Goal: Information Seeking & Learning: Learn about a topic

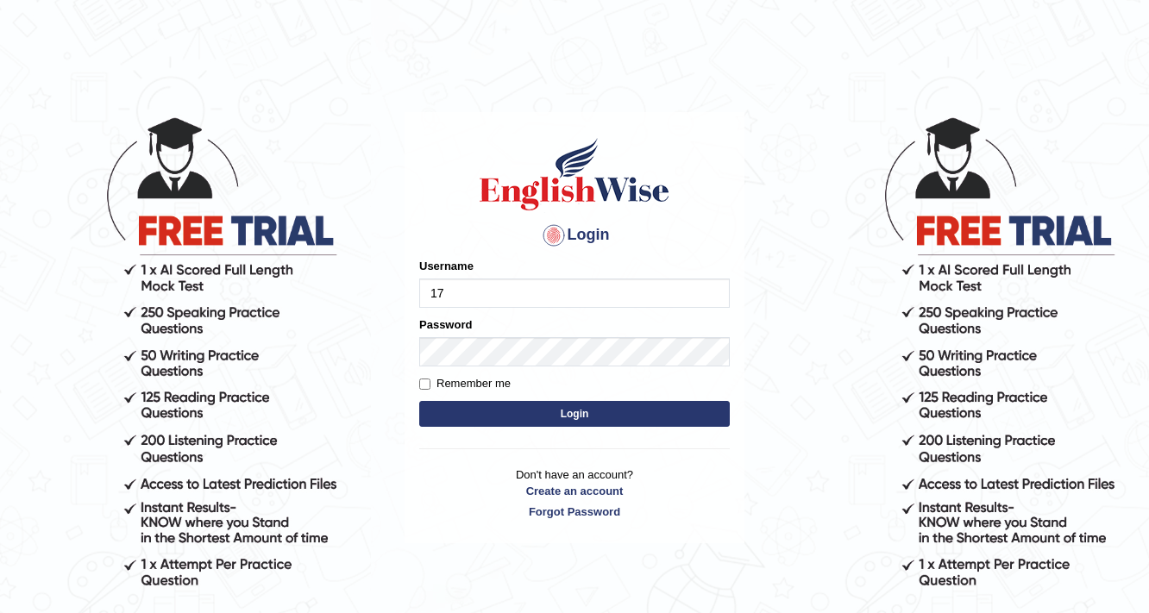
type input "17lani"
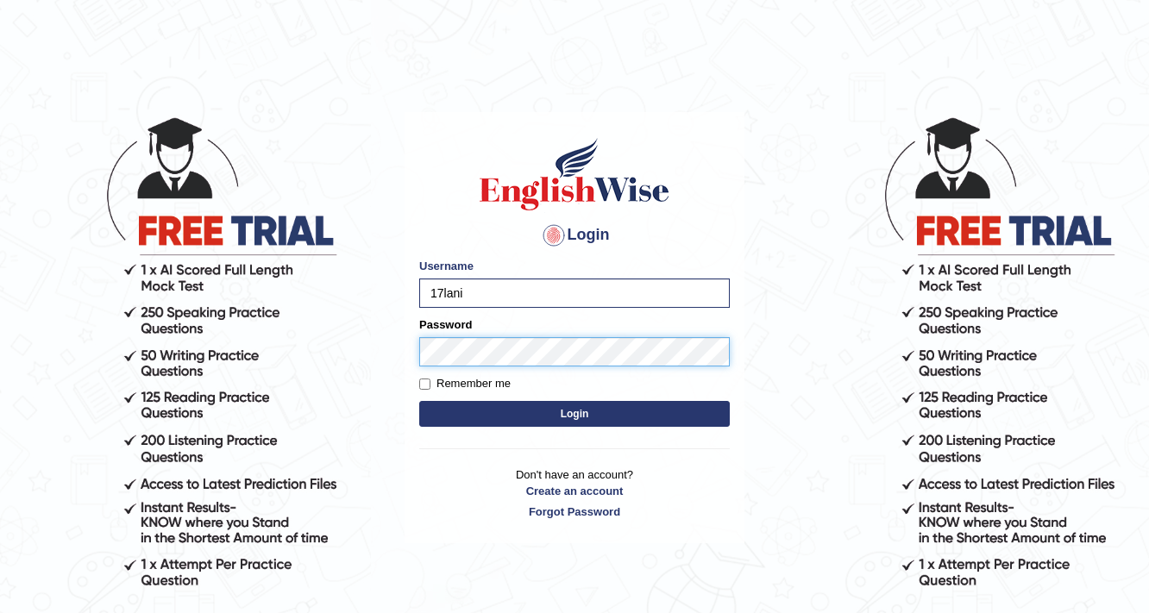
click at [419, 401] on button "Login" at bounding box center [574, 414] width 311 height 26
click at [528, 419] on button "Login" at bounding box center [574, 414] width 311 height 26
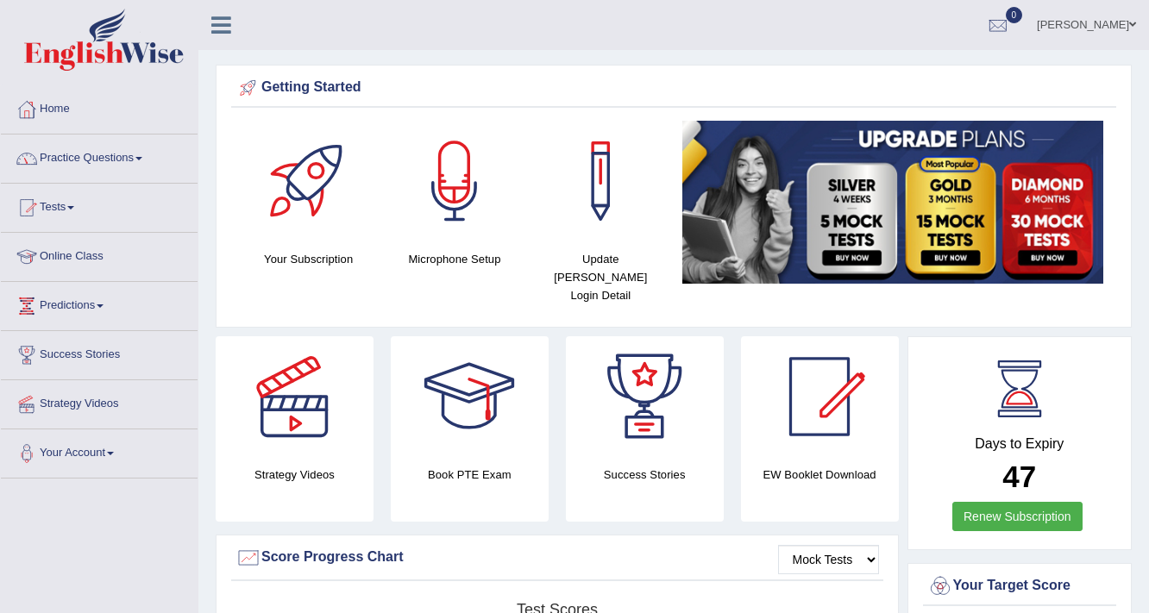
click at [97, 154] on link "Practice Questions" at bounding box center [99, 156] width 197 height 43
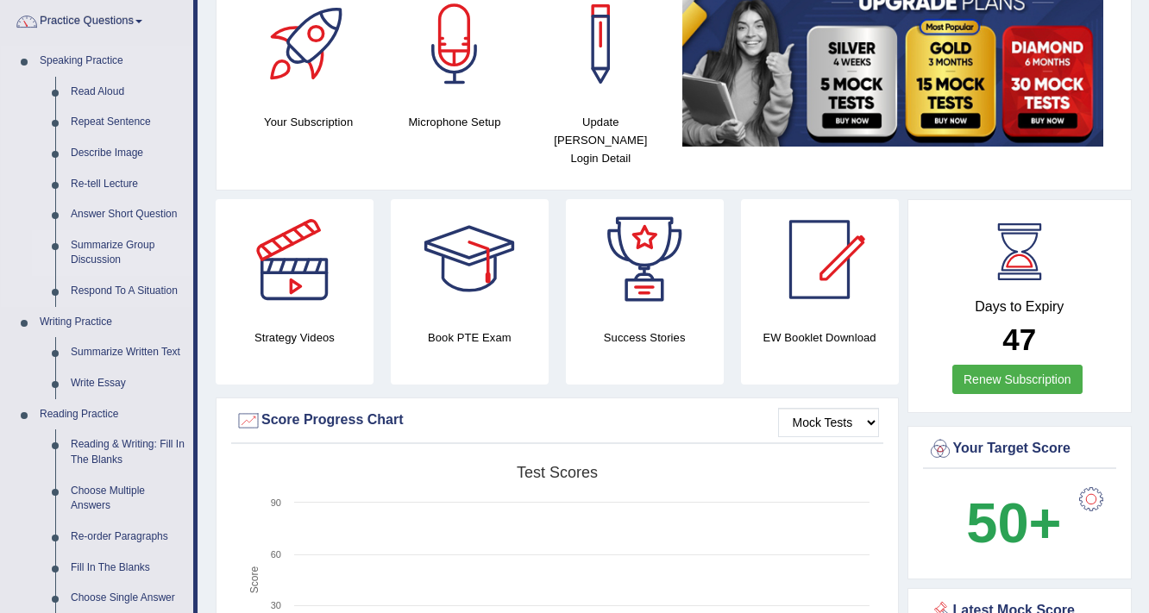
scroll to position [138, 0]
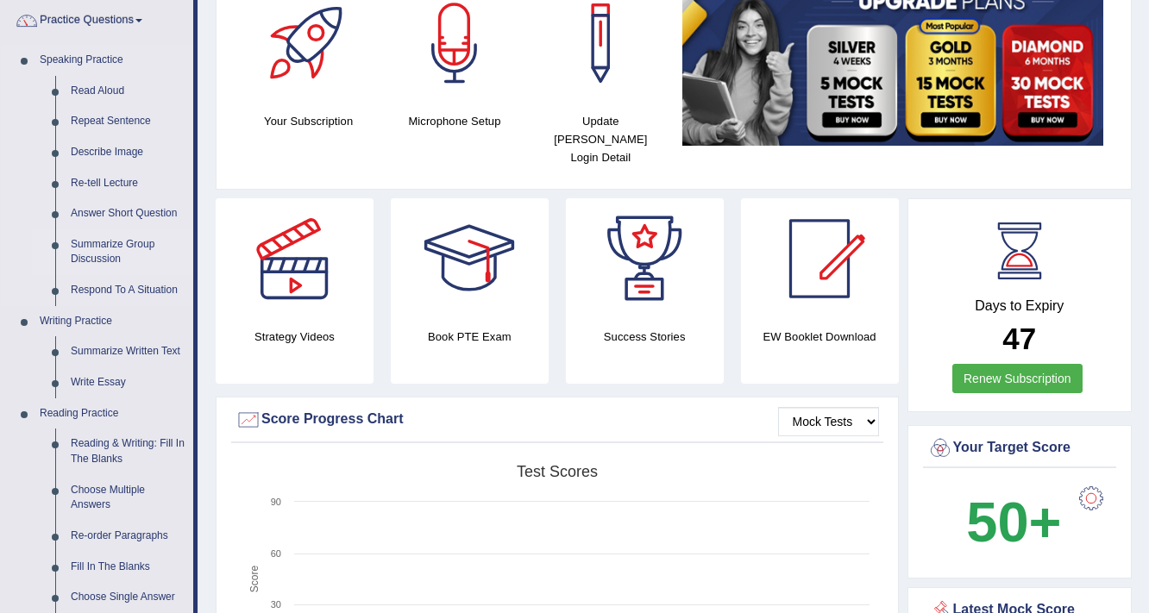
click at [126, 245] on link "Summarize Group Discussion" at bounding box center [128, 252] width 130 height 46
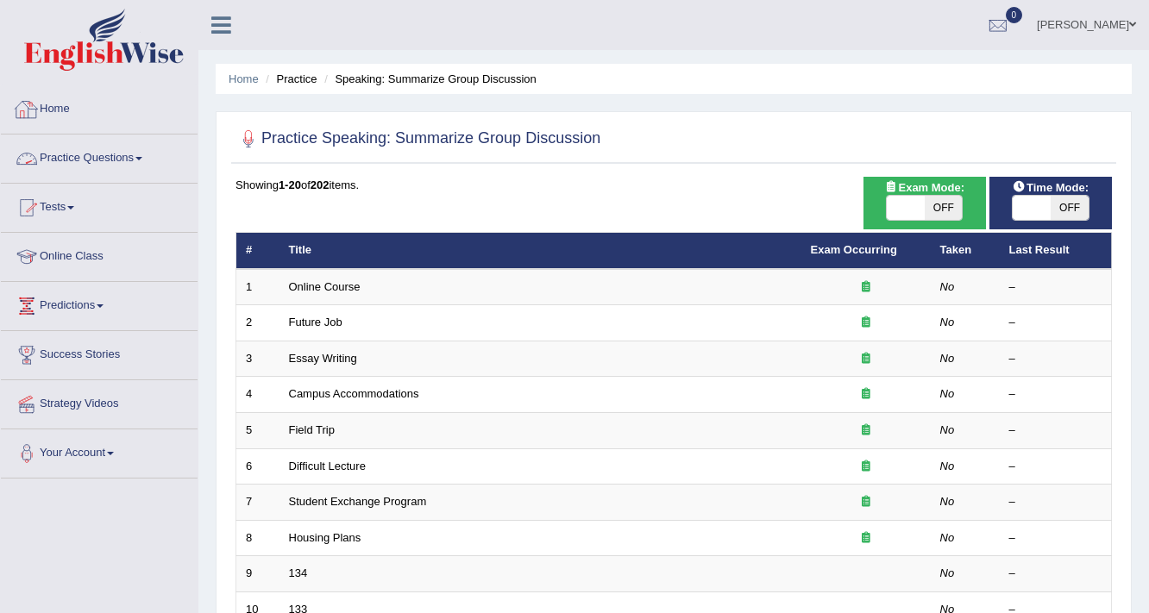
click at [97, 149] on link "Practice Questions" at bounding box center [99, 156] width 197 height 43
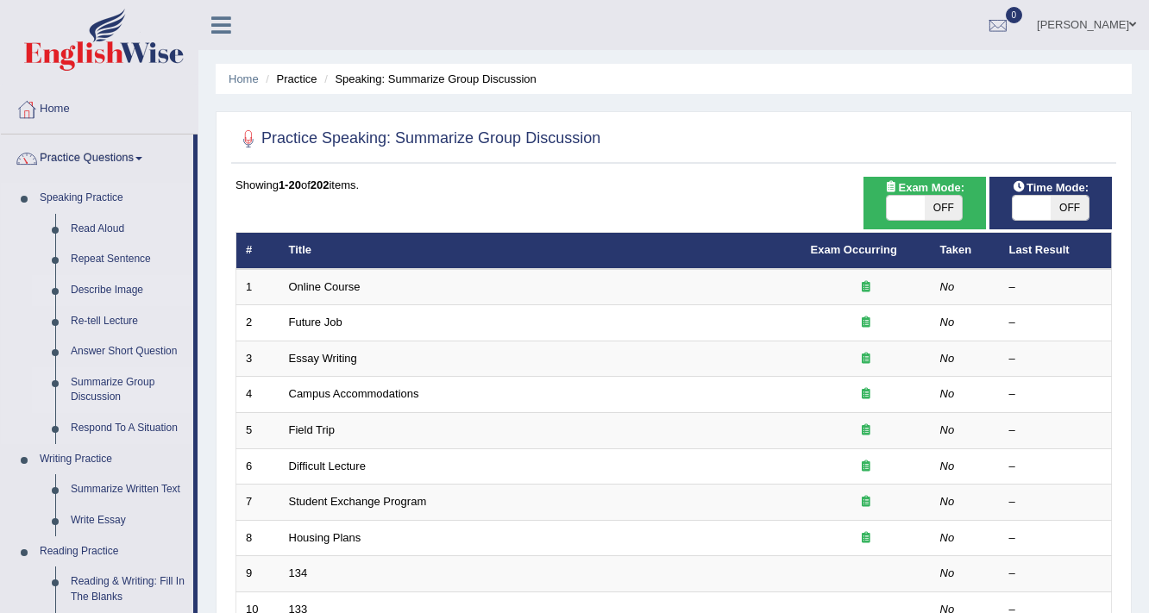
click at [135, 286] on link "Describe Image" at bounding box center [128, 290] width 130 height 31
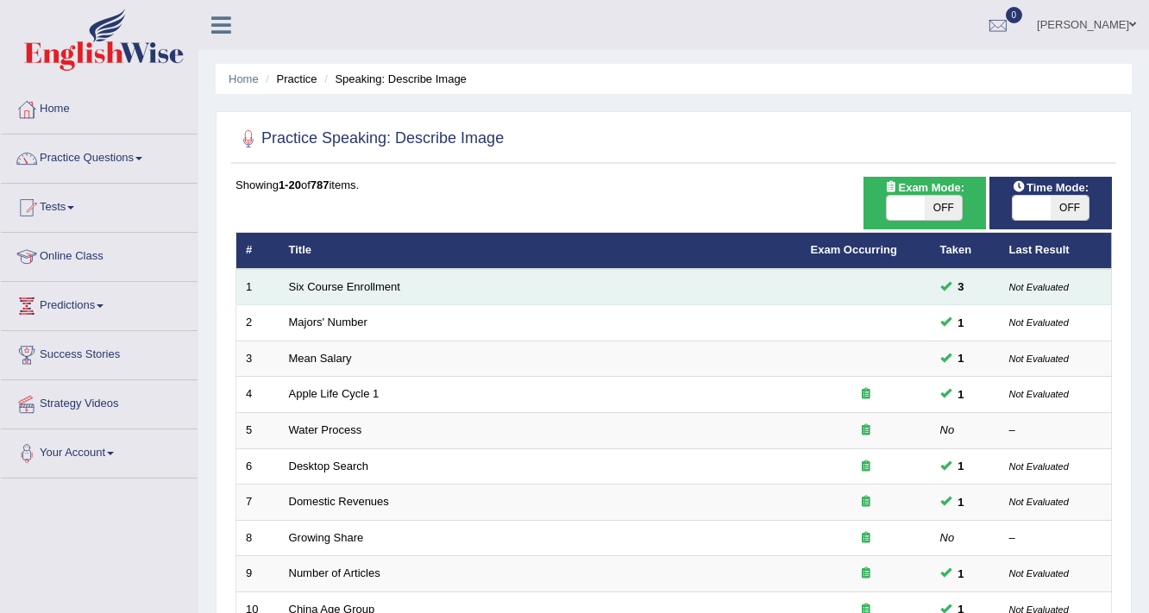
click td "Six Course Enrollment"
click link "Six Course Enrollment"
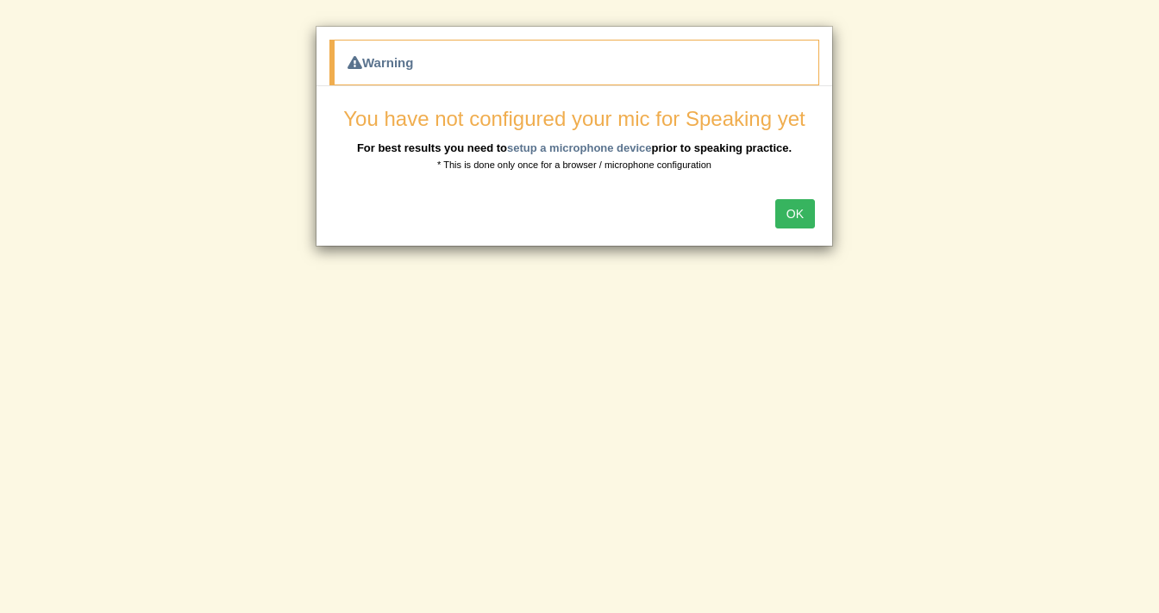
click at [782, 217] on button "OK" at bounding box center [795, 213] width 40 height 29
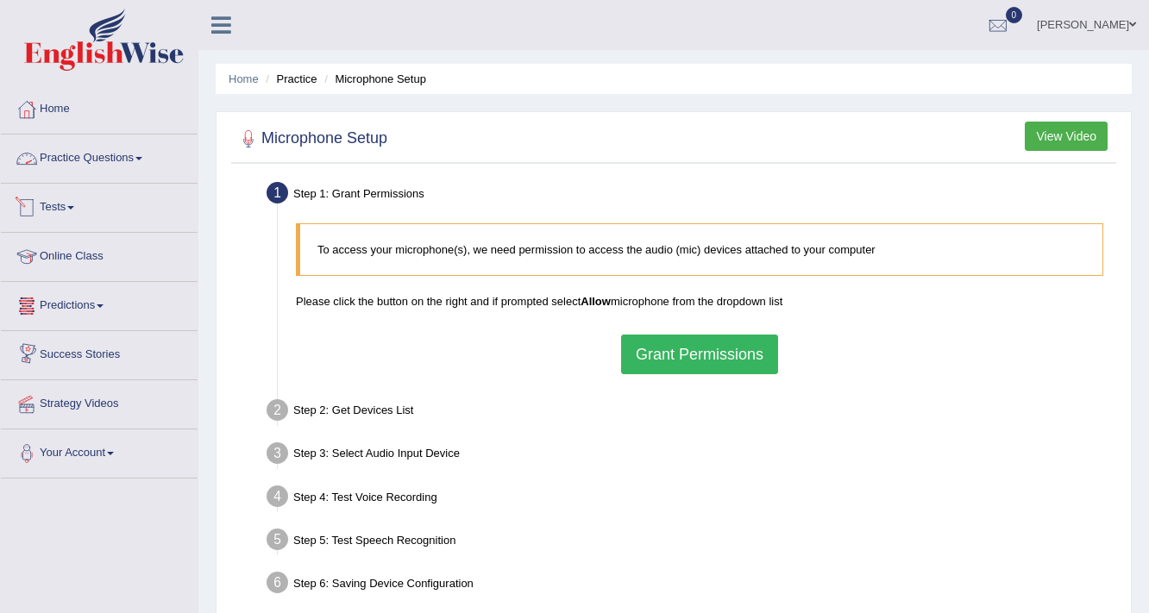
click at [97, 156] on link "Practice Questions" at bounding box center [99, 156] width 197 height 43
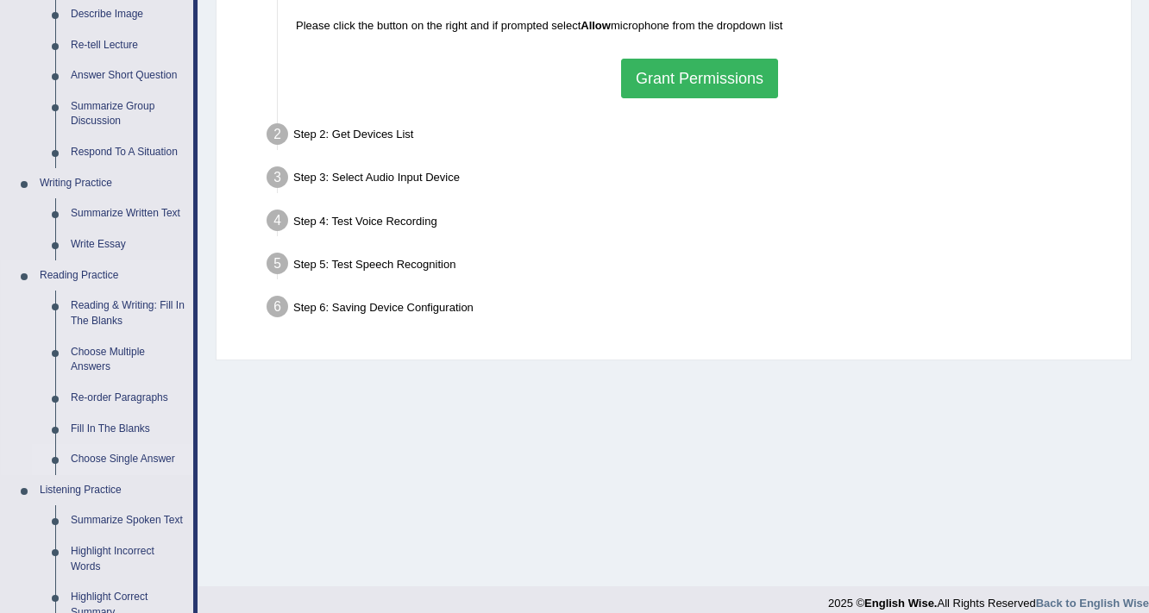
scroll to position [345, 0]
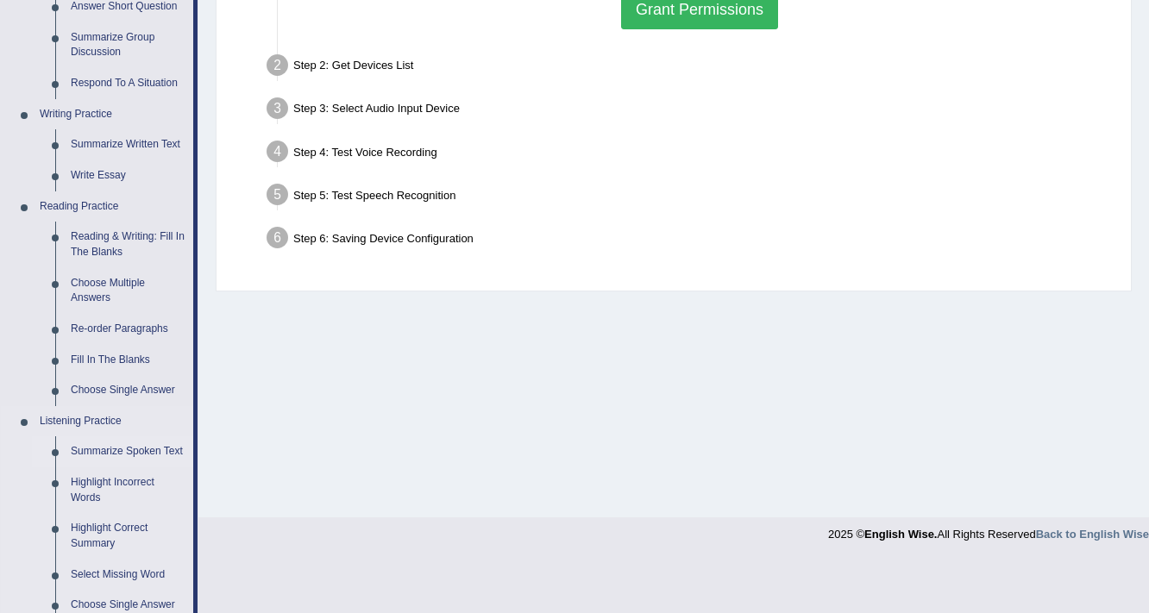
click at [100, 452] on link "Summarize Spoken Text" at bounding box center [128, 451] width 130 height 31
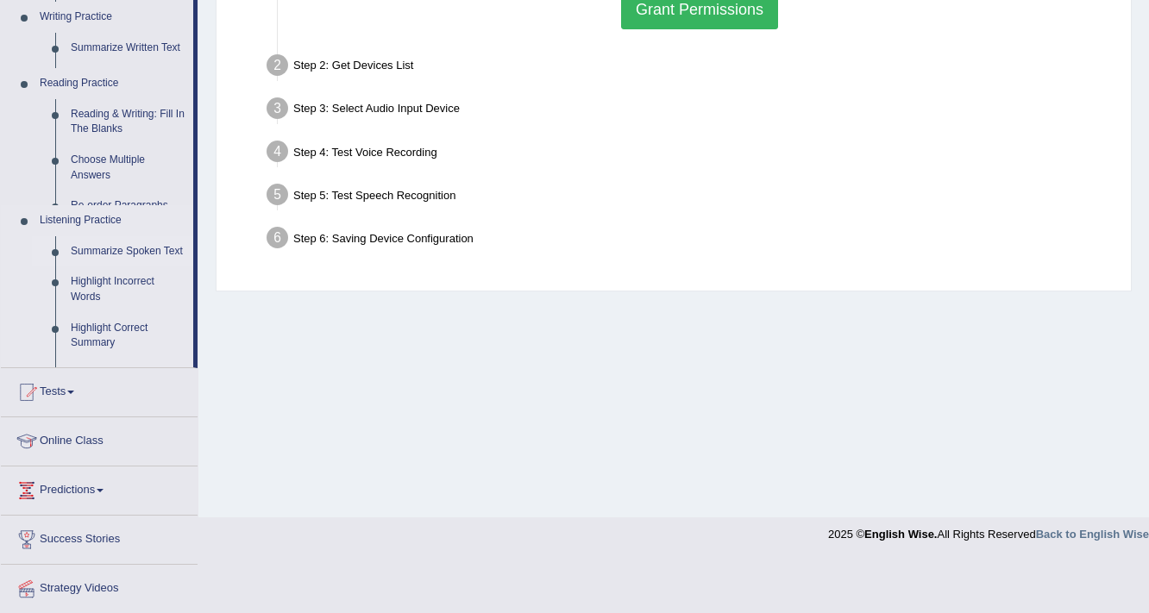
scroll to position [292, 0]
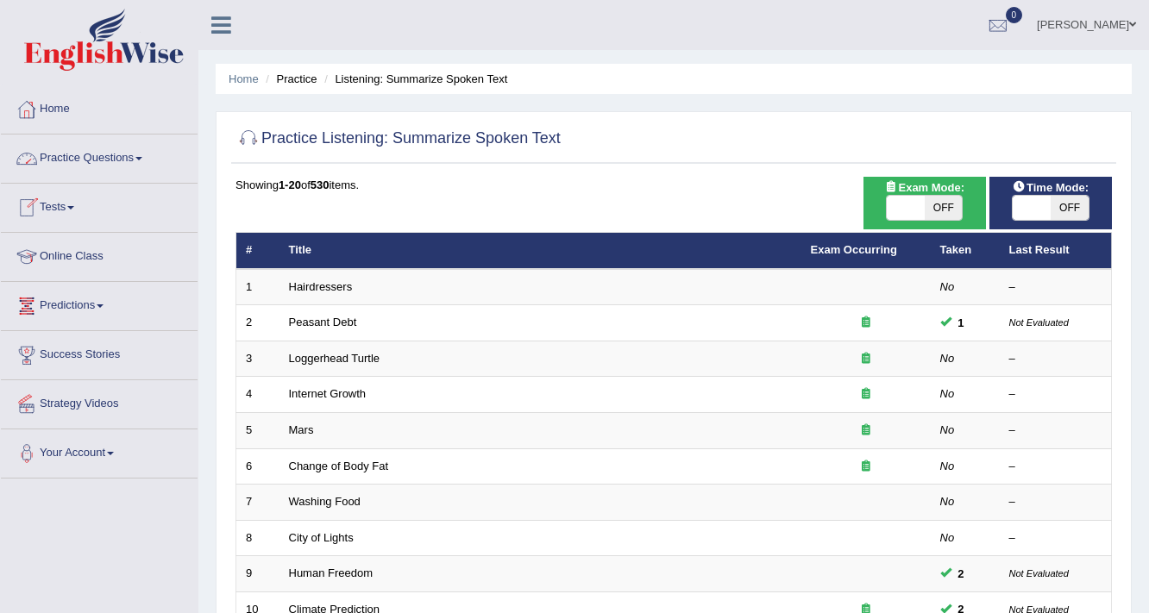
click at [150, 110] on link "Home" at bounding box center [99, 106] width 197 height 43
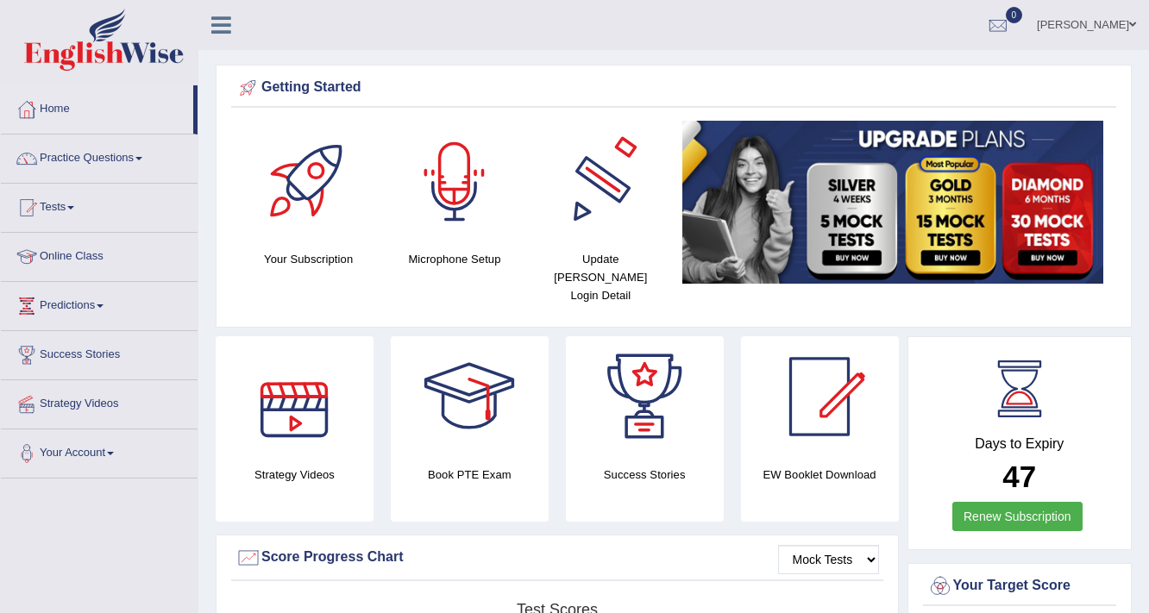
click at [455, 207] on div at bounding box center [454, 181] width 121 height 121
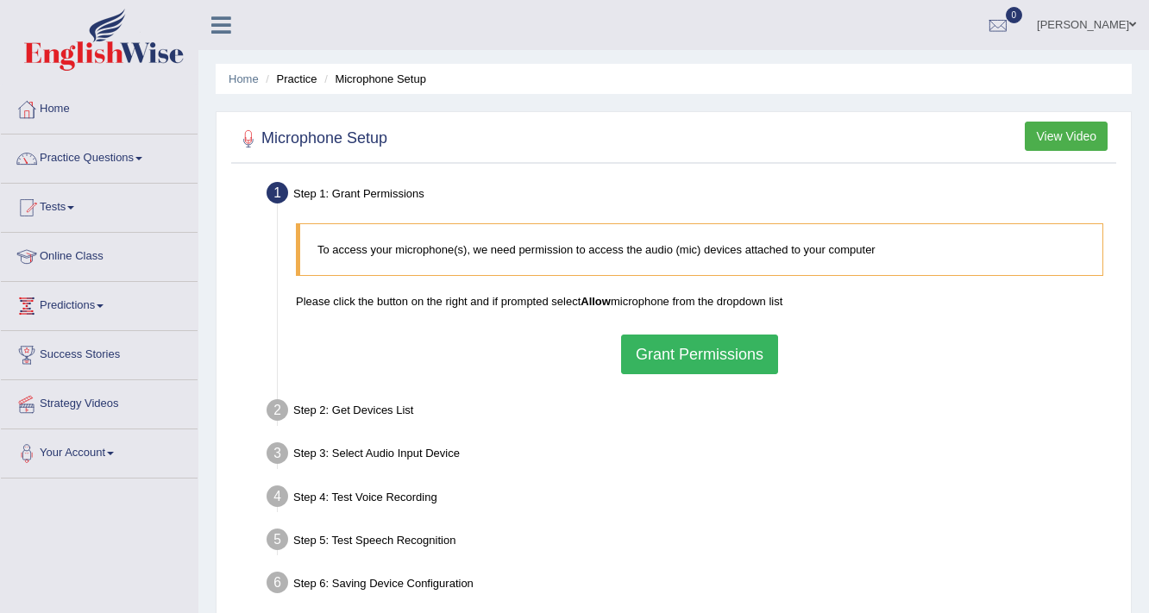
click at [736, 359] on button "Grant Permissions" at bounding box center [699, 355] width 157 height 40
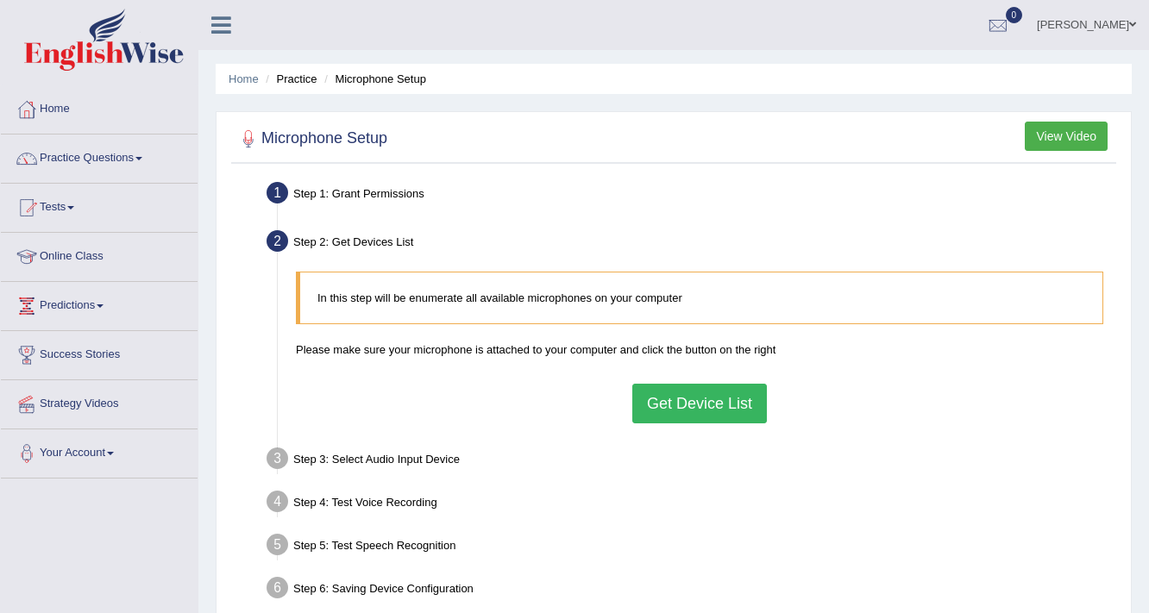
click at [687, 397] on button "Get Device List" at bounding box center [699, 404] width 135 height 40
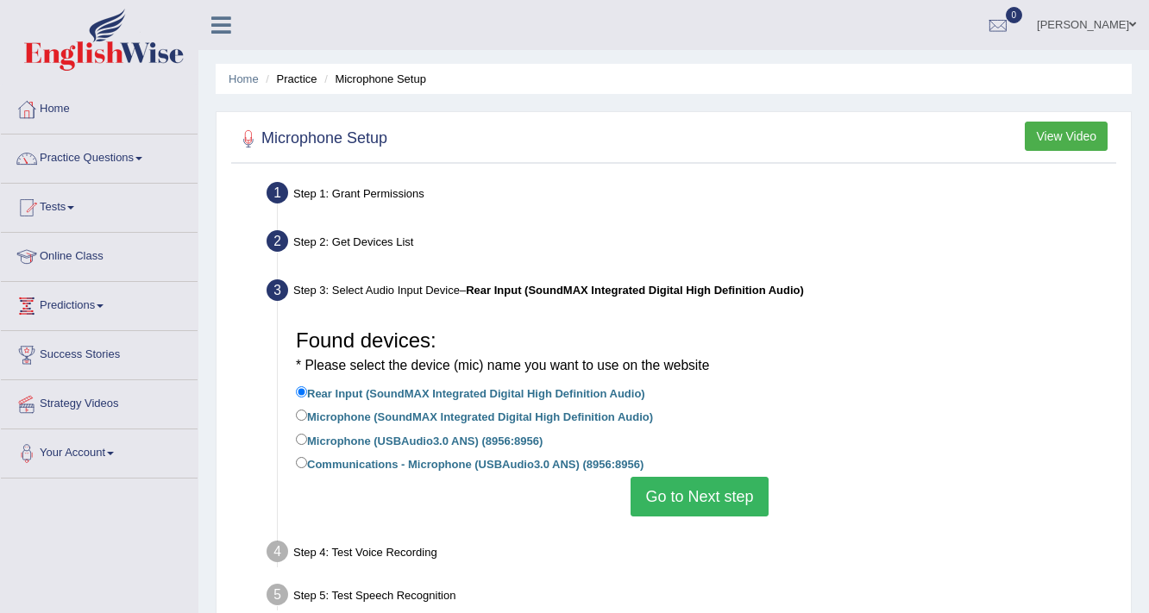
click at [710, 508] on button "Go to Next step" at bounding box center [699, 497] width 137 height 40
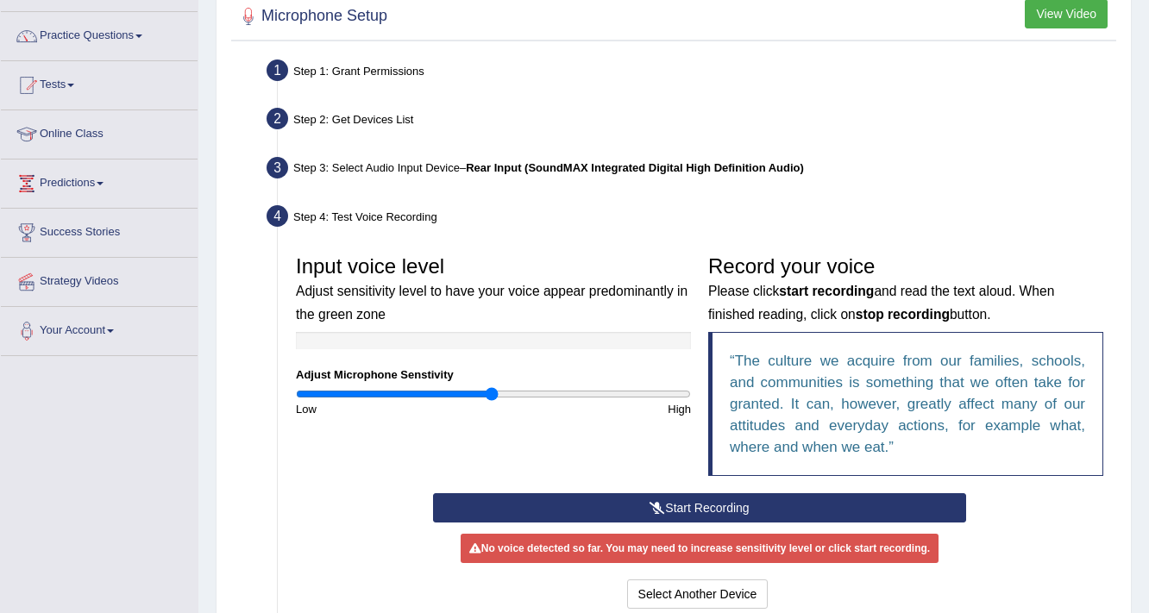
scroll to position [138, 0]
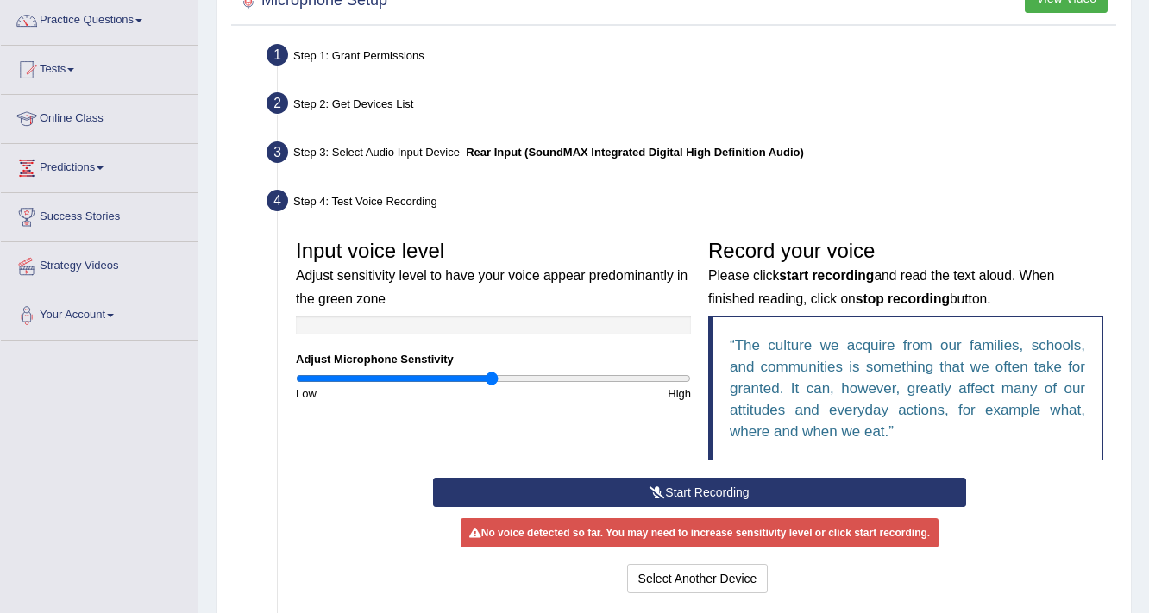
click at [710, 485] on button "Start Recording" at bounding box center [699, 492] width 532 height 29
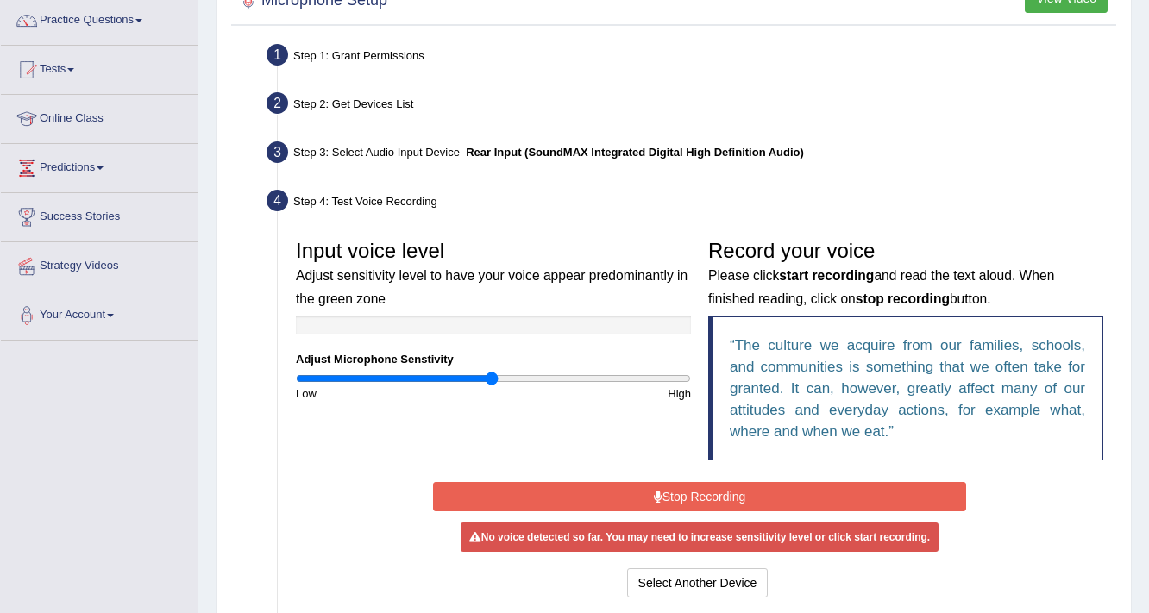
click at [685, 493] on button "Stop Recording" at bounding box center [699, 496] width 532 height 29
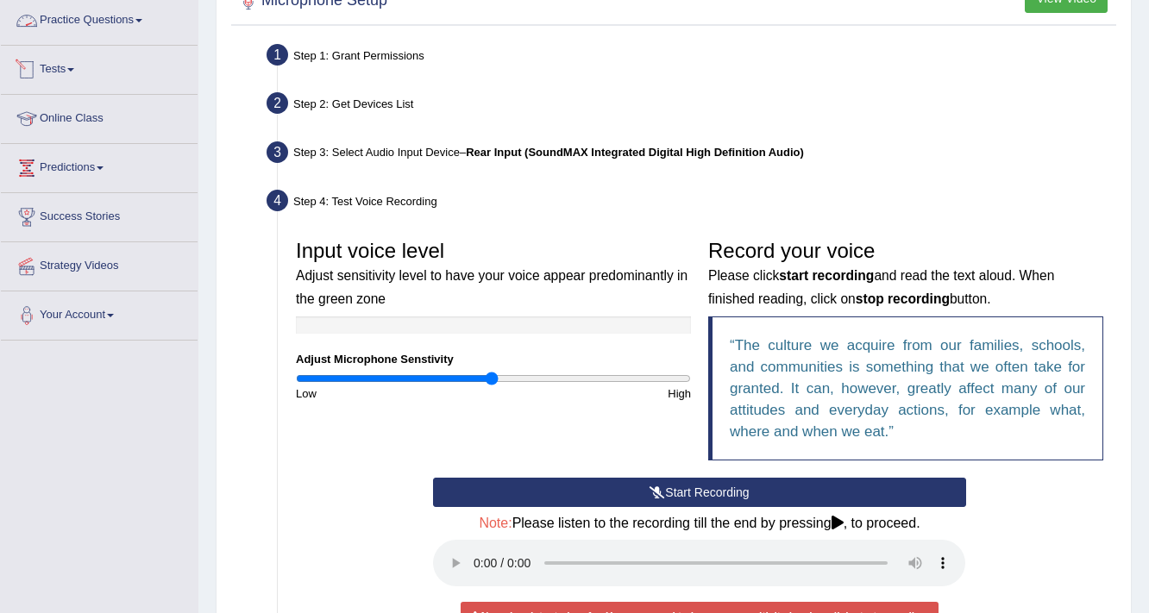
click at [126, 20] on link "Practice Questions" at bounding box center [99, 18] width 197 height 43
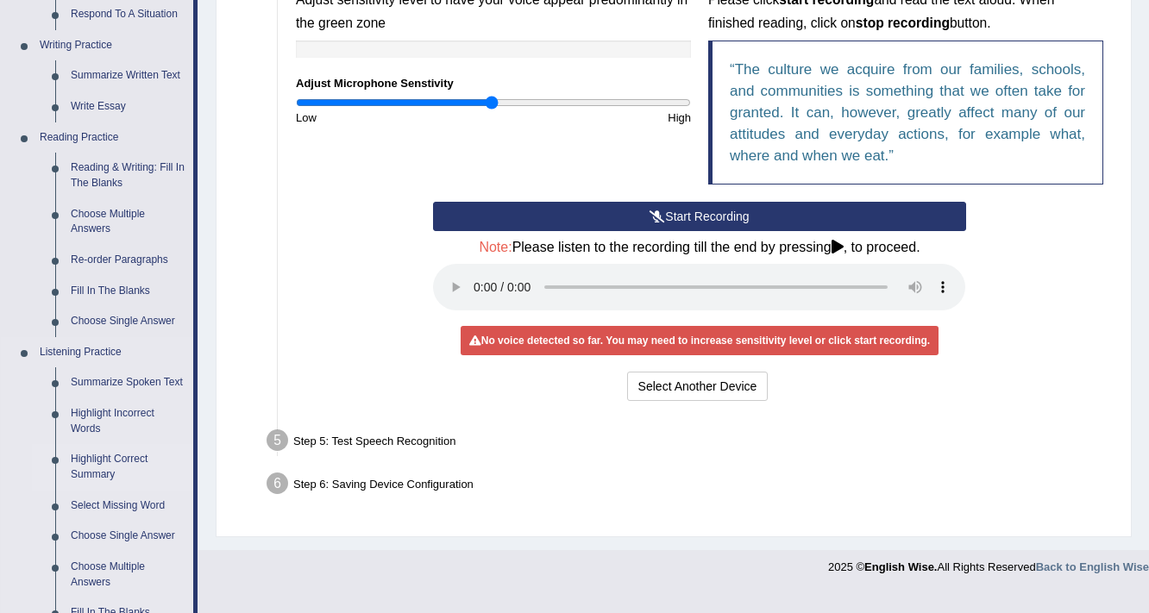
scroll to position [483, 0]
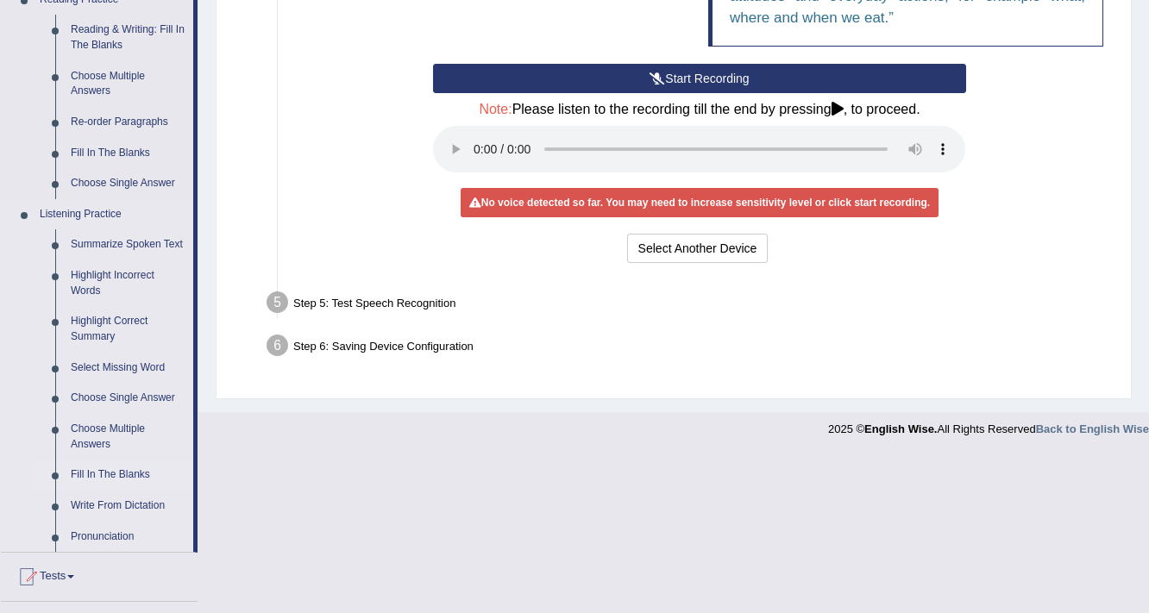
click at [107, 473] on link "Fill In The Blanks" at bounding box center [128, 475] width 130 height 31
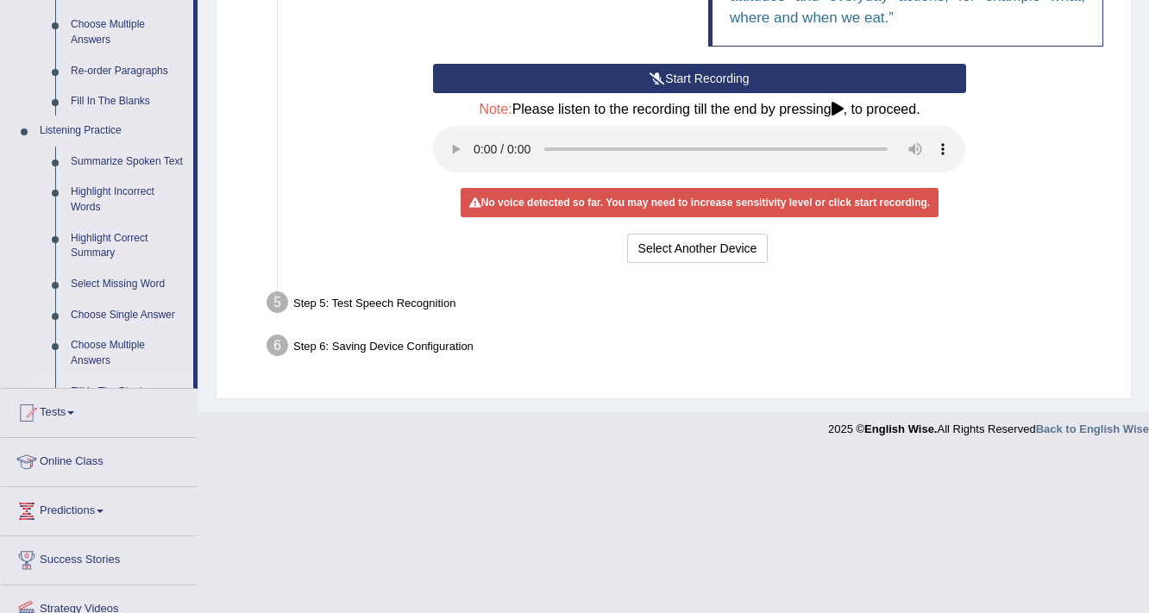
scroll to position [311, 0]
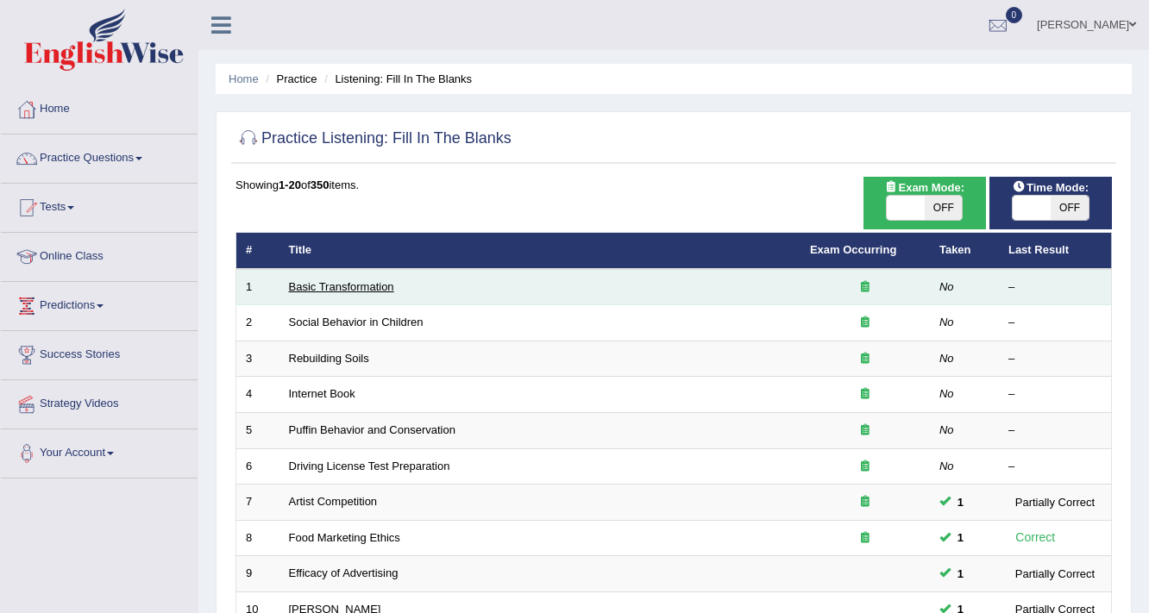
click at [371, 289] on link "Basic Transformation" at bounding box center [341, 286] width 105 height 13
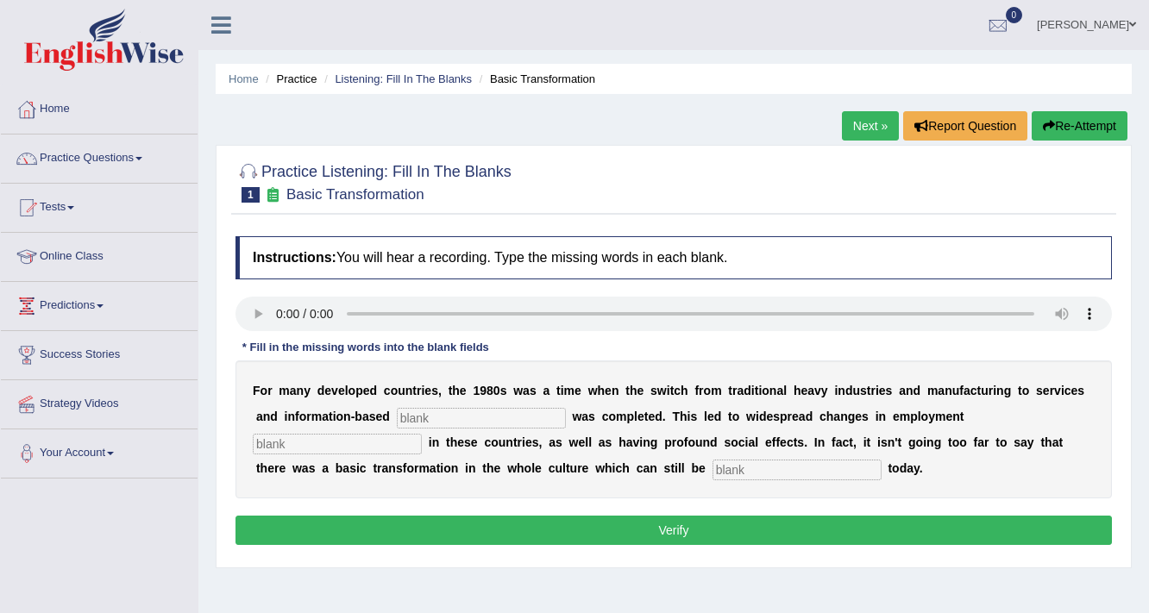
click at [562, 414] on input "text" at bounding box center [481, 418] width 169 height 21
click at [414, 413] on input "text" at bounding box center [481, 418] width 169 height 21
click at [442, 412] on input "text" at bounding box center [481, 418] width 169 height 21
type input "enterprise"
click at [342, 447] on input "text" at bounding box center [337, 444] width 169 height 21
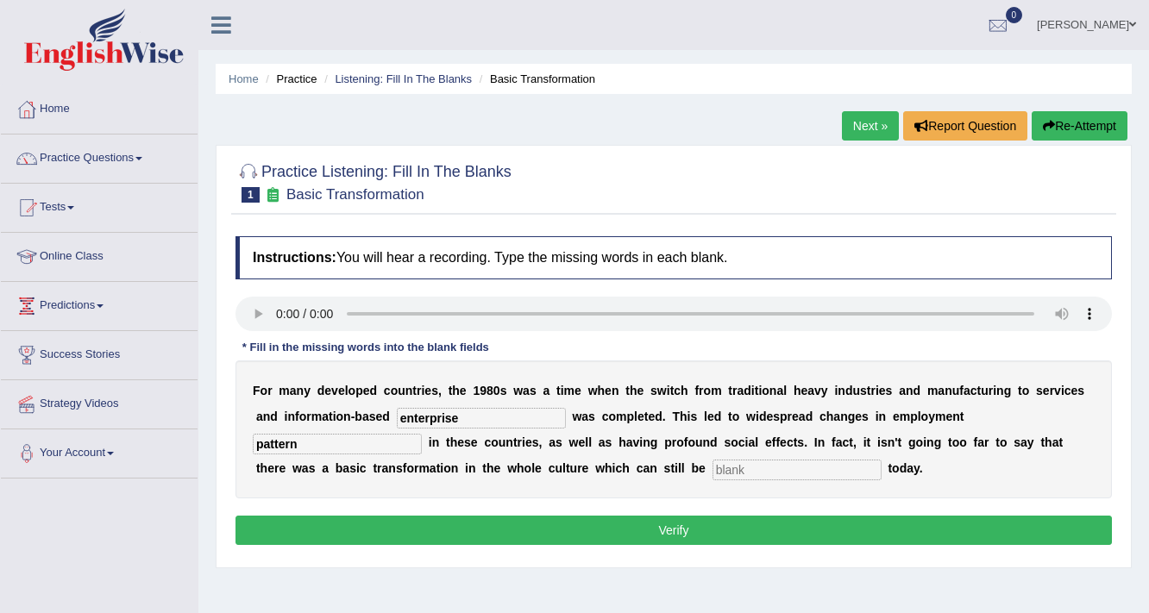
type input "pattern"
click at [756, 462] on input "text" at bounding box center [796, 470] width 169 height 21
type input "observe"
click at [725, 533] on button "Verify" at bounding box center [673, 530] width 876 height 29
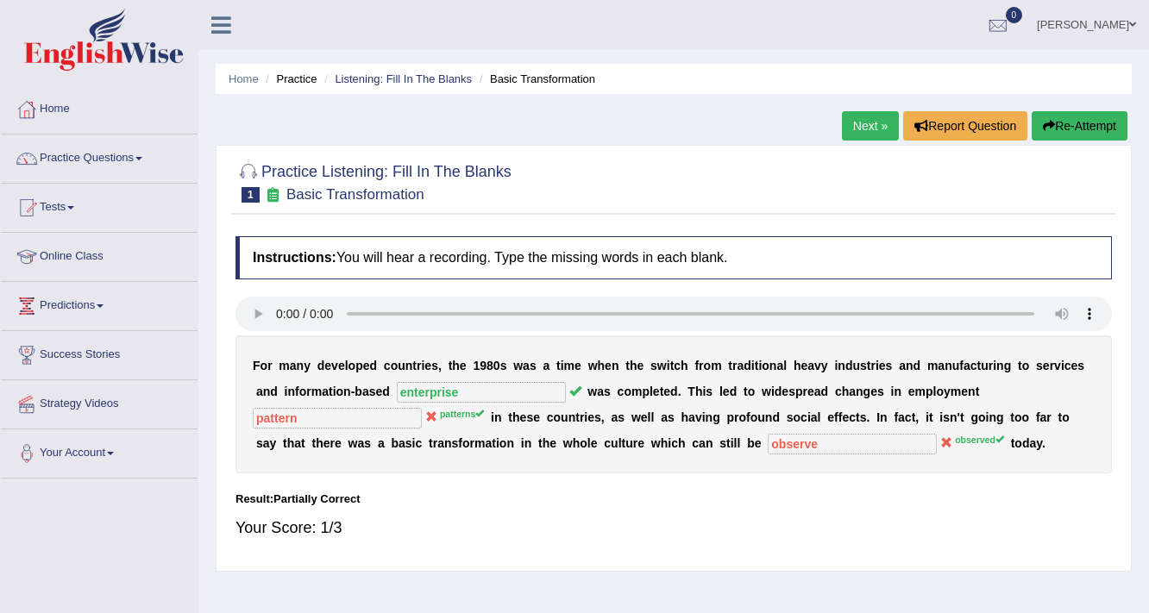
click at [1082, 117] on button "Re-Attempt" at bounding box center [1080, 125] width 96 height 29
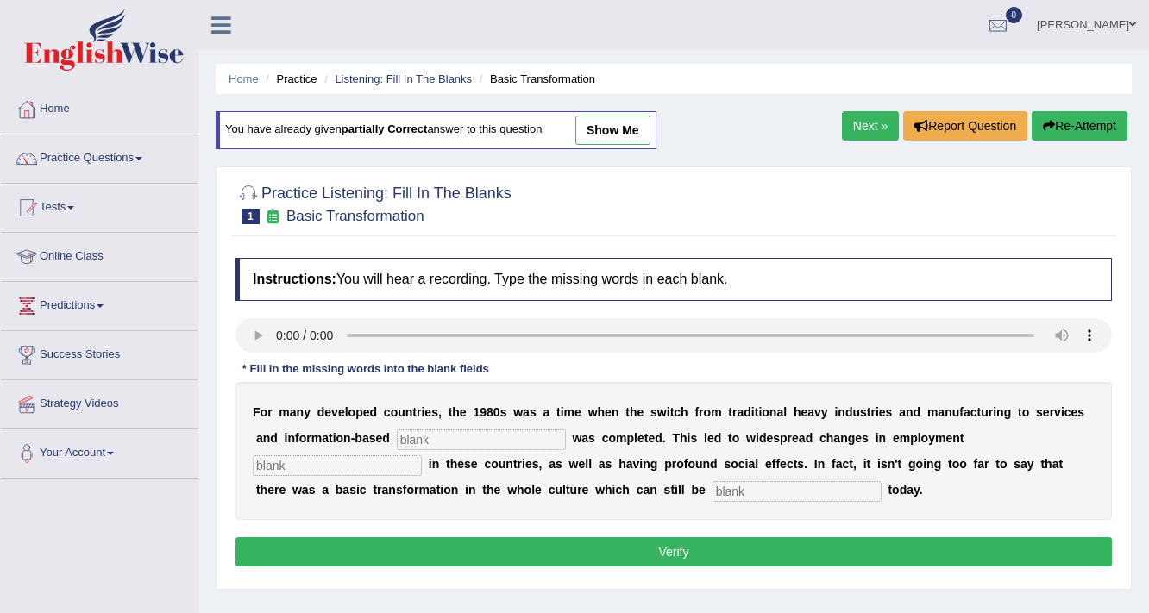
click at [545, 436] on input "text" at bounding box center [481, 440] width 169 height 21
type input "enterprise"
click at [301, 456] on input "text" at bounding box center [337, 465] width 169 height 21
type input "patterns"
click at [763, 486] on input "text" at bounding box center [796, 491] width 169 height 21
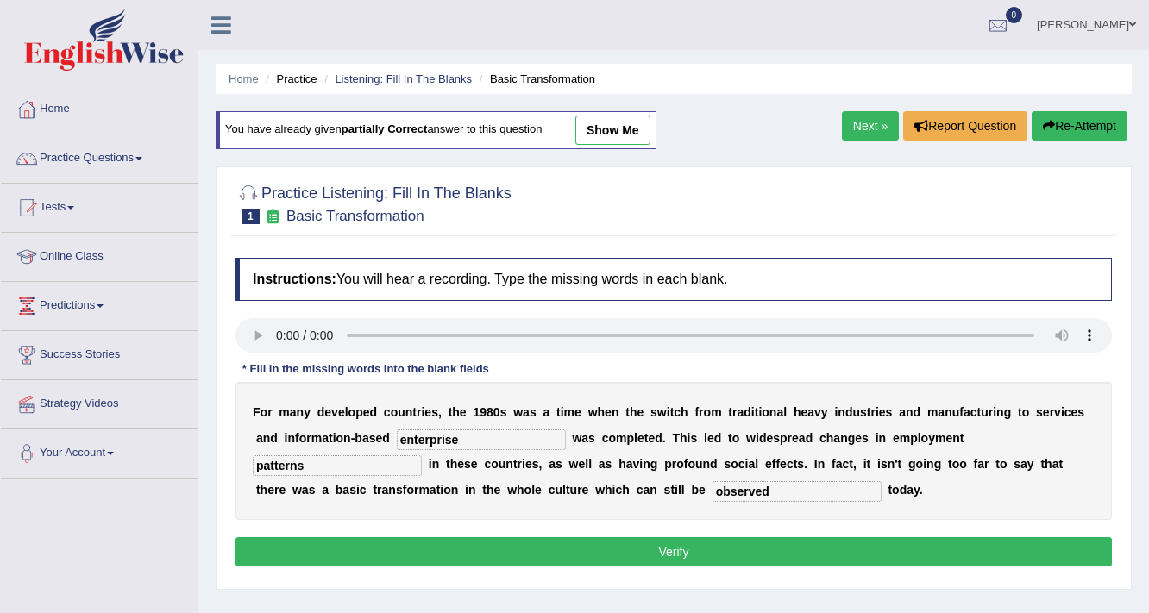
type input "observed"
click at [738, 551] on button "Verify" at bounding box center [673, 551] width 876 height 29
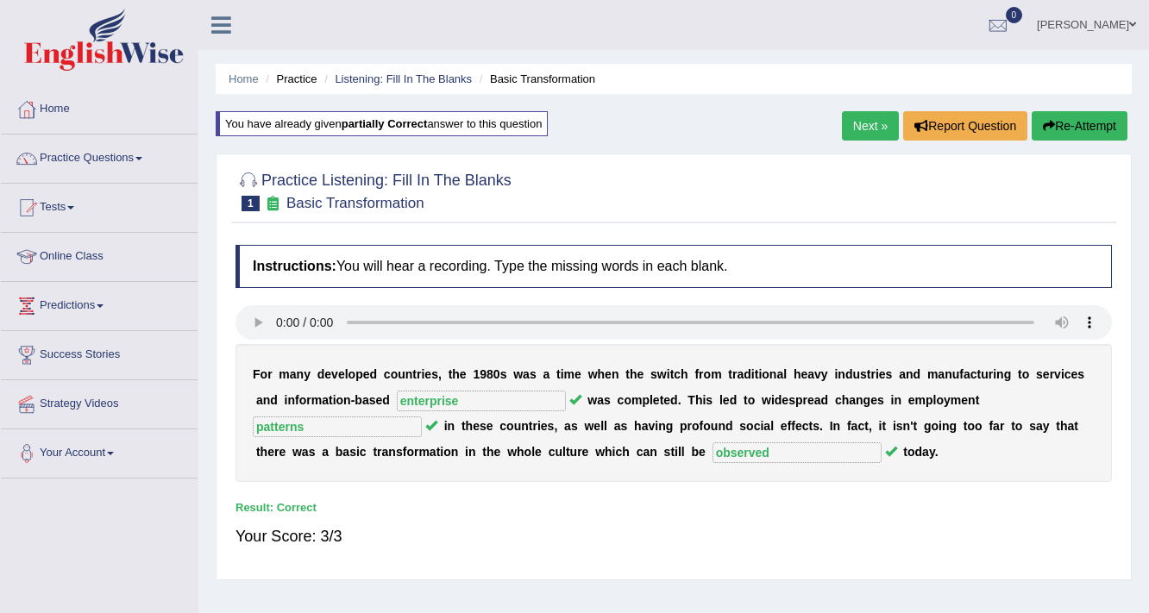
click at [852, 126] on link "Next »" at bounding box center [870, 125] width 57 height 29
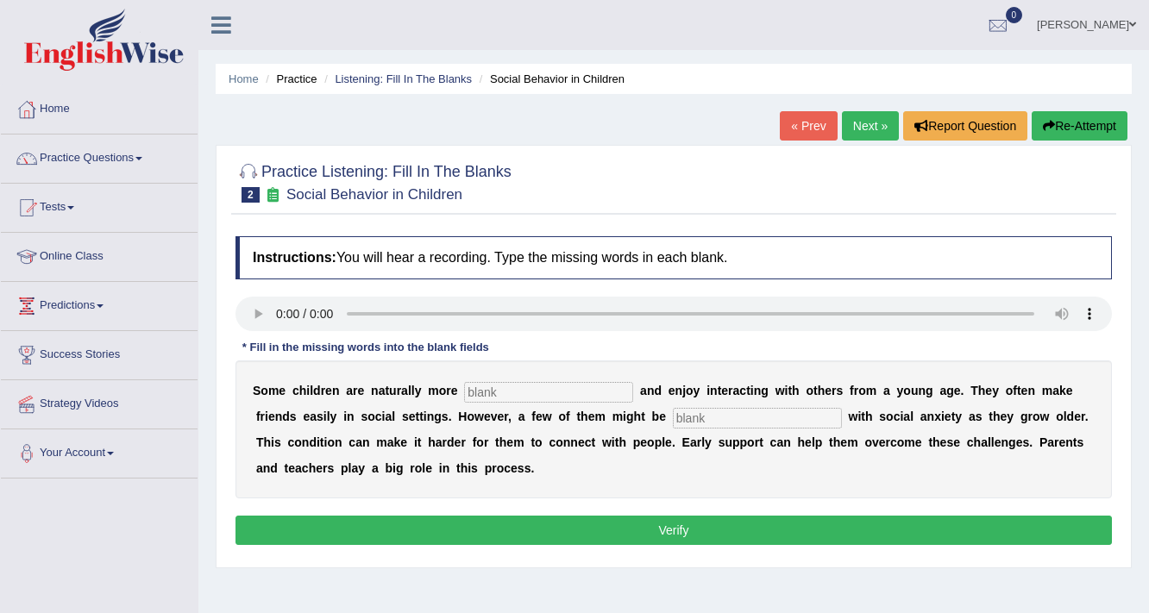
click at [516, 373] on div "S o m e c h i l d r e n a r e n a t u r a l l y m o r e a n d e n j o y i n t e…" at bounding box center [673, 430] width 876 height 138
click at [476, 389] on input "text" at bounding box center [548, 392] width 169 height 21
type input "sociable"
click at [736, 419] on input "text" at bounding box center [757, 418] width 169 height 21
type input "diagnosed"
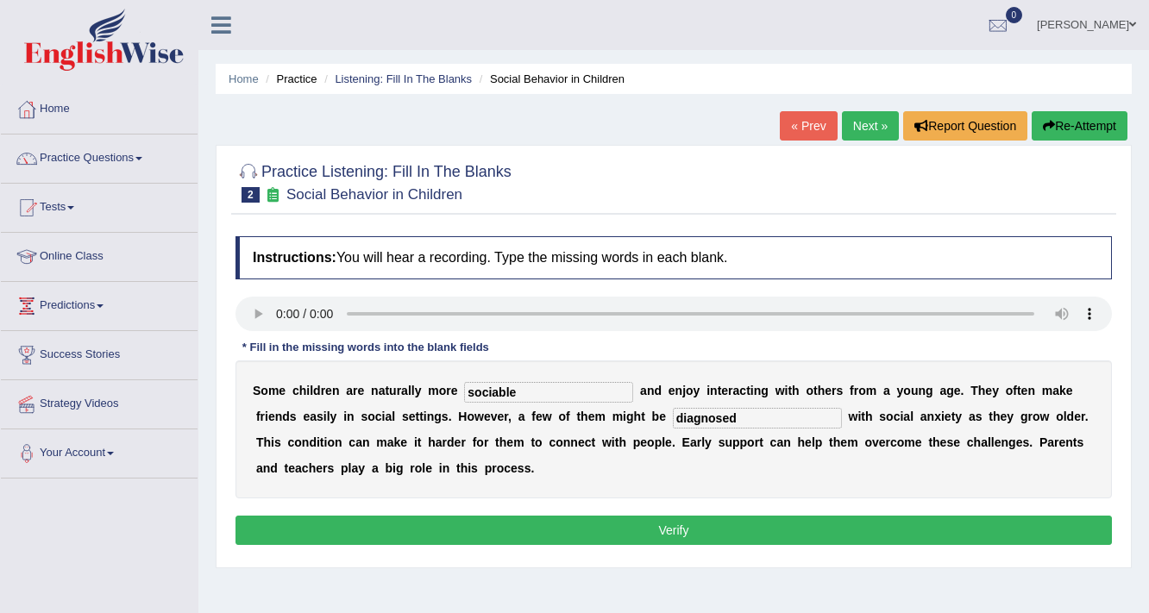
click at [725, 529] on button "Verify" at bounding box center [673, 530] width 876 height 29
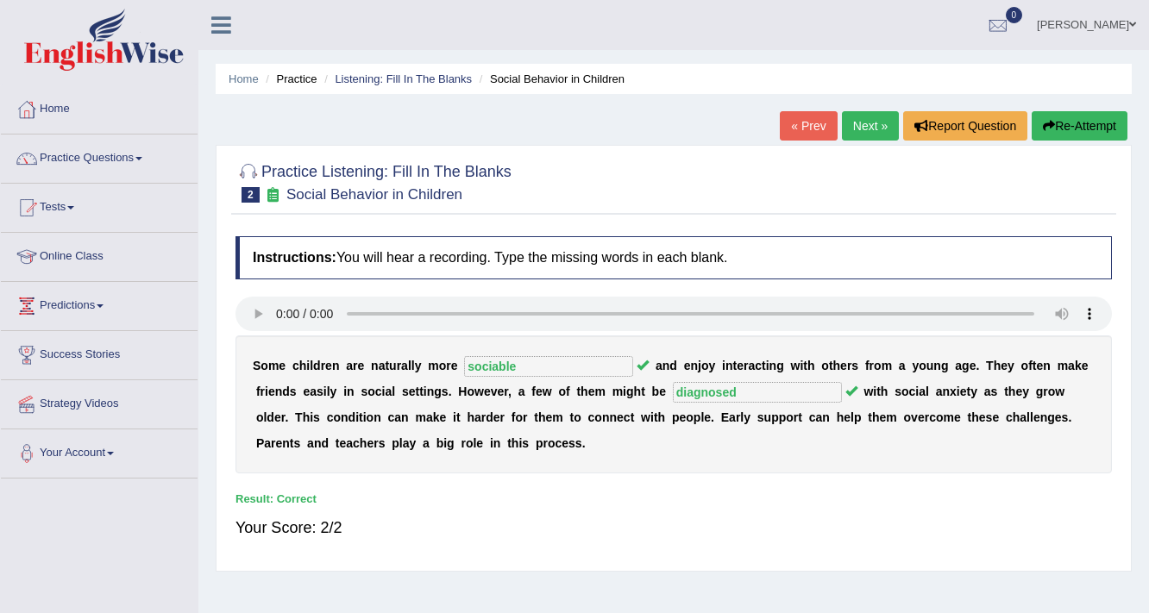
click at [868, 125] on link "Next »" at bounding box center [870, 125] width 57 height 29
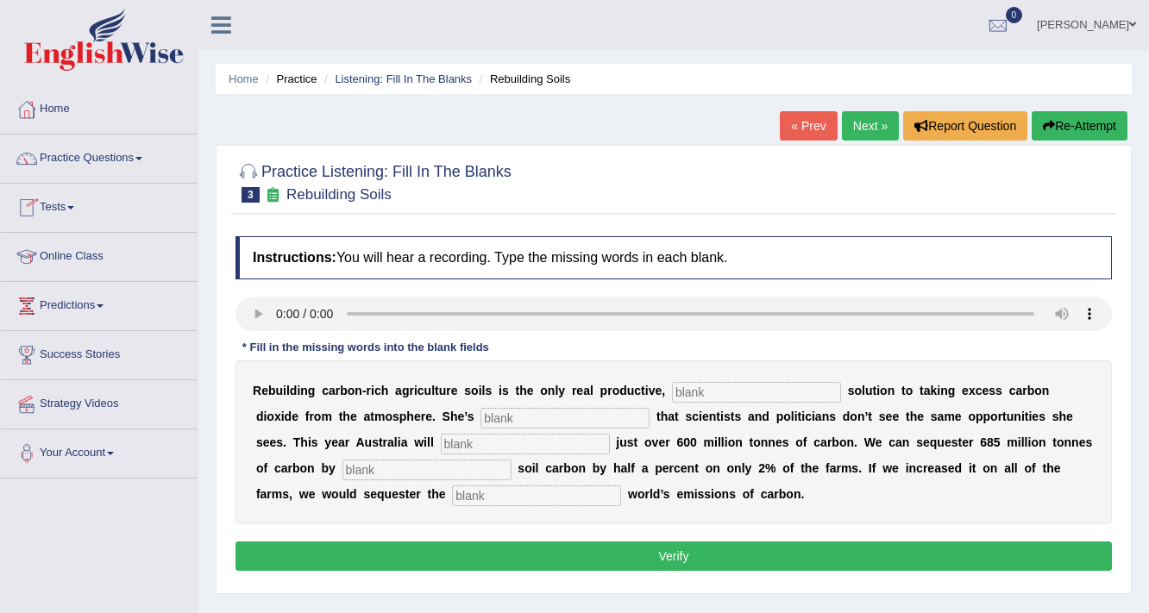
click at [687, 386] on input "text" at bounding box center [756, 392] width 169 height 21
type input "permanent"
click at [542, 421] on input "text" at bounding box center [564, 418] width 169 height 21
type input "frustrated"
click at [550, 436] on input "text" at bounding box center [525, 444] width 169 height 21
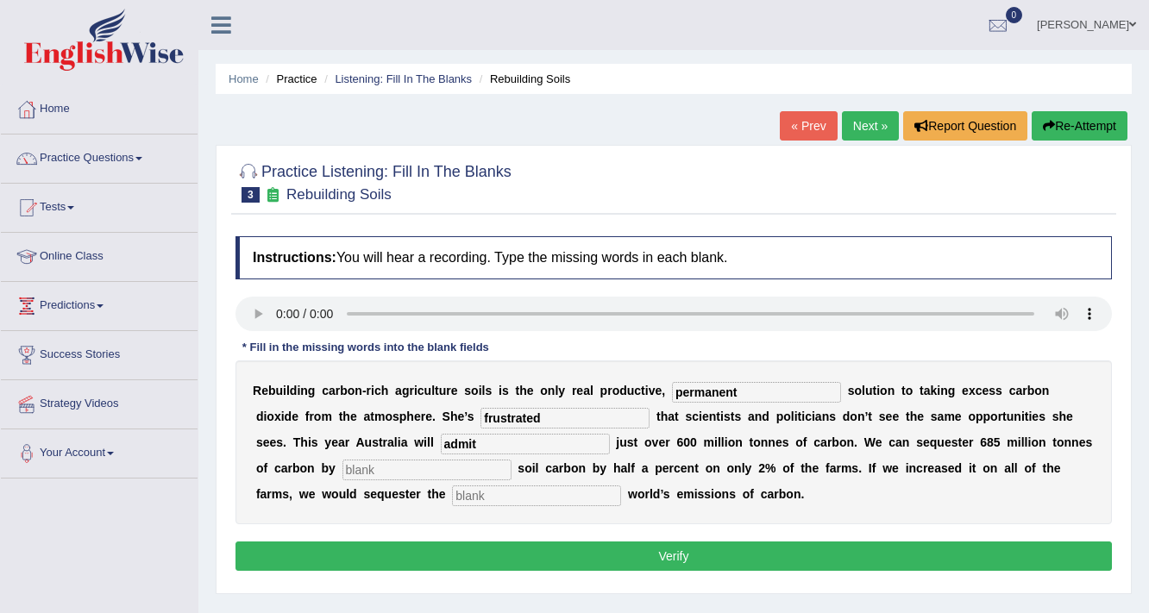
type input "admit"
click at [495, 461] on input "text" at bounding box center [426, 470] width 169 height 21
type input "icreasing"
click at [493, 499] on input "text" at bounding box center [536, 496] width 169 height 21
type input "whole"
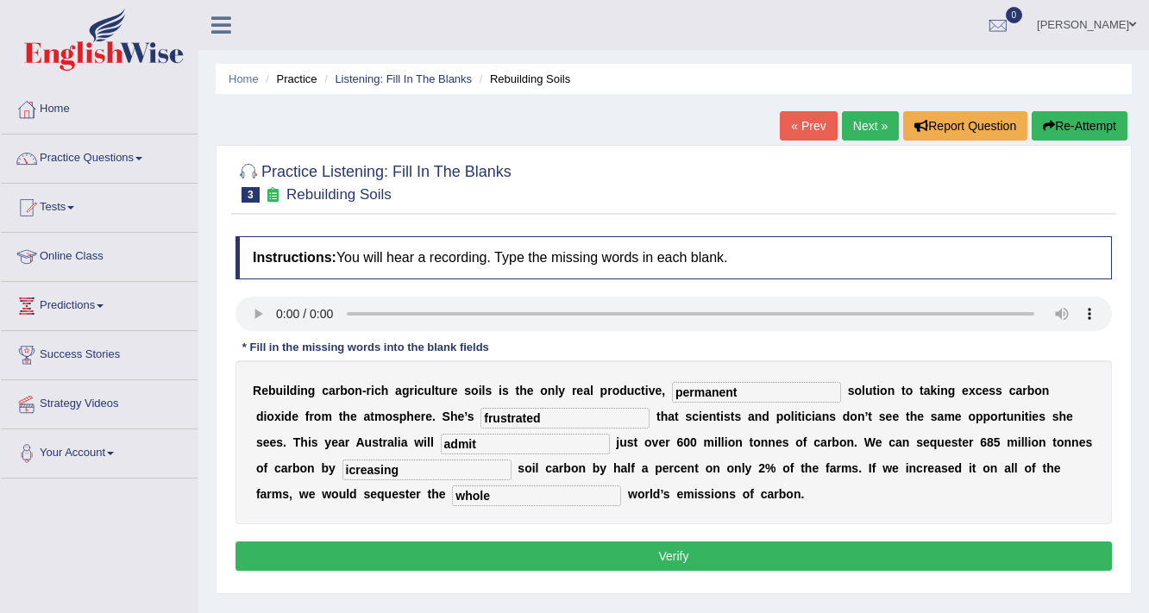
click at [551, 563] on button "Verify" at bounding box center [673, 556] width 876 height 29
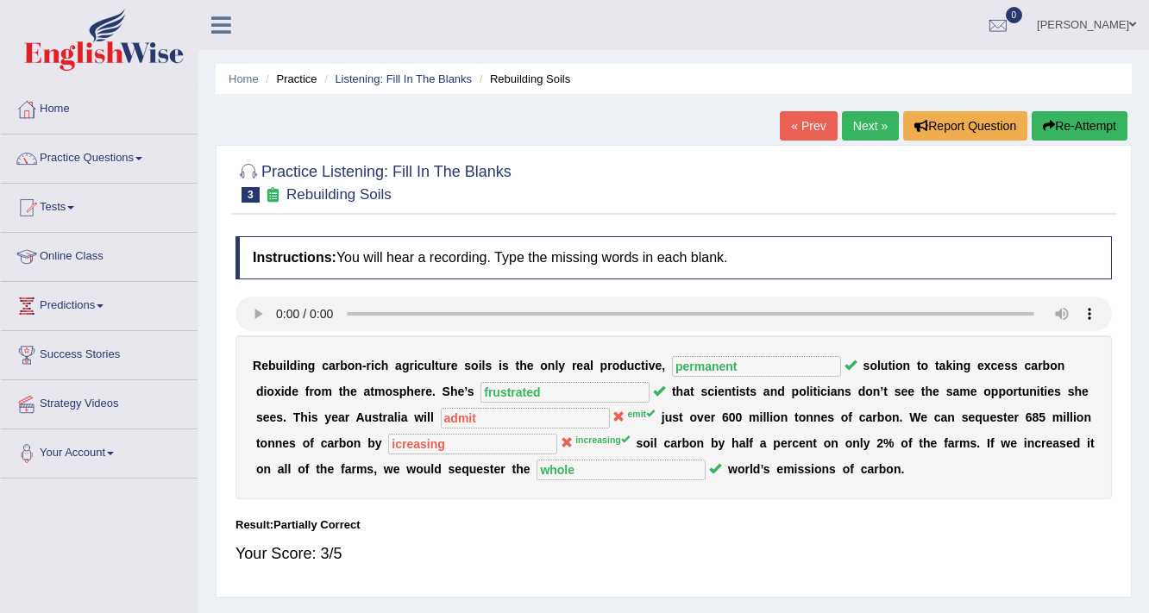
click at [859, 120] on link "Next »" at bounding box center [870, 125] width 57 height 29
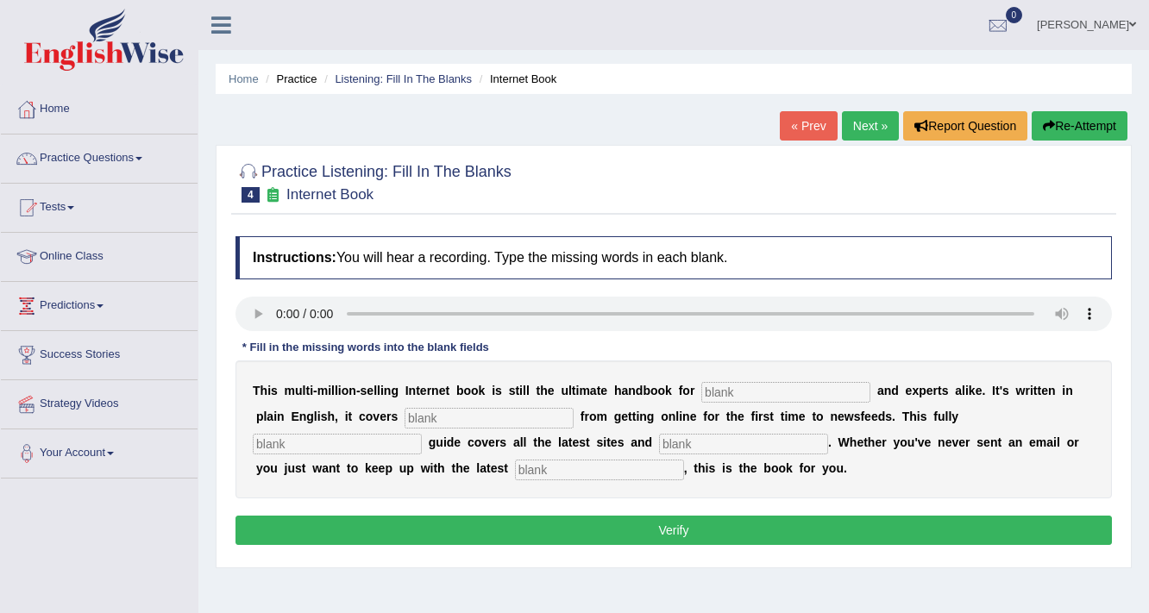
click at [725, 397] on input "text" at bounding box center [785, 392] width 169 height 21
type input "novalist"
click at [436, 416] on input "text" at bounding box center [489, 418] width 169 height 21
type input "everything"
click at [269, 442] on input "text" at bounding box center [337, 444] width 169 height 21
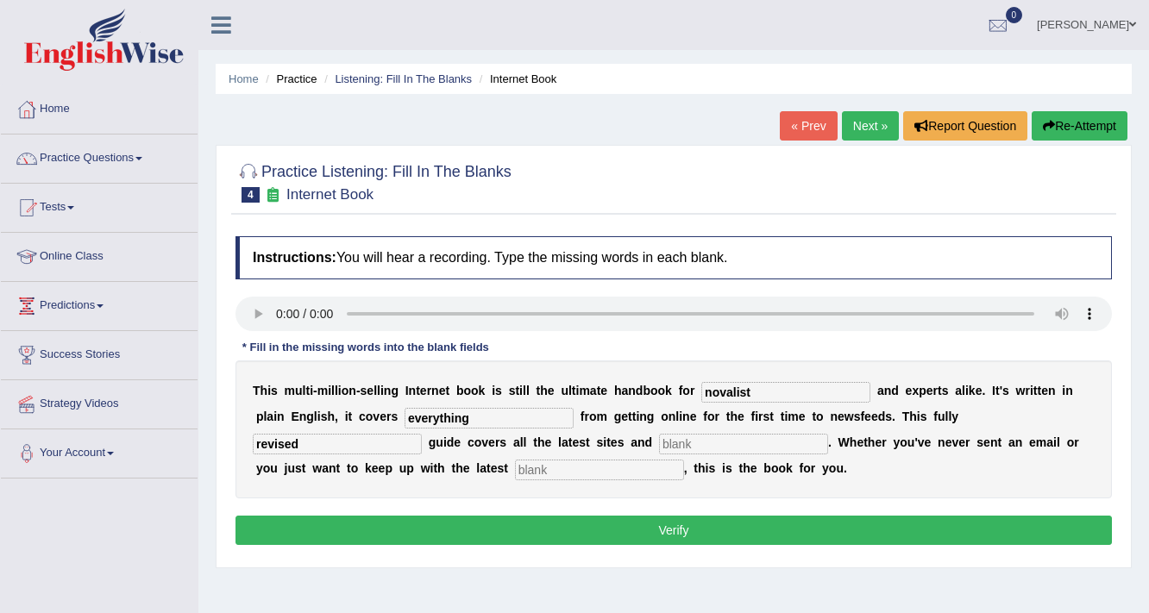
type input "revised"
click at [747, 434] on input "text" at bounding box center [743, 444] width 169 height 21
type input "crisis"
click at [570, 473] on input "text" at bounding box center [599, 470] width 169 height 21
type input "development"
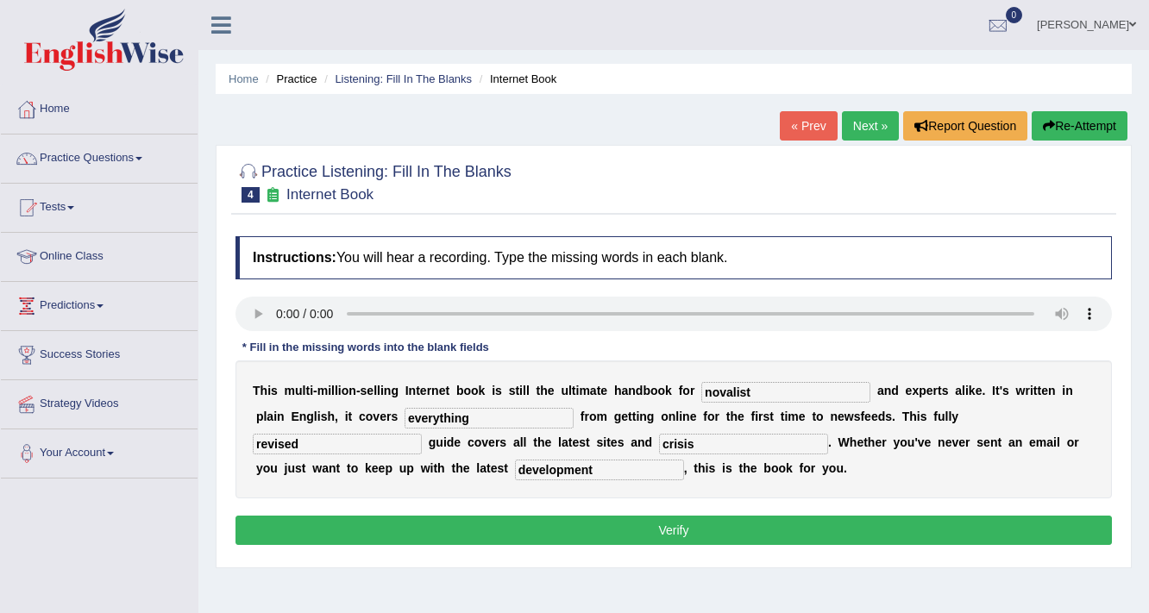
click at [593, 526] on button "Verify" at bounding box center [673, 530] width 876 height 29
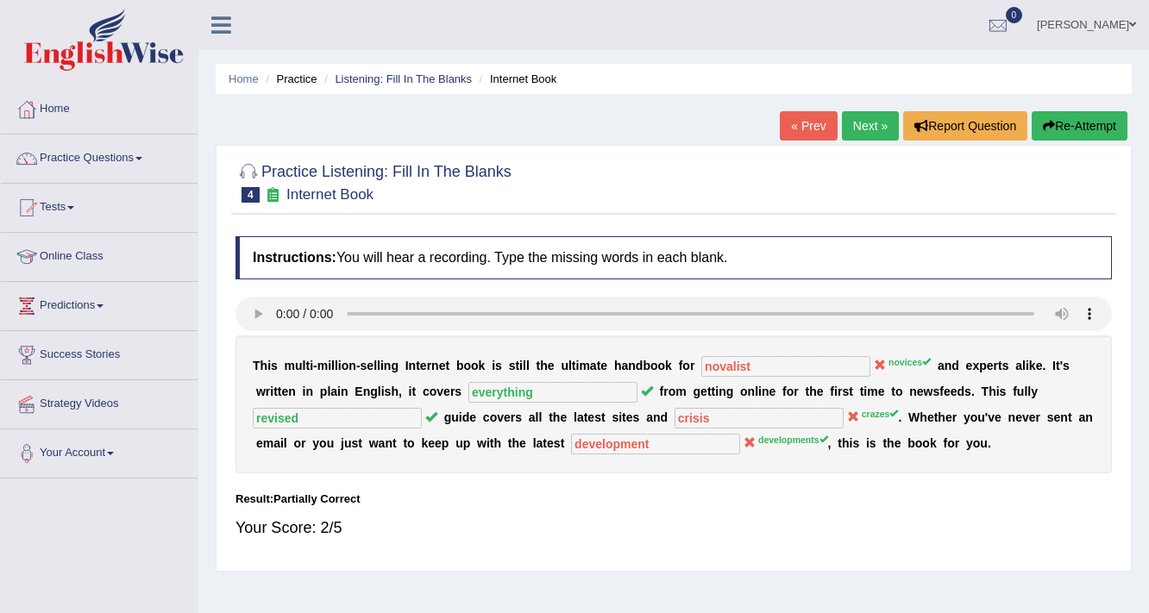
click at [856, 128] on link "Next »" at bounding box center [870, 125] width 57 height 29
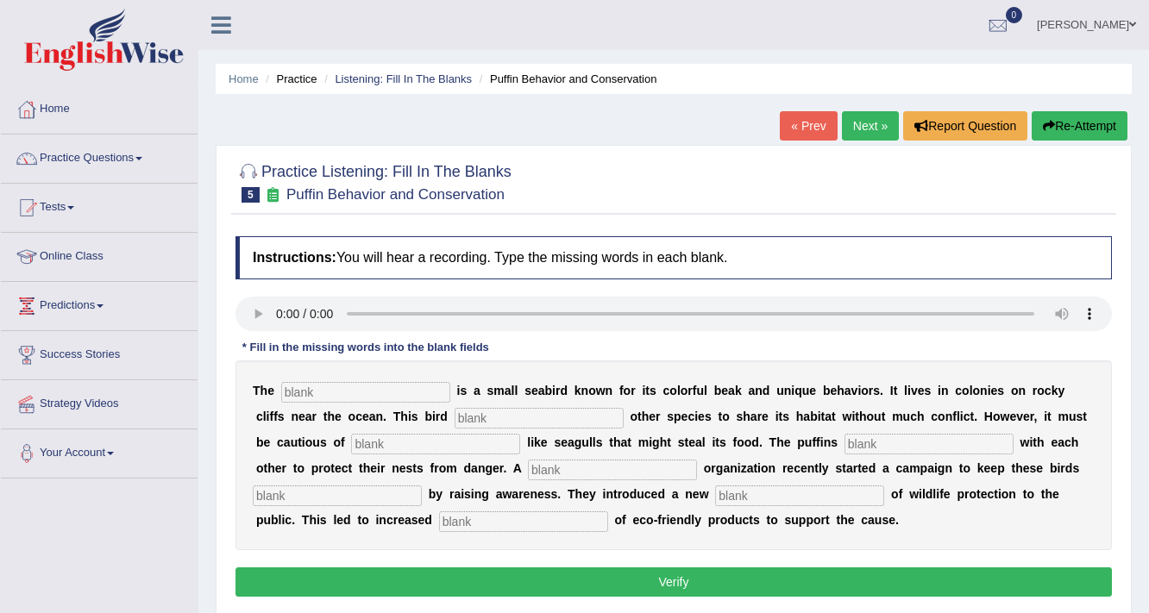
click at [362, 397] on input "text" at bounding box center [365, 392] width 169 height 21
type input "puffins"
click at [474, 409] on input "text" at bounding box center [539, 418] width 169 height 21
type input "allows"
click at [467, 434] on input "text" at bounding box center [435, 444] width 169 height 21
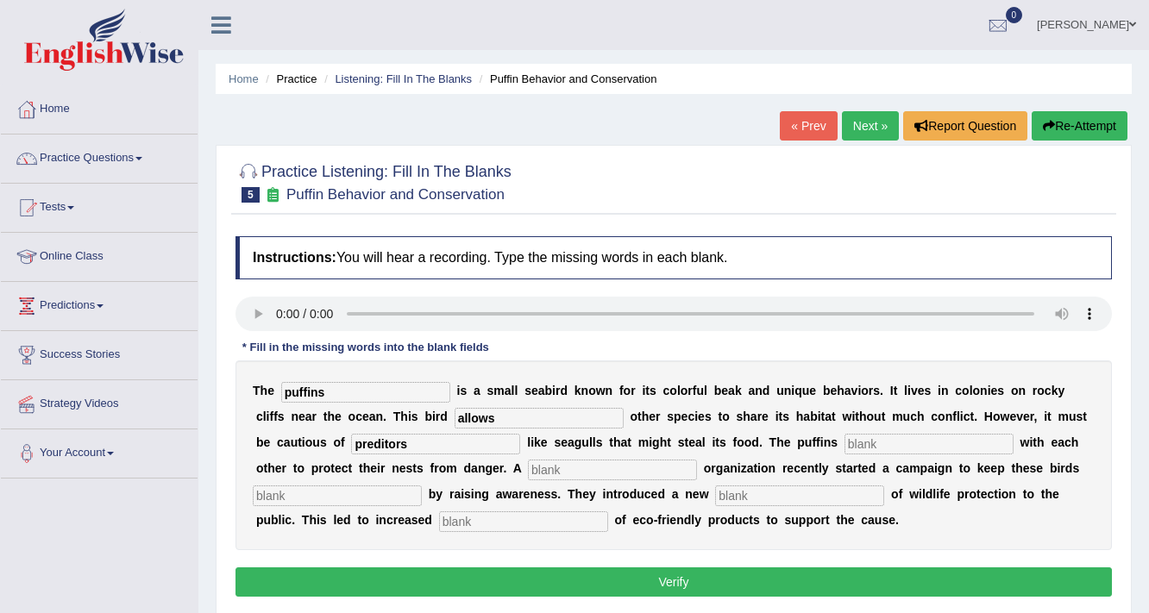
type input "preditors"
click at [879, 443] on input "text" at bounding box center [928, 444] width 169 height 21
type input "cooperate"
click at [545, 470] on input "text" at bounding box center [612, 470] width 169 height 21
type input "d"
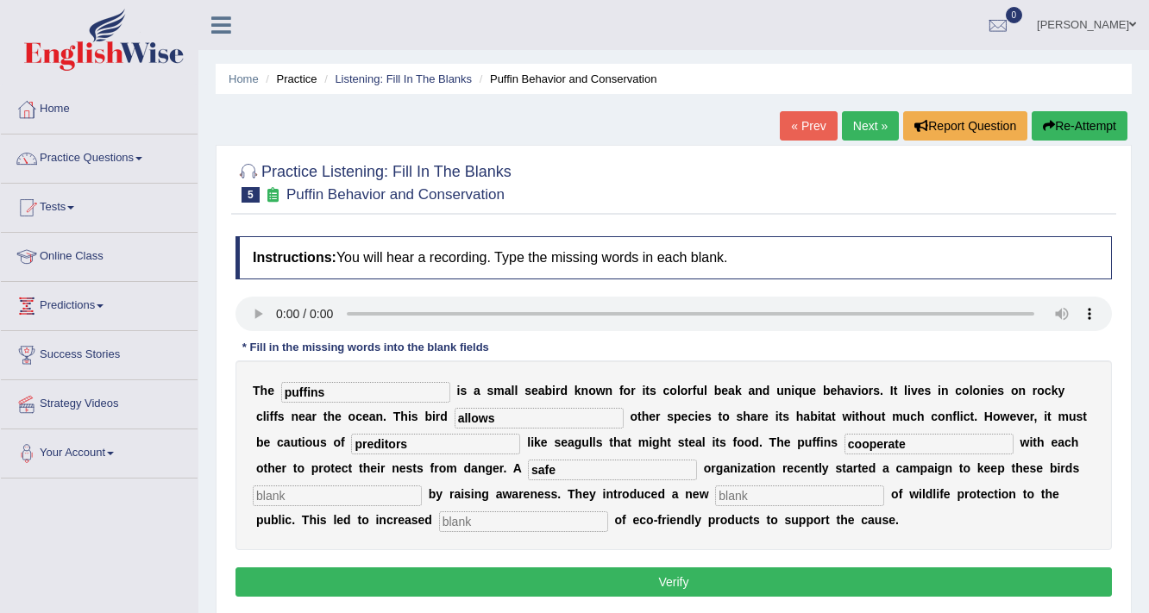
type input "safe"
click at [351, 488] on input "text" at bounding box center [337, 496] width 169 height 21
type input "cooperate"
click at [510, 519] on input "text" at bounding box center [523, 521] width 169 height 21
type input "awareness"
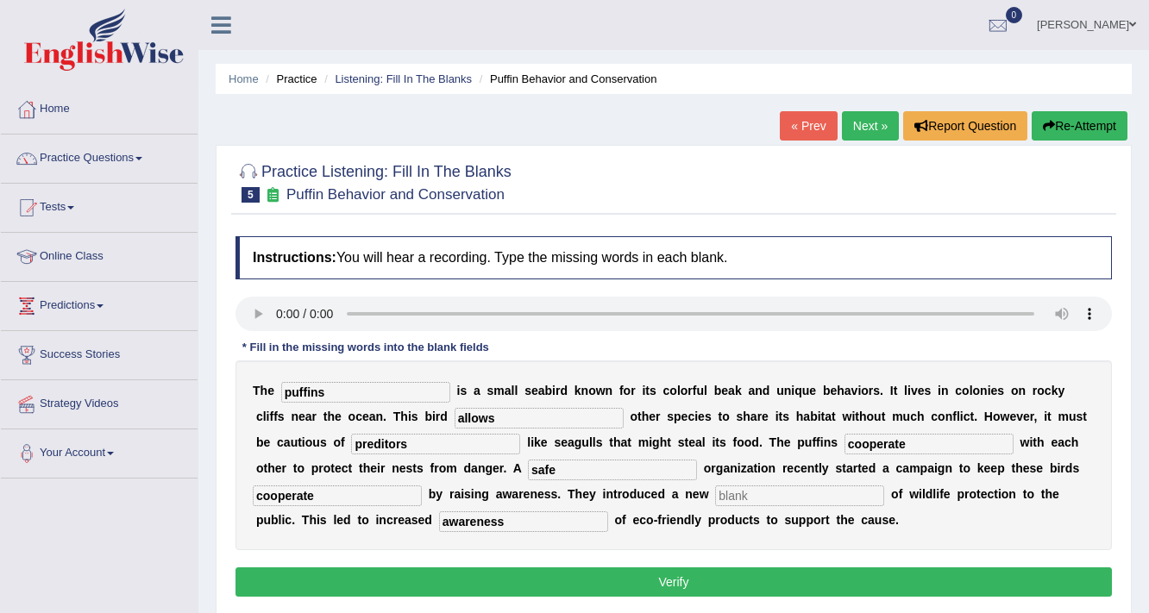
click at [540, 579] on button "Verify" at bounding box center [673, 582] width 876 height 29
click at [759, 488] on input "text" at bounding box center [799, 496] width 169 height 21
drag, startPoint x: 565, startPoint y: 467, endPoint x: 593, endPoint y: 450, distance: 32.1
click at [573, 466] on input "safe" at bounding box center [612, 470] width 169 height 21
click at [750, 497] on input "text" at bounding box center [799, 496] width 169 height 21
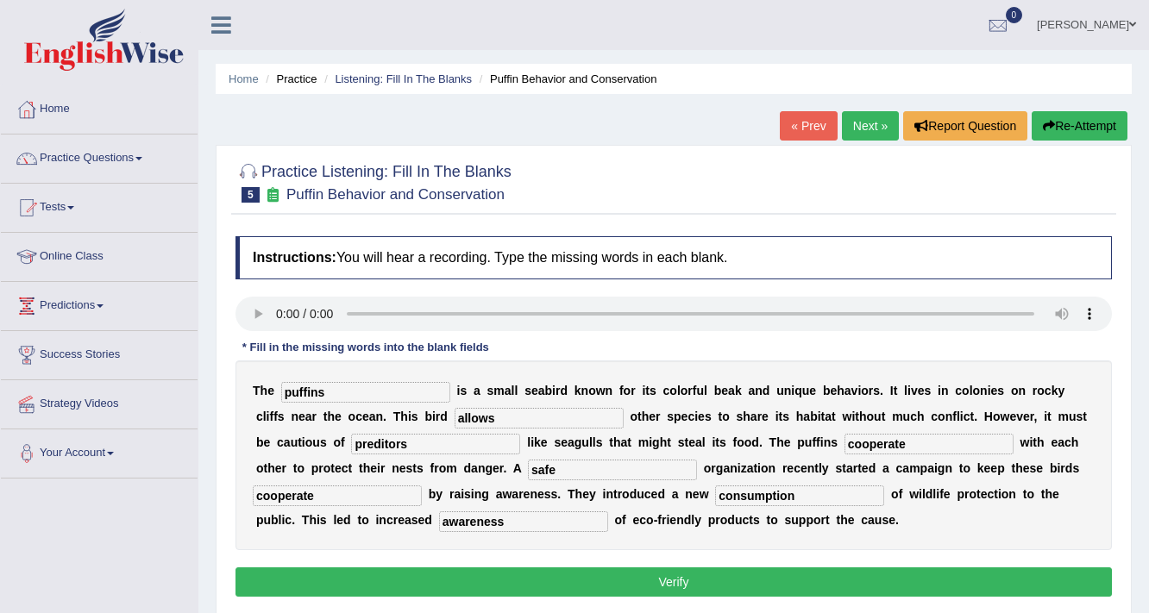
type input "consumption"
click at [515, 516] on input "awareness" at bounding box center [523, 521] width 169 height 21
type input "a"
click at [569, 475] on input "safe" at bounding box center [612, 470] width 169 height 21
type input "s"
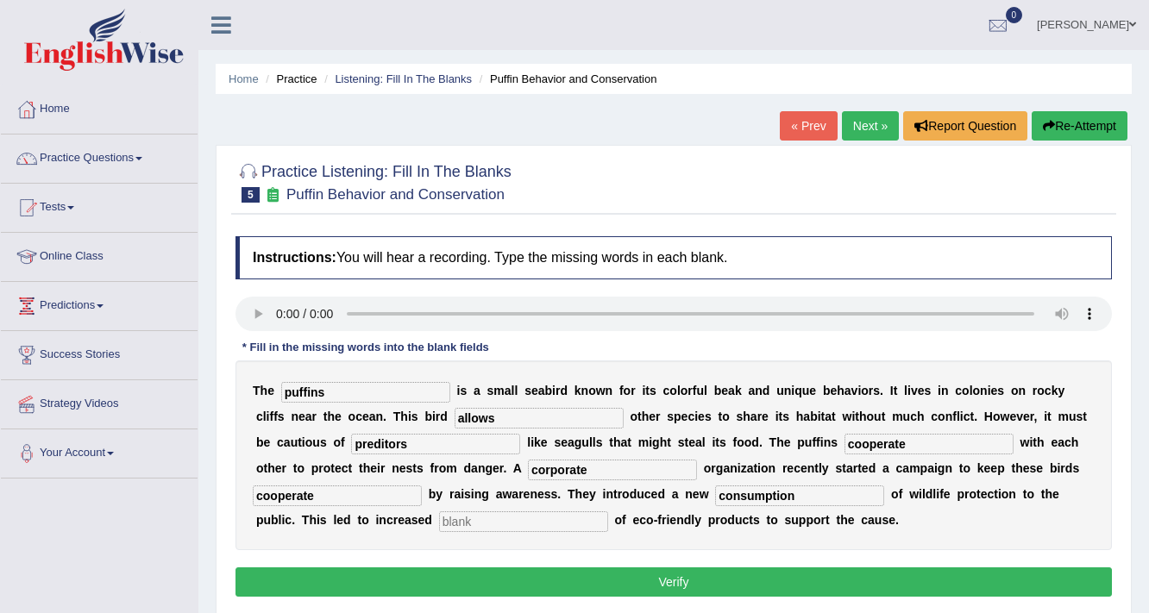
type input "corporate"
click at [379, 495] on input "cooperate" at bounding box center [337, 496] width 169 height 21
type input "c"
type input "safe"
click at [466, 523] on input "text" at bounding box center [523, 521] width 169 height 21
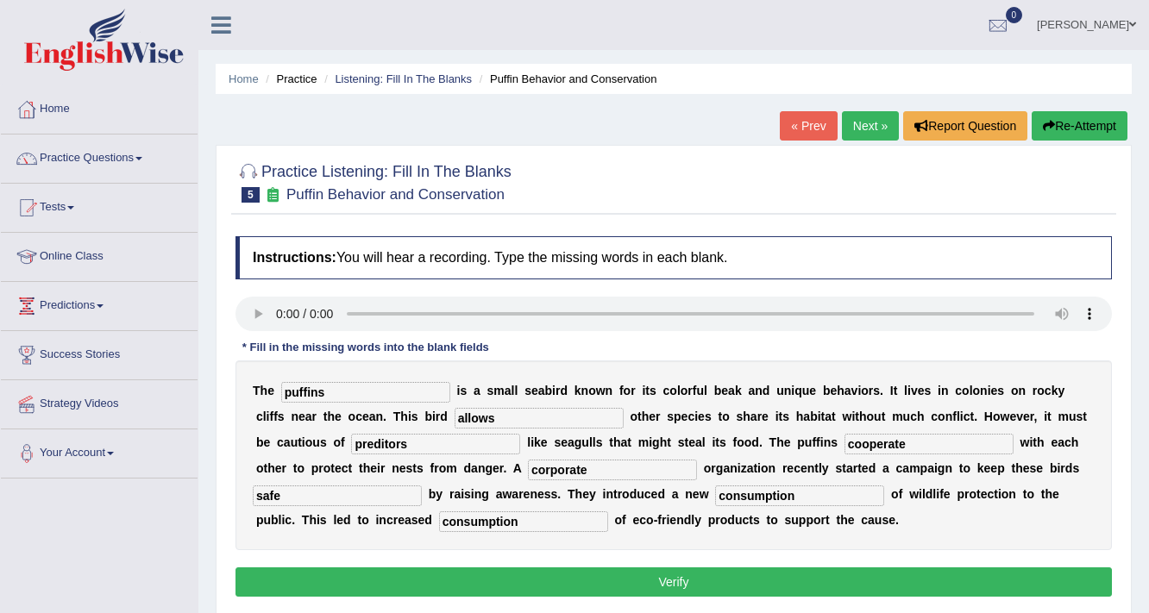
type input "consumption"
click at [817, 497] on input "consumption" at bounding box center [799, 496] width 169 height 21
click at [745, 496] on input "con" at bounding box center [799, 496] width 169 height 21
type input "conceptions"
click at [520, 511] on input "consumption" at bounding box center [523, 521] width 169 height 21
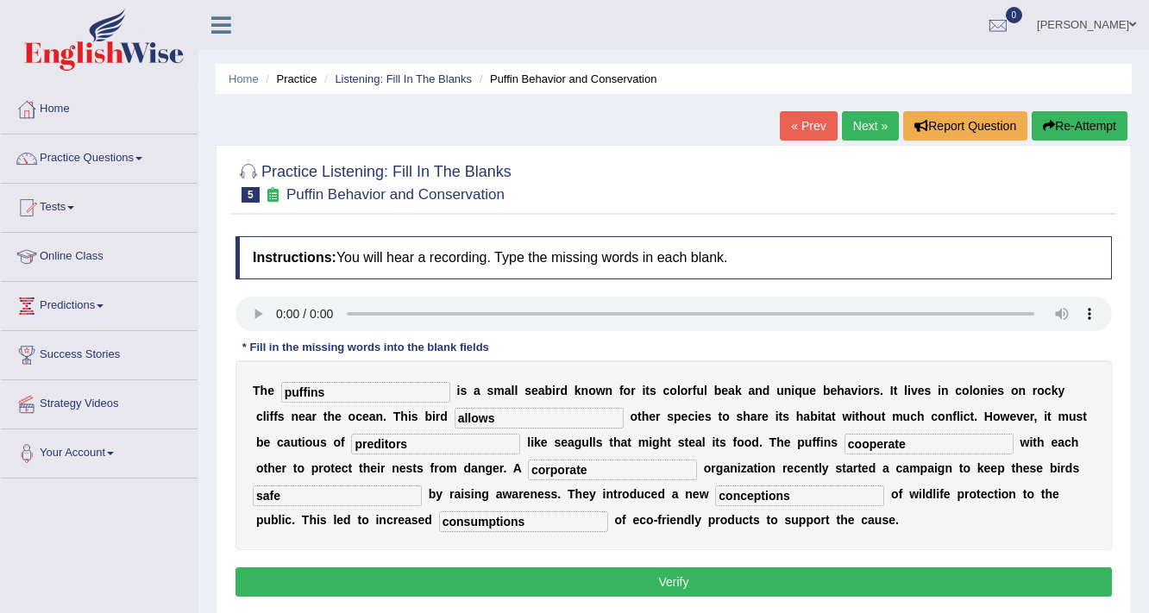
type input "consumptions"
click at [541, 583] on button "Verify" at bounding box center [673, 582] width 876 height 29
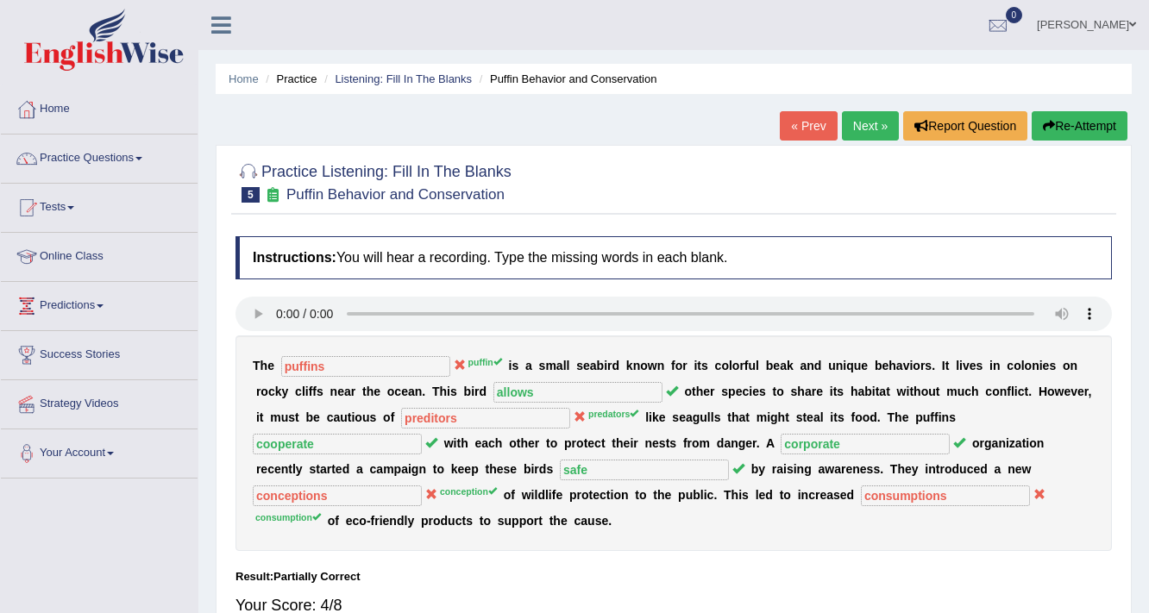
click at [858, 131] on link "Next »" at bounding box center [870, 125] width 57 height 29
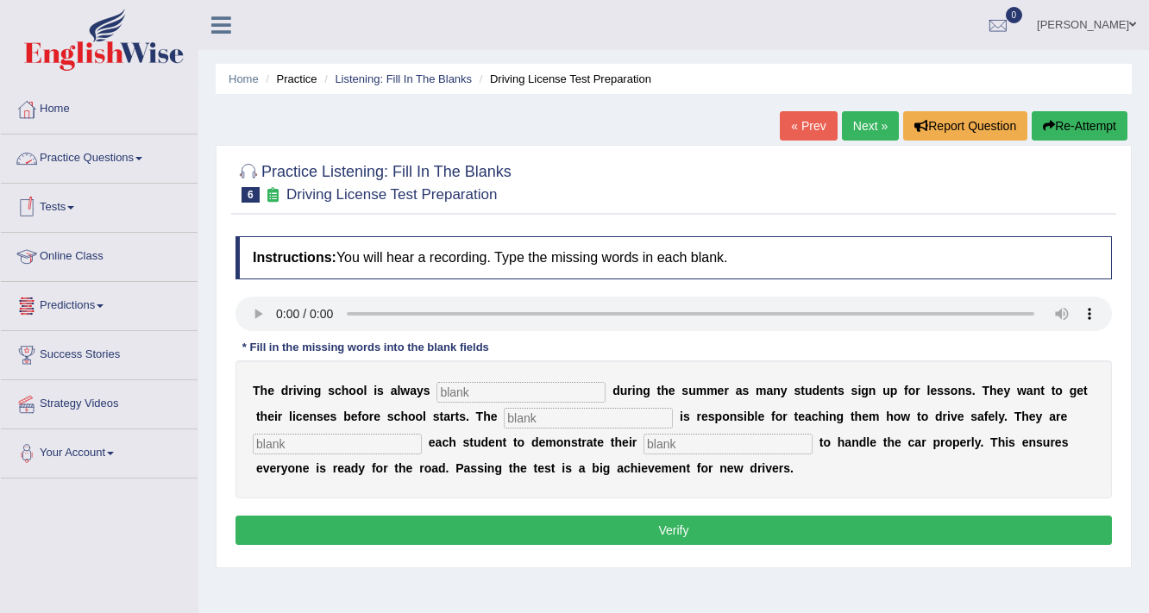
click at [150, 169] on link "Practice Questions" at bounding box center [99, 156] width 197 height 43
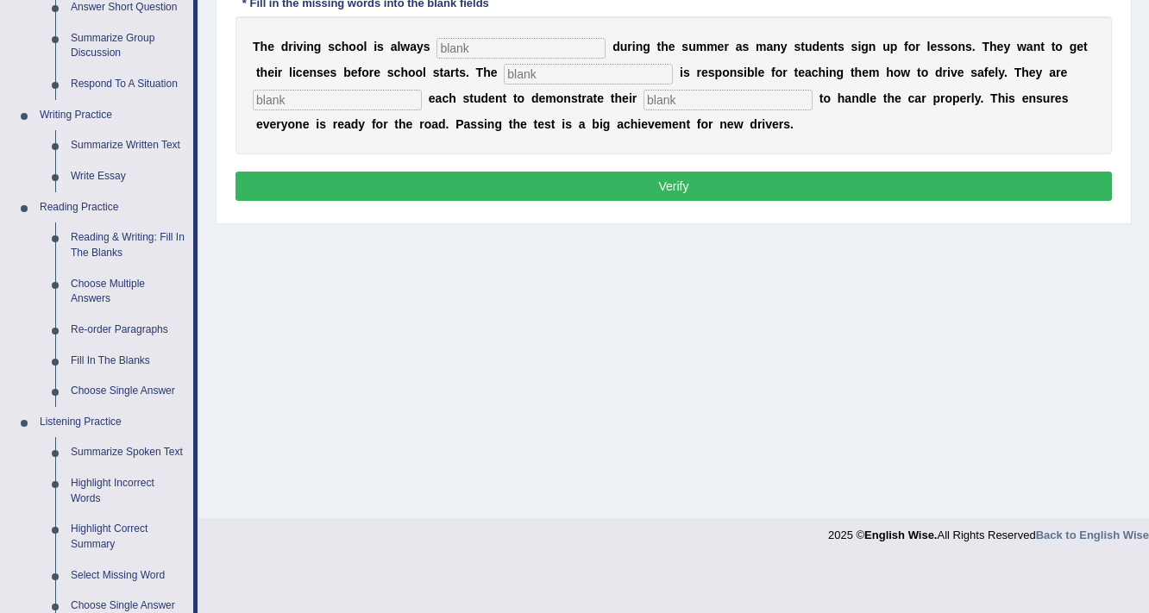
scroll to position [345, 0]
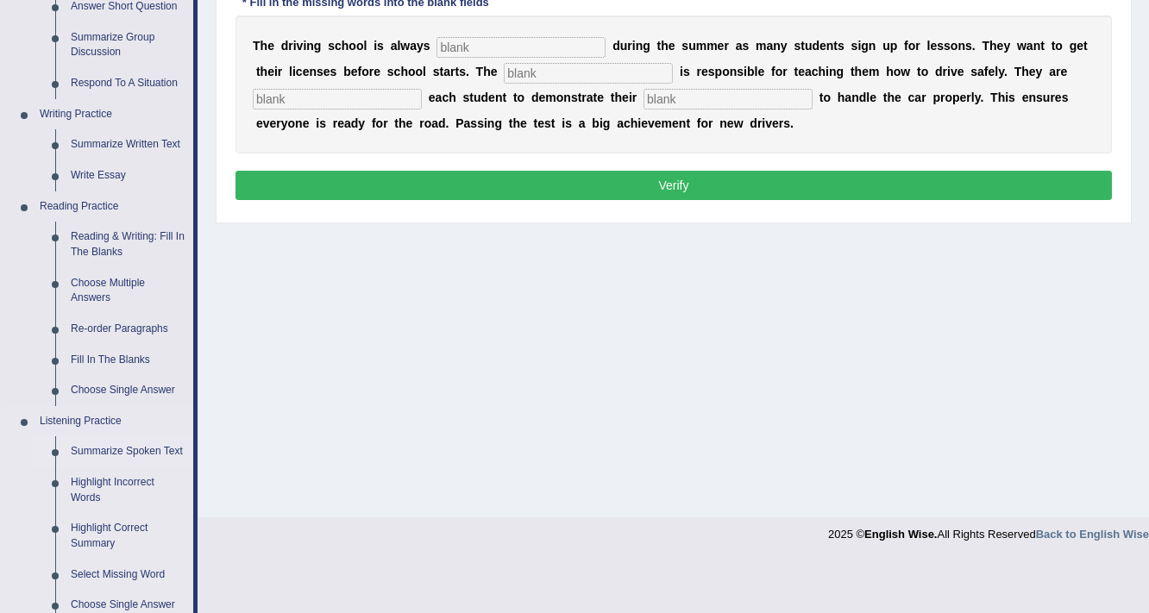
click at [131, 455] on link "Summarize Spoken Text" at bounding box center [128, 451] width 130 height 31
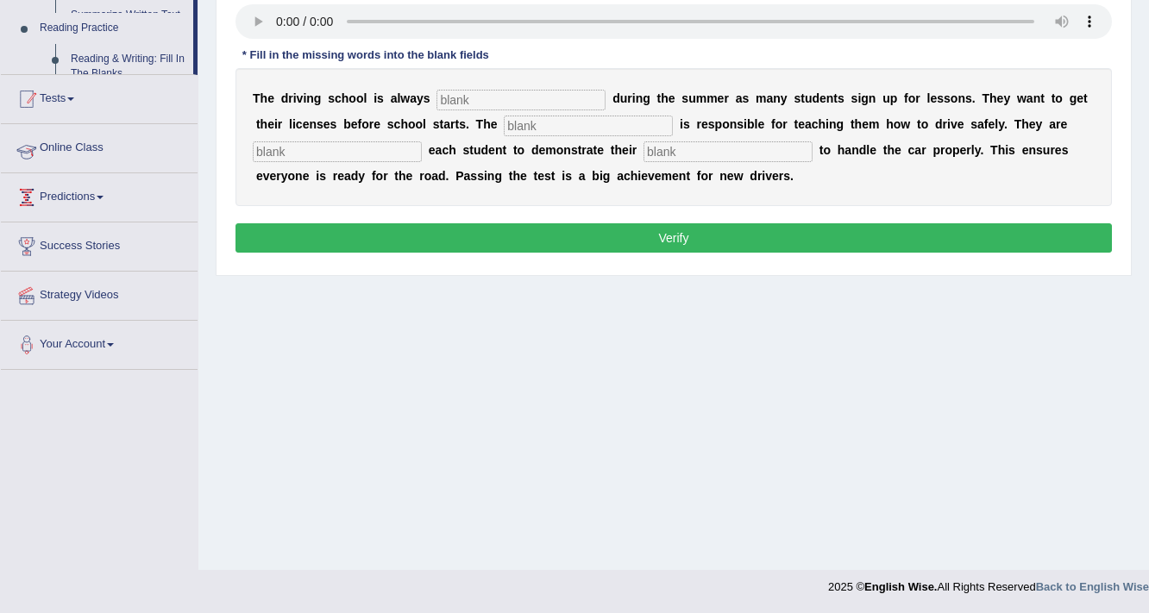
scroll to position [292, 0]
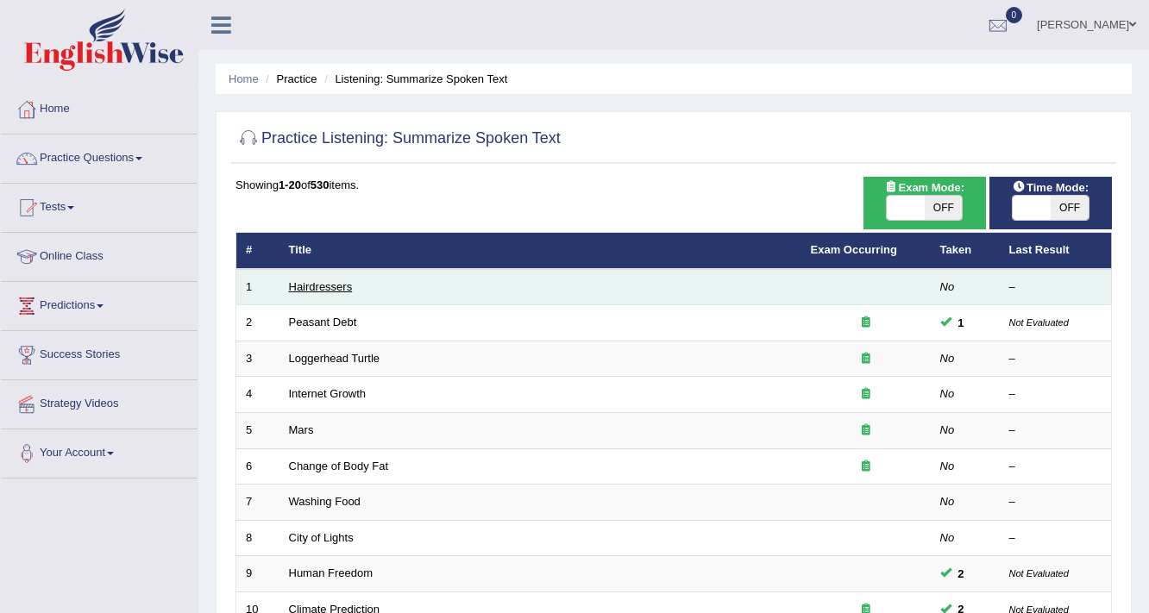
click at [327, 283] on link "Hairdressers" at bounding box center [321, 286] width 64 height 13
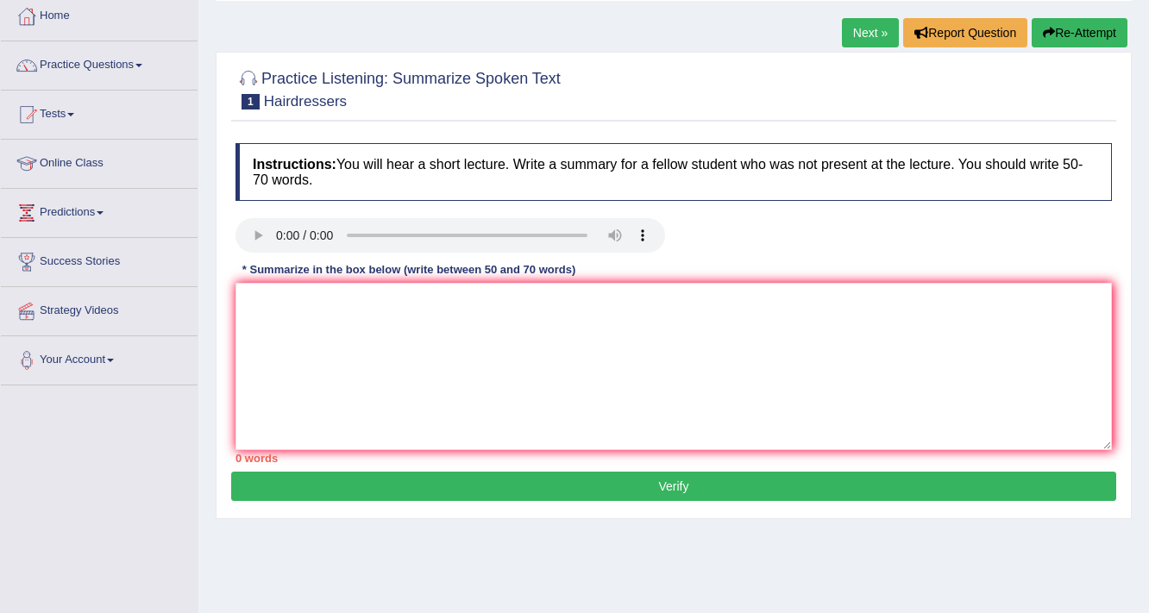
scroll to position [69, 0]
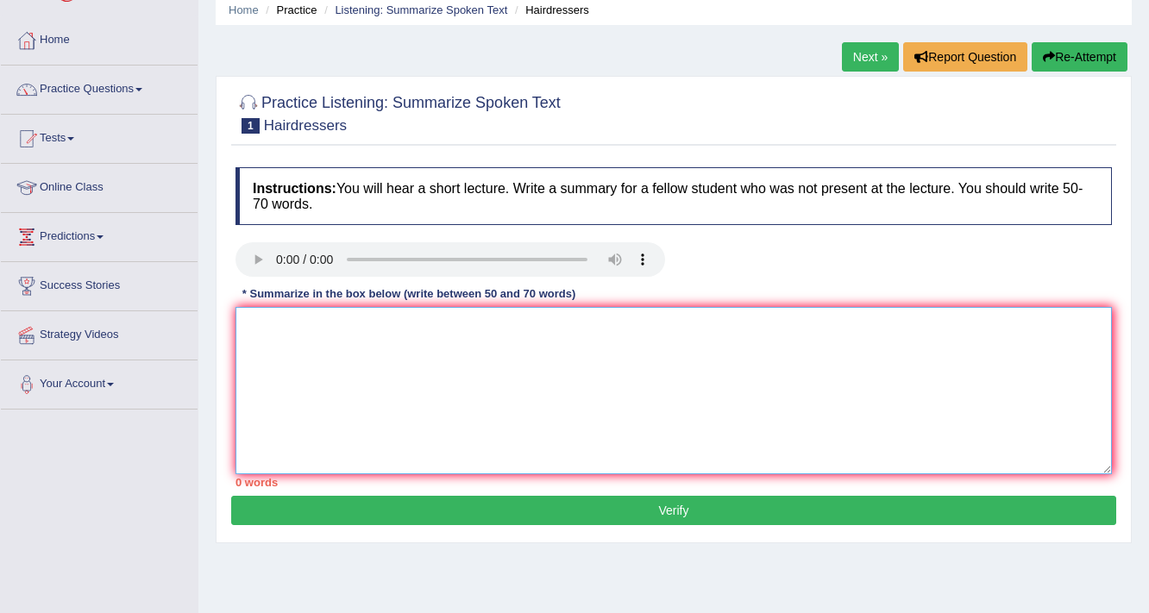
click at [310, 327] on textarea at bounding box center [673, 390] width 876 height 167
type textarea "t"
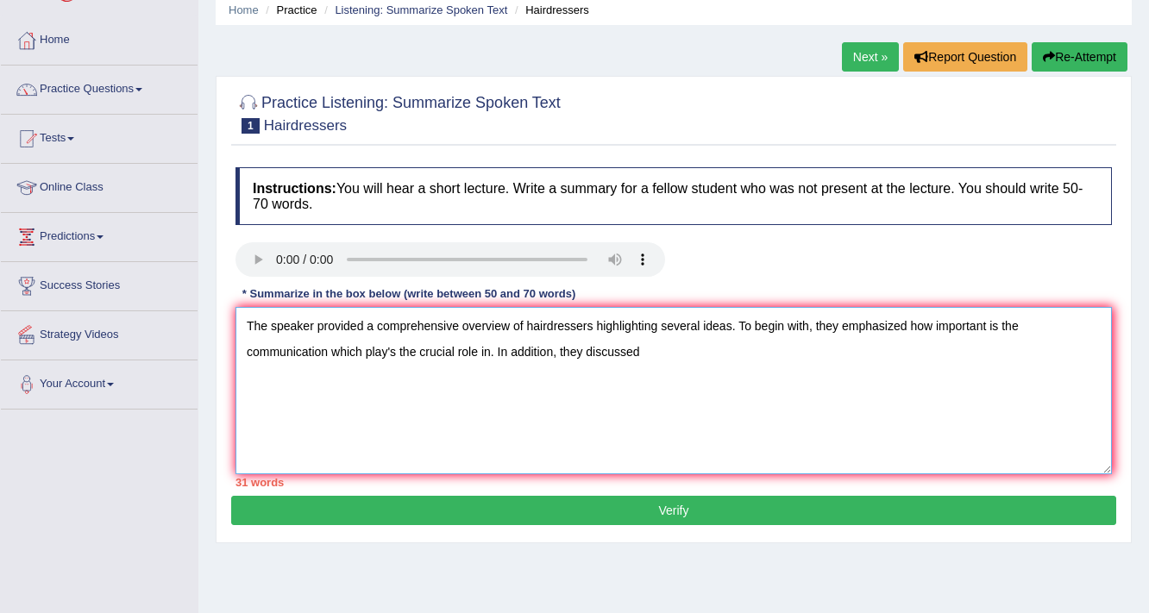
click at [324, 350] on textarea "The speaker provided a comprehensive overview of hairdressers highlighting seve…" at bounding box center [673, 390] width 876 height 167
click at [869, 348] on textarea "The speaker provided a comprehensive overview of hairdressers highlighting seve…" at bounding box center [673, 390] width 876 height 167
click at [890, 340] on textarea "The speaker provided a comprehensive overview of hairdressers highlighting seve…" at bounding box center [673, 390] width 876 height 167
click at [545, 350] on textarea "The speaker provided a comprehensive overview of hairdressers highlighting seve…" at bounding box center [673, 390] width 876 height 167
click at [1014, 349] on textarea "The speaker provided a comprehensive overview of hairdressers highlighting seve…" at bounding box center [673, 390] width 876 height 167
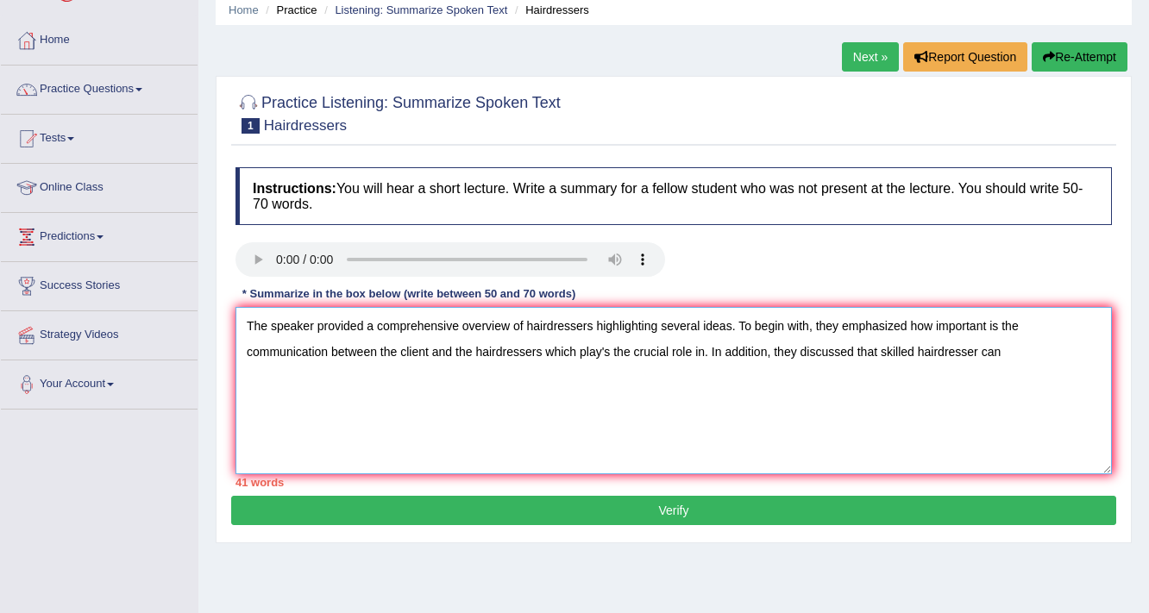
click at [1017, 353] on textarea "The speaker provided a comprehensive overview of hairdressers highlighting seve…" at bounding box center [673, 390] width 876 height 167
click at [328, 348] on textarea "The speaker provided a comprehensive overview of hairdressers highlighting seve…" at bounding box center [673, 390] width 876 height 167
click at [350, 373] on textarea "The speaker provided a comprehensive overview of hairdressers highlighting seve…" at bounding box center [673, 390] width 876 height 167
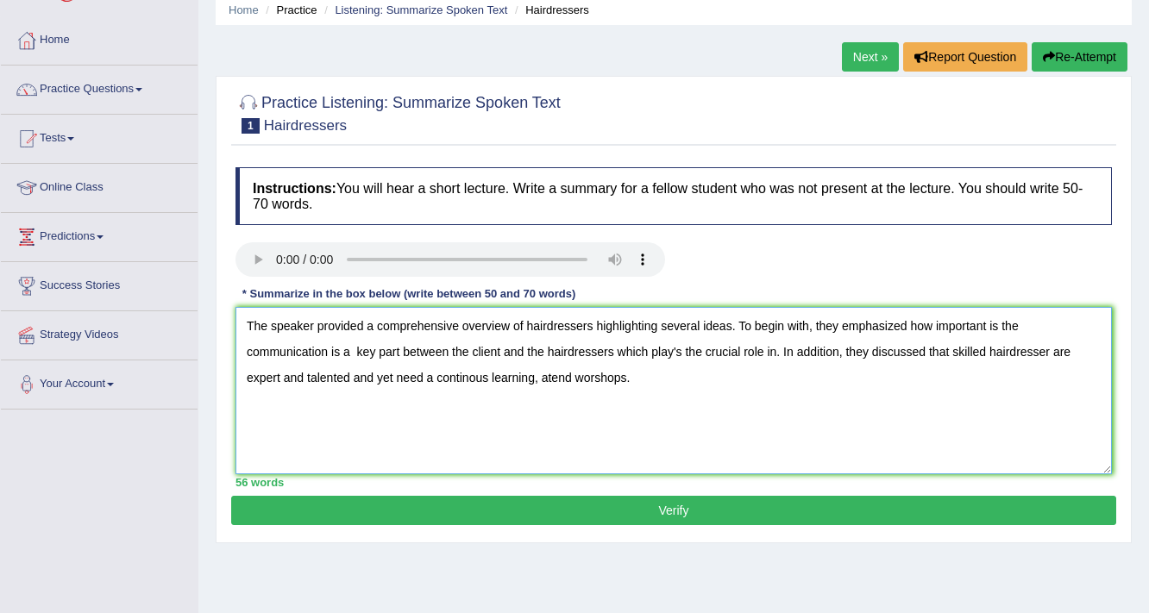
type textarea "The speaker provided a comprehensive overview of hairdressers highlighting seve…"
click at [605, 508] on button "Verify" at bounding box center [673, 510] width 885 height 29
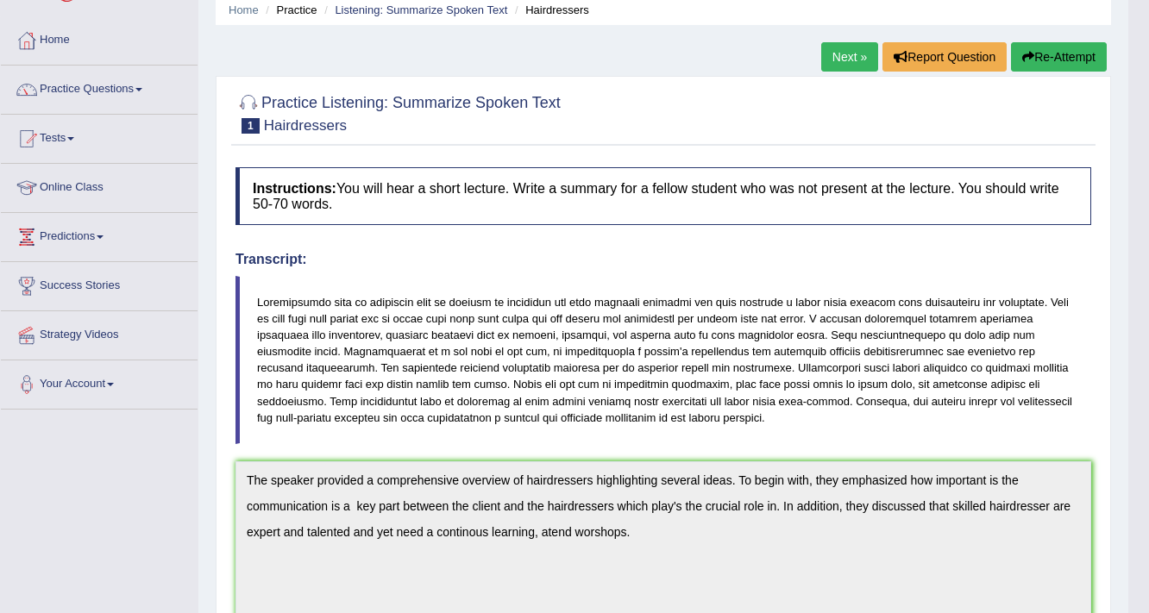
scroll to position [0, 0]
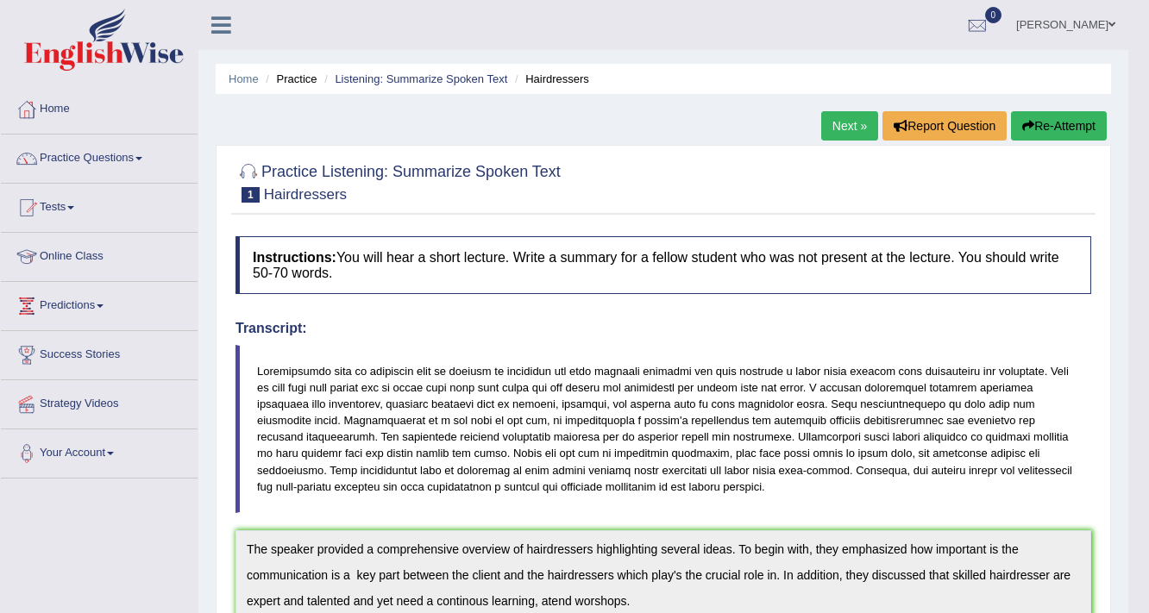
click at [1090, 125] on button "Re-Attempt" at bounding box center [1059, 125] width 96 height 29
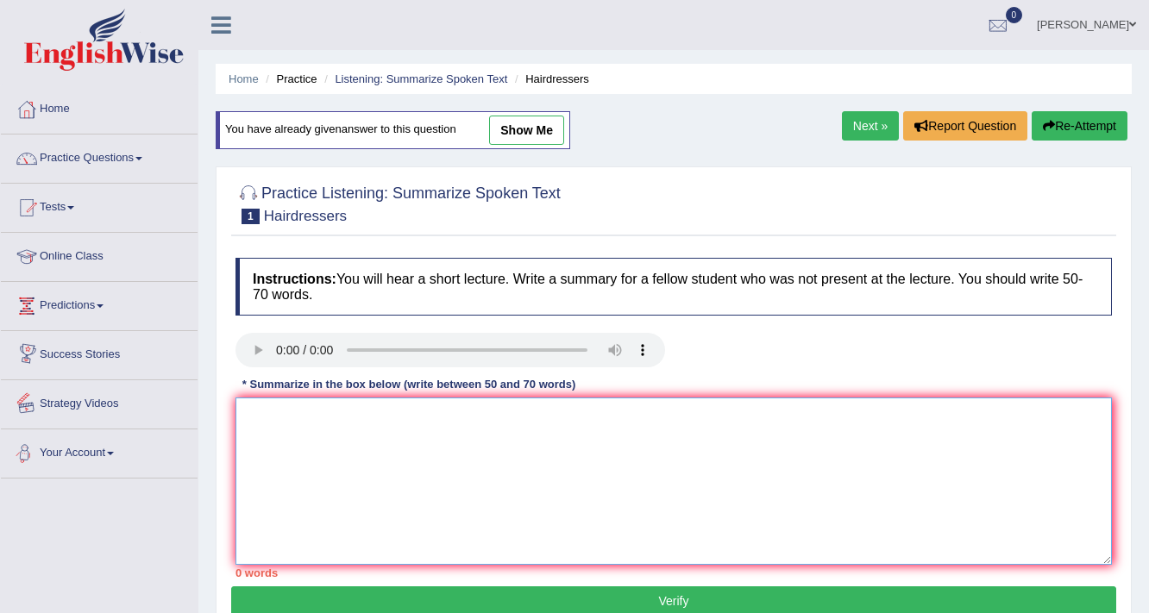
click at [303, 415] on textarea at bounding box center [673, 481] width 876 height 167
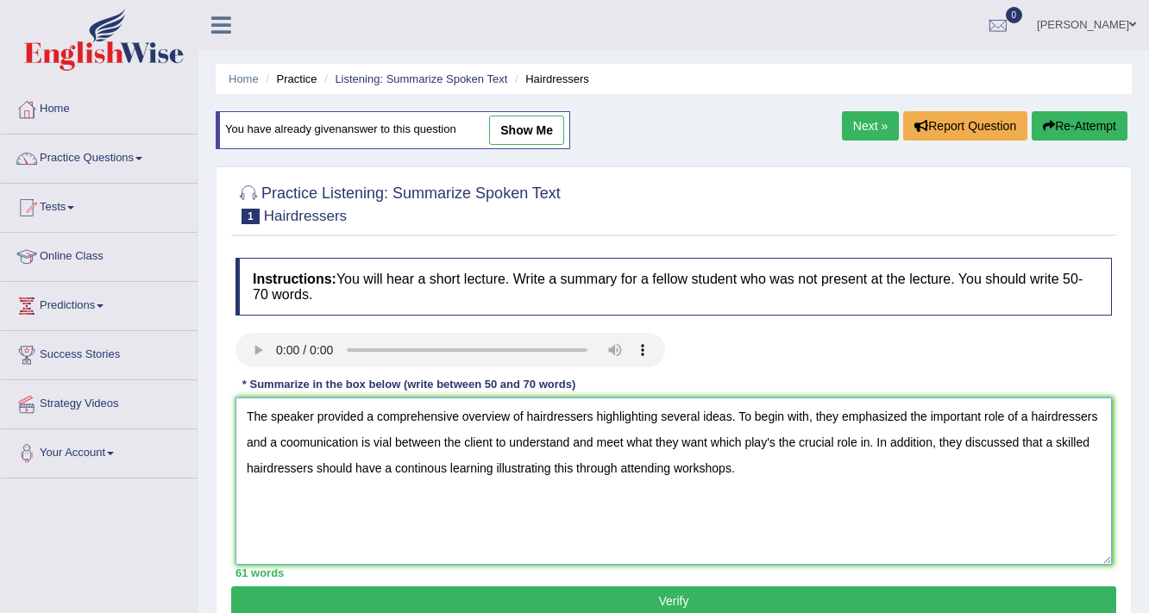
type textarea "The speaker provided a comprehensive overview of hairdressers highlighting seve…"
click at [656, 599] on button "Verify" at bounding box center [673, 601] width 885 height 29
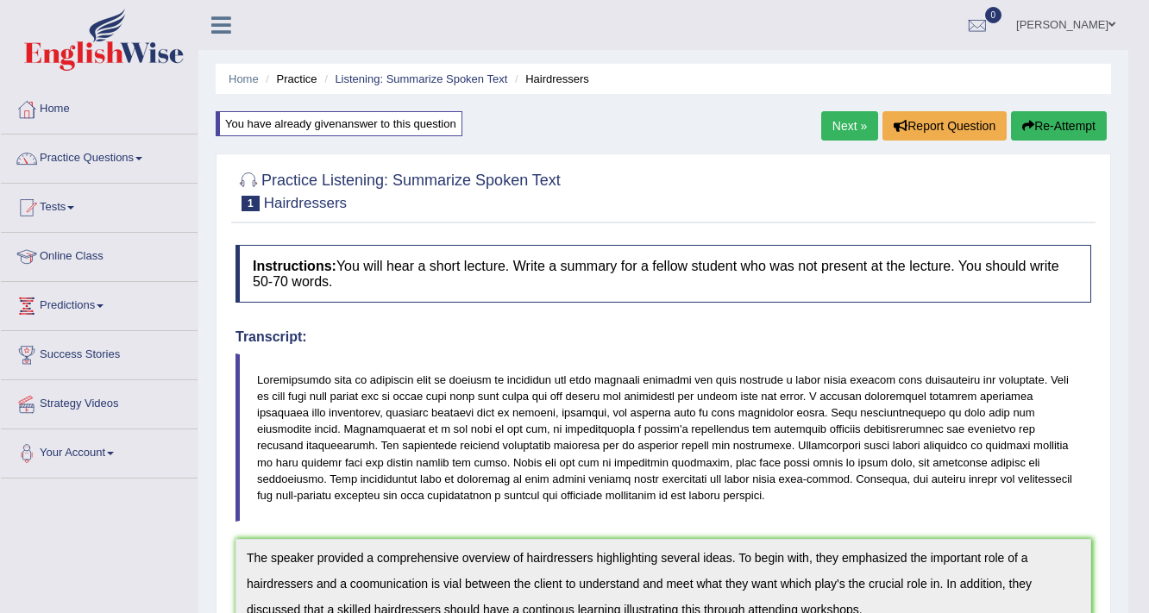
click at [831, 123] on link "Next »" at bounding box center [849, 125] width 57 height 29
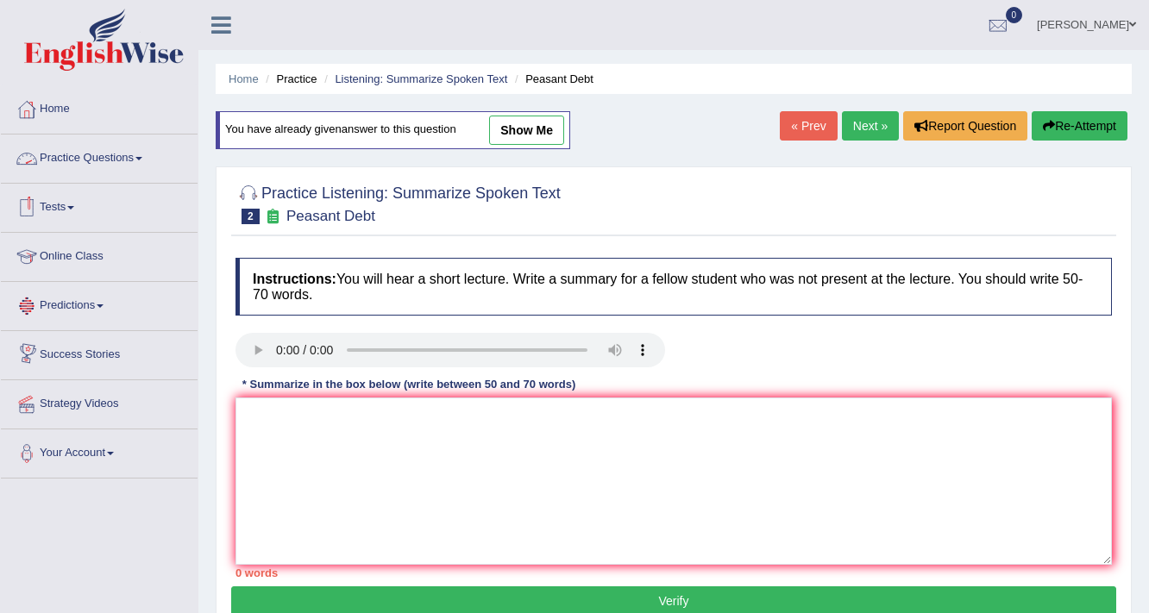
click at [98, 172] on link "Practice Questions" at bounding box center [99, 156] width 197 height 43
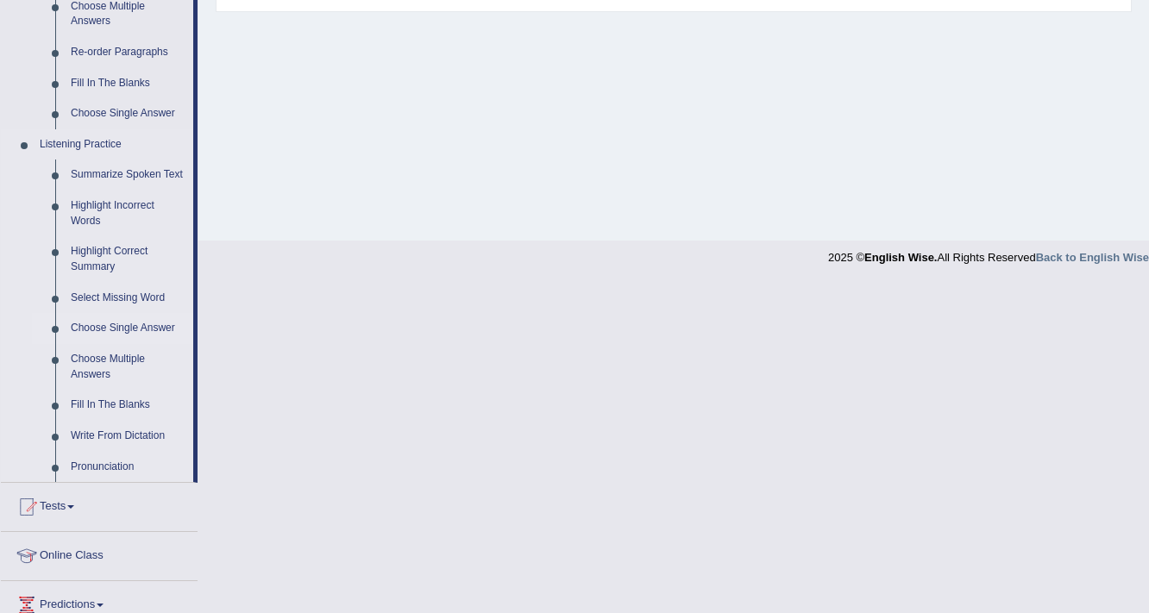
scroll to position [690, 0]
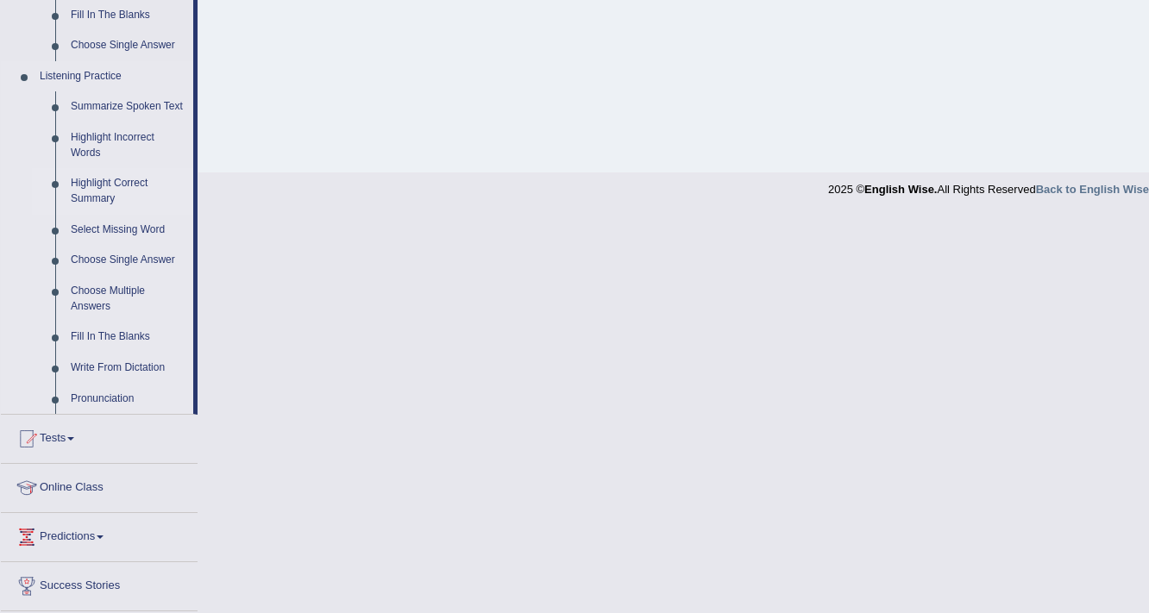
click at [103, 181] on link "Highlight Correct Summary" at bounding box center [128, 191] width 130 height 46
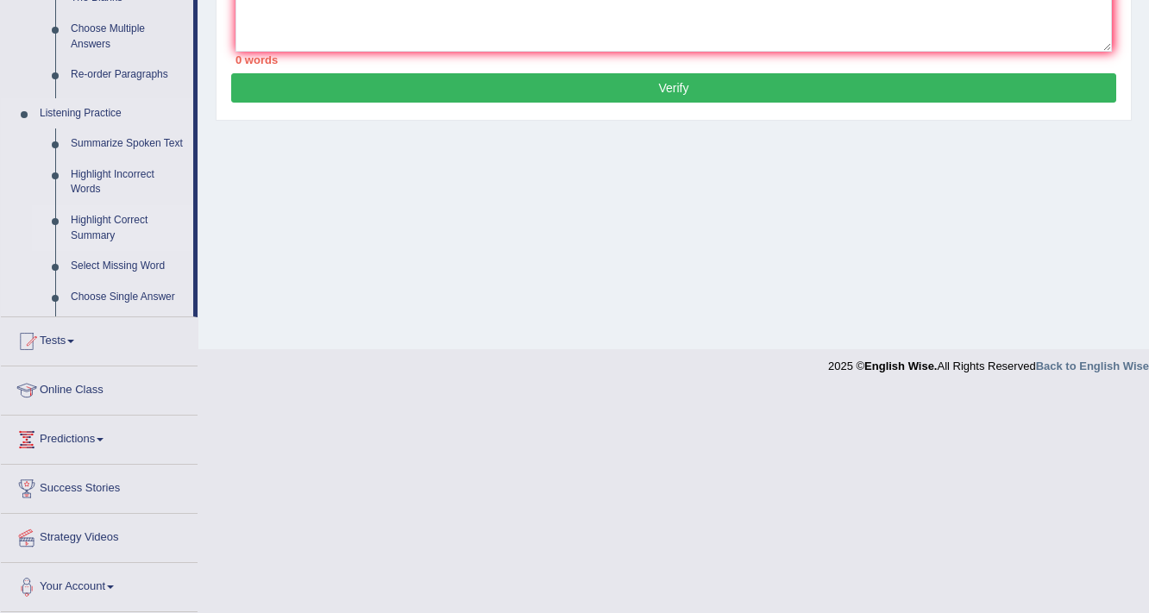
scroll to position [317, 0]
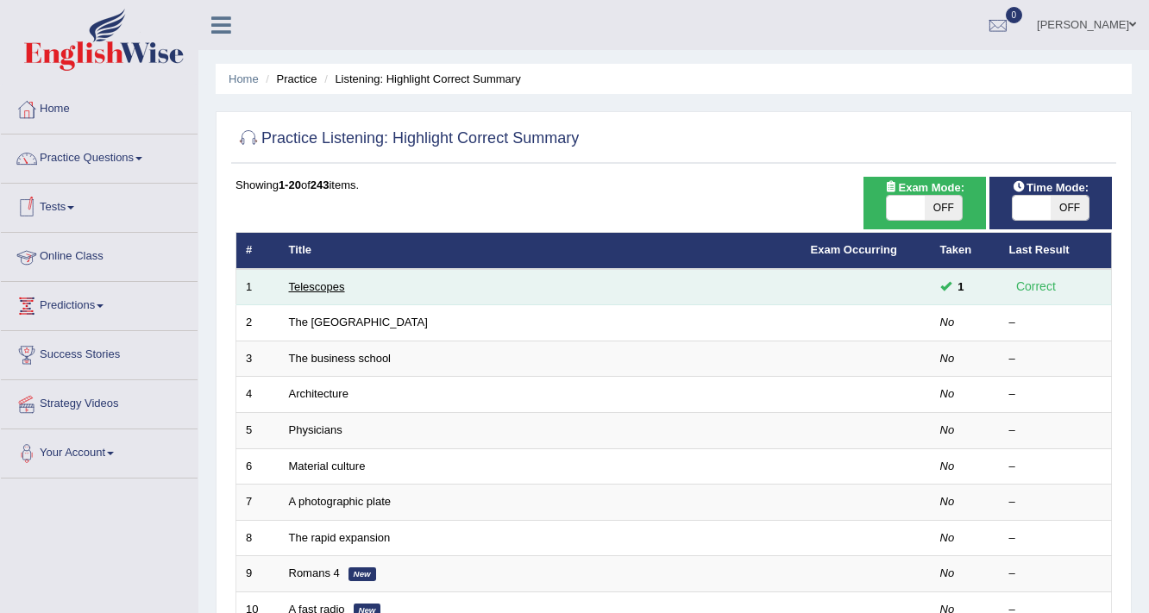
click at [329, 283] on link "Telescopes" at bounding box center [317, 286] width 56 height 13
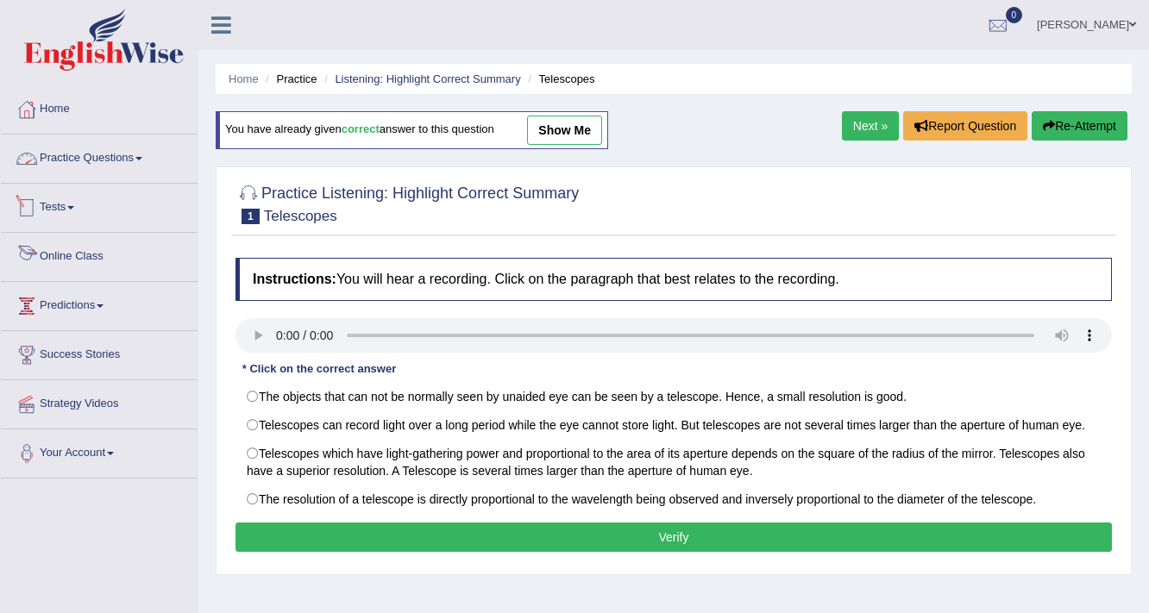
click at [70, 158] on link "Practice Questions" at bounding box center [99, 156] width 197 height 43
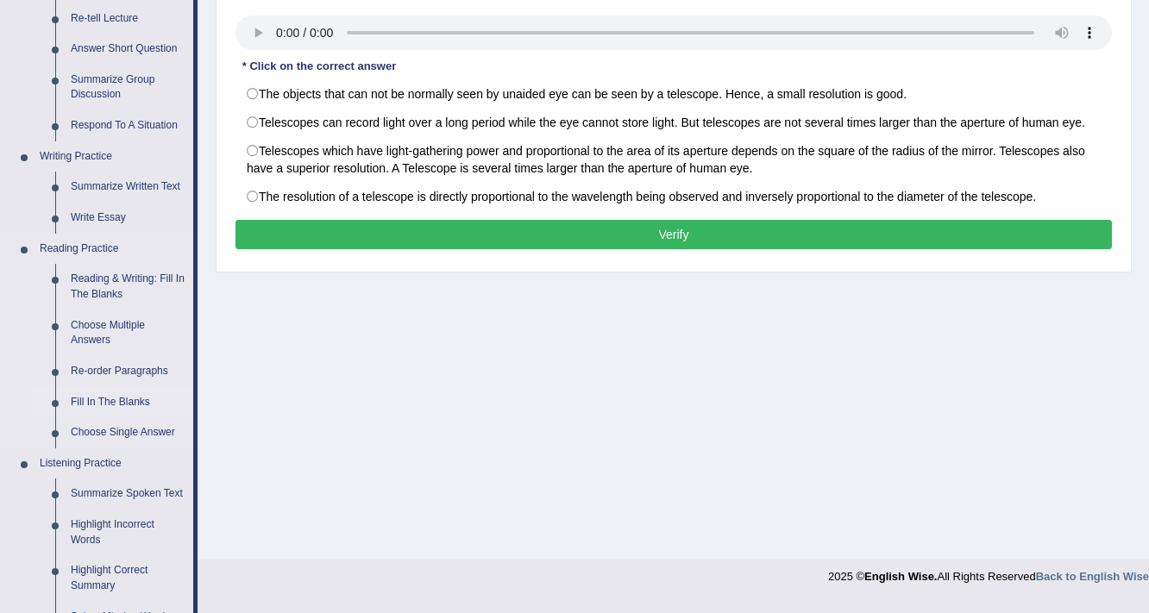
scroll to position [345, 0]
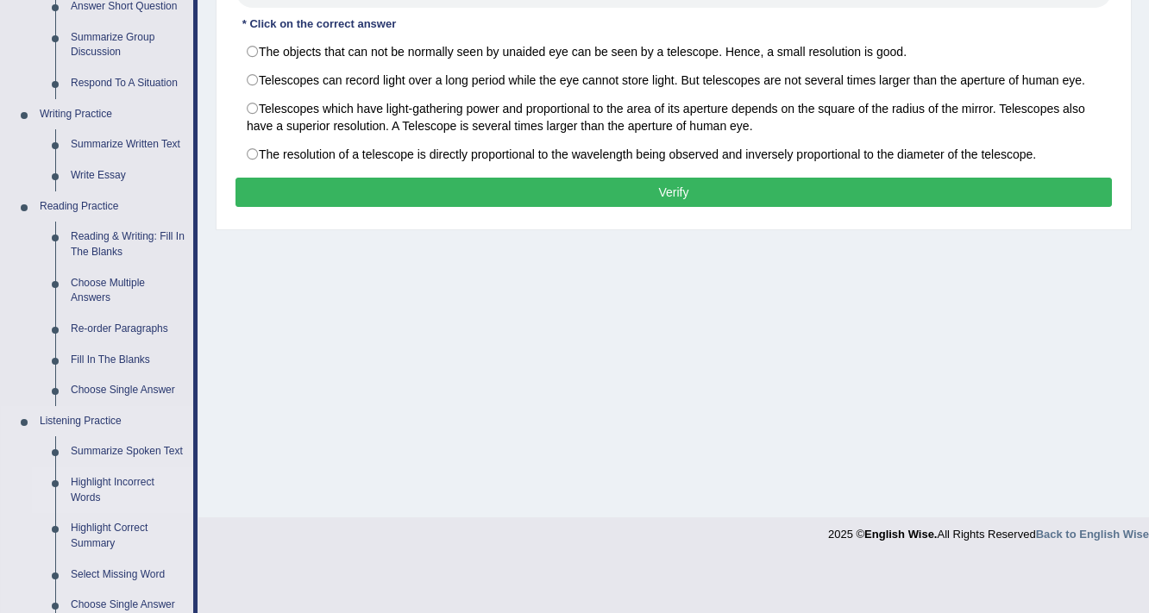
click at [97, 478] on link "Highlight Incorrect Words" at bounding box center [128, 490] width 130 height 46
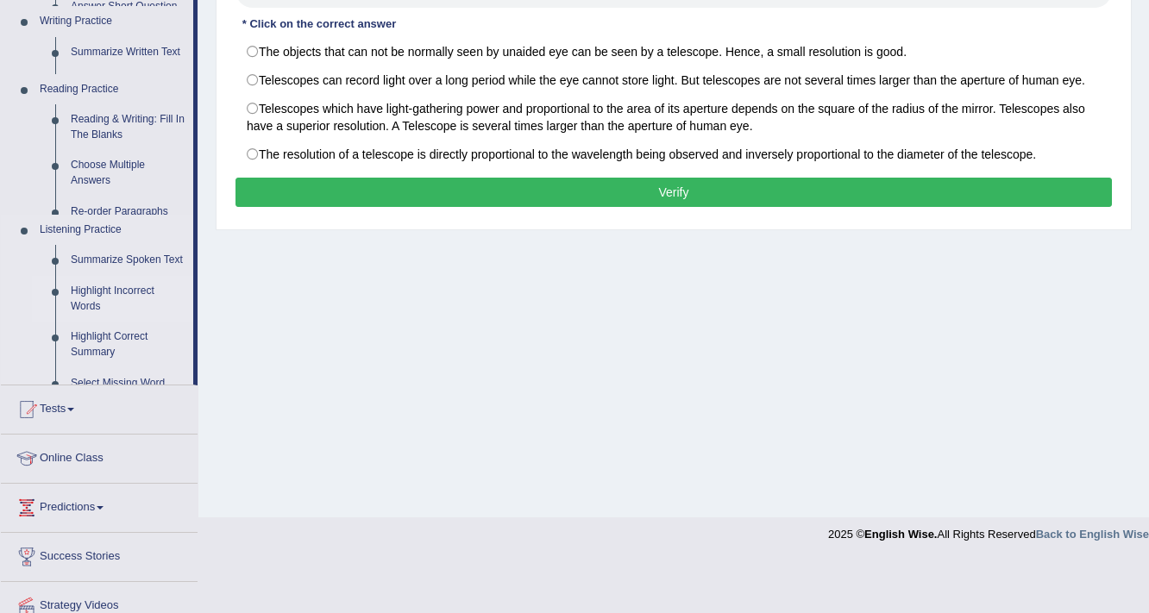
scroll to position [292, 0]
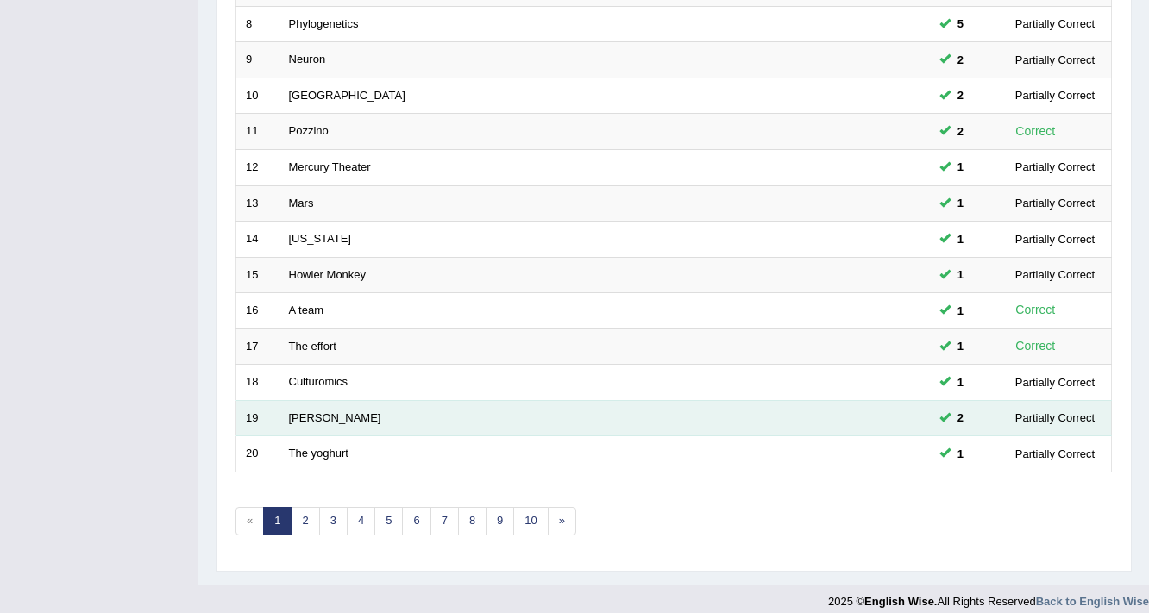
scroll to position [524, 0]
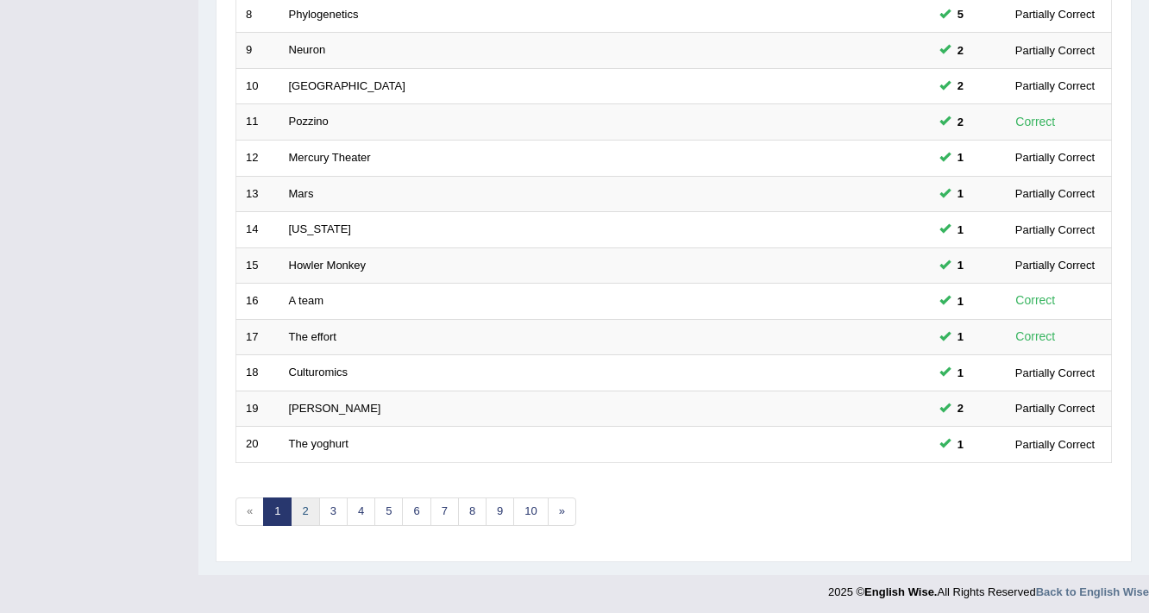
click at [305, 502] on link "2" at bounding box center [305, 512] width 28 height 28
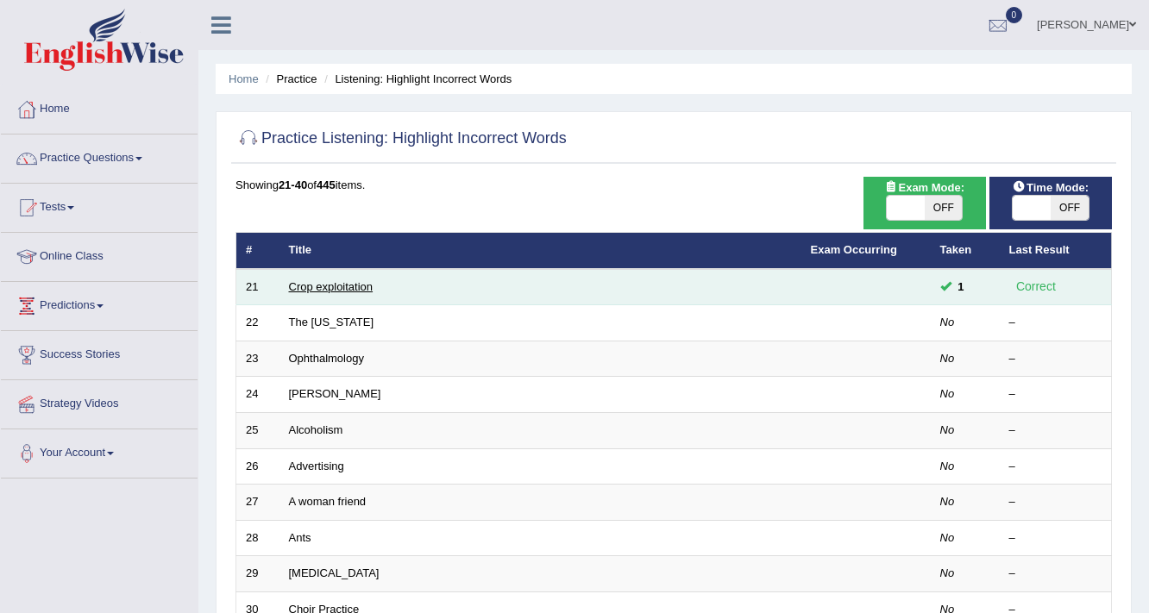
click at [342, 286] on link "Crop exploitation" at bounding box center [331, 286] width 85 height 13
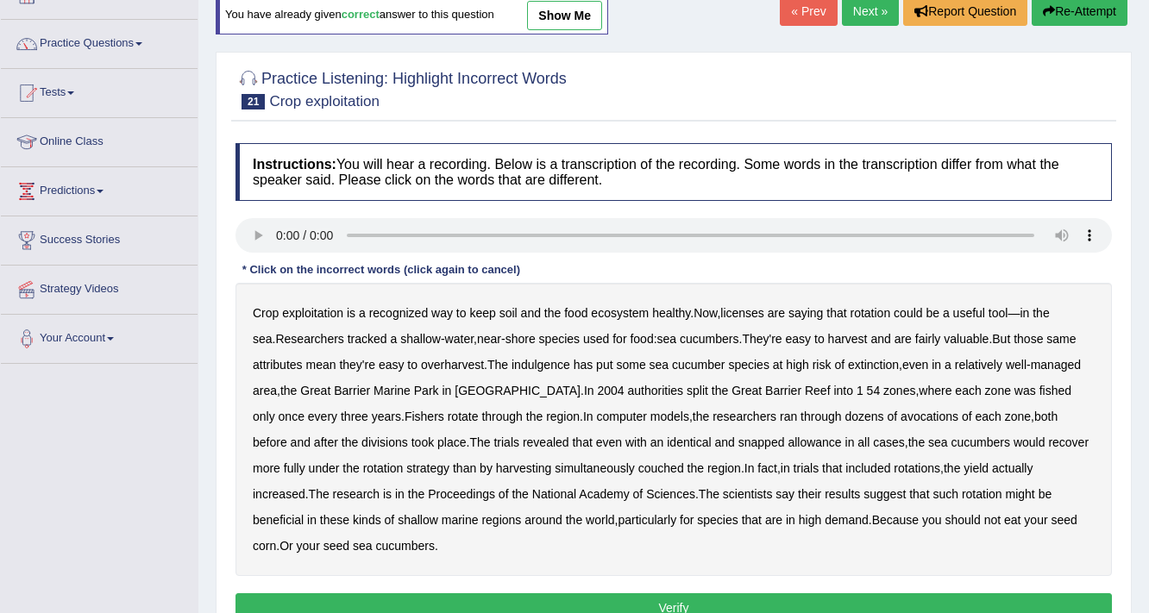
scroll to position [138, 0]
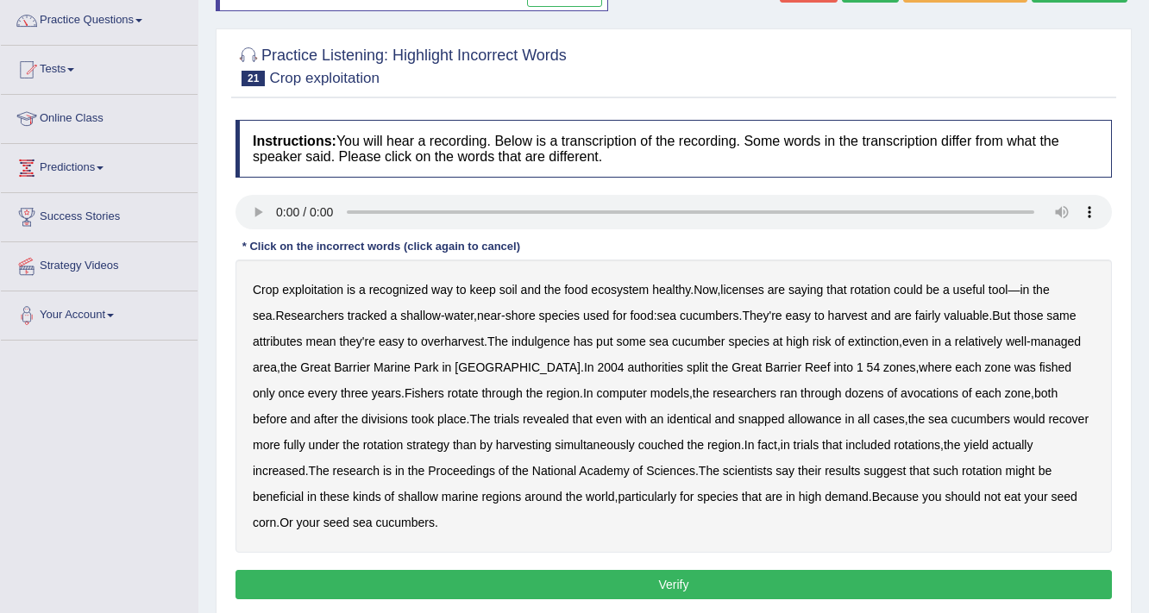
click at [744, 286] on b "licenses" at bounding box center [742, 290] width 44 height 14
click at [555, 343] on b "indulgence" at bounding box center [540, 342] width 59 height 14
click at [900, 395] on b "avocations" at bounding box center [929, 393] width 58 height 14
click at [738, 417] on b "snapped" at bounding box center [761, 419] width 47 height 14
click at [638, 442] on b "couched" at bounding box center [661, 445] width 46 height 14
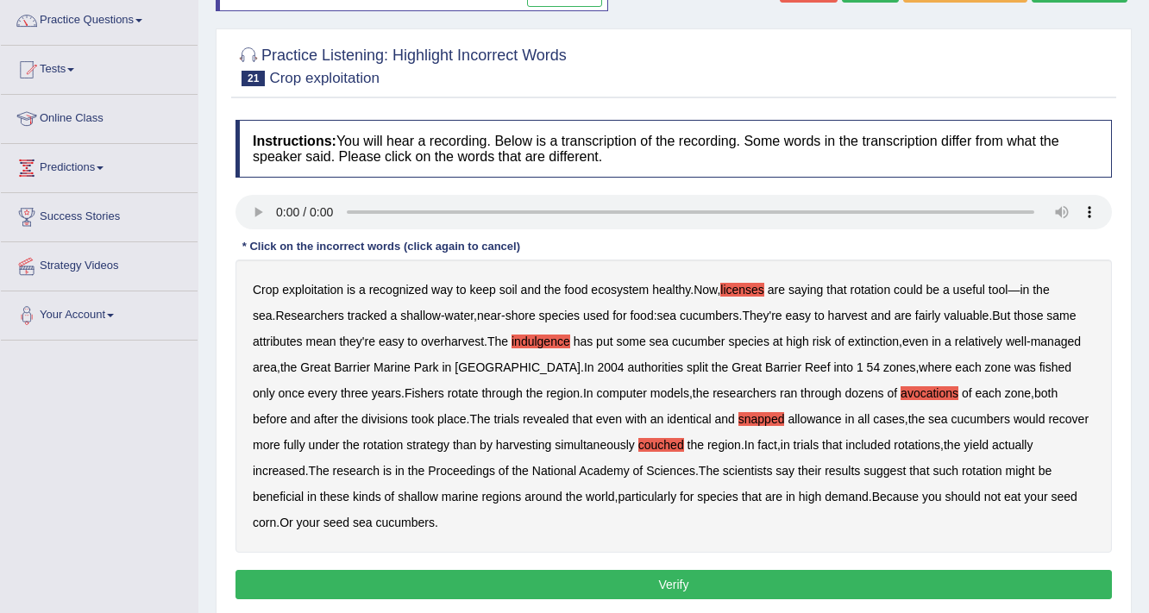
click at [400, 574] on button "Verify" at bounding box center [673, 584] width 876 height 29
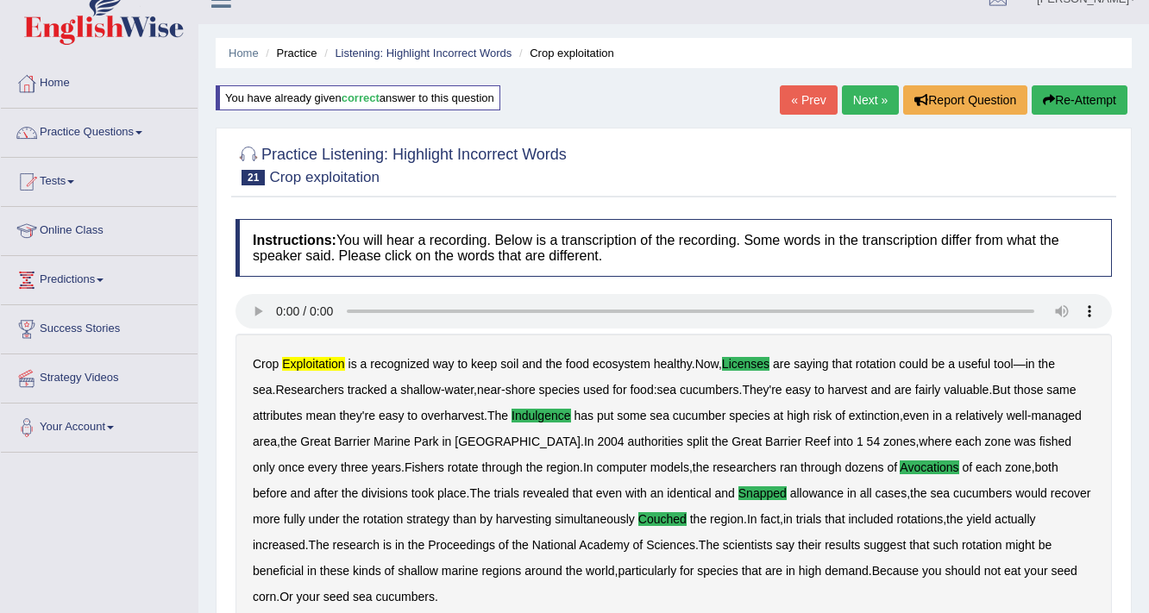
scroll to position [0, 0]
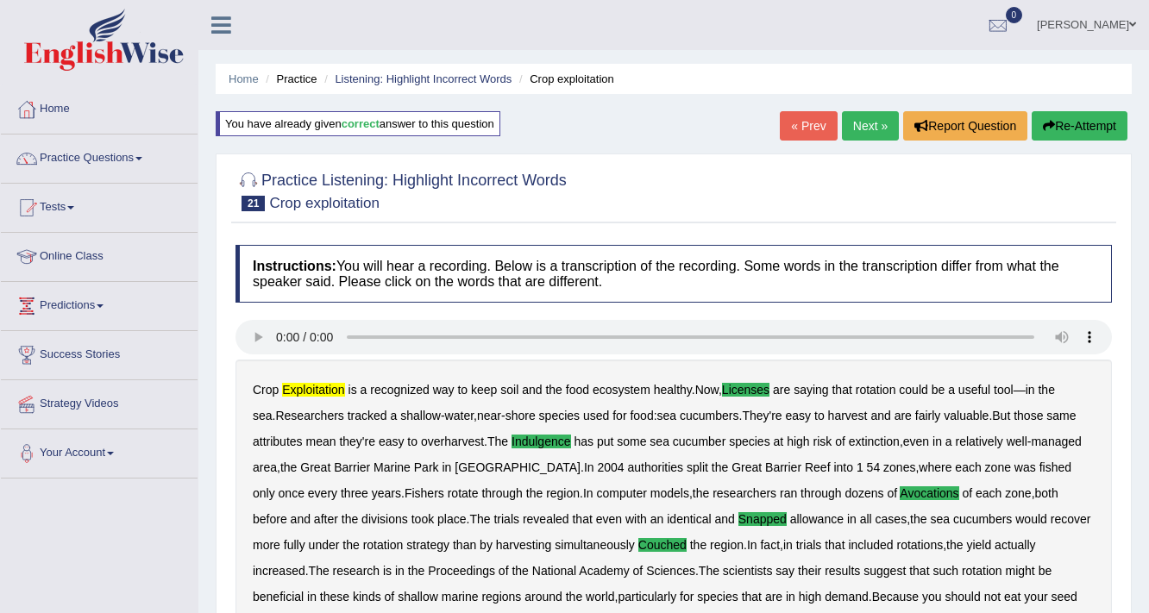
click at [850, 124] on link "Next »" at bounding box center [870, 125] width 57 height 29
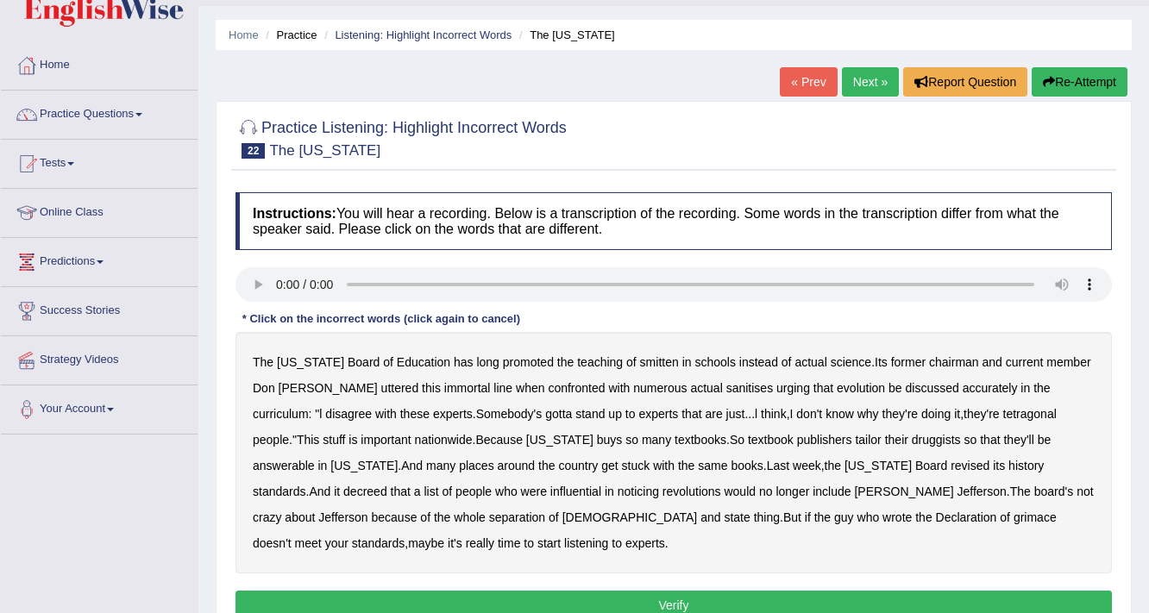
scroll to position [69, 0]
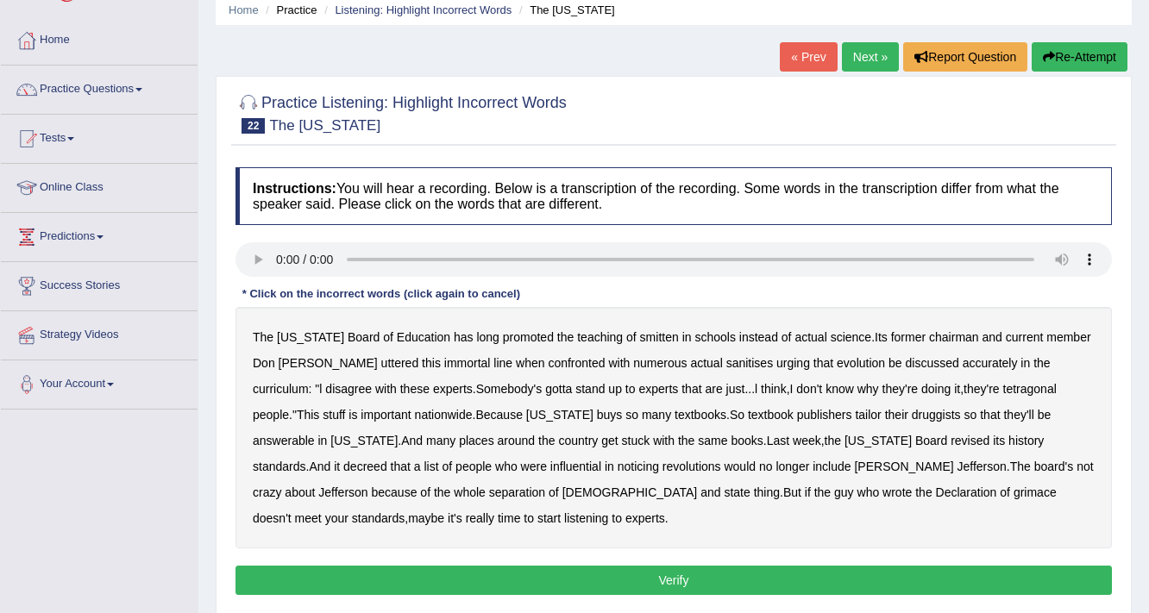
click at [726, 361] on b "sanitises" at bounding box center [749, 363] width 47 height 14
click at [1003, 389] on b "tetragonal" at bounding box center [1029, 389] width 53 height 14
click at [912, 417] on b "druggists" at bounding box center [936, 415] width 49 height 14
click at [315, 434] on b "answerable" at bounding box center [284, 441] width 62 height 14
click at [387, 460] on b "decreed" at bounding box center [365, 467] width 44 height 14
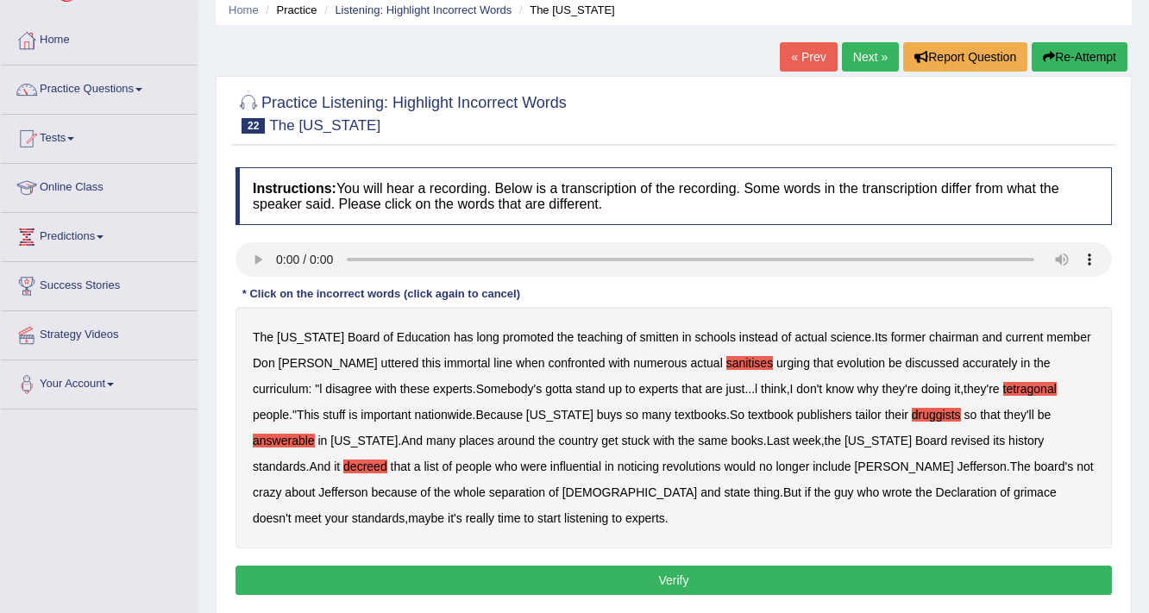
click at [1013, 491] on b "grimace" at bounding box center [1034, 493] width 43 height 14
click at [631, 566] on button "Verify" at bounding box center [673, 580] width 876 height 29
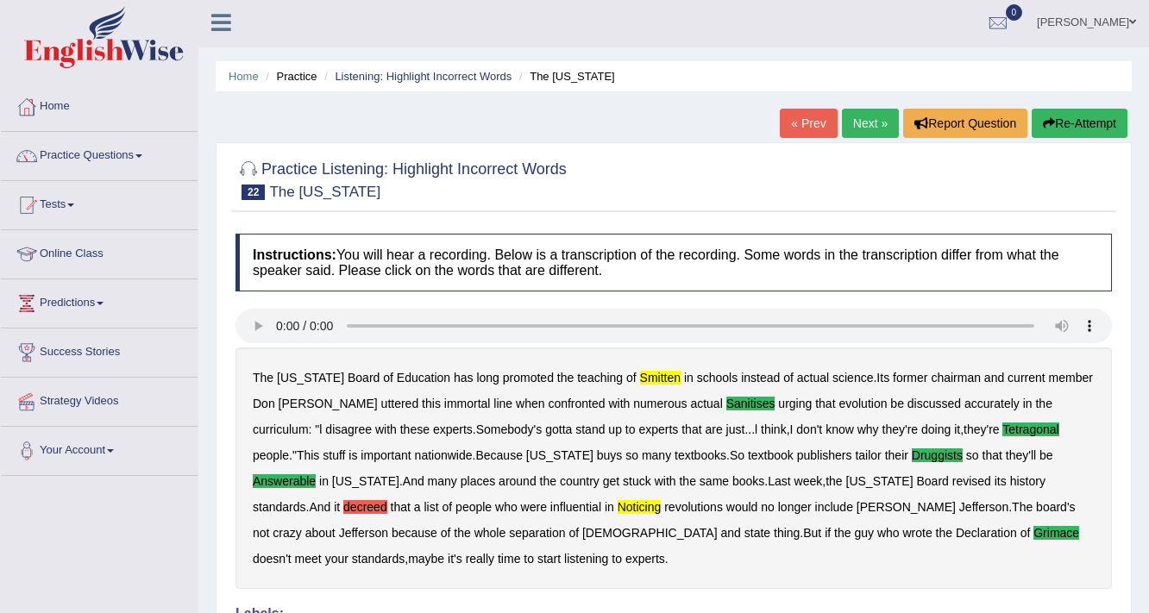
scroll to position [0, 0]
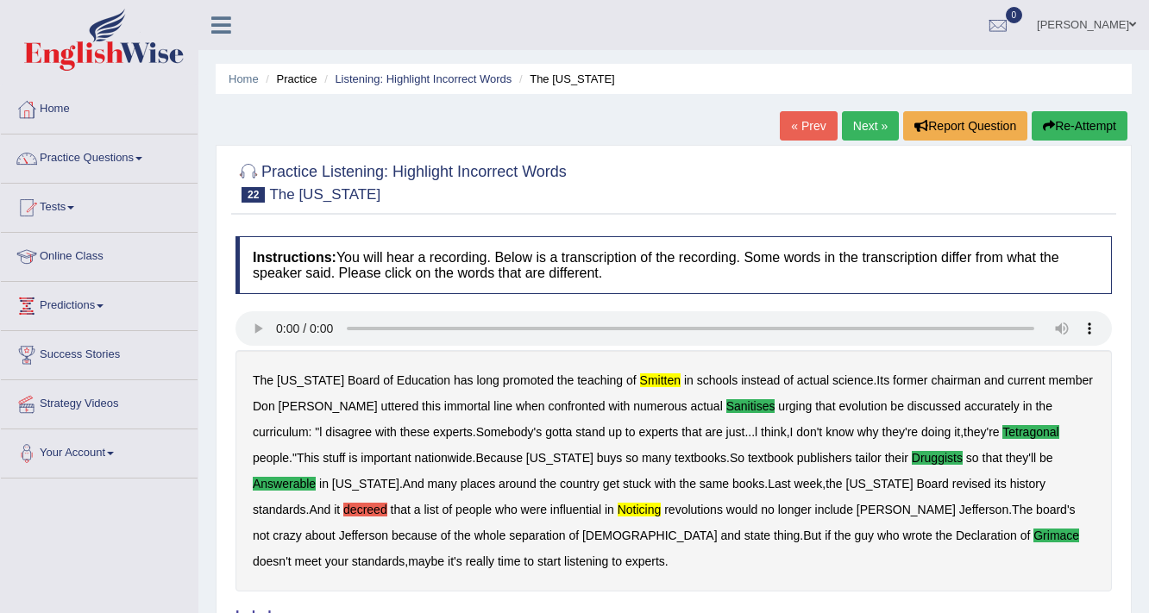
click at [856, 117] on link "Next »" at bounding box center [870, 125] width 57 height 29
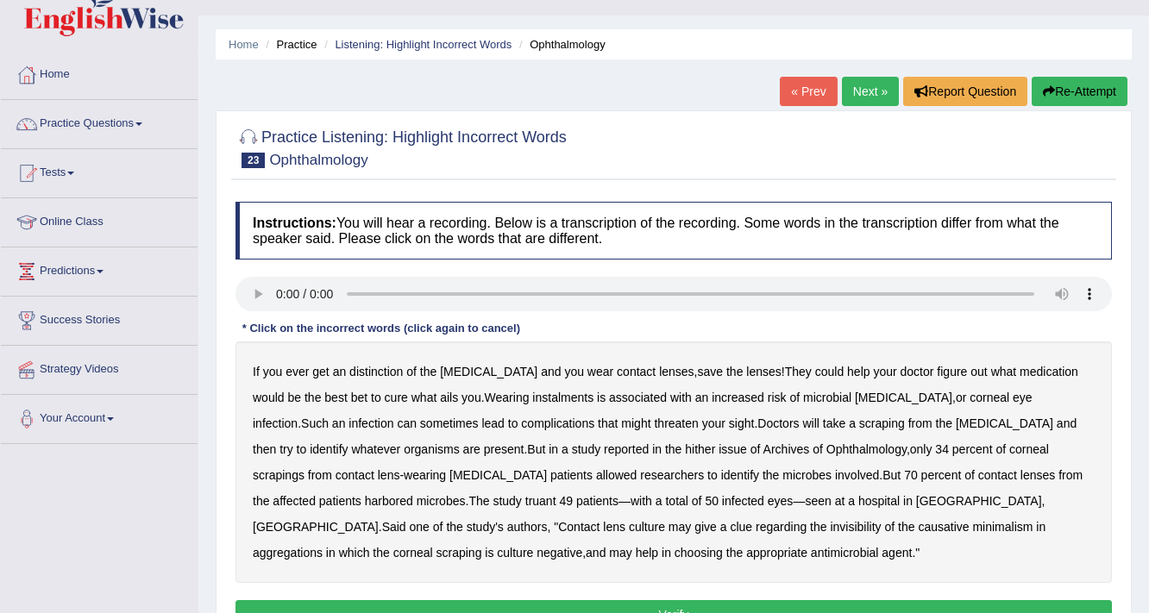
scroll to position [69, 0]
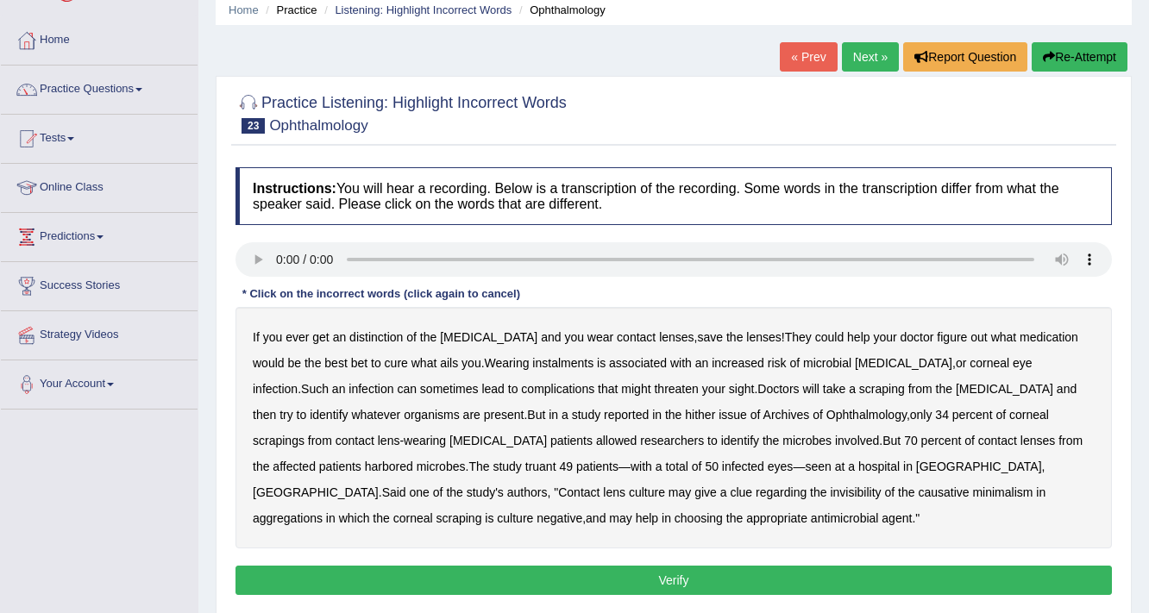
click at [532, 362] on b "instalments" at bounding box center [562, 363] width 61 height 14
click at [685, 410] on b "hither" at bounding box center [700, 415] width 30 height 14
click at [525, 468] on b "truant" at bounding box center [540, 467] width 31 height 14
click at [830, 486] on b "invisibility" at bounding box center [855, 493] width 51 height 14
click at [972, 486] on b "minimalism" at bounding box center [1002, 493] width 60 height 14
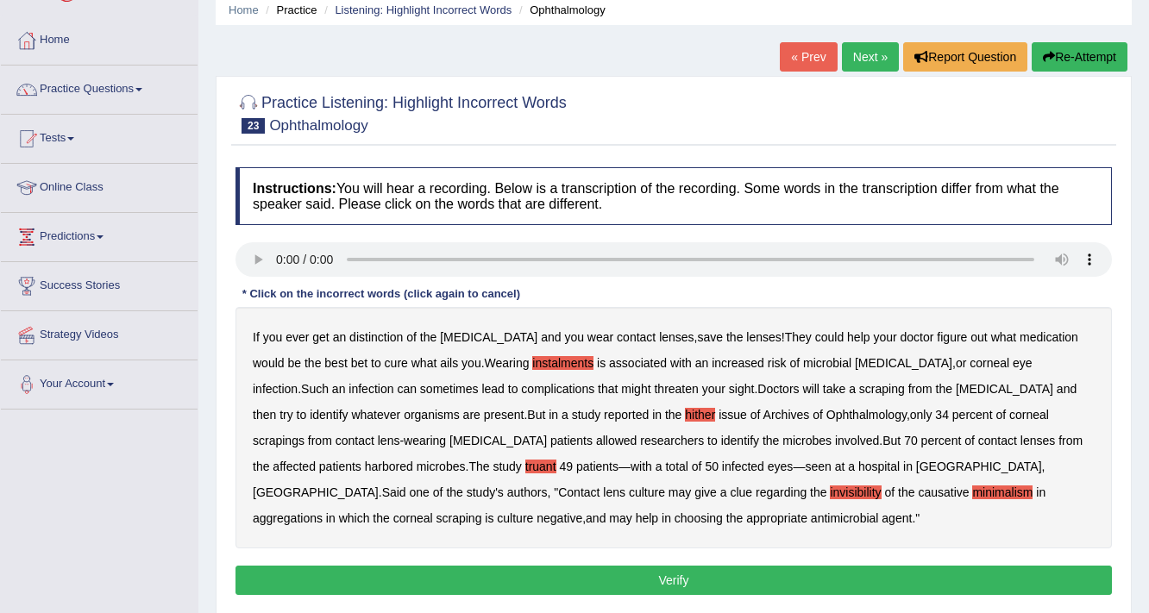
click at [344, 573] on button "Verify" at bounding box center [673, 580] width 876 height 29
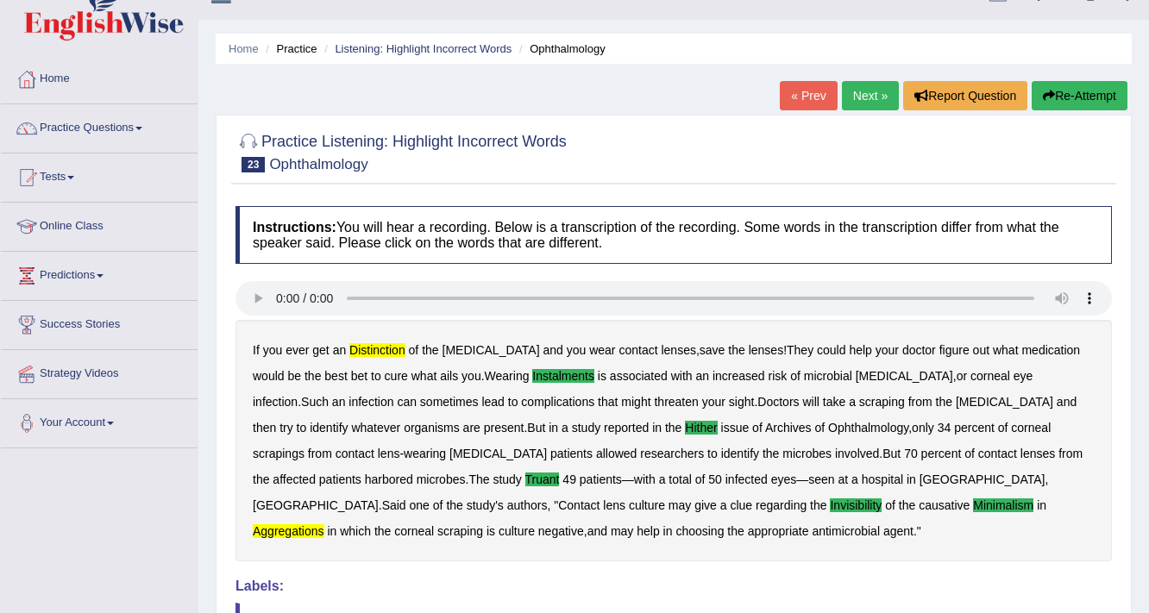
scroll to position [0, 0]
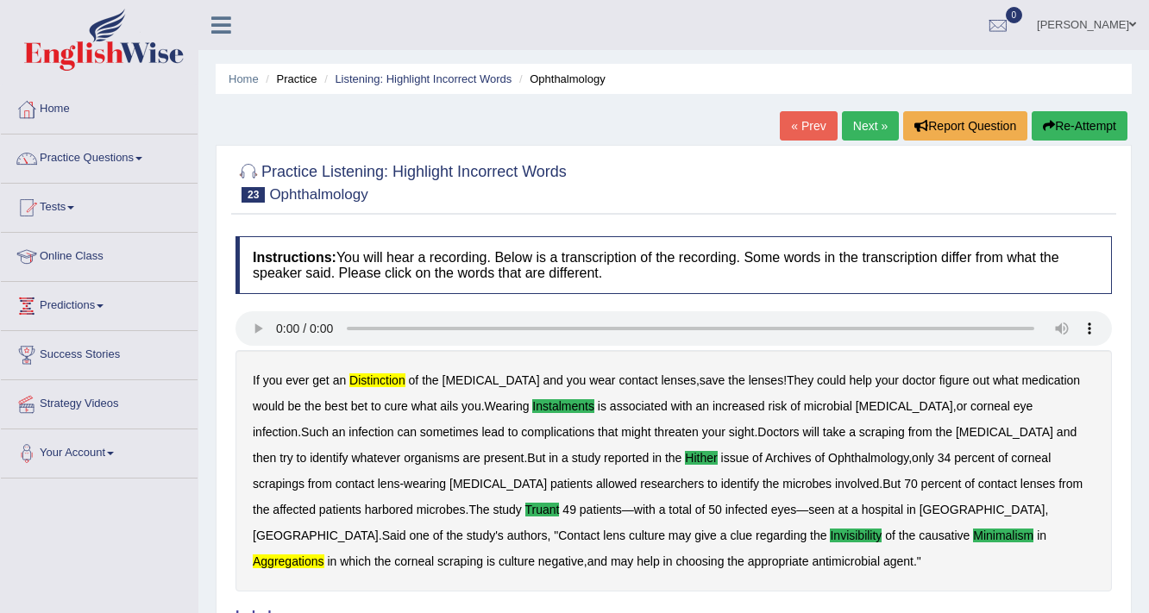
click at [866, 126] on link "Next »" at bounding box center [870, 125] width 57 height 29
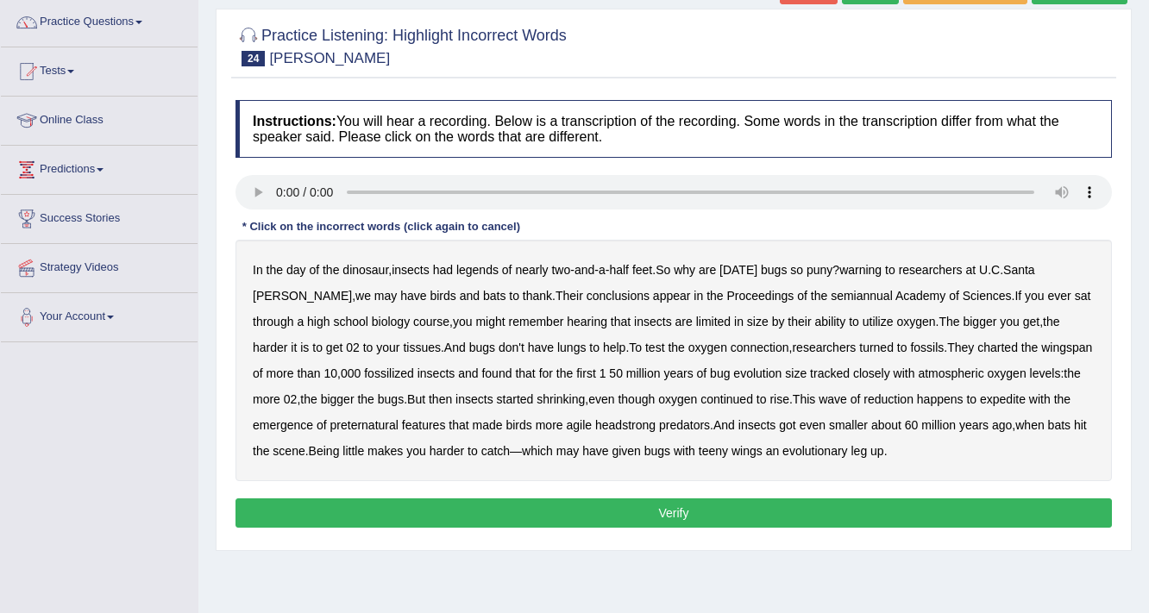
scroll to position [138, 0]
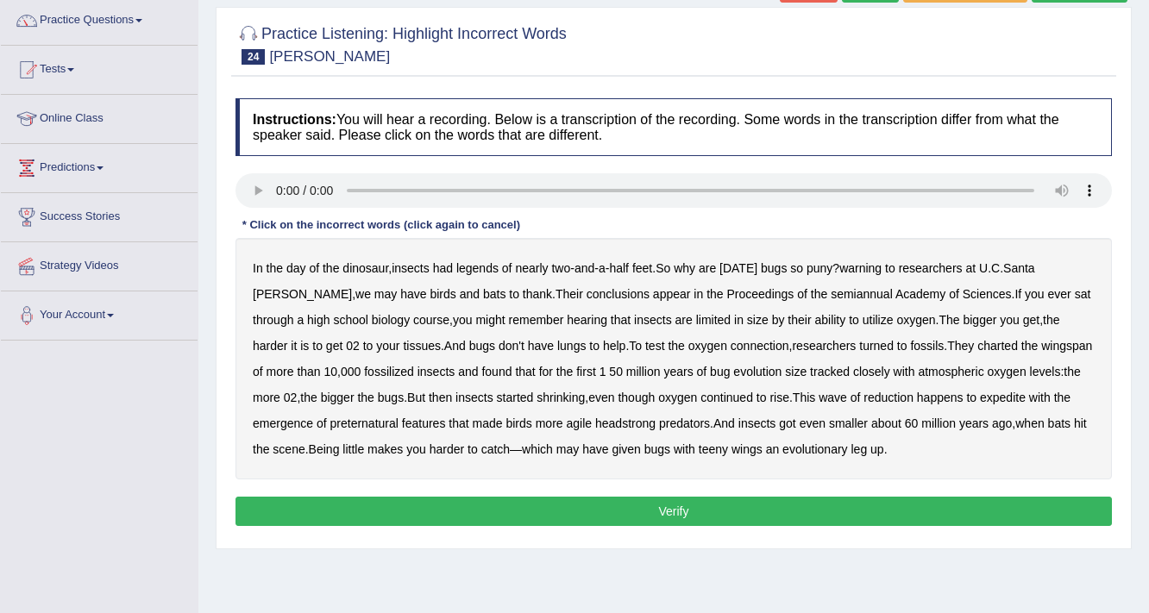
click at [469, 267] on b "legends" at bounding box center [477, 268] width 42 height 14
click at [918, 373] on b "atmospheric" at bounding box center [951, 372] width 66 height 14
click at [980, 396] on b "expedite" at bounding box center [1003, 398] width 46 height 14
click at [345, 505] on button "Verify" at bounding box center [673, 511] width 876 height 29
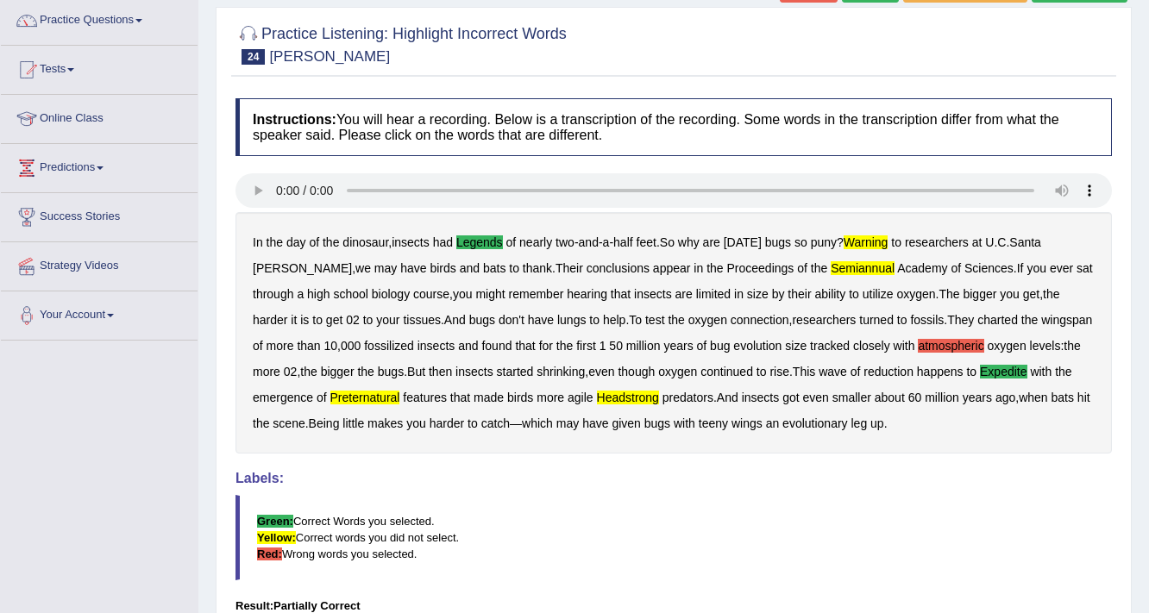
click at [443, 227] on div "In the day of the dinosaur , insects had legends of nearly two - and - a - half…" at bounding box center [673, 333] width 876 height 242
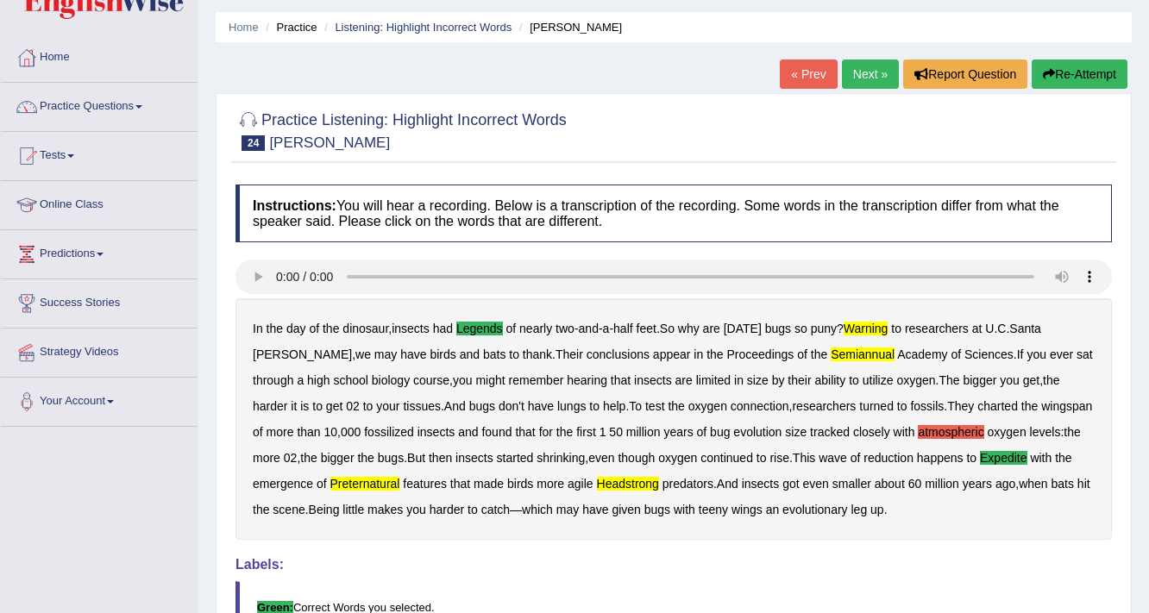
scroll to position [0, 0]
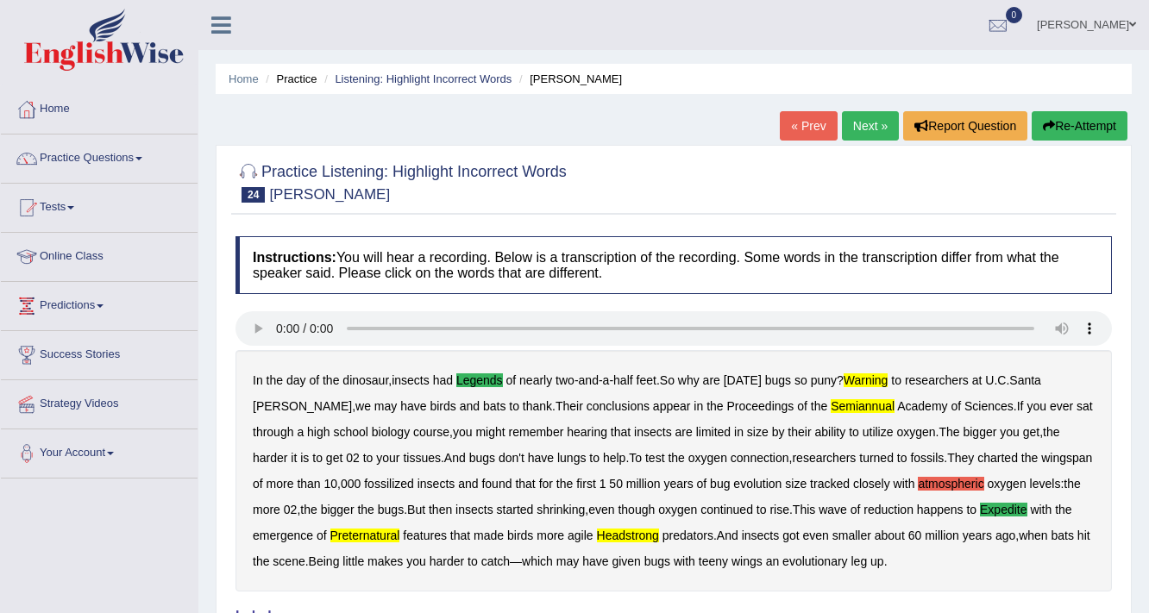
click at [1052, 116] on button "Re-Attempt" at bounding box center [1080, 125] width 96 height 29
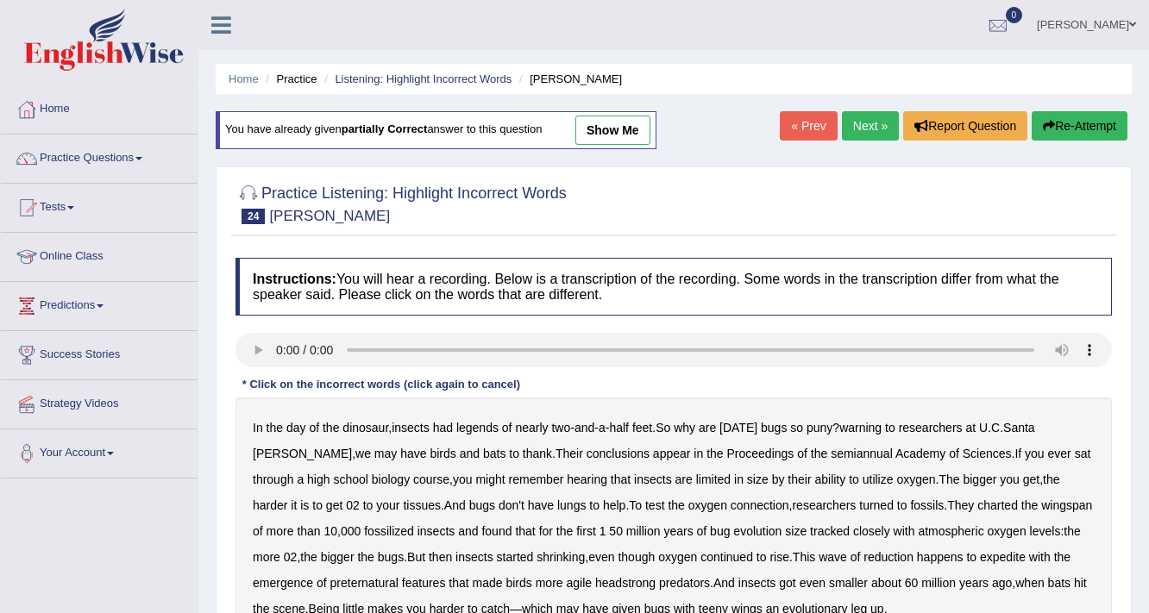
click at [475, 427] on b "legends" at bounding box center [477, 428] width 42 height 14
click at [831, 451] on b "semiannual" at bounding box center [862, 454] width 62 height 14
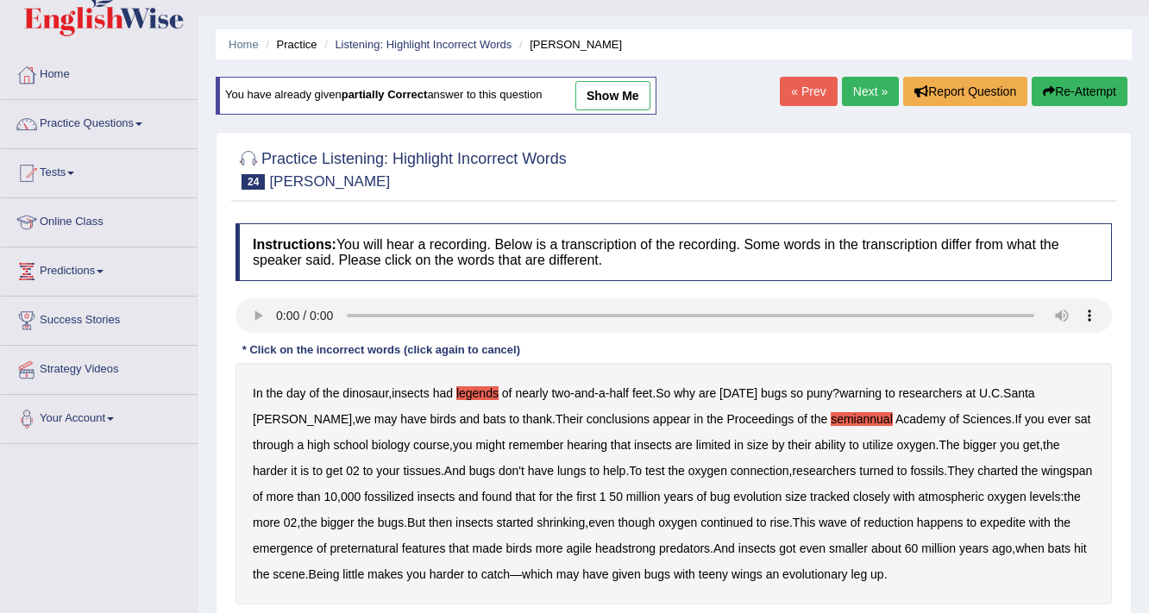
scroll to position [69, 0]
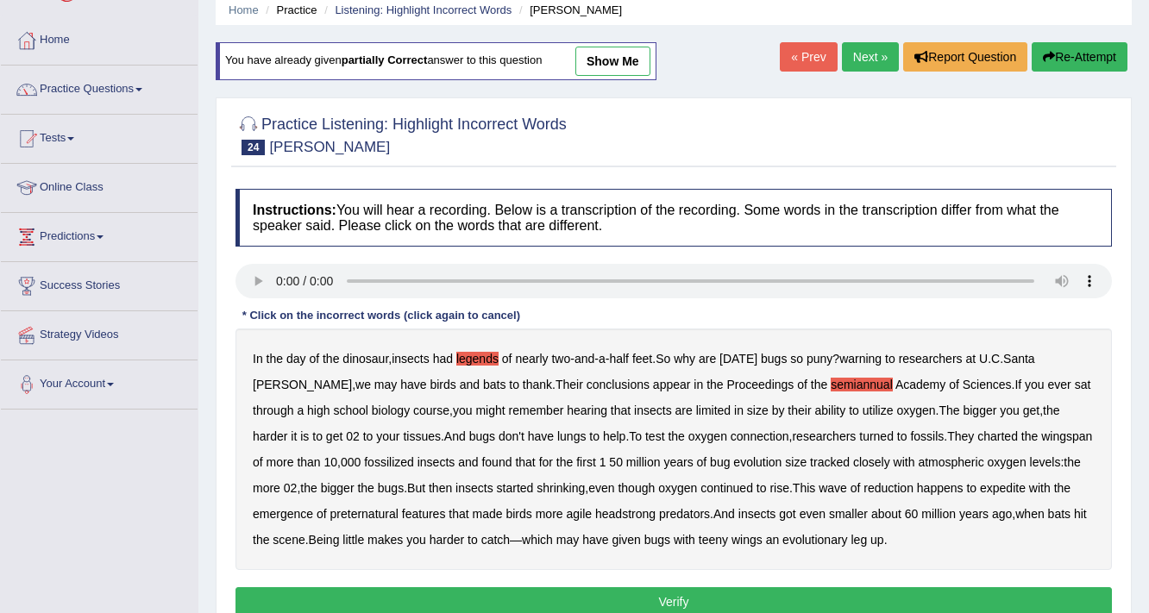
click at [980, 483] on b "expedite" at bounding box center [1003, 488] width 46 height 14
click at [511, 599] on button "Verify" at bounding box center [673, 601] width 876 height 29
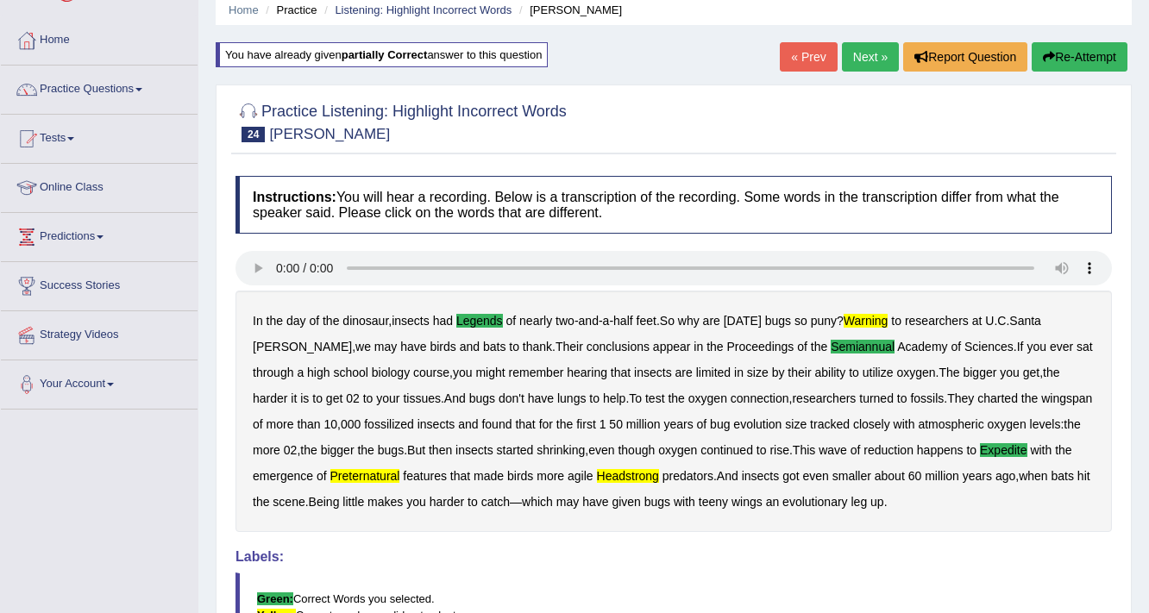
click at [848, 64] on link "Next »" at bounding box center [870, 56] width 57 height 29
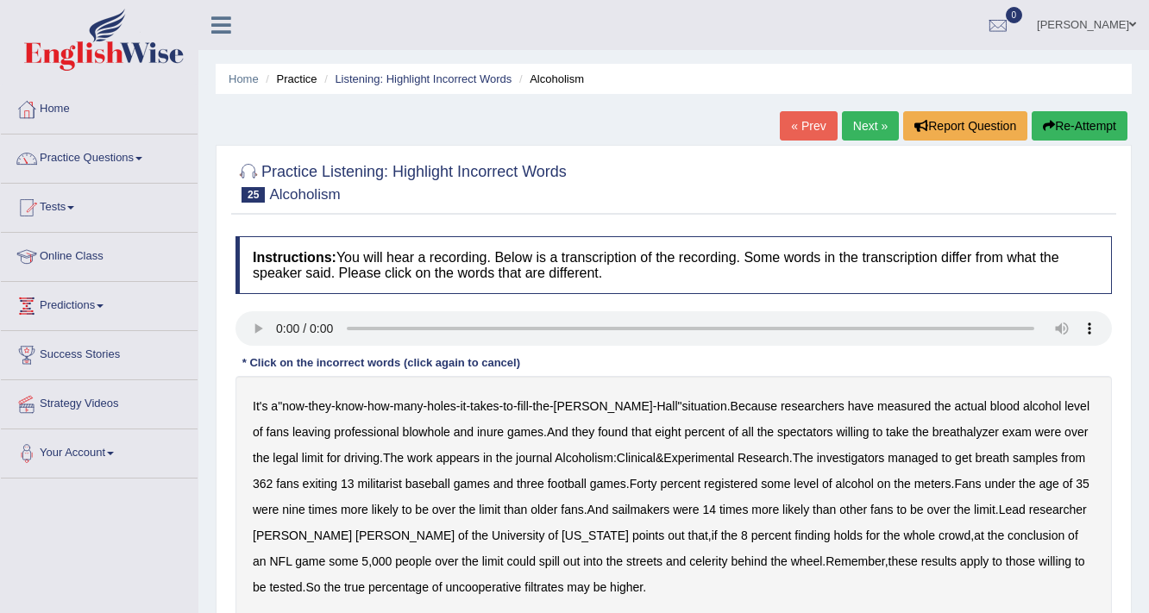
scroll to position [69, 0]
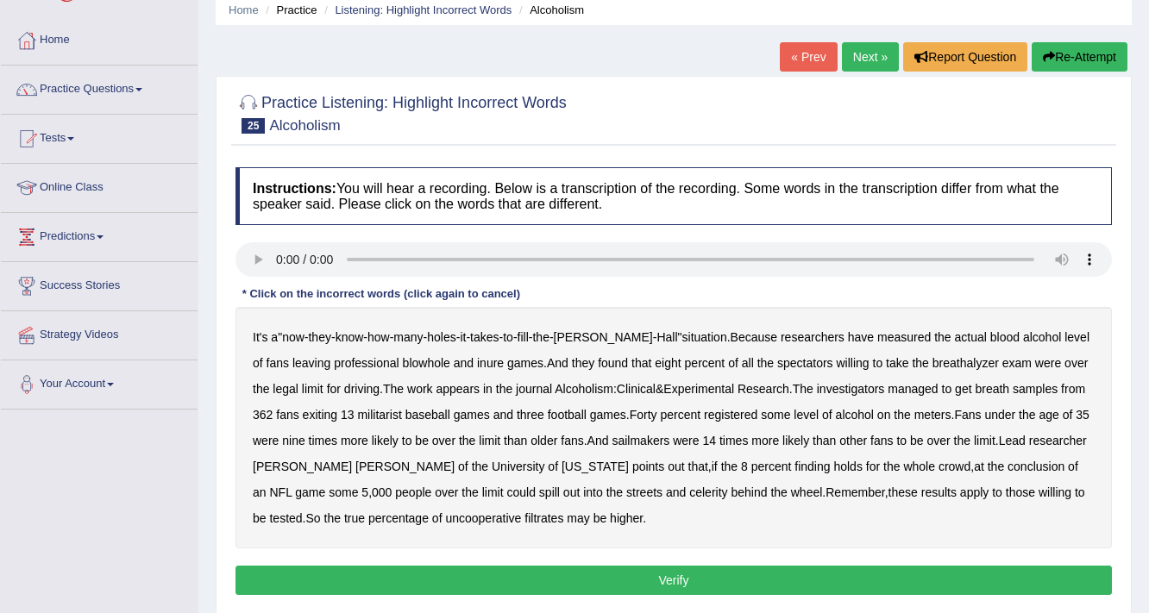
click at [403, 362] on b "blowhole" at bounding box center [426, 363] width 47 height 14
click at [477, 356] on b "inure" at bounding box center [490, 363] width 27 height 14
click at [656, 437] on b "sailmakers" at bounding box center [641, 441] width 58 height 14
click at [689, 491] on b "celerity" at bounding box center [708, 493] width 38 height 14
click at [524, 519] on b "filtrates" at bounding box center [543, 518] width 39 height 14
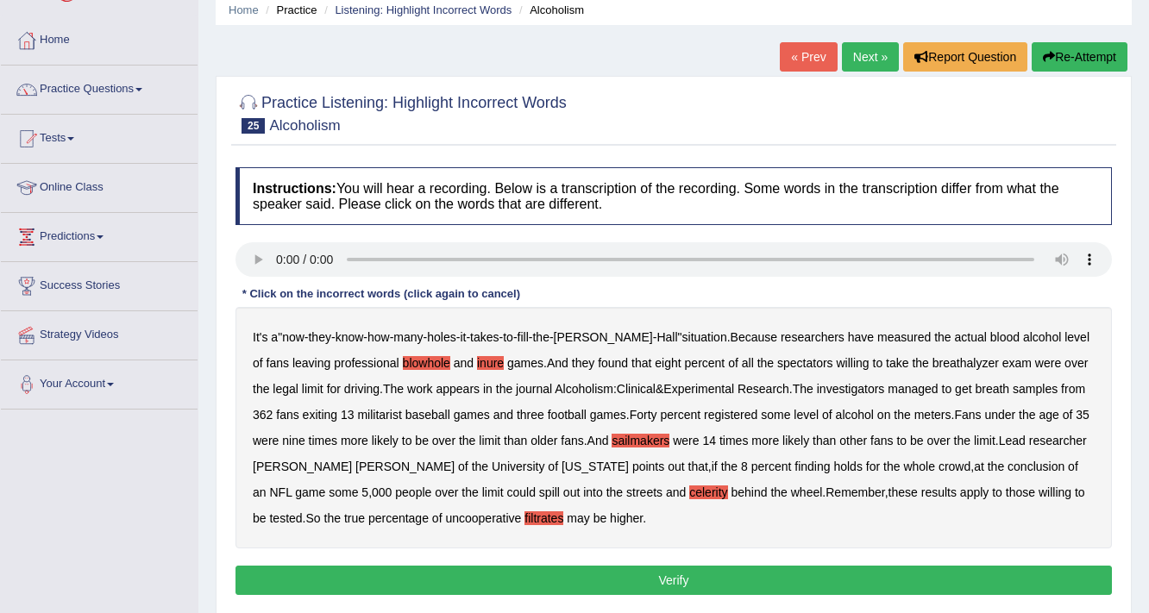
click at [511, 587] on button "Verify" at bounding box center [673, 580] width 876 height 29
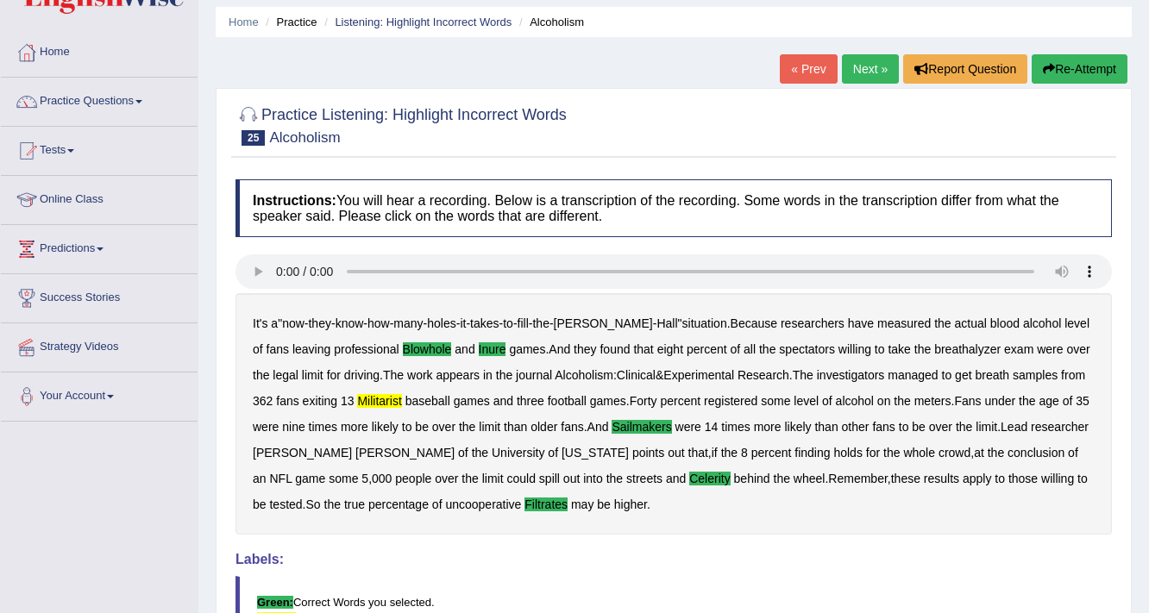
scroll to position [30, 0]
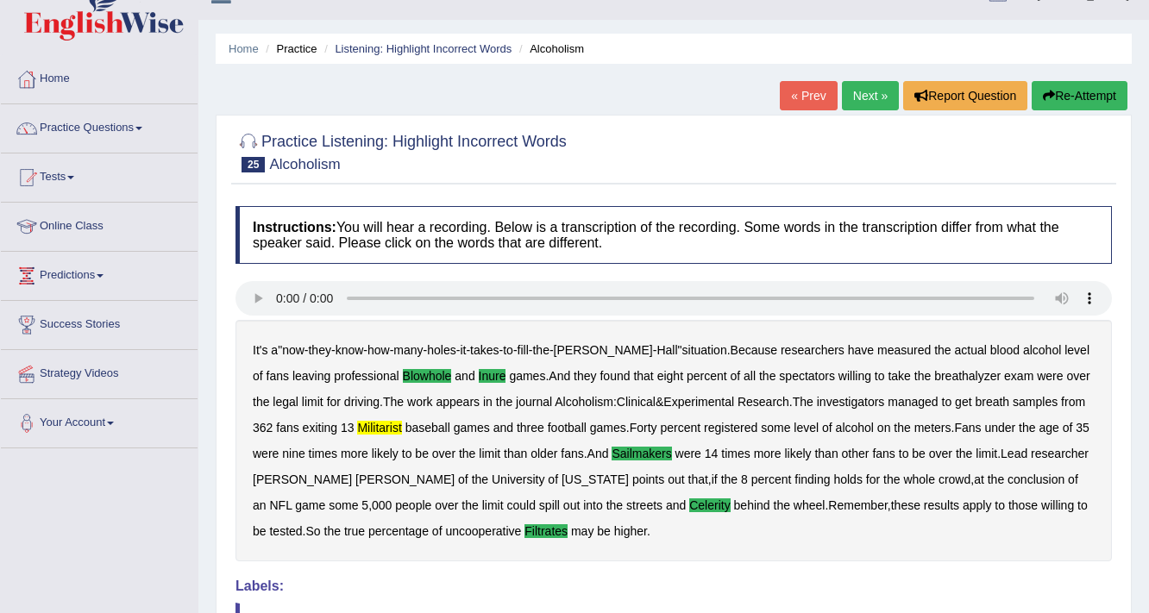
click at [868, 94] on link "Next »" at bounding box center [870, 95] width 57 height 29
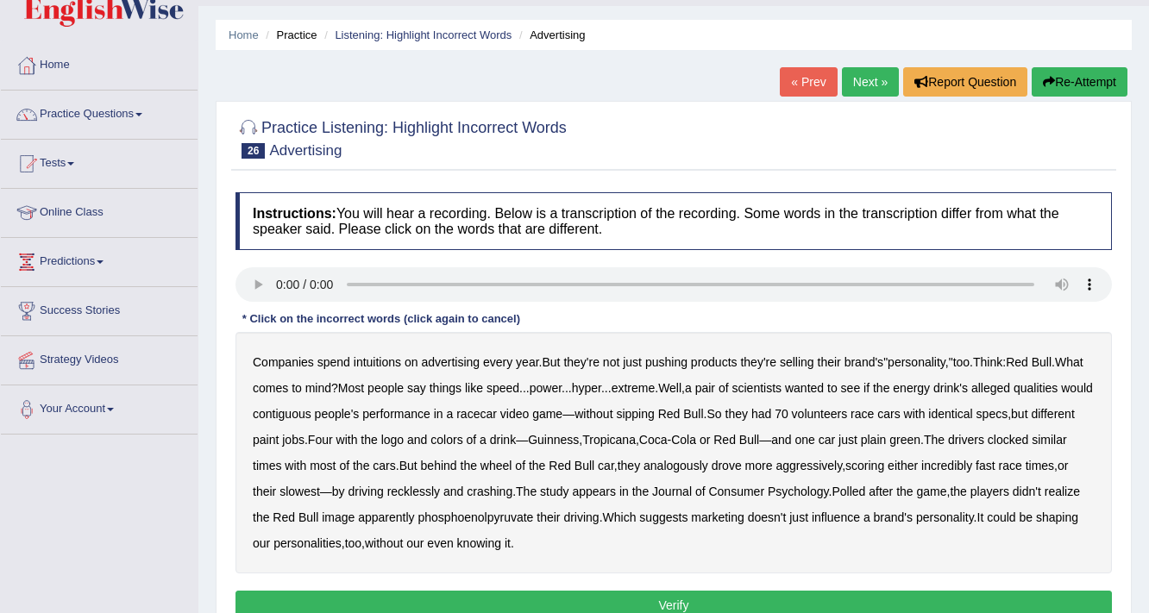
scroll to position [69, 0]
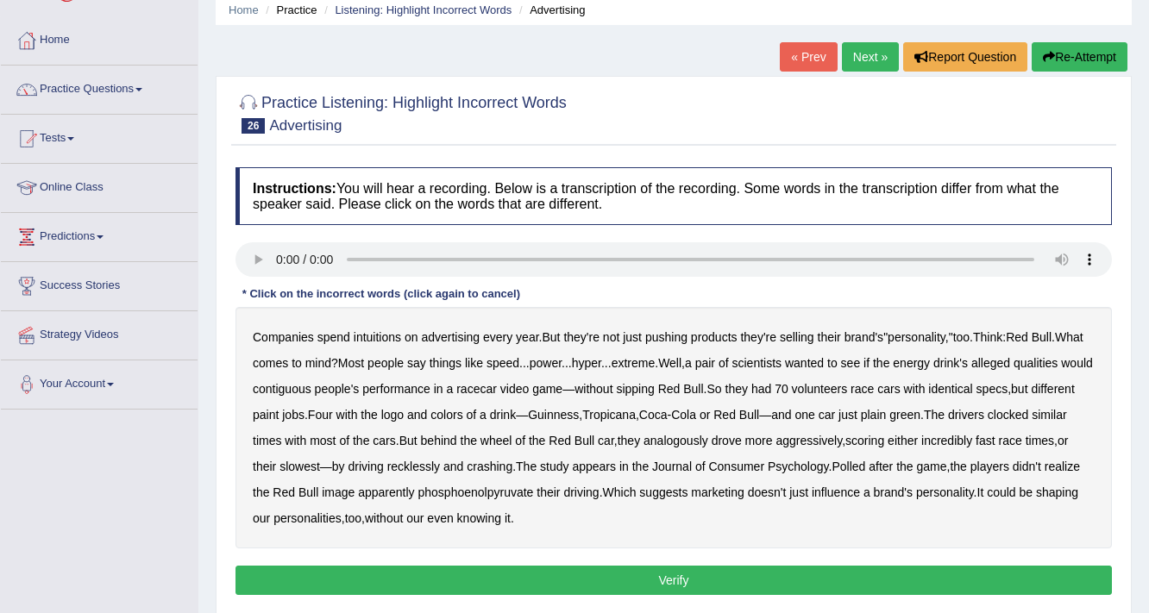
click at [311, 388] on b "contiguous" at bounding box center [282, 389] width 59 height 14
click at [708, 436] on b "analogously" at bounding box center [675, 441] width 65 height 14
click at [534, 495] on b "phosphoenolpyruvate" at bounding box center [476, 493] width 116 height 14
click at [552, 569] on button "Verify" at bounding box center [673, 580] width 876 height 29
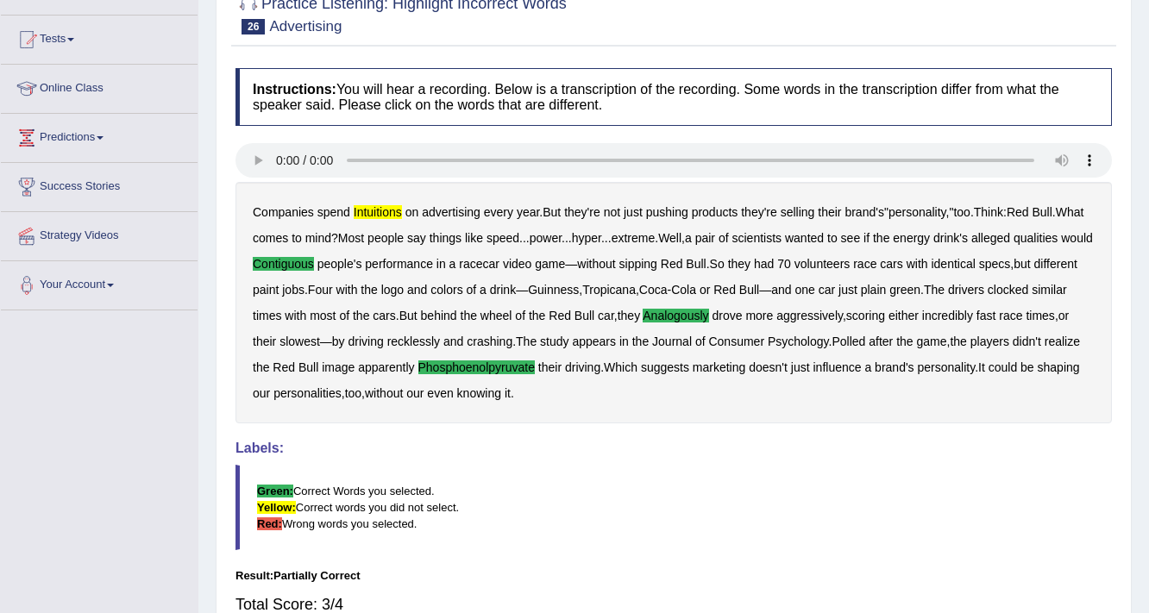
scroll to position [99, 0]
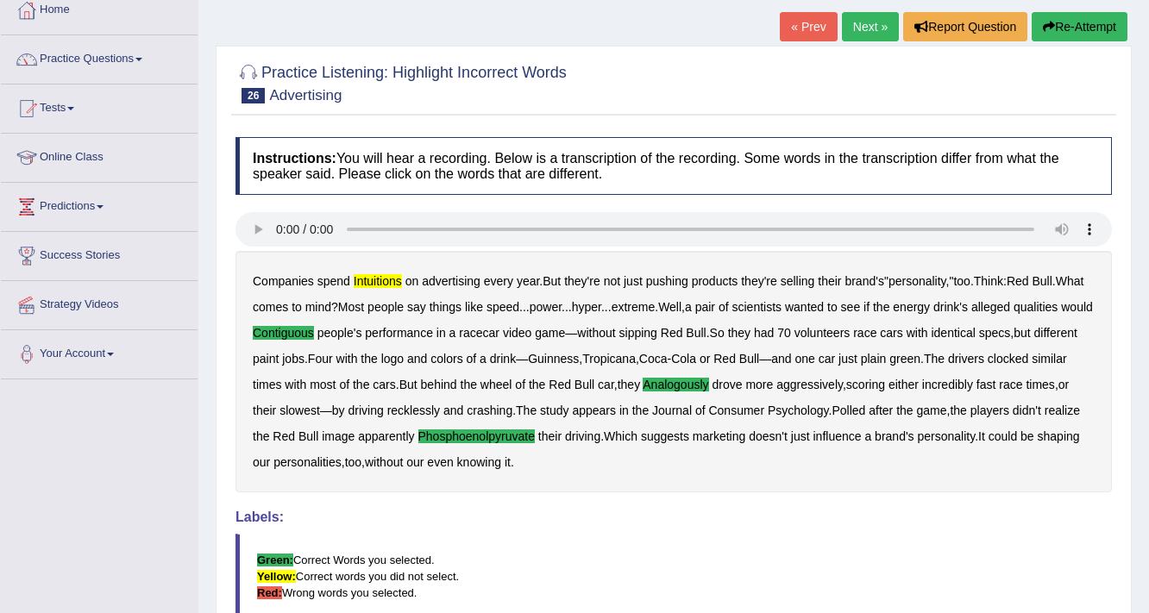
click at [850, 29] on link "Next »" at bounding box center [870, 26] width 57 height 29
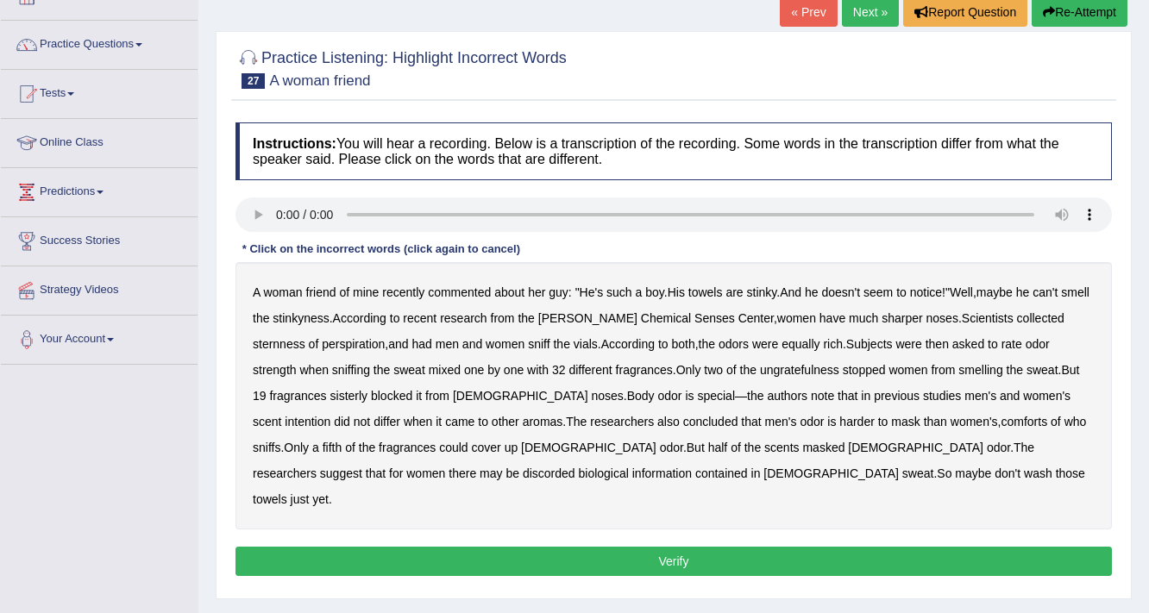
scroll to position [138, 0]
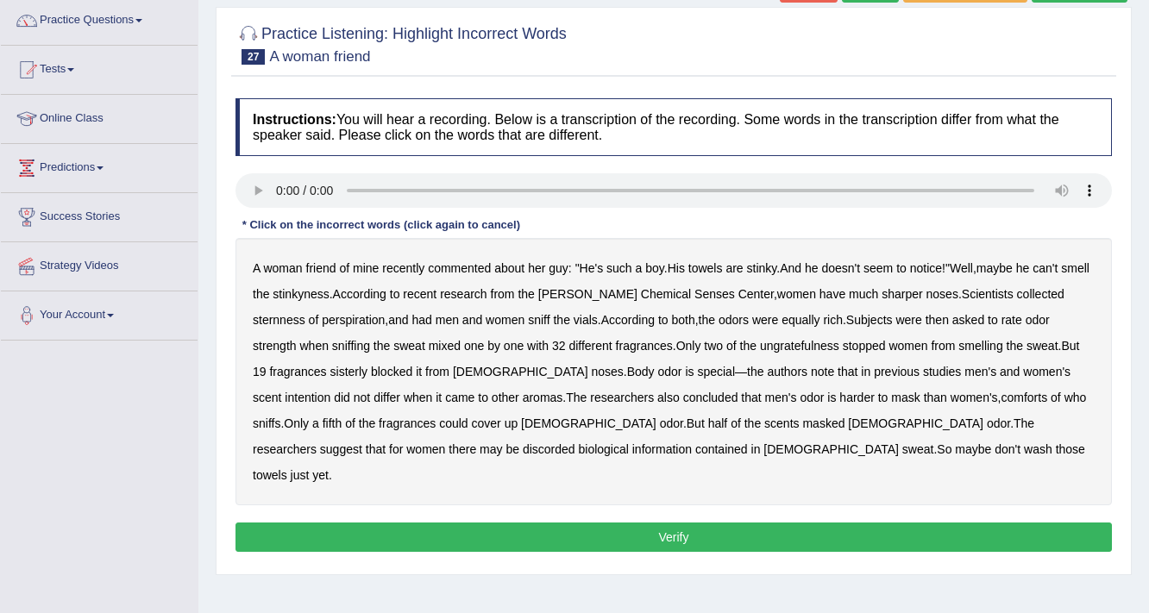
click at [799, 339] on b "ungratefulness" at bounding box center [799, 346] width 79 height 14
click at [349, 365] on b "sisterly" at bounding box center [349, 372] width 38 height 14
click at [1001, 392] on b "comforts" at bounding box center [1024, 398] width 47 height 14
click at [575, 442] on b "discorded" at bounding box center [549, 449] width 53 height 14
click at [488, 523] on button "Verify" at bounding box center [673, 537] width 876 height 29
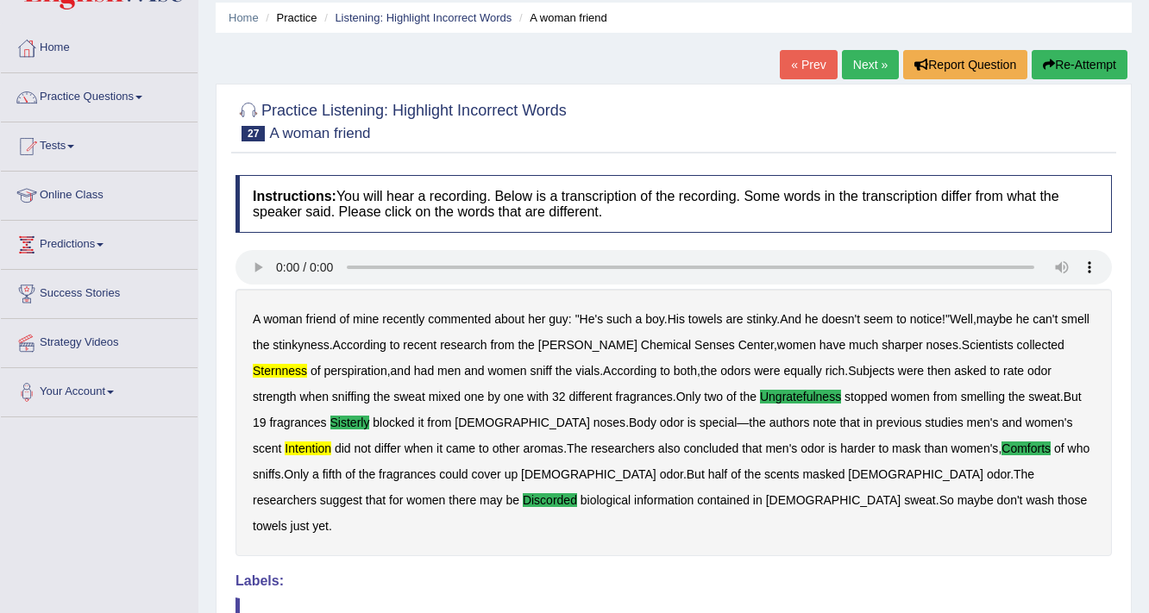
scroll to position [30, 0]
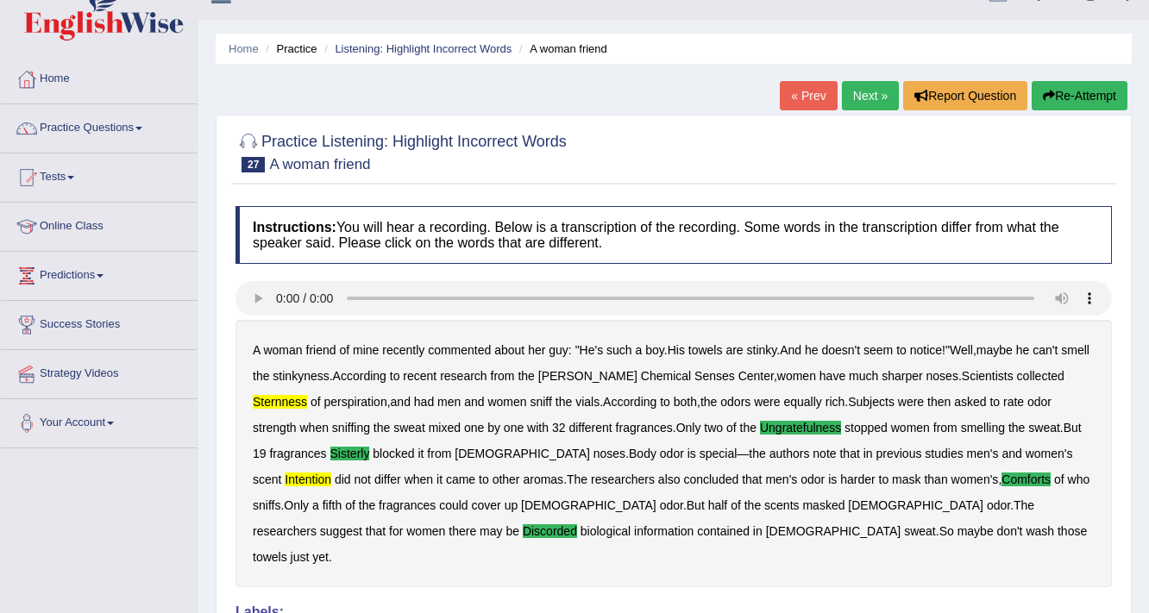
click at [844, 98] on link "Next »" at bounding box center [870, 95] width 57 height 29
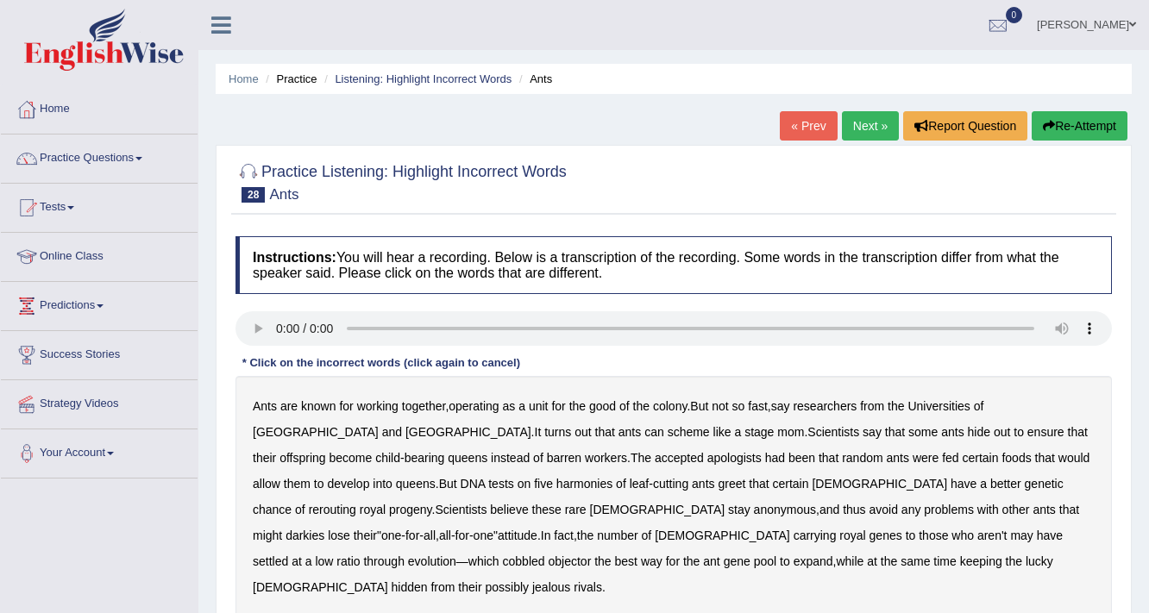
click at [707, 455] on b "apologists" at bounding box center [734, 458] width 54 height 14
click at [556, 485] on b "harmonies" at bounding box center [584, 484] width 56 height 14
click at [725, 499] on div "Ants are known for working together , operating as a unit for the good of the c…" at bounding box center [673, 497] width 876 height 242
click at [324, 529] on b "darkies" at bounding box center [304, 536] width 39 height 14
click at [591, 555] on b "objector" at bounding box center [569, 562] width 43 height 14
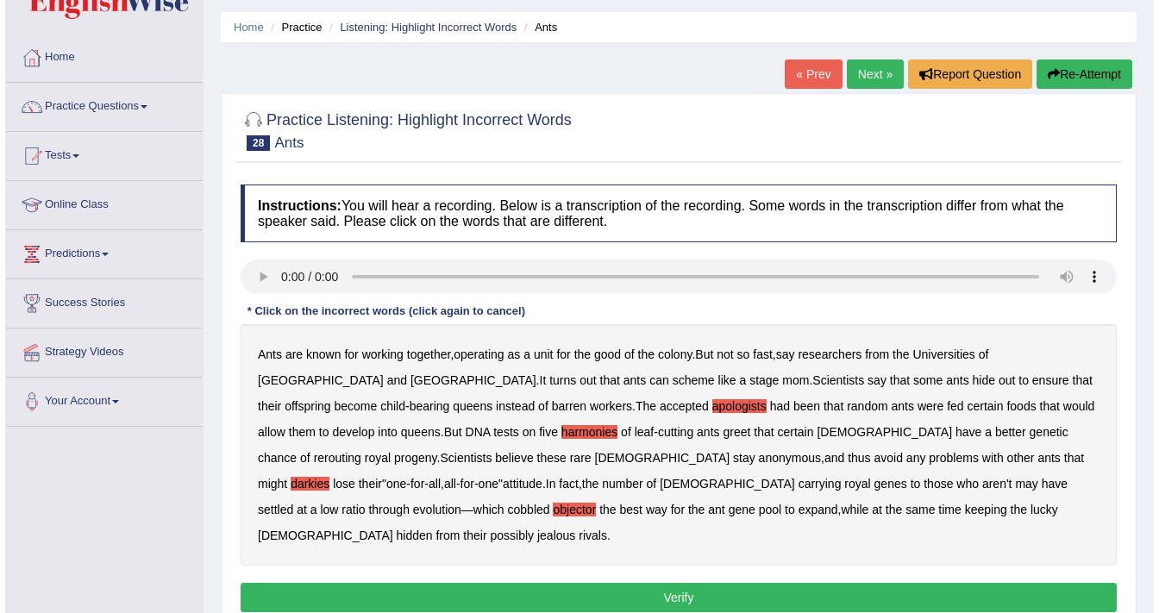
scroll to position [138, 0]
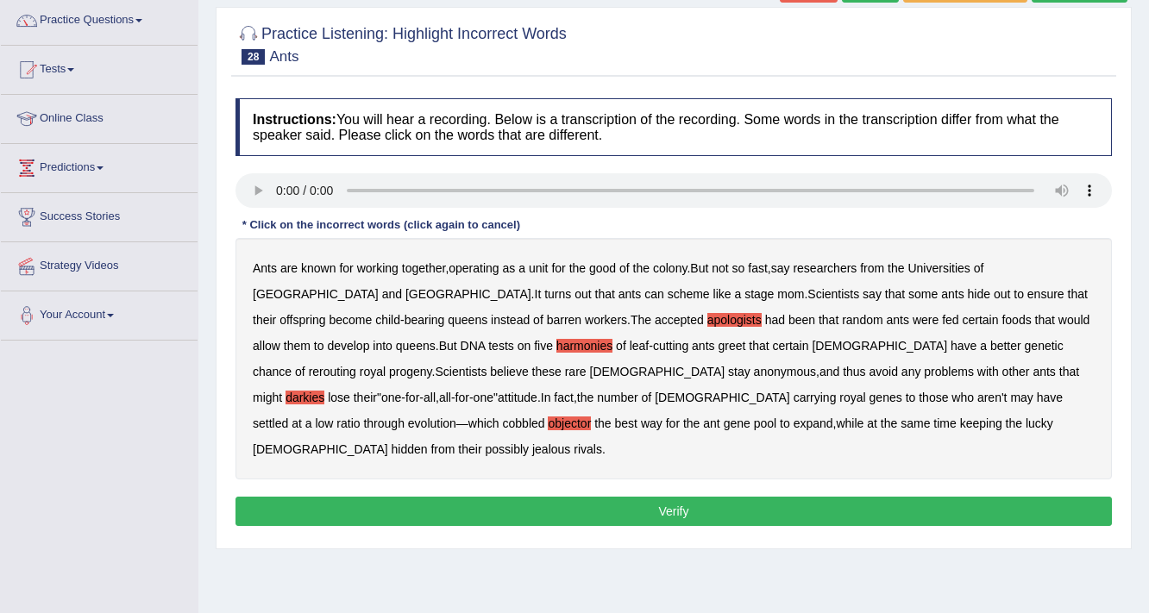
click at [629, 497] on button "Verify" at bounding box center [673, 511] width 876 height 29
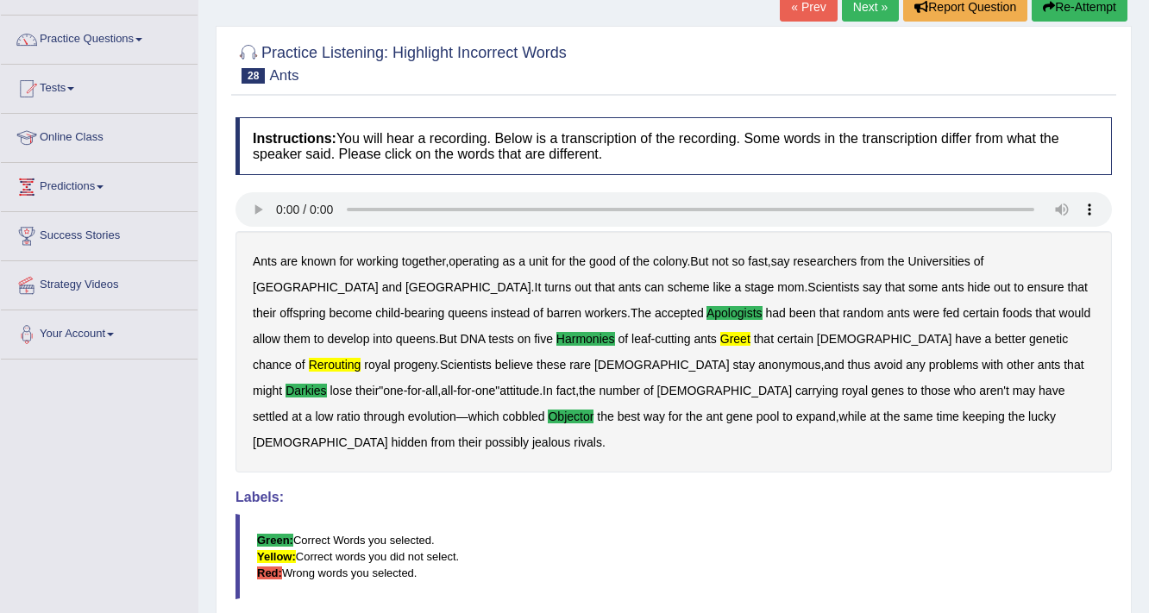
scroll to position [85, 0]
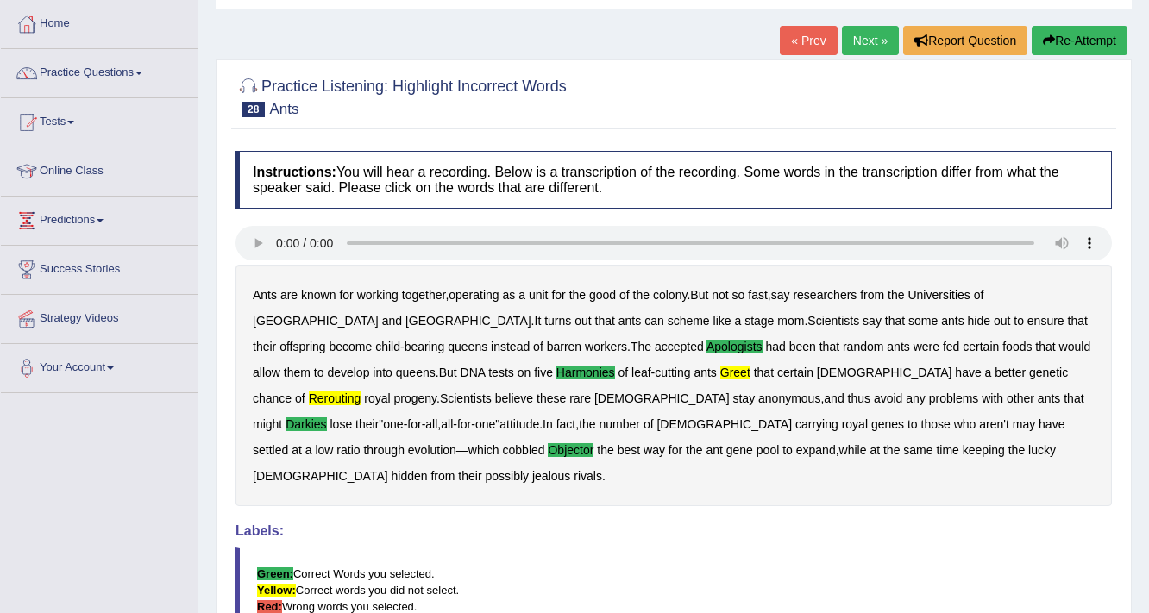
click at [852, 45] on link "Next »" at bounding box center [870, 40] width 57 height 29
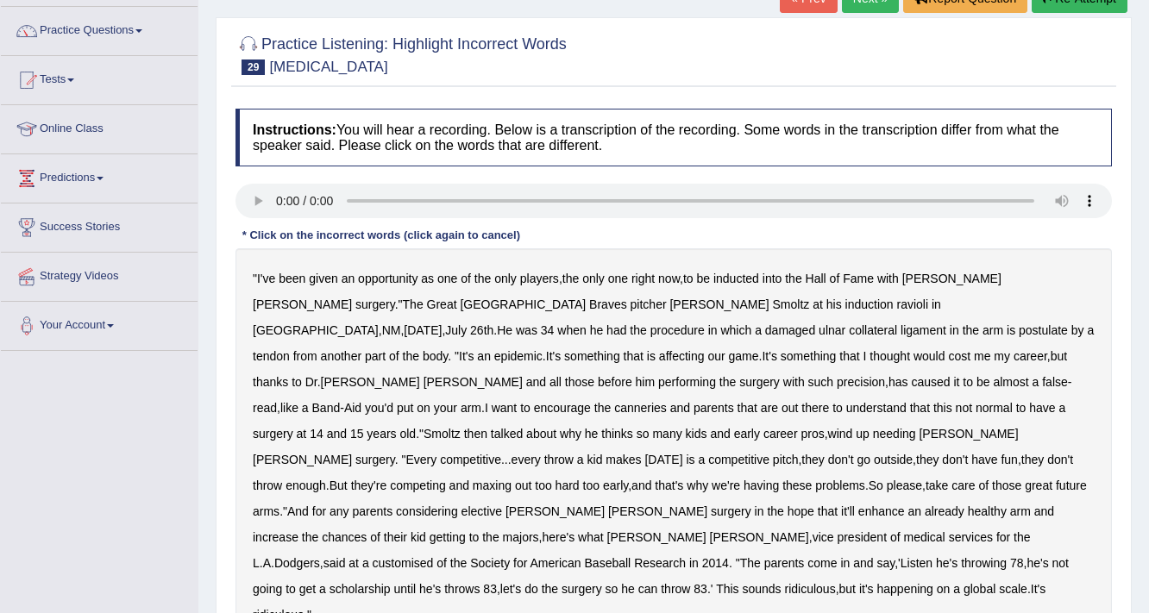
scroll to position [207, 0]
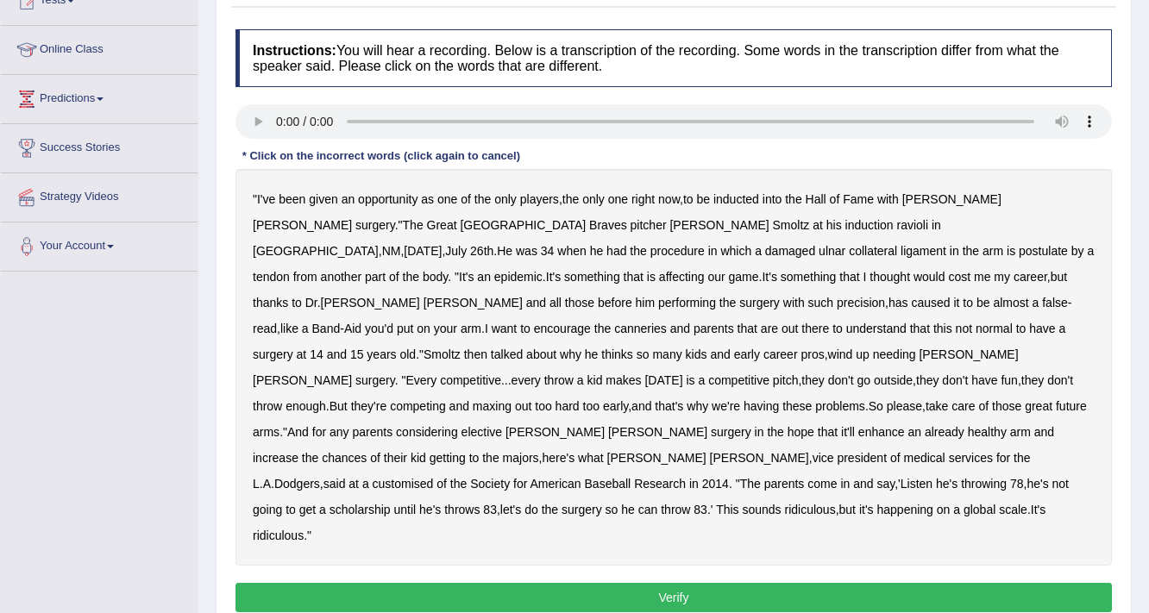
click at [1019, 244] on b "postulate" at bounding box center [1043, 251] width 49 height 14
click at [667, 322] on b "canneries" at bounding box center [640, 329] width 53 height 14
click at [732, 583] on button "Verify" at bounding box center [673, 597] width 876 height 29
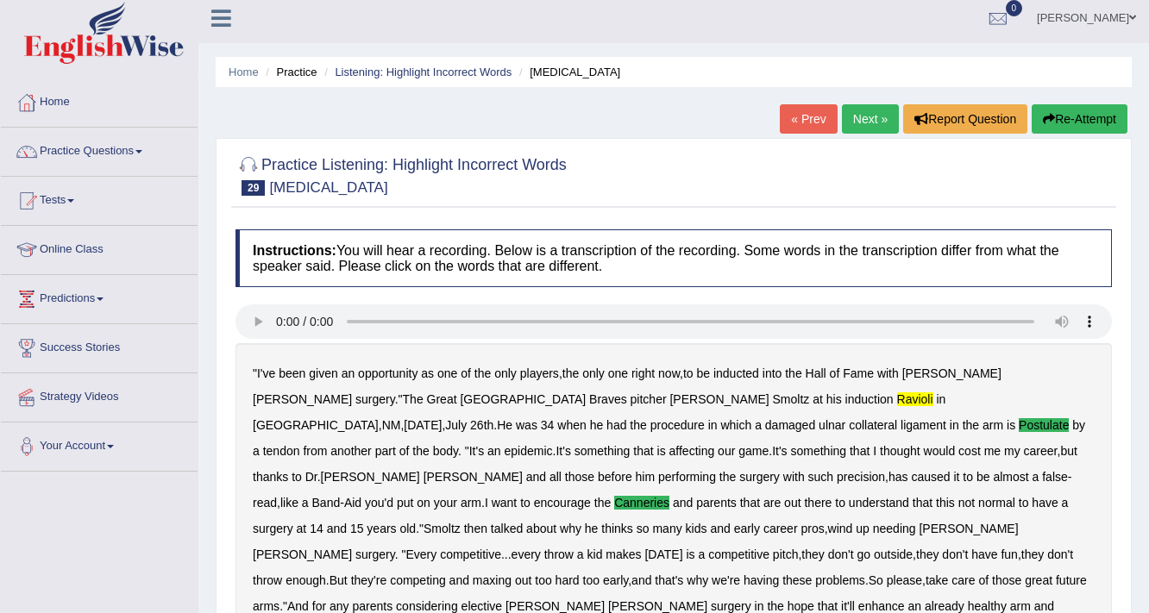
scroll to position [0, 0]
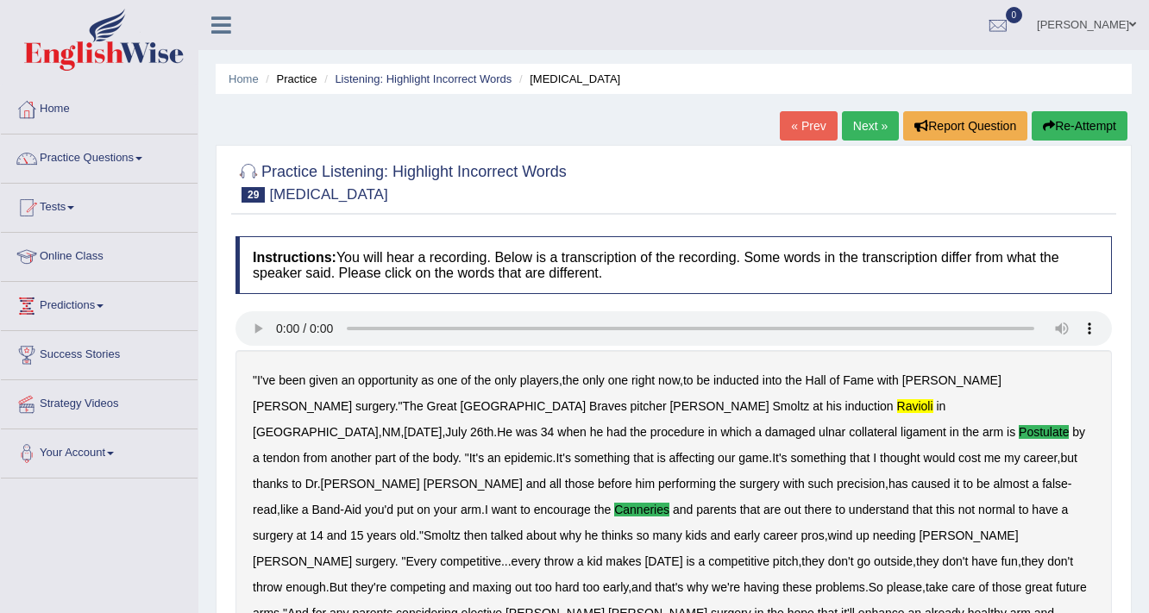
click at [851, 135] on link "Next »" at bounding box center [870, 125] width 57 height 29
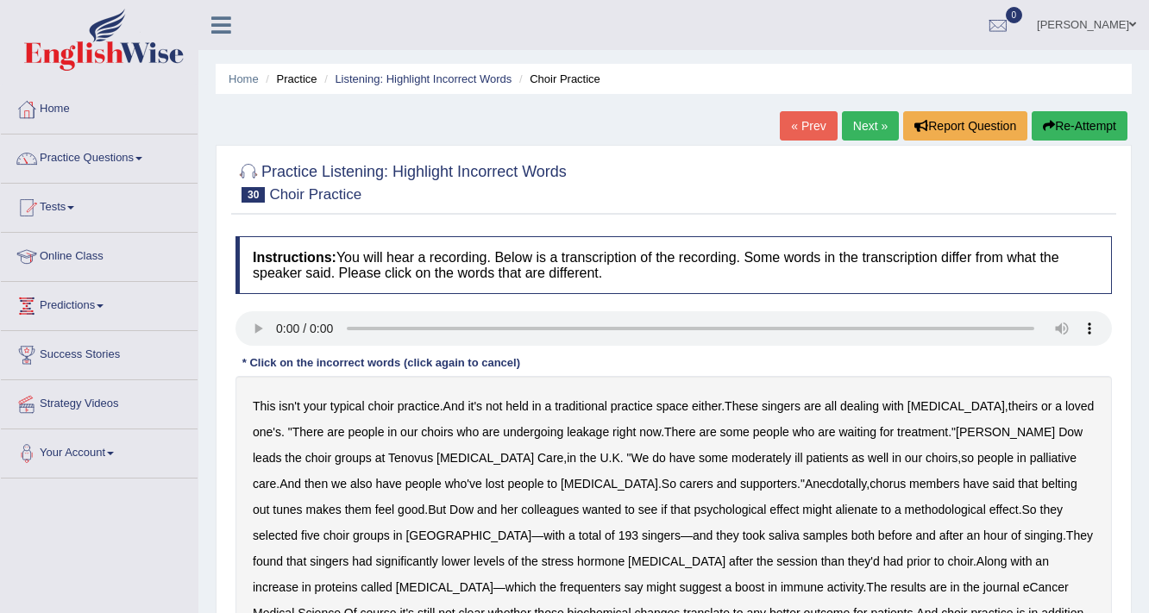
click at [265, 357] on div "* Click on the incorrect words (click again to cancel)" at bounding box center [381, 363] width 292 height 16
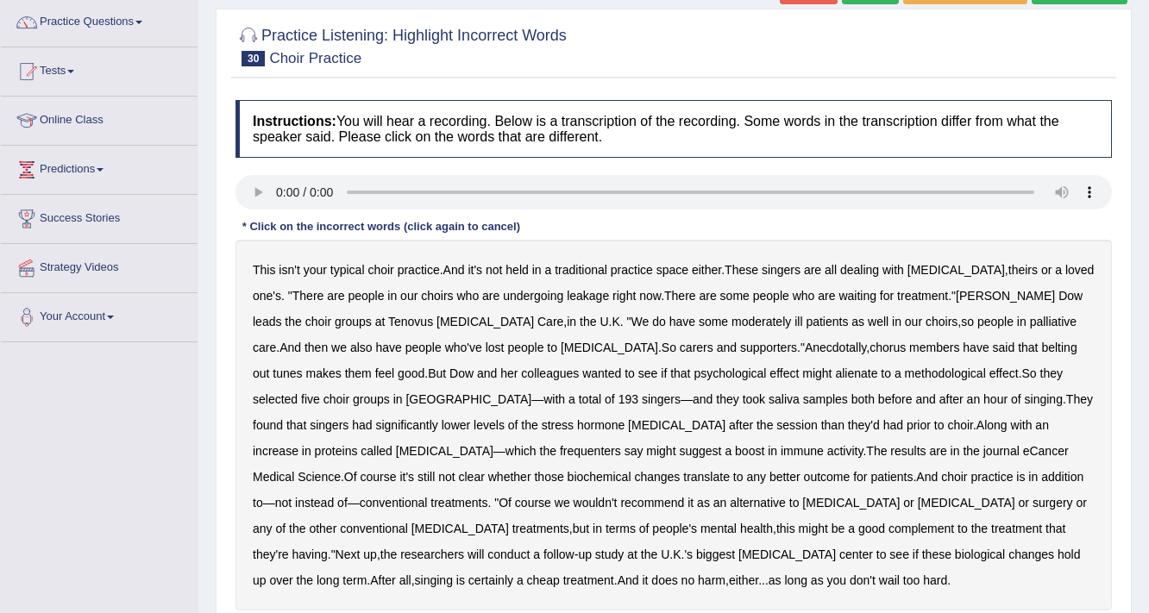
scroll to position [138, 0]
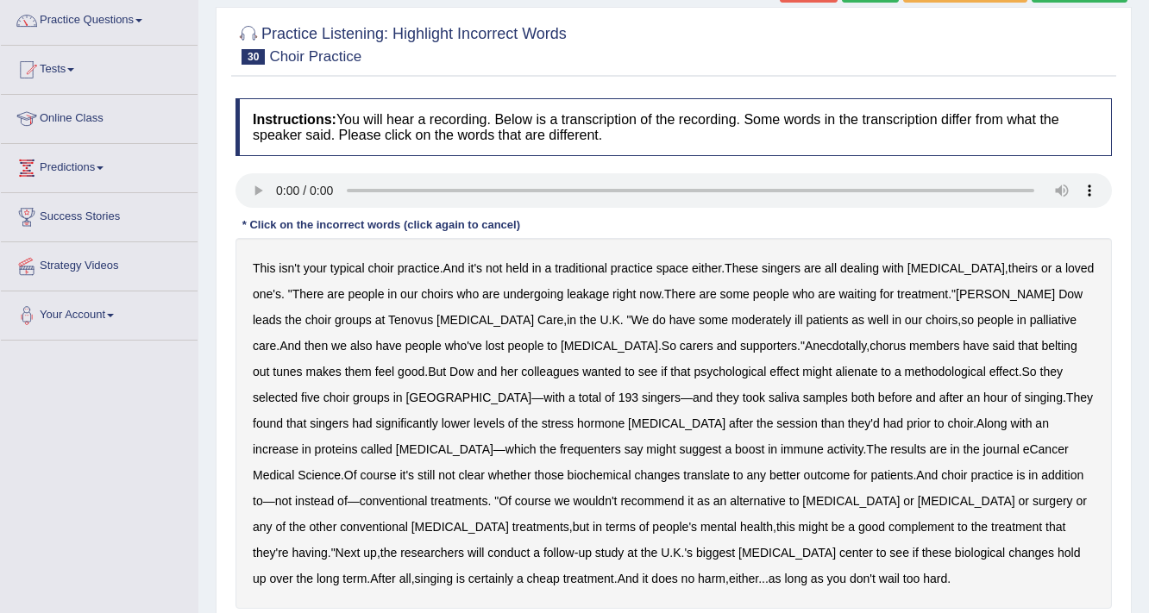
click at [731, 317] on b "moderately" at bounding box center [761, 320] width 60 height 14
click at [835, 373] on b "alienate" at bounding box center [856, 372] width 42 height 14
click at [905, 370] on b "methodological" at bounding box center [945, 372] width 81 height 14
click at [621, 442] on b "frequenters" at bounding box center [590, 449] width 61 height 14
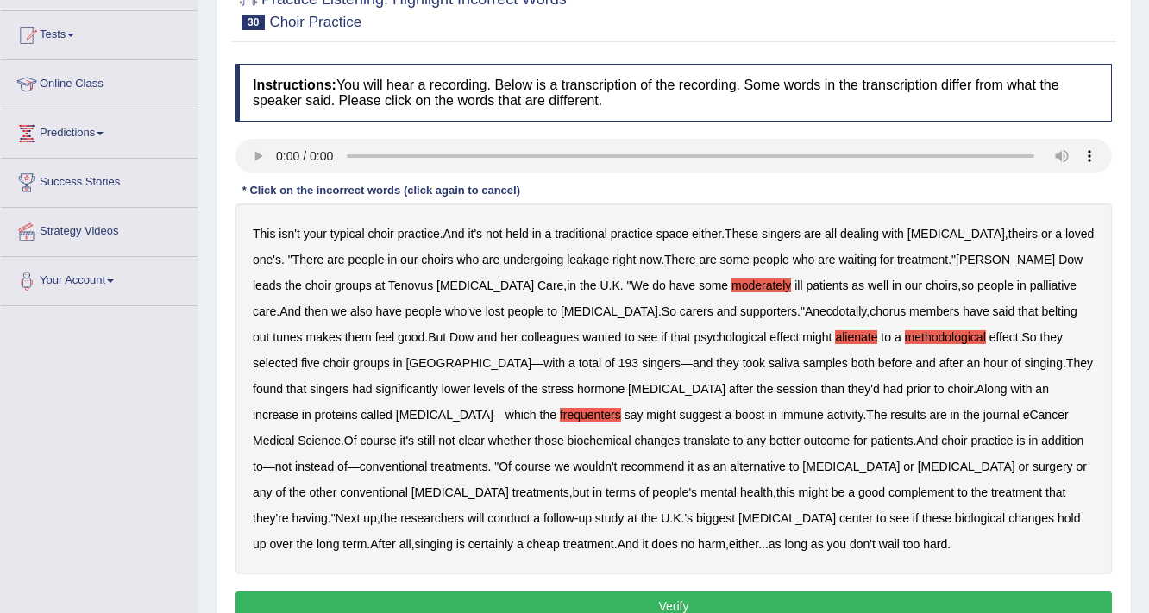
scroll to position [207, 0]
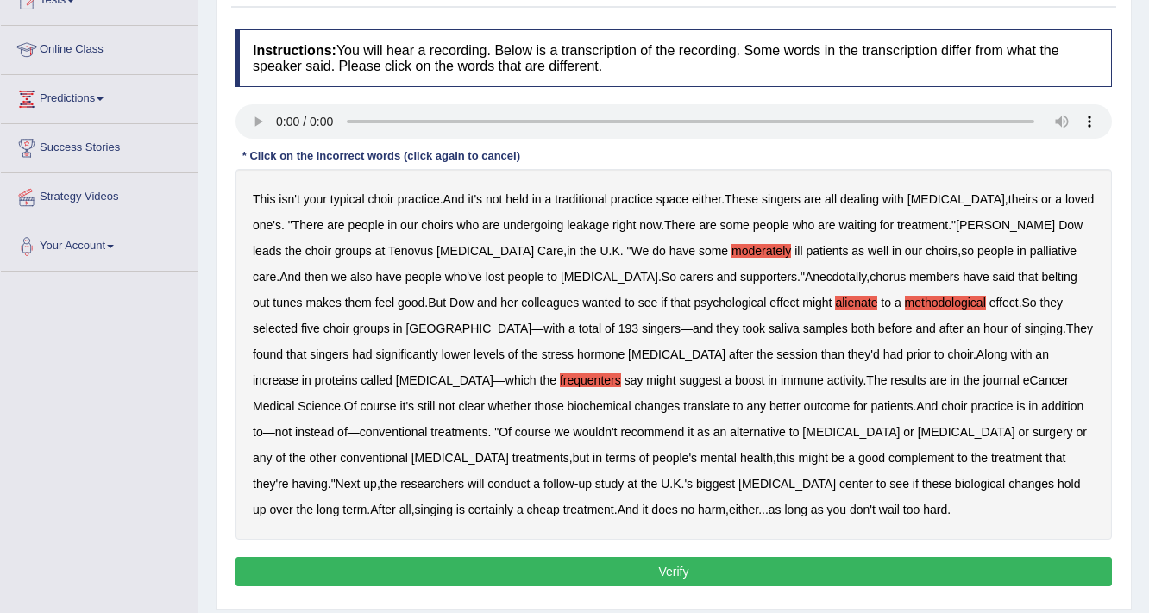
click at [576, 566] on button "Verify" at bounding box center [673, 571] width 876 height 29
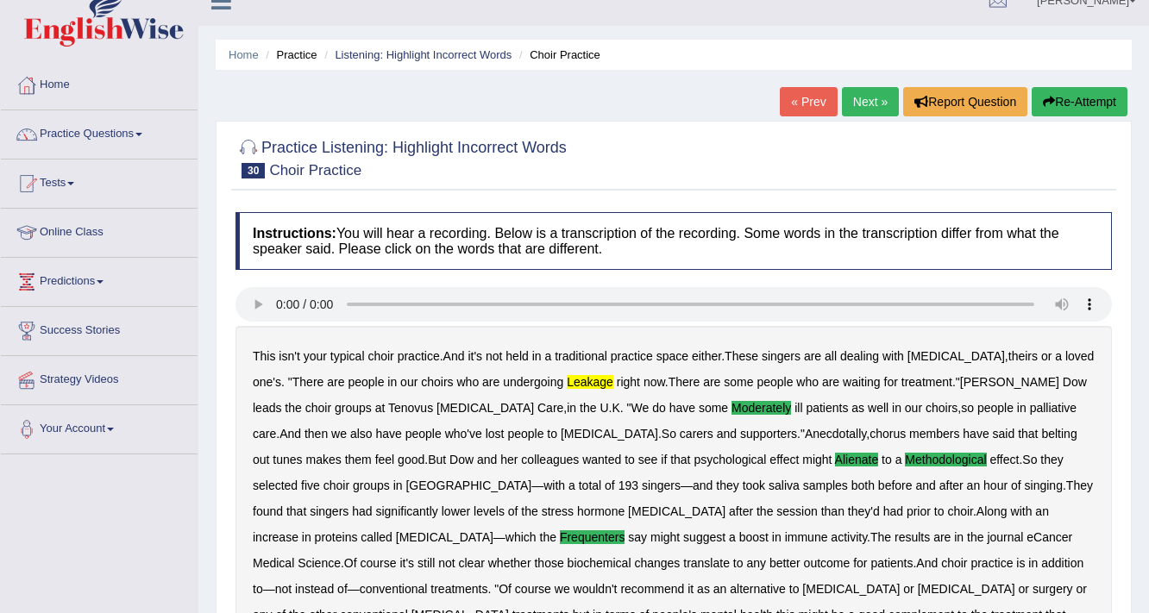
scroll to position [0, 0]
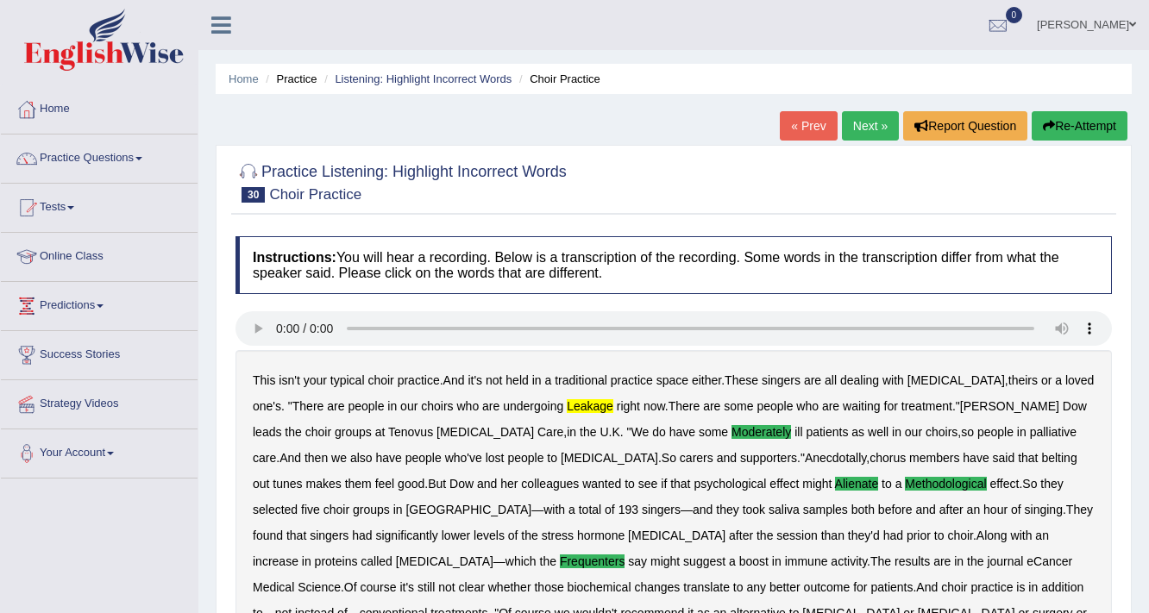
click at [857, 128] on link "Next »" at bounding box center [870, 125] width 57 height 29
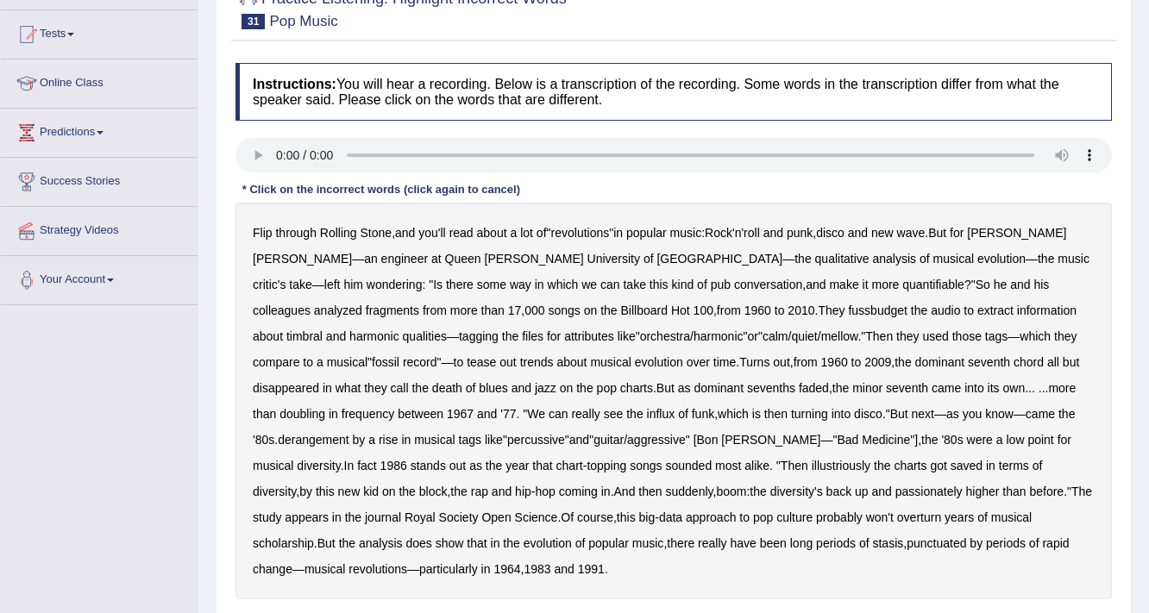
scroll to position [207, 0]
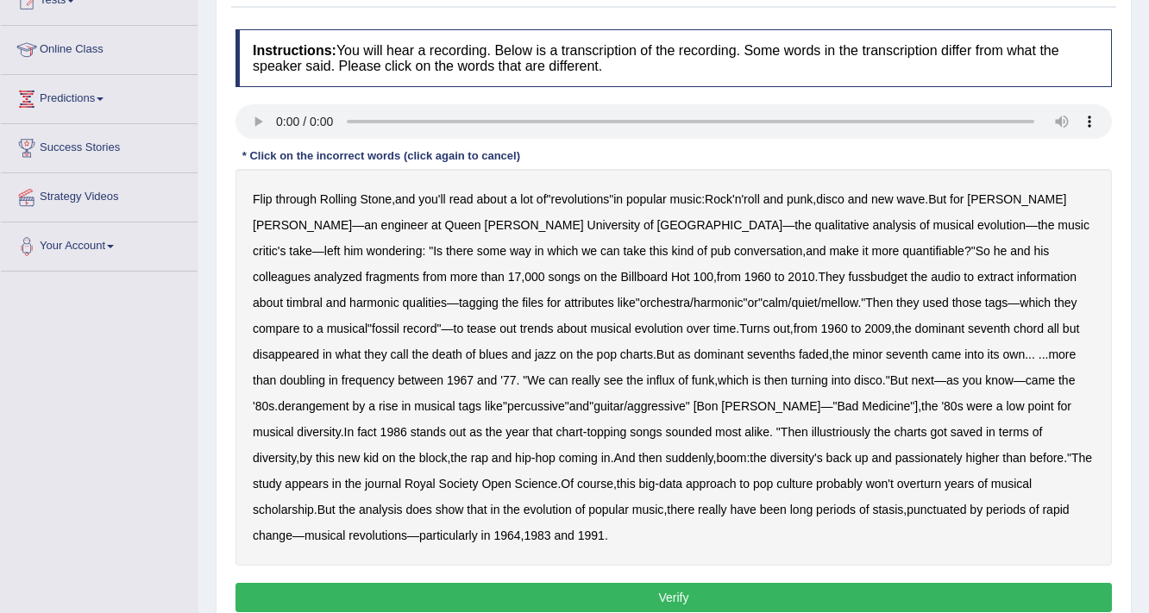
click at [583, 262] on div "Flip through Rolling Stone , and you'll read about a lot of " revolutions " in …" at bounding box center [673, 367] width 876 height 397
click at [848, 270] on b "fussbudget" at bounding box center [878, 277] width 60 height 14
click at [349, 399] on b "derangement" at bounding box center [314, 406] width 72 height 14
click at [812, 430] on b "illustriously" at bounding box center [841, 432] width 59 height 14
click at [895, 455] on b "passionately" at bounding box center [928, 458] width 67 height 14
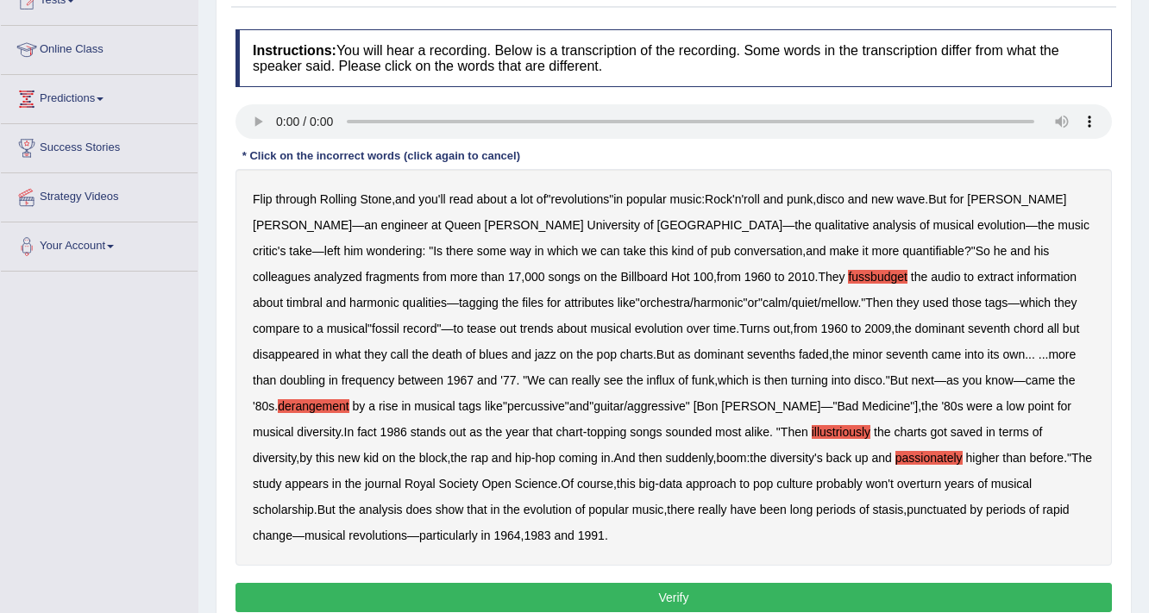
click at [580, 583] on button "Verify" at bounding box center [673, 597] width 876 height 29
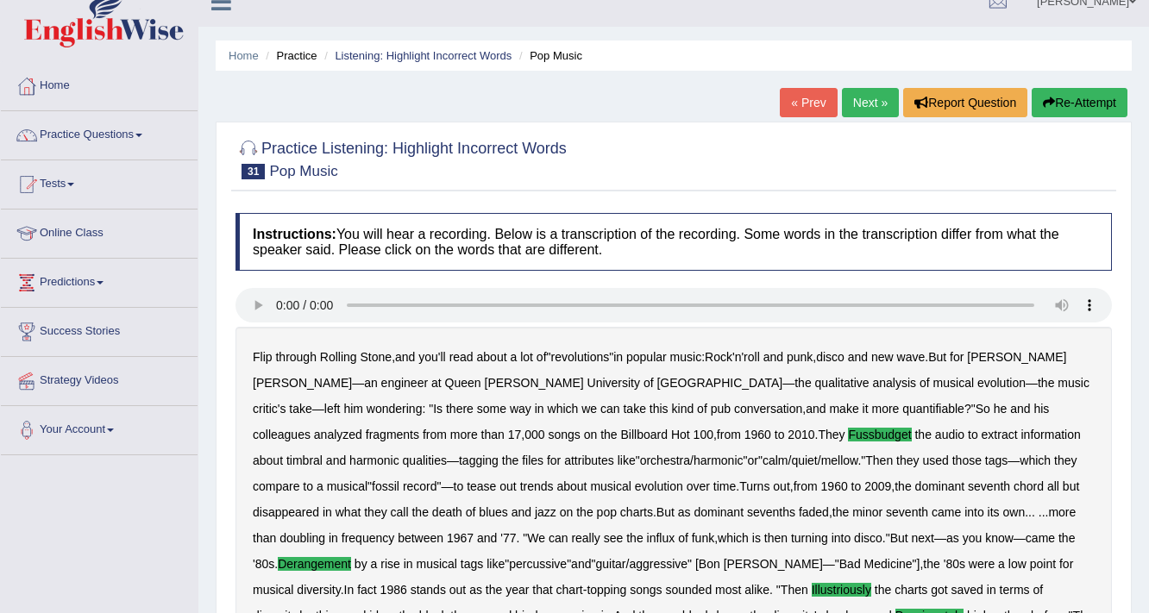
scroll to position [22, 0]
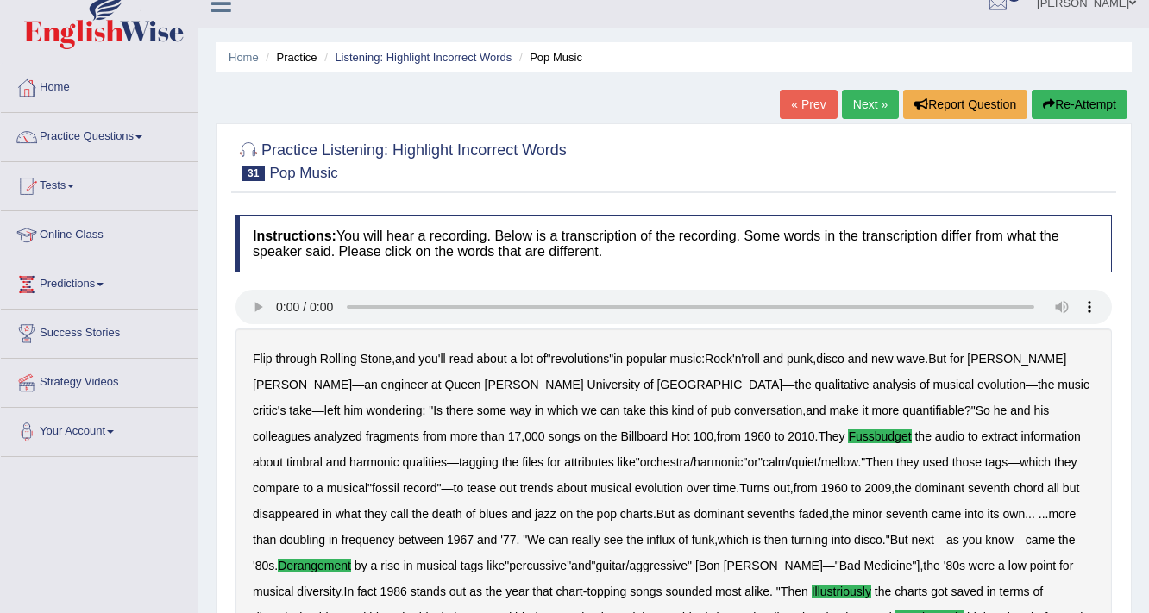
click at [863, 97] on link "Next »" at bounding box center [870, 104] width 57 height 29
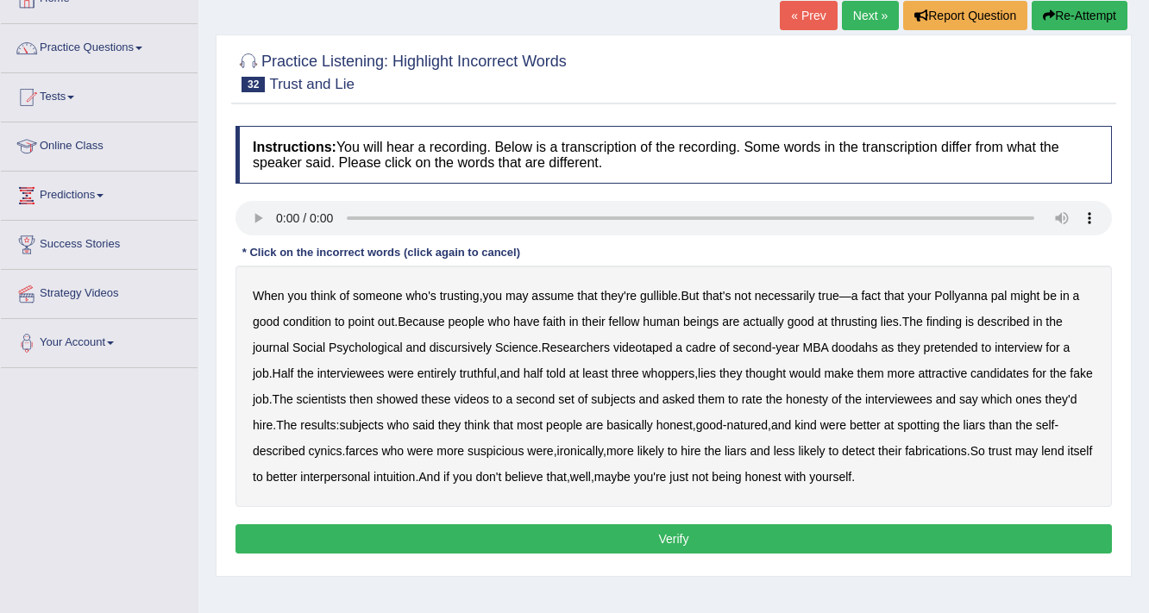
scroll to position [138, 0]
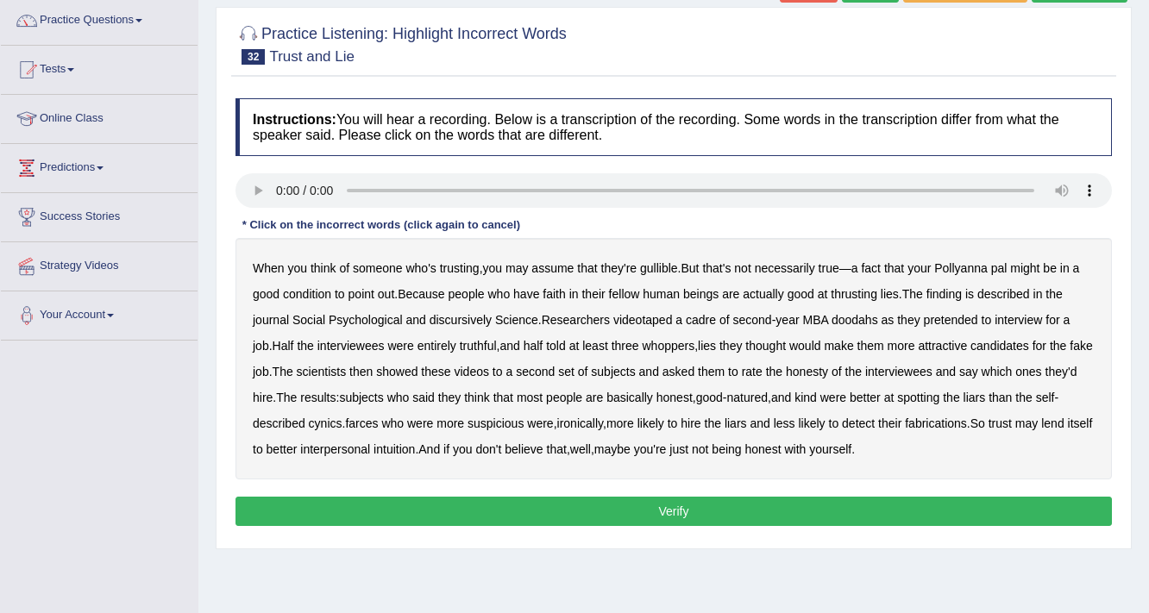
click at [856, 291] on b "thrusting" at bounding box center [854, 294] width 47 height 14
click at [462, 319] on b "discursively" at bounding box center [461, 320] width 62 height 14
click at [859, 321] on b "doodahs" at bounding box center [854, 320] width 47 height 14
click at [820, 320] on b "MBA" at bounding box center [815, 320] width 26 height 14
click at [613, 512] on button "Verify" at bounding box center [673, 511] width 876 height 29
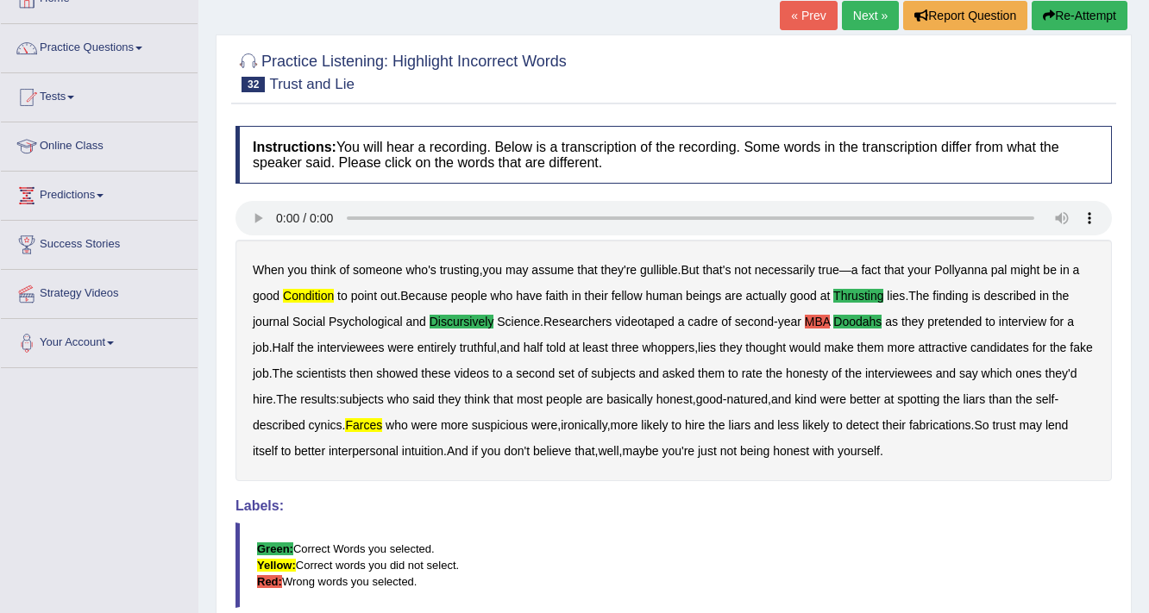
scroll to position [30, 0]
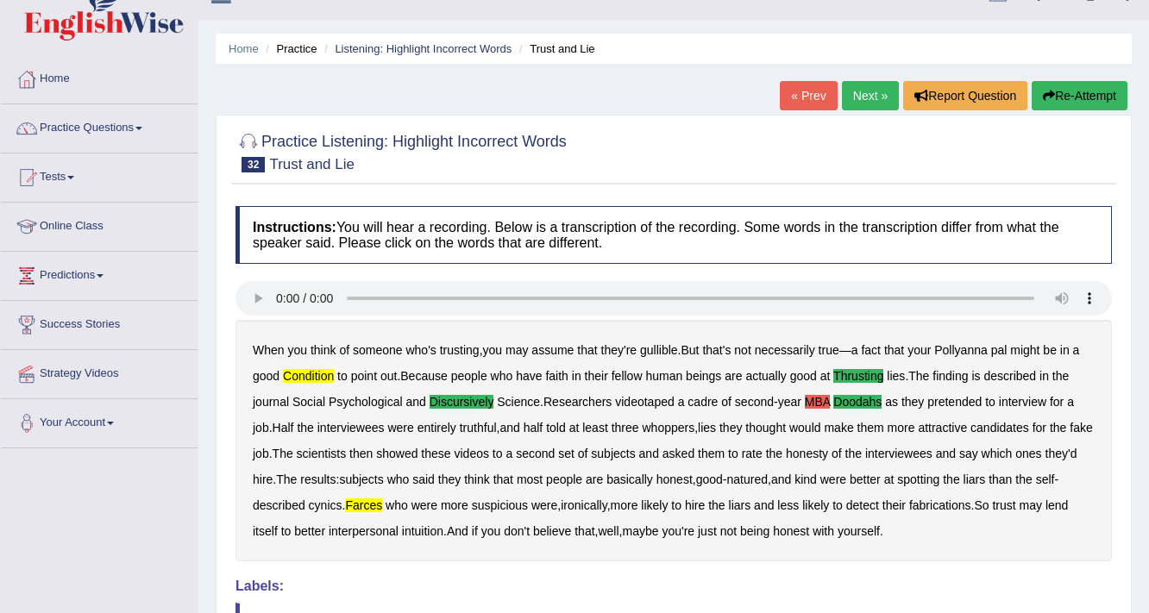
click at [852, 91] on link "Next »" at bounding box center [870, 95] width 57 height 29
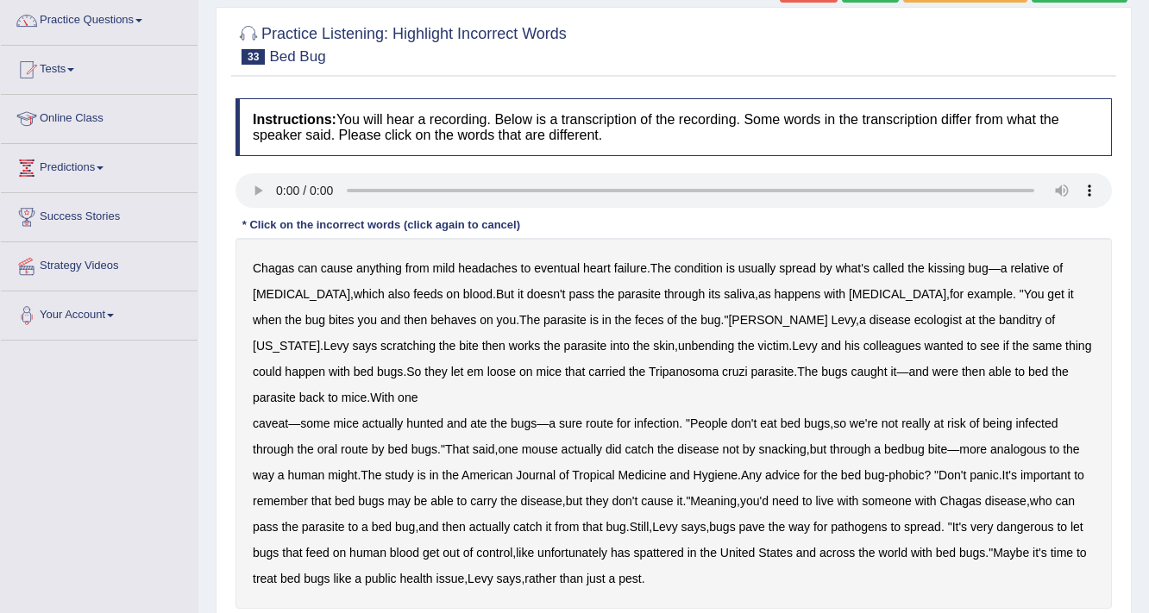
scroll to position [207, 0]
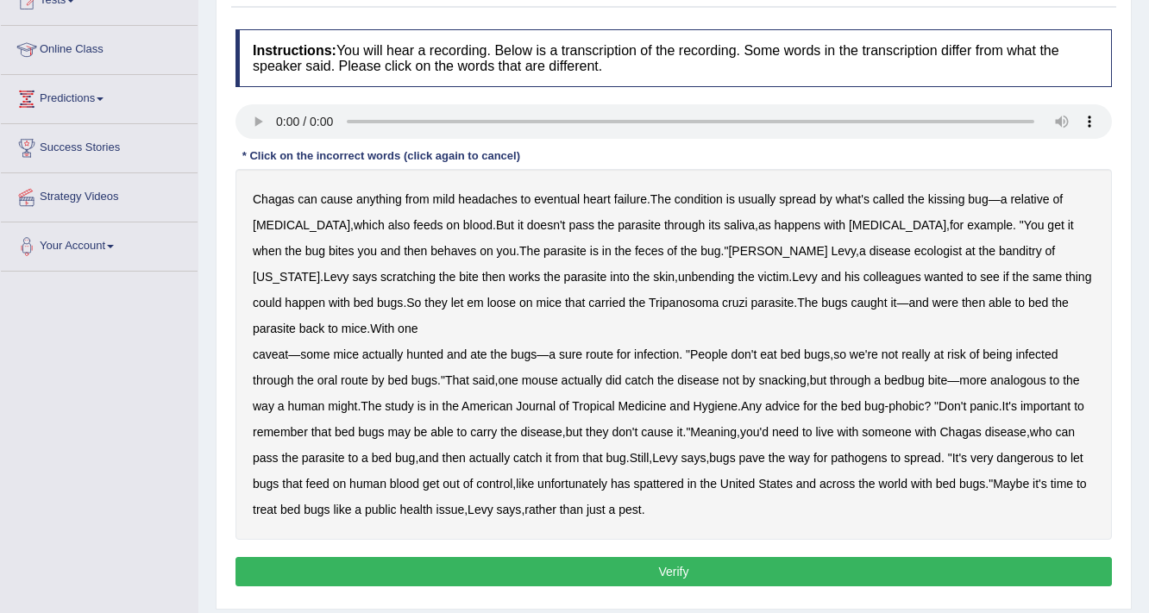
click at [430, 249] on b "behaves" at bounding box center [453, 251] width 46 height 14
click at [678, 278] on b "unbending" at bounding box center [706, 277] width 56 height 14
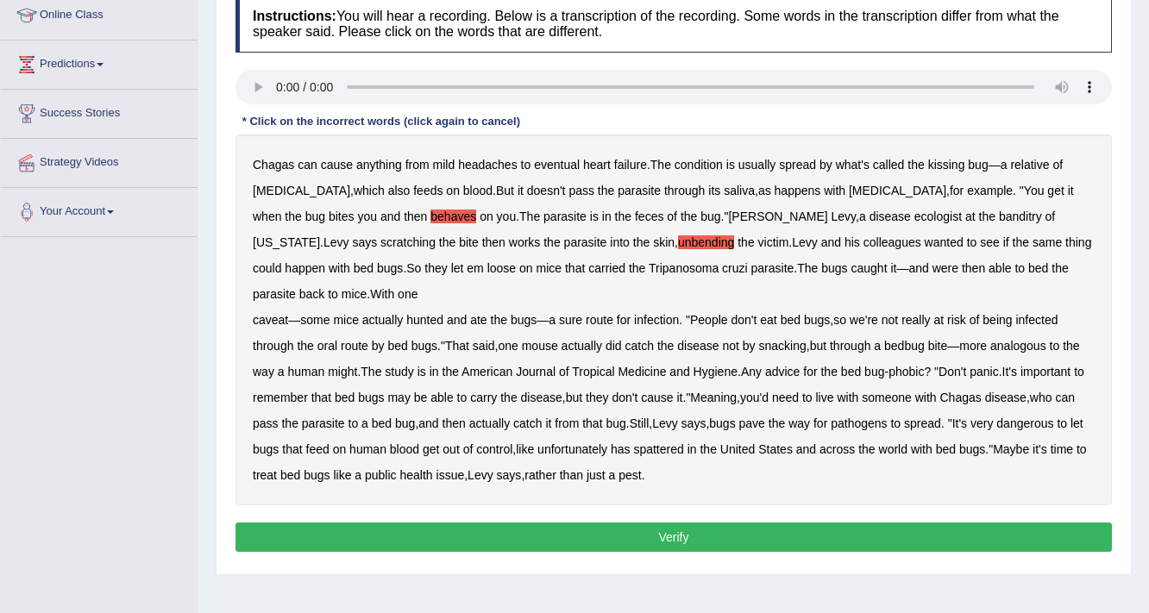
scroll to position [276, 0]
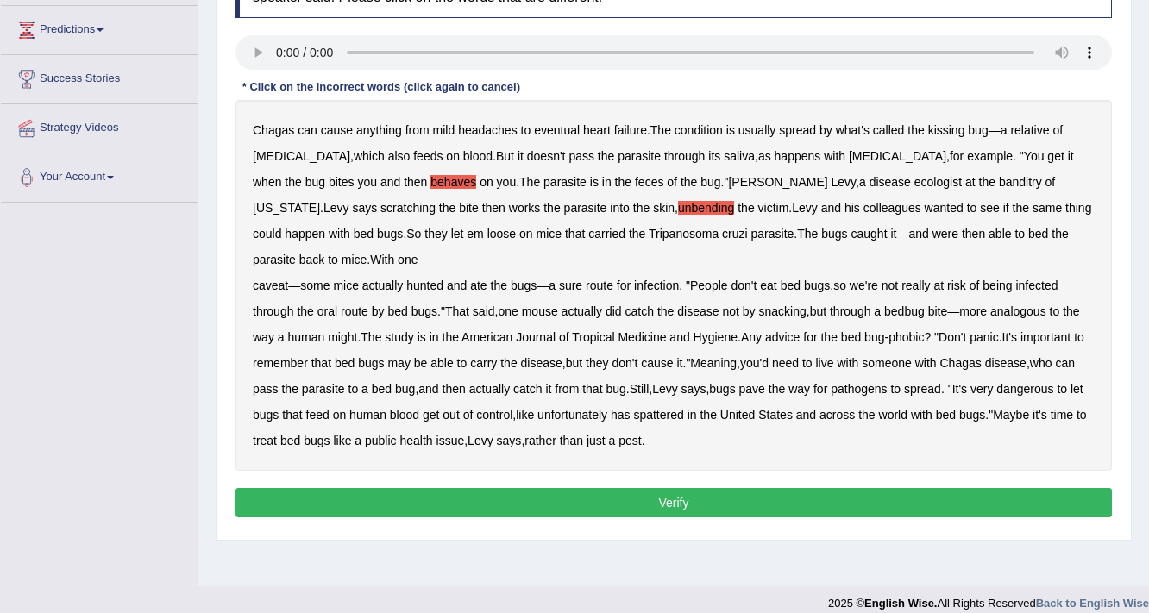
click at [316, 288] on b "some" at bounding box center [314, 286] width 29 height 14
click at [678, 413] on b "spattered" at bounding box center [658, 415] width 50 height 14
click at [439, 497] on button "Verify" at bounding box center [673, 502] width 876 height 29
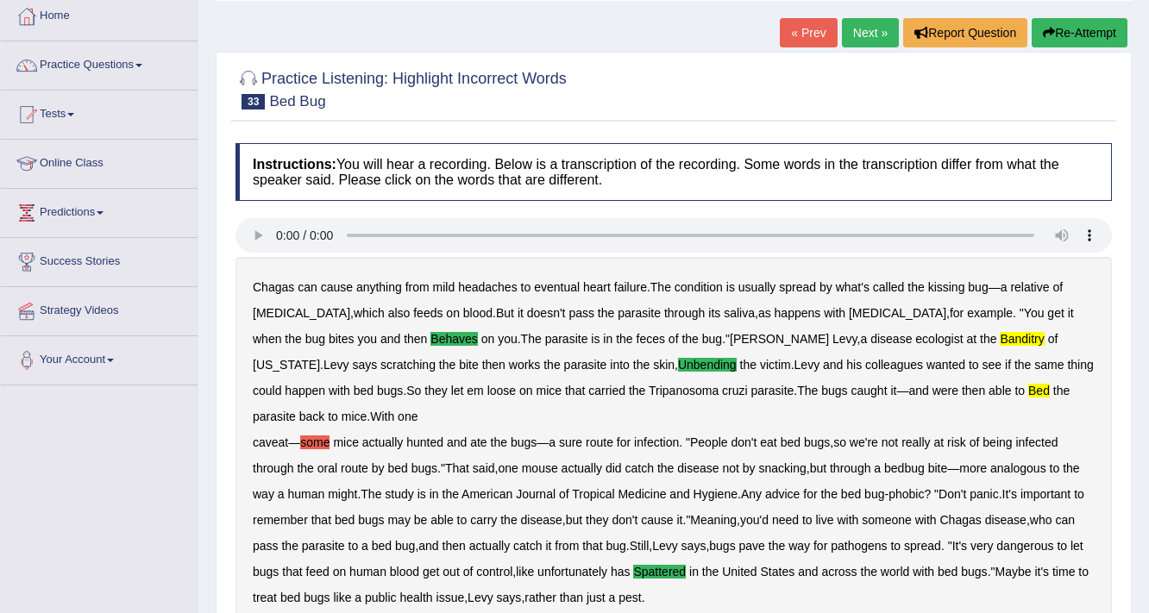
scroll to position [69, 0]
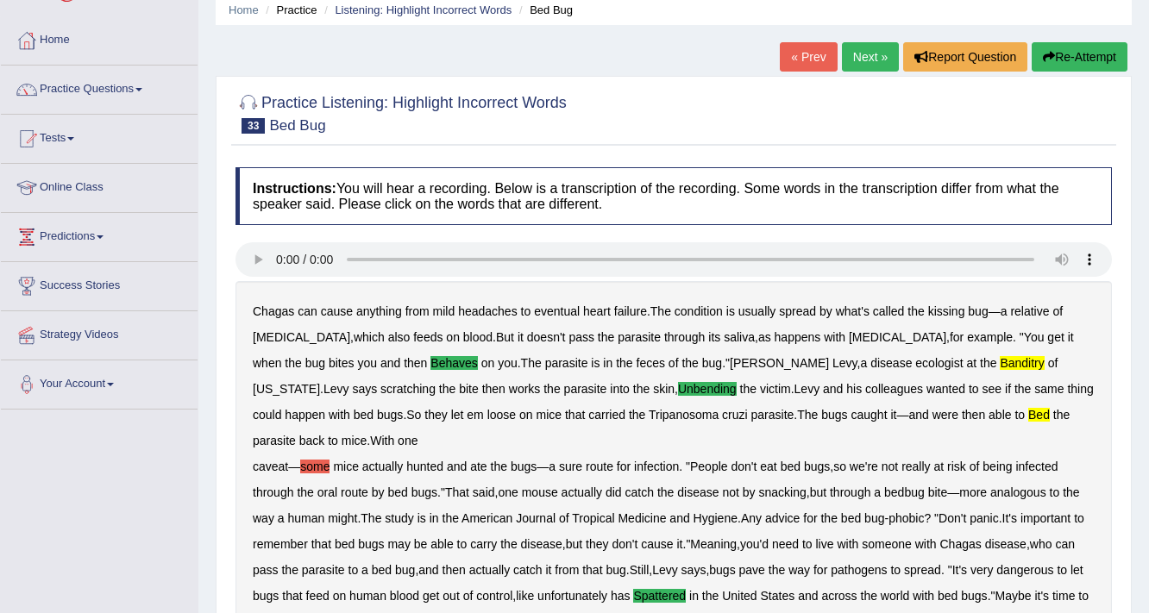
drag, startPoint x: 858, startPoint y: 47, endPoint x: 833, endPoint y: 72, distance: 35.4
click at [858, 48] on link "Next »" at bounding box center [870, 56] width 57 height 29
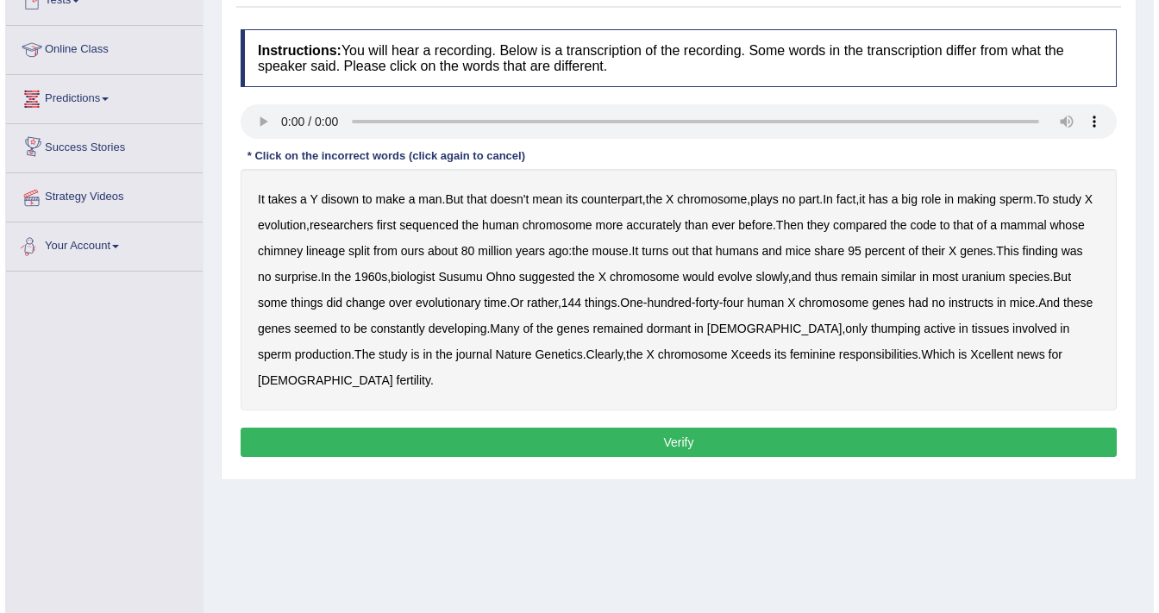
scroll to position [138, 0]
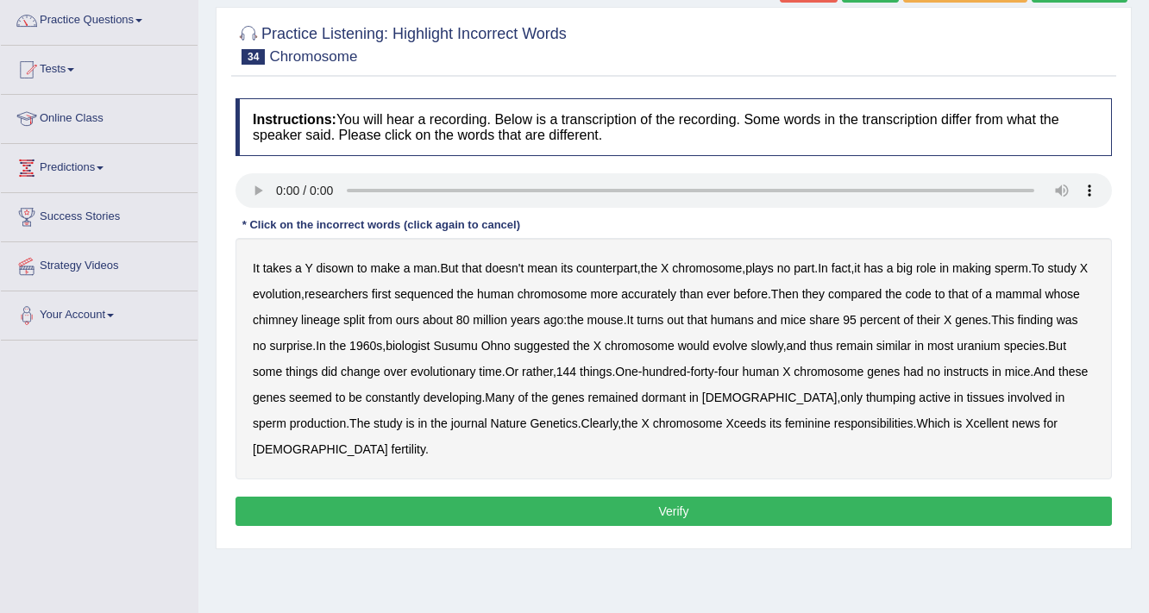
click at [319, 268] on b "disown" at bounding box center [335, 268] width 38 height 14
click at [297, 316] on b "chimney" at bounding box center [275, 320] width 45 height 14
click at [340, 313] on b "lineage" at bounding box center [320, 320] width 39 height 14
click at [1001, 346] on b "uranium" at bounding box center [979, 346] width 44 height 14
click at [988, 369] on b "instructs" at bounding box center [966, 372] width 45 height 14
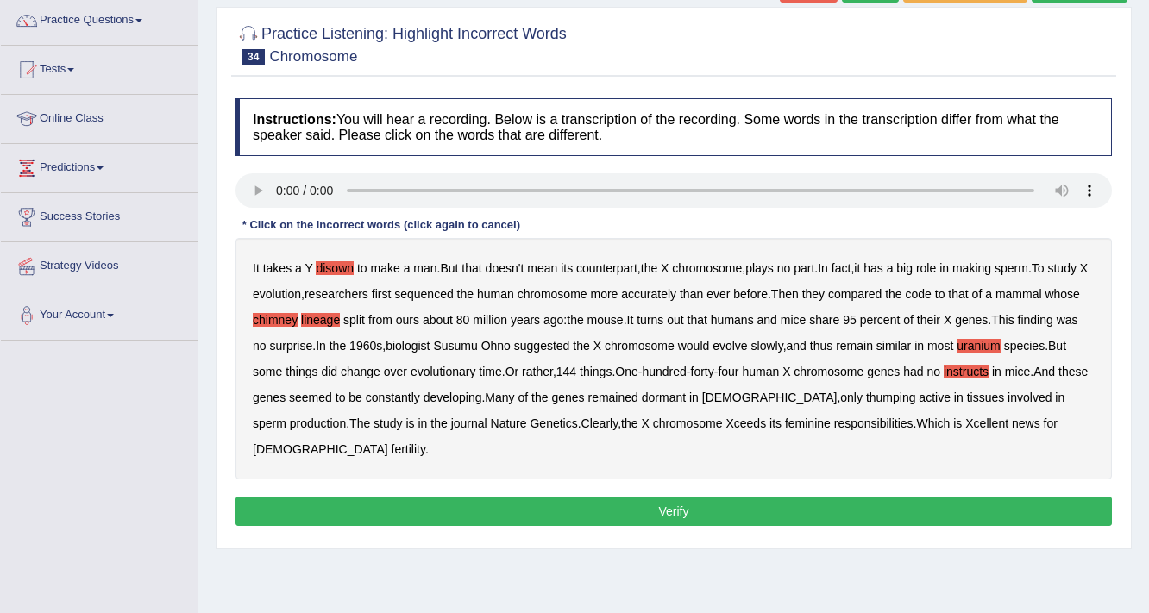
click at [904, 395] on b "thumping" at bounding box center [891, 398] width 50 height 14
click at [558, 507] on button "Verify" at bounding box center [673, 511] width 876 height 29
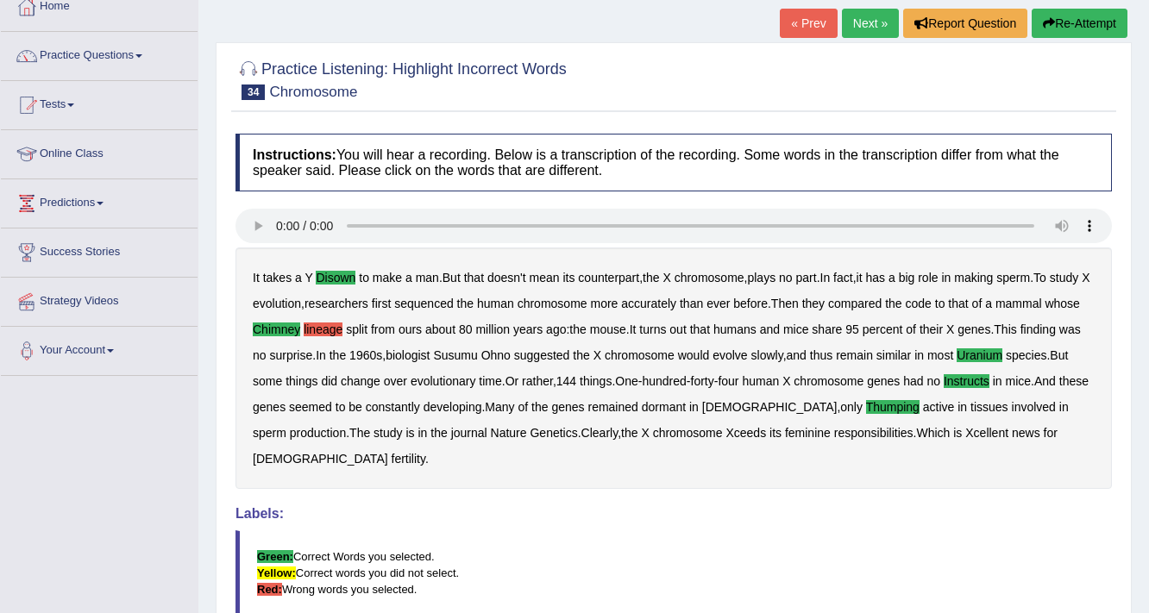
scroll to position [69, 0]
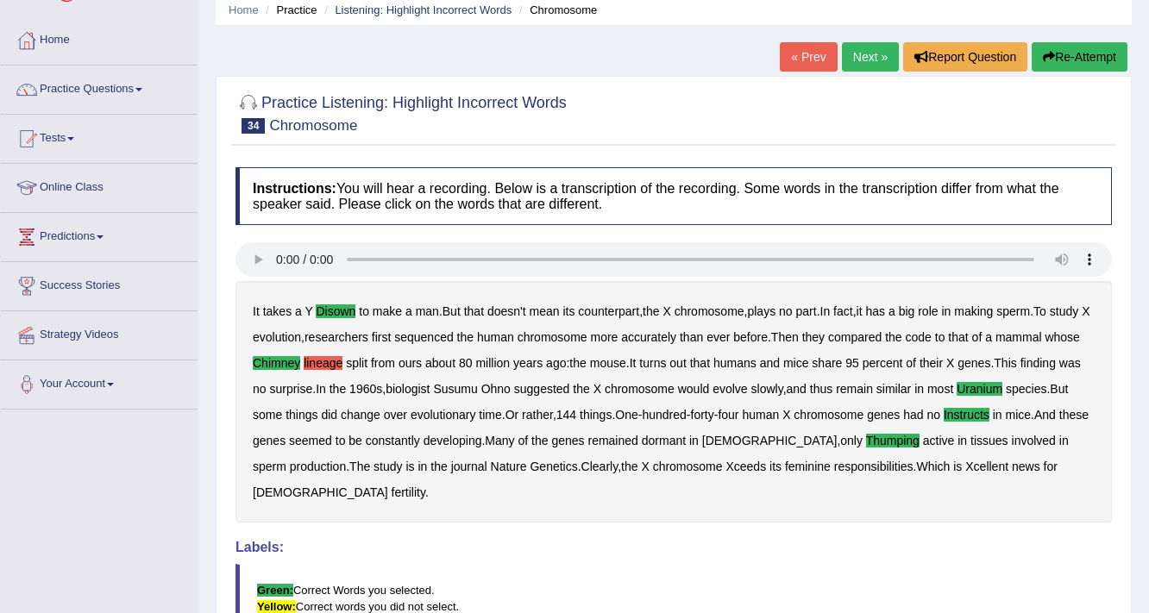
click at [848, 63] on link "Next »" at bounding box center [870, 56] width 57 height 29
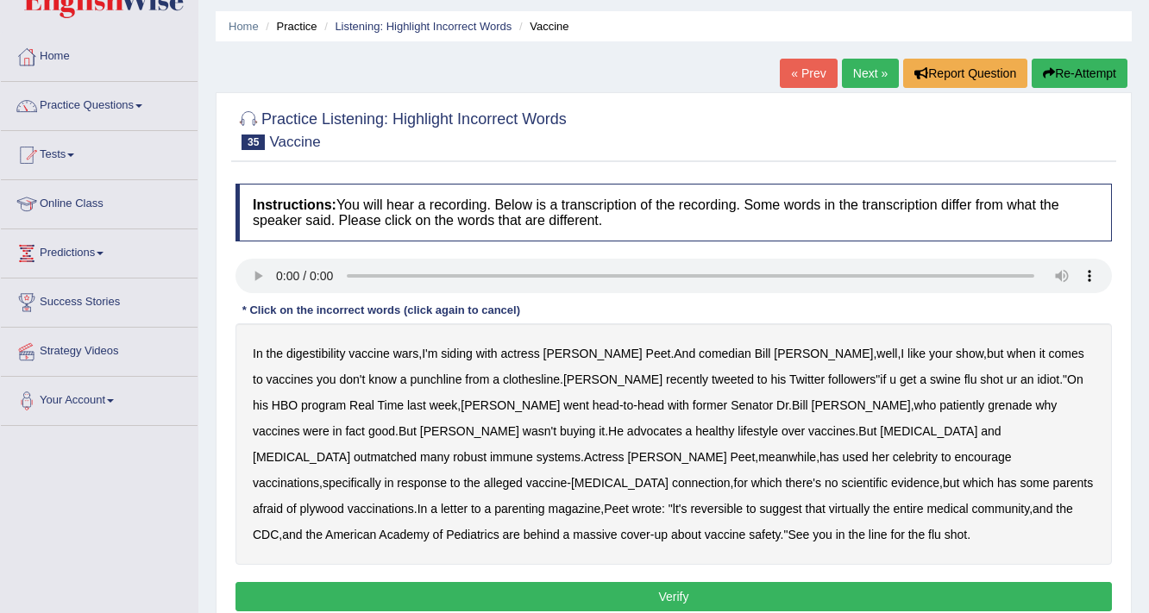
scroll to position [69, 0]
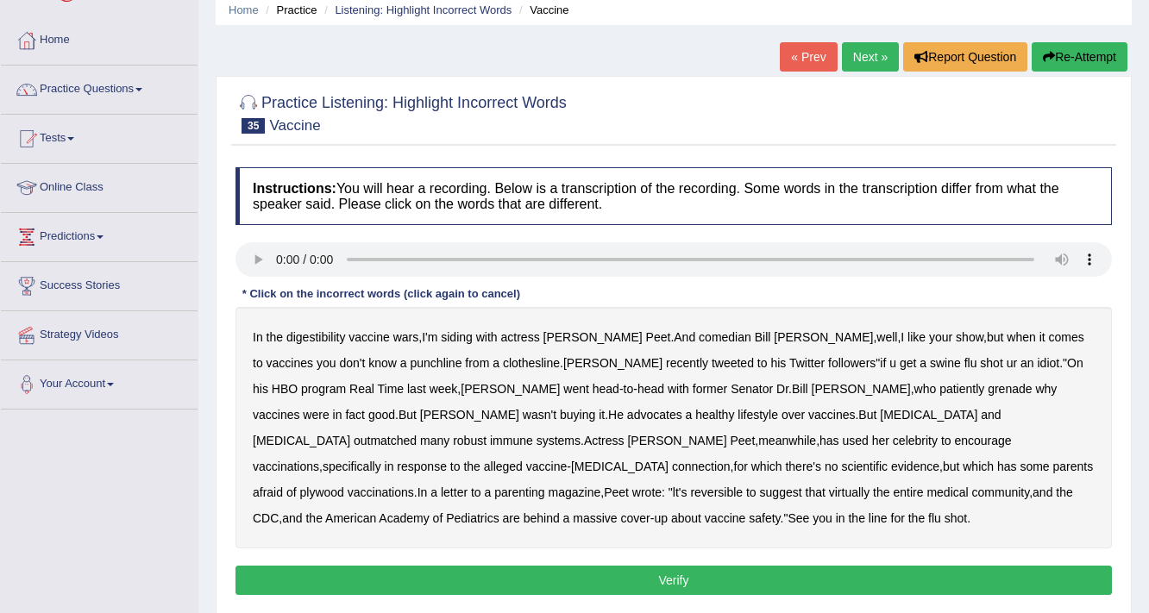
click at [988, 386] on b "grenade" at bounding box center [1010, 389] width 44 height 14
click at [743, 486] on b "reversible" at bounding box center [716, 493] width 53 height 14
click at [750, 570] on button "Verify" at bounding box center [673, 580] width 876 height 29
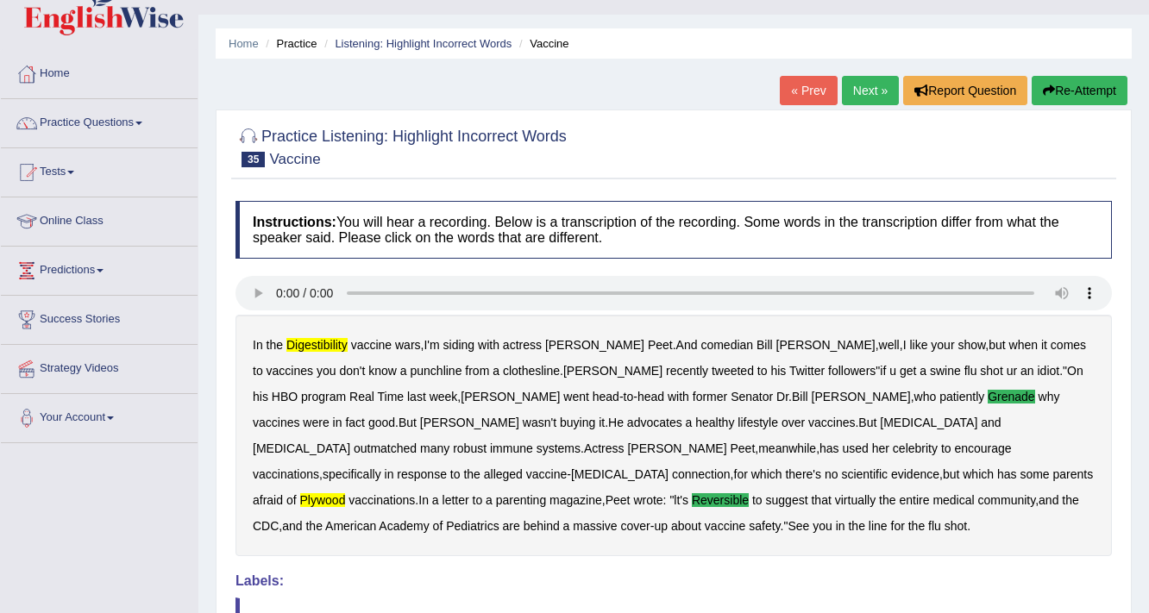
scroll to position [30, 0]
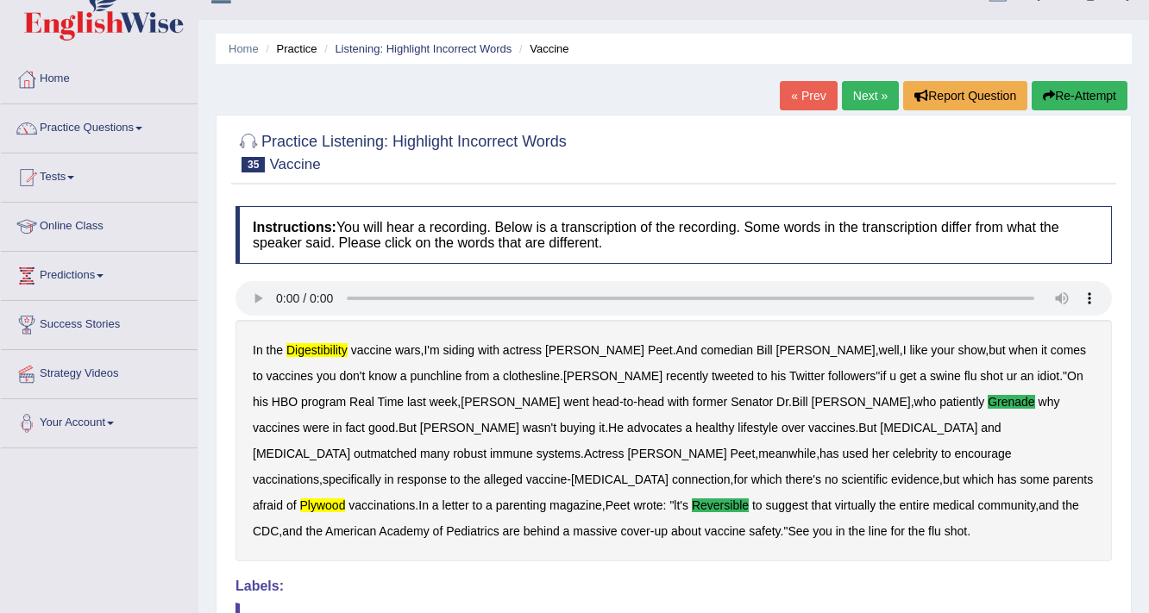
click at [856, 90] on link "Next »" at bounding box center [870, 95] width 57 height 29
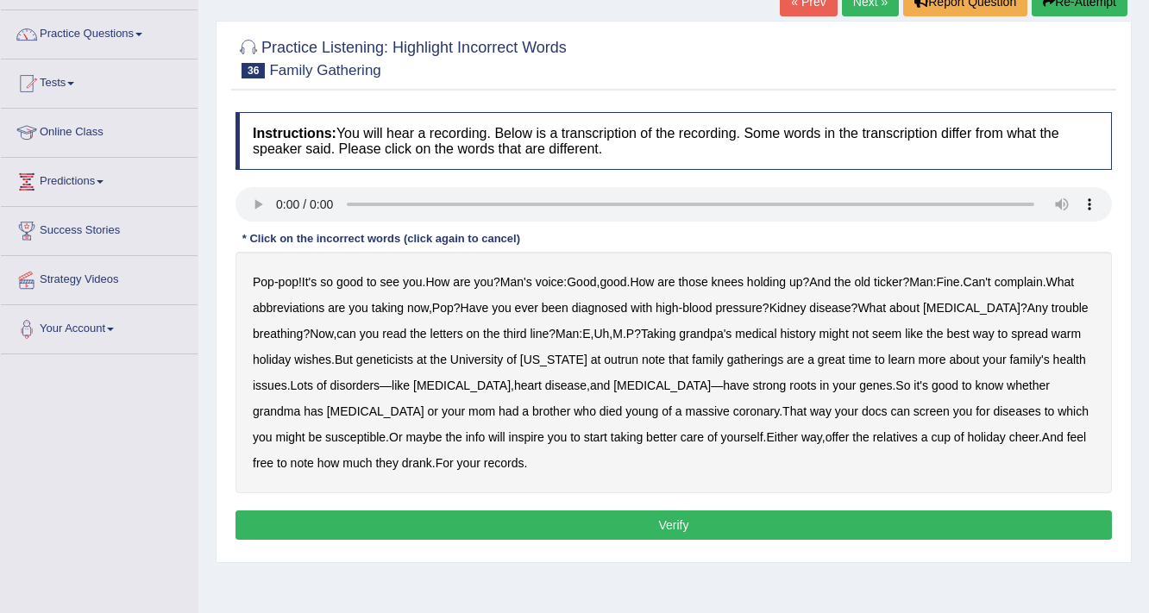
scroll to position [138, 0]
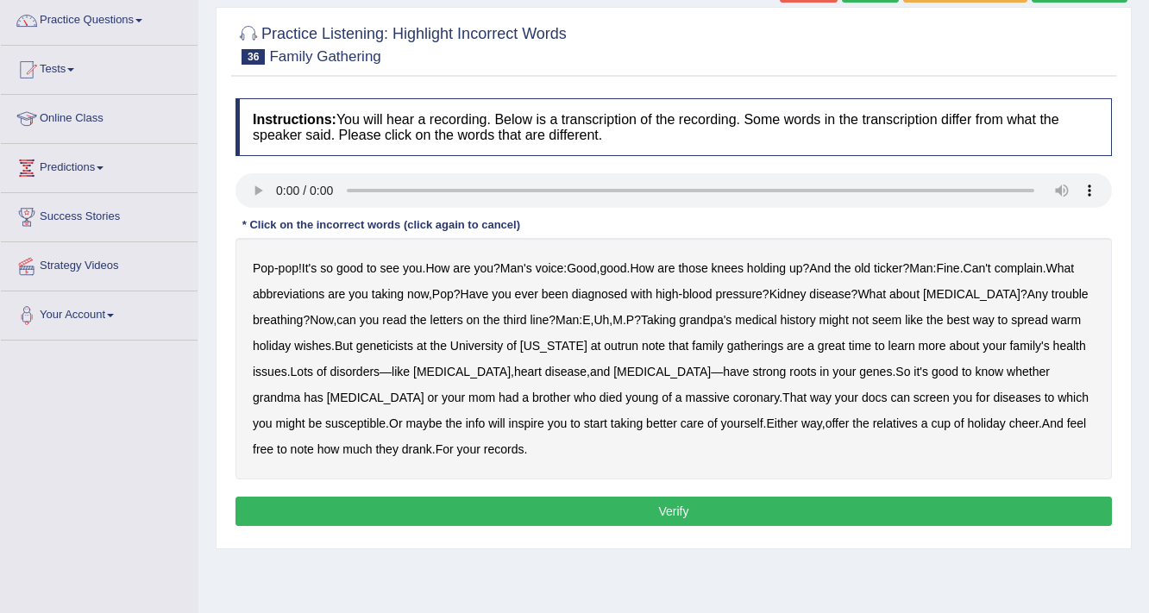
click at [324, 287] on b "abbreviations" at bounding box center [289, 294] width 72 height 14
click at [624, 345] on b "outrun" at bounding box center [621, 346] width 35 height 14
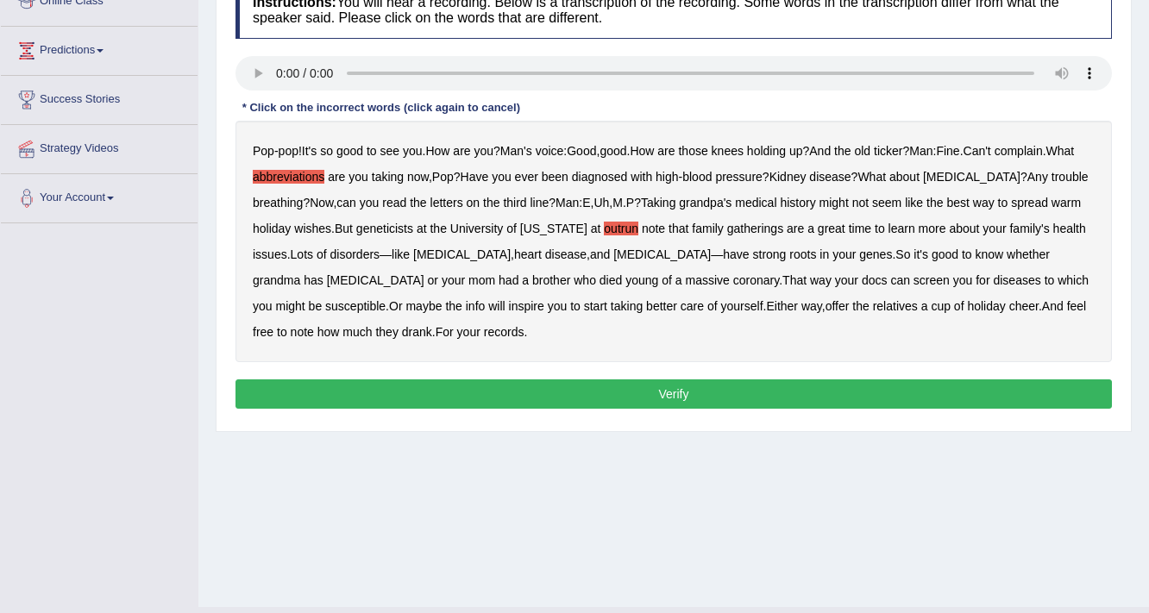
scroll to position [276, 0]
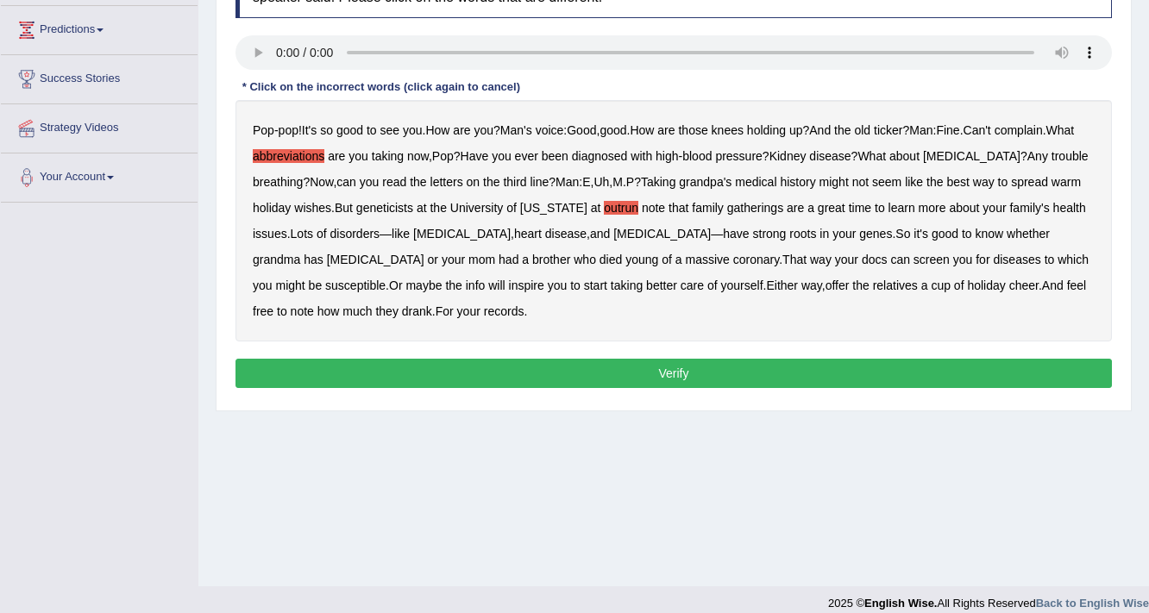
click at [486, 364] on button "Verify" at bounding box center [673, 373] width 876 height 29
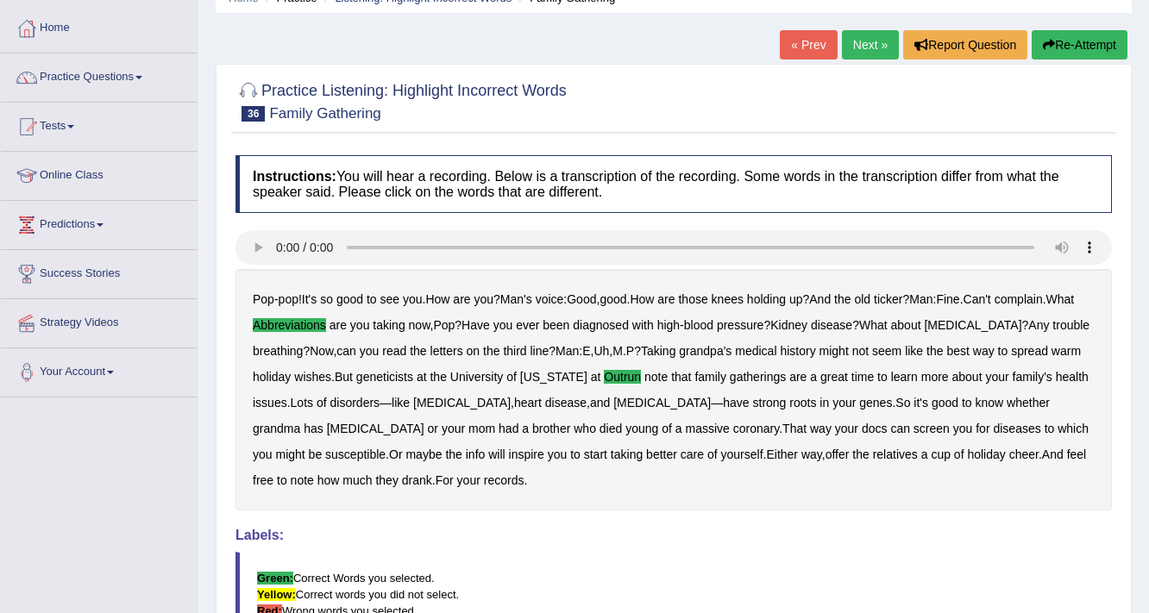
scroll to position [69, 0]
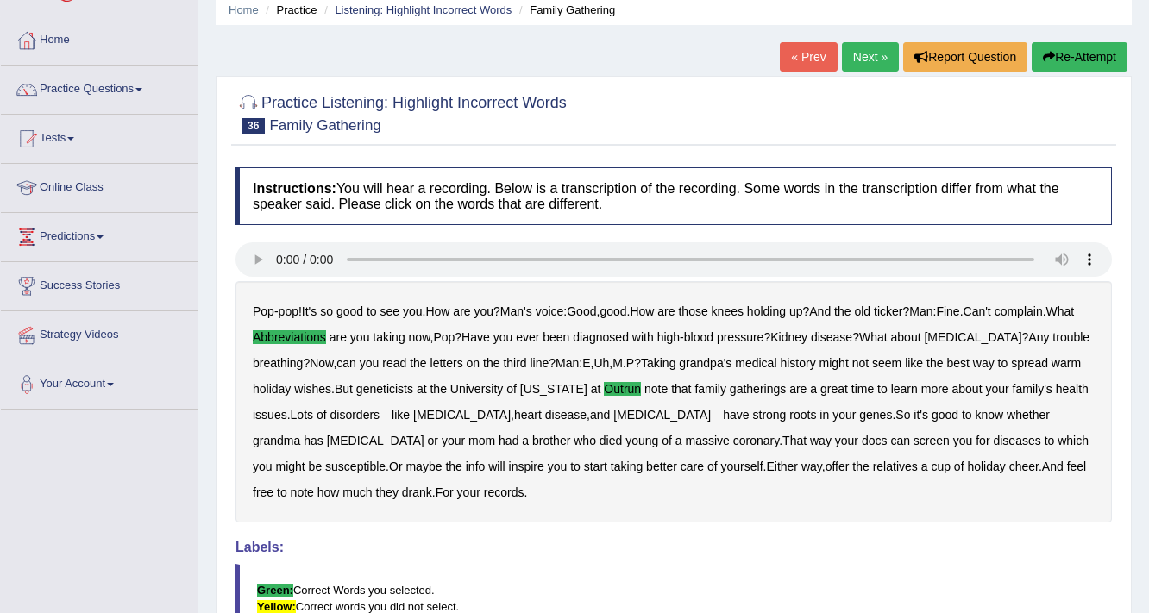
click at [868, 55] on link "Next »" at bounding box center [870, 56] width 57 height 29
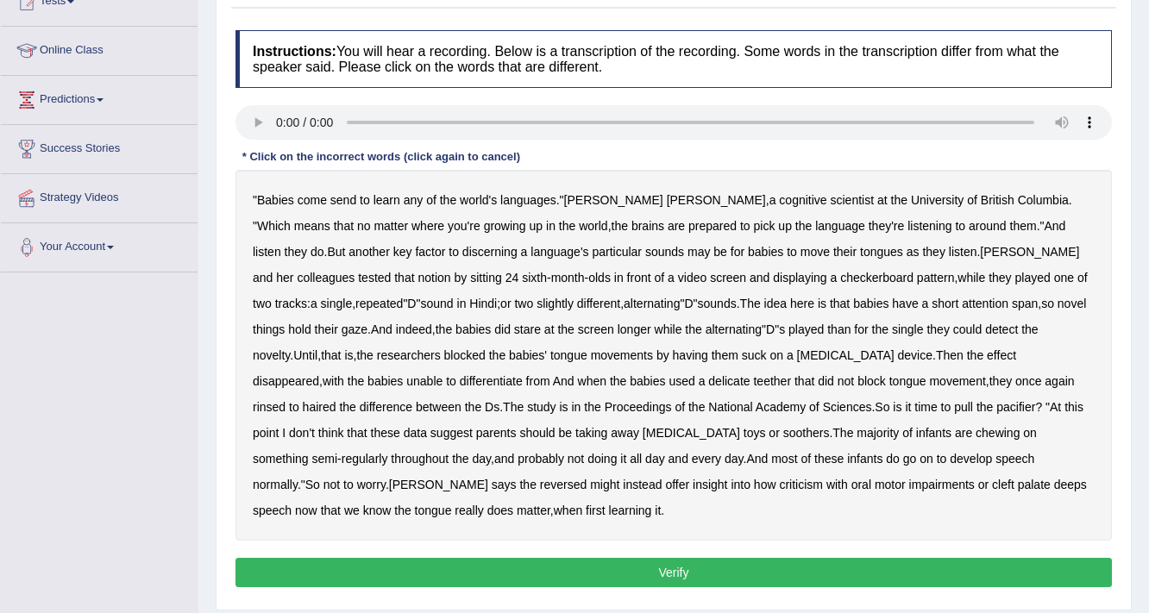
scroll to position [207, 0]
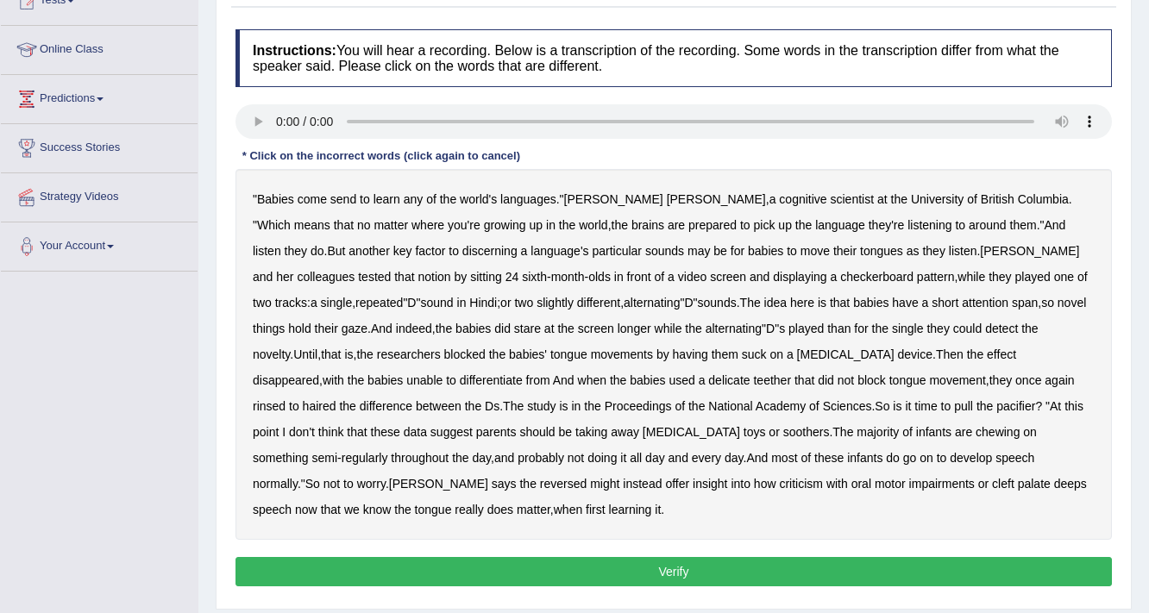
click at [350, 199] on b "send" at bounding box center [343, 199] width 26 height 14
click at [795, 221] on b "the" at bounding box center [803, 225] width 16 height 14
click at [953, 325] on b "could" at bounding box center [967, 329] width 28 height 14
click at [285, 399] on b "rinsed" at bounding box center [269, 406] width 33 height 14
click at [587, 477] on b "reversed" at bounding box center [563, 484] width 47 height 14
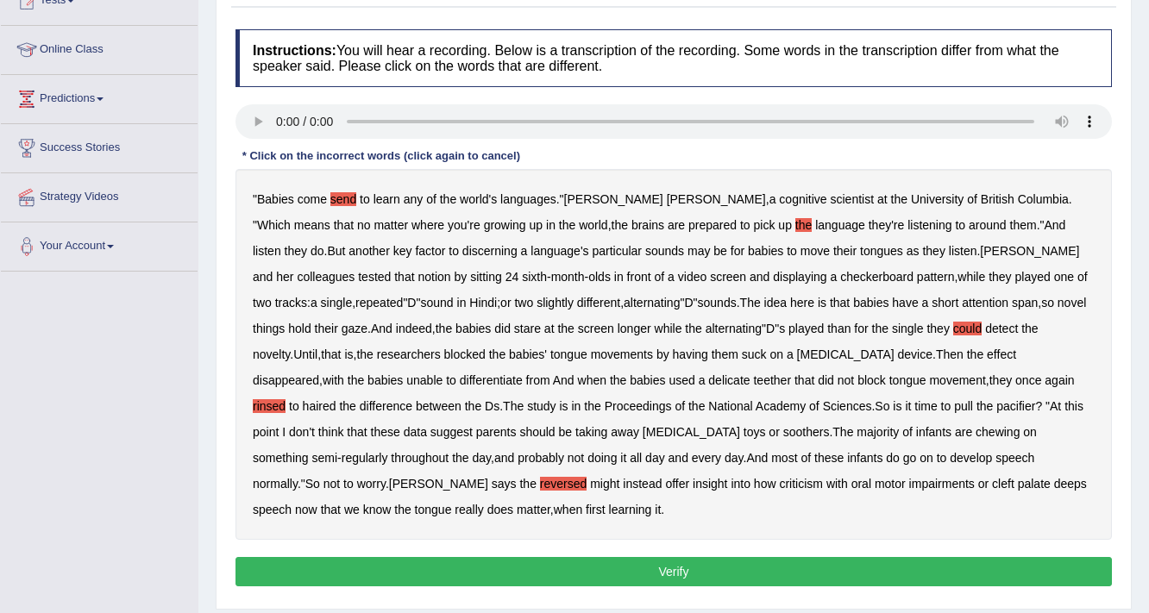
click at [909, 484] on b "impairments" at bounding box center [942, 484] width 66 height 14
click at [436, 580] on button "Verify" at bounding box center [673, 571] width 876 height 29
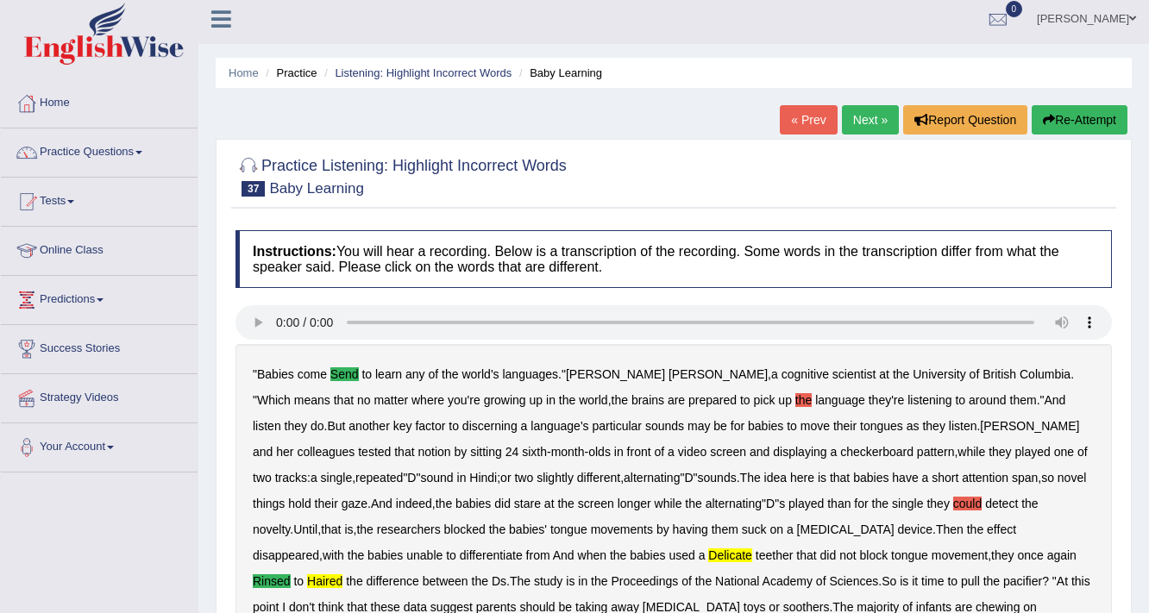
scroll to position [0, 0]
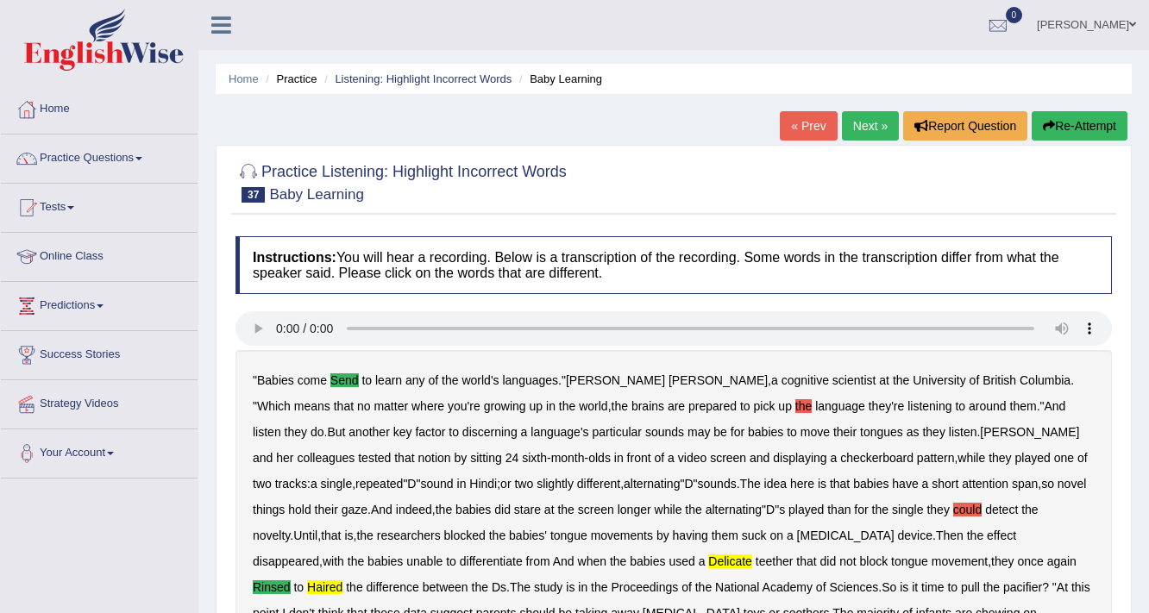
click at [854, 123] on link "Next »" at bounding box center [870, 125] width 57 height 29
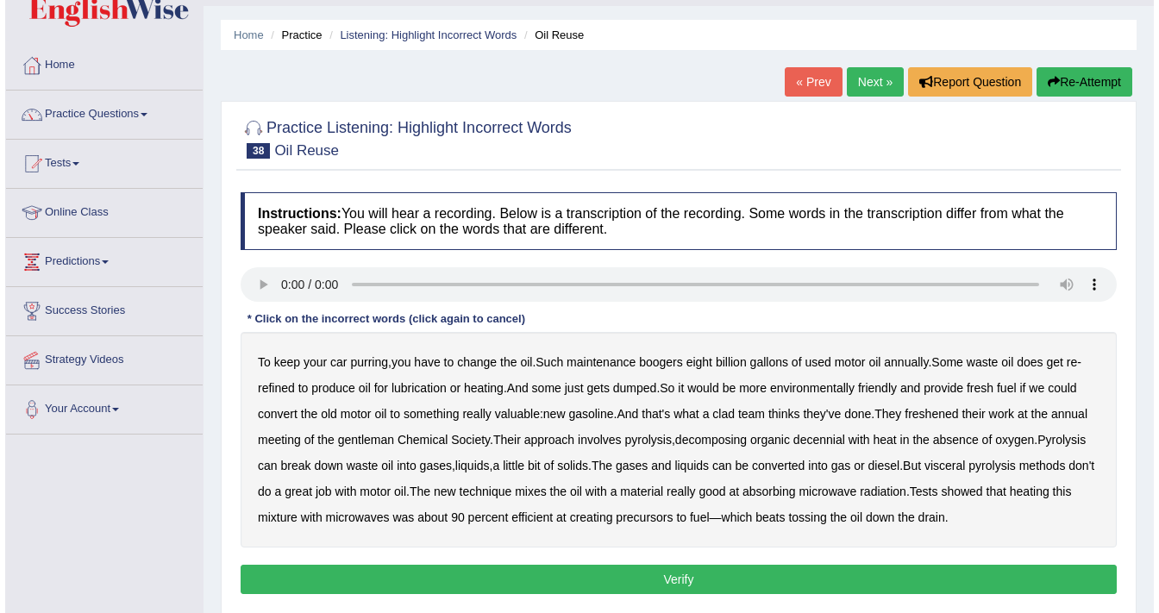
scroll to position [138, 0]
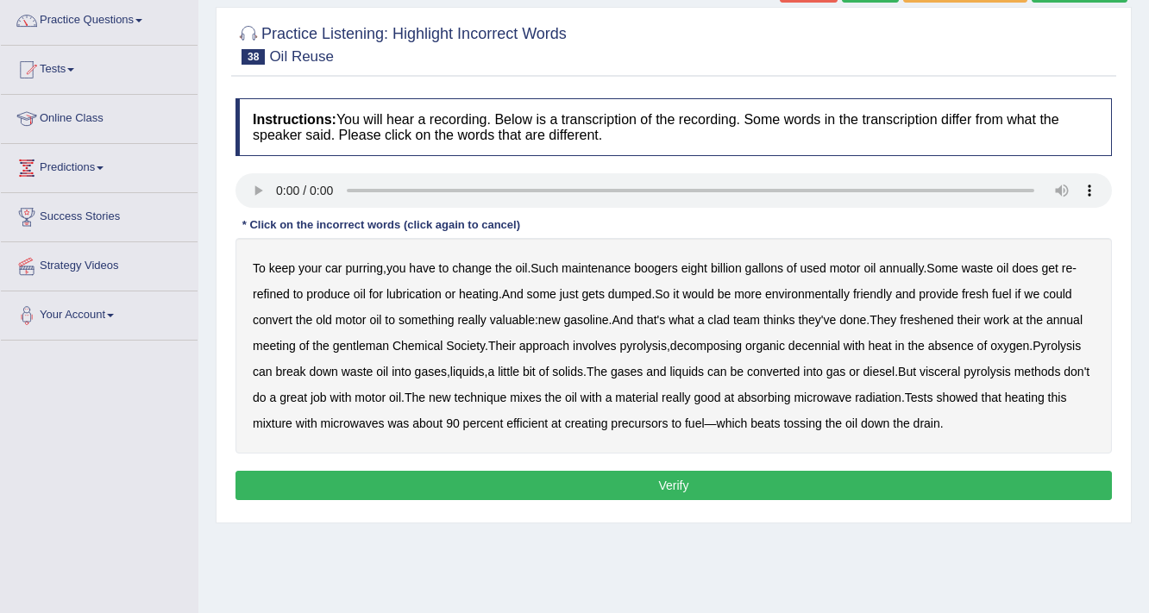
click at [648, 265] on b "boogers" at bounding box center [656, 268] width 44 height 14
click at [720, 316] on b "clad" at bounding box center [718, 320] width 22 height 14
click at [828, 342] on b "decennial" at bounding box center [814, 346] width 52 height 14
click at [960, 368] on b "visceral" at bounding box center [939, 372] width 41 height 14
click at [552, 478] on button "Verify" at bounding box center [673, 485] width 876 height 29
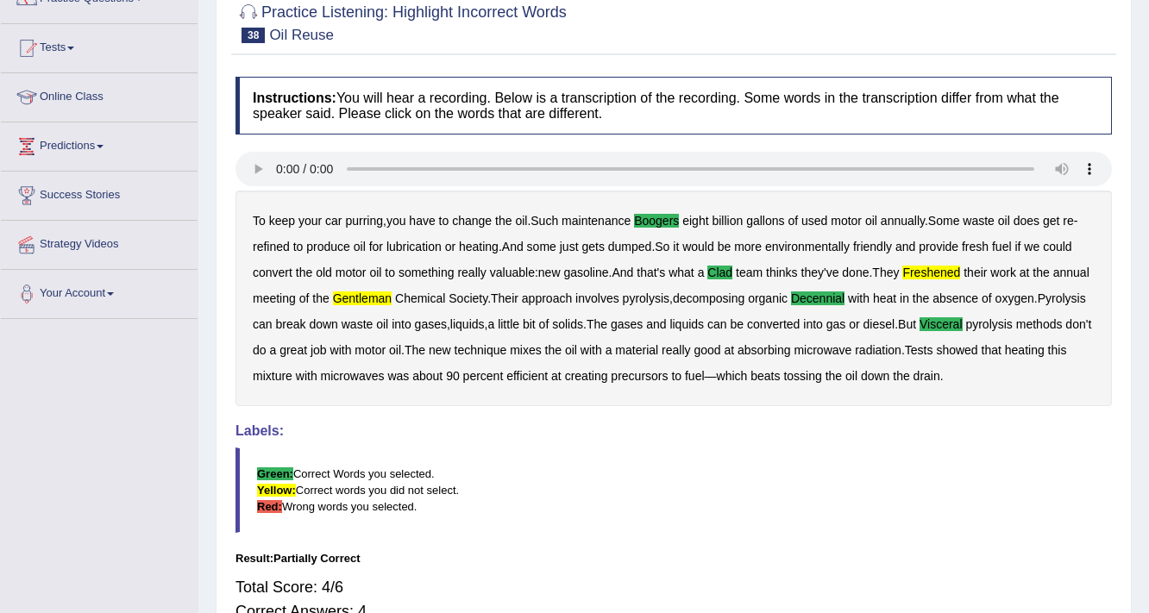
scroll to position [69, 0]
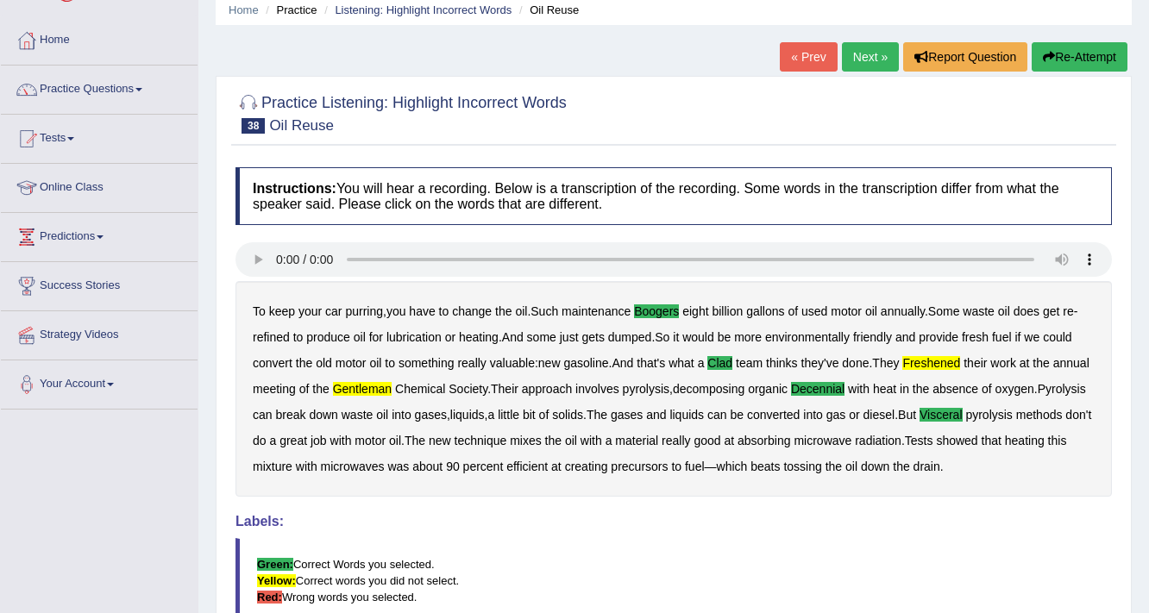
click at [856, 54] on link "Next »" at bounding box center [870, 56] width 57 height 29
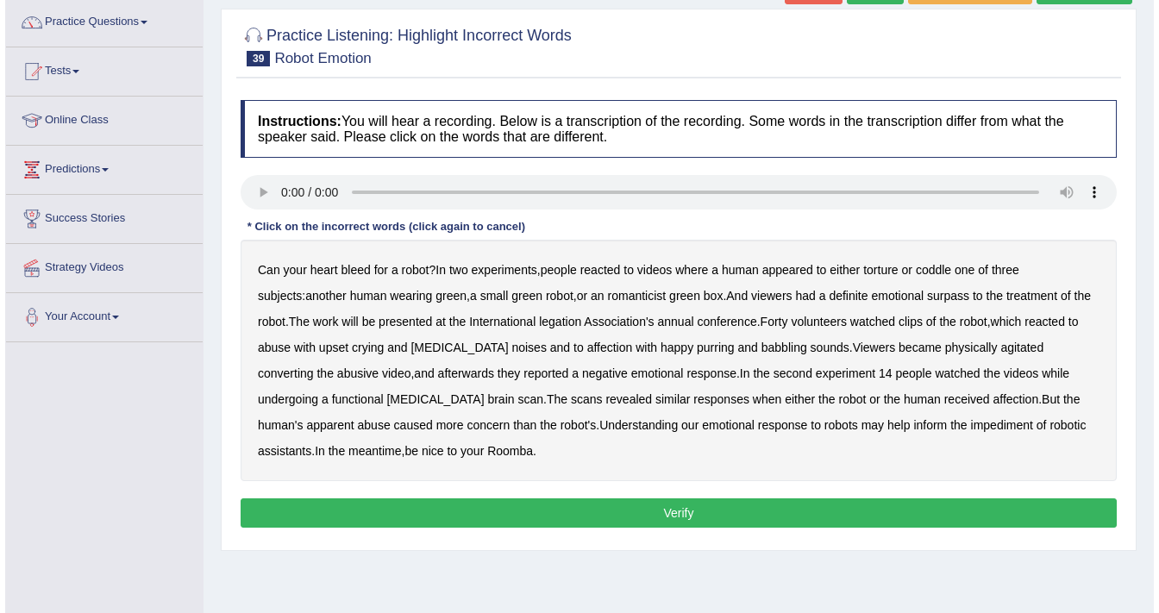
scroll to position [138, 0]
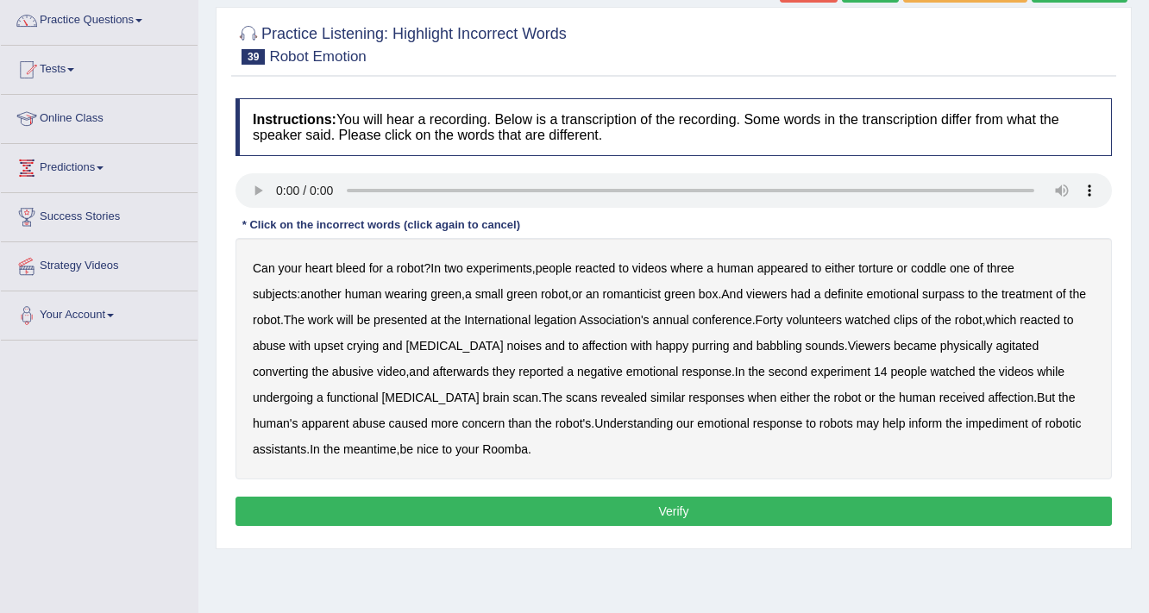
click at [603, 287] on b "romanticist" at bounding box center [632, 294] width 59 height 14
click at [534, 316] on b "legation" at bounding box center [555, 320] width 42 height 14
click at [966, 424] on b "impediment" at bounding box center [997, 424] width 62 height 14
click at [527, 518] on button "Verify" at bounding box center [673, 511] width 876 height 29
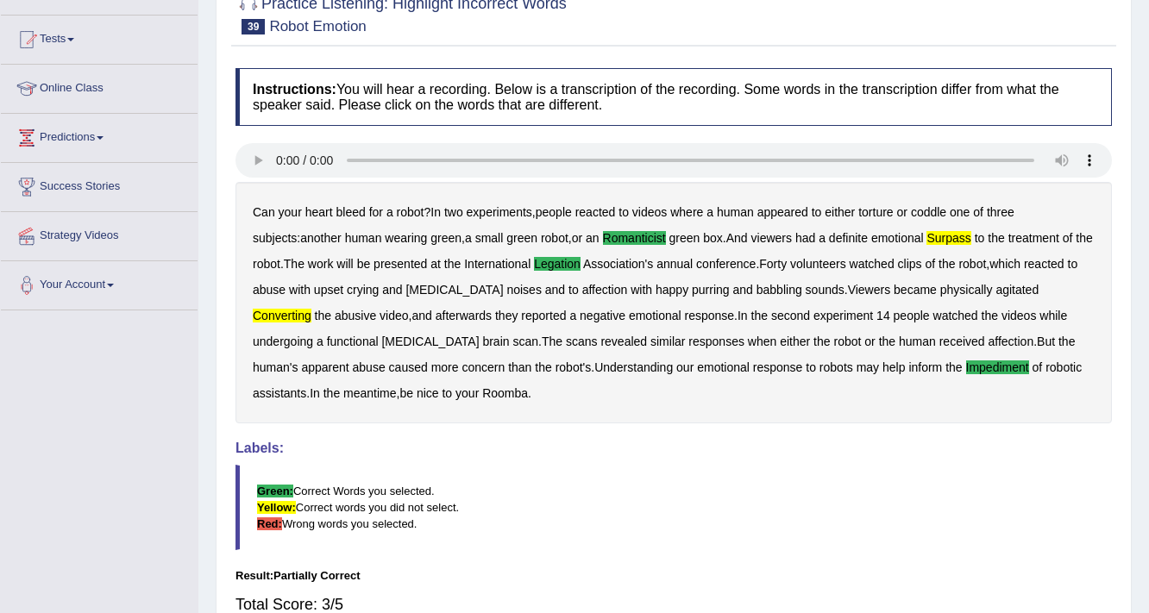
scroll to position [99, 0]
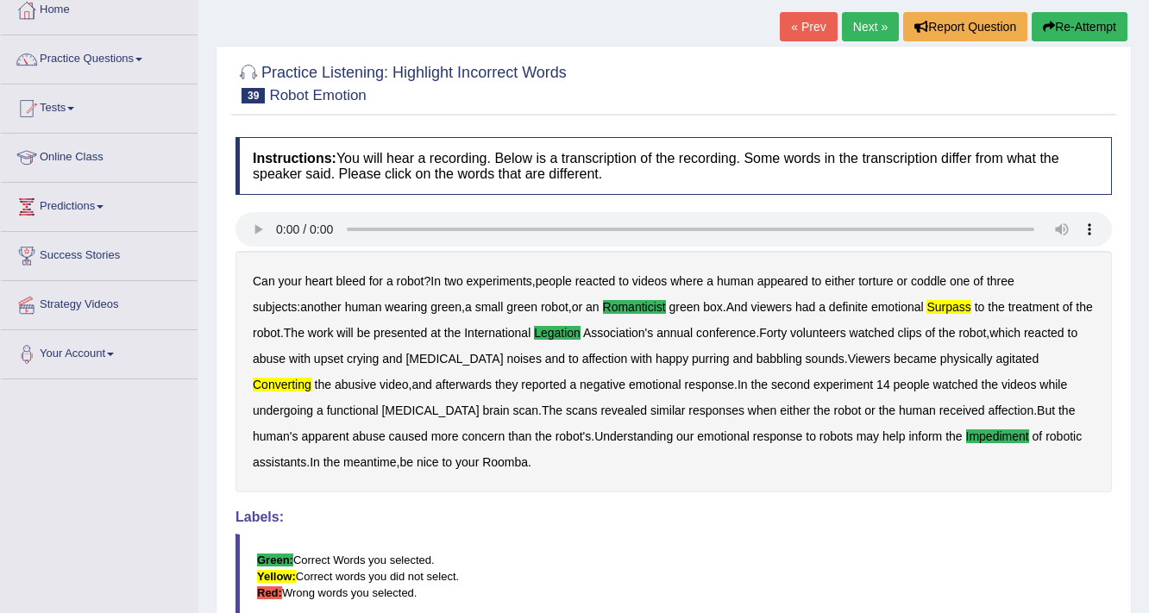
click at [858, 27] on link "Next »" at bounding box center [870, 26] width 57 height 29
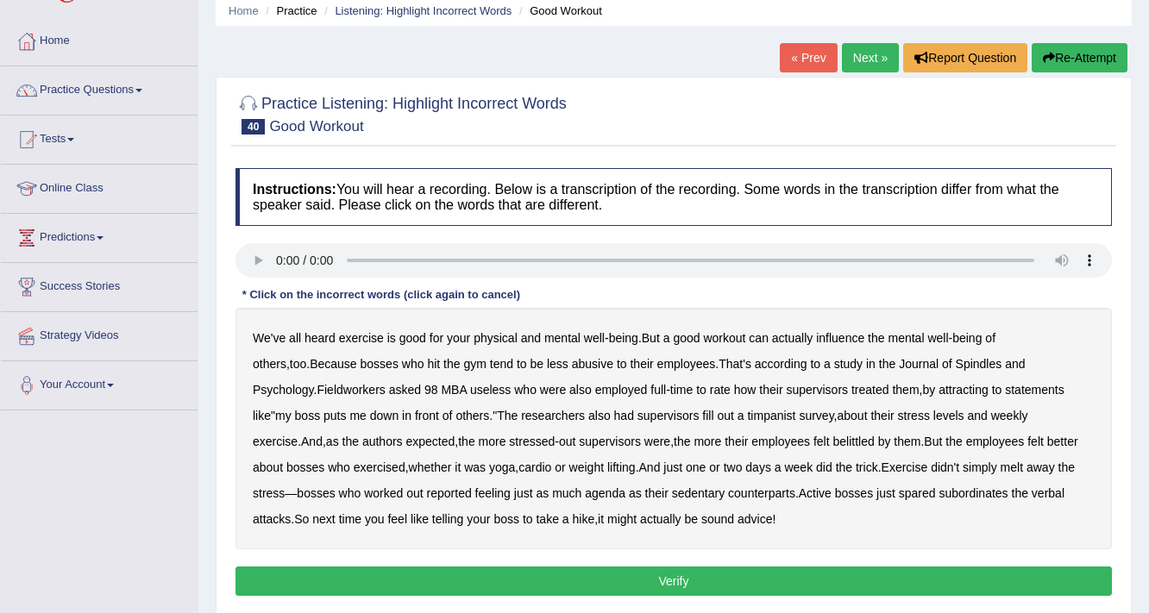
scroll to position [69, 0]
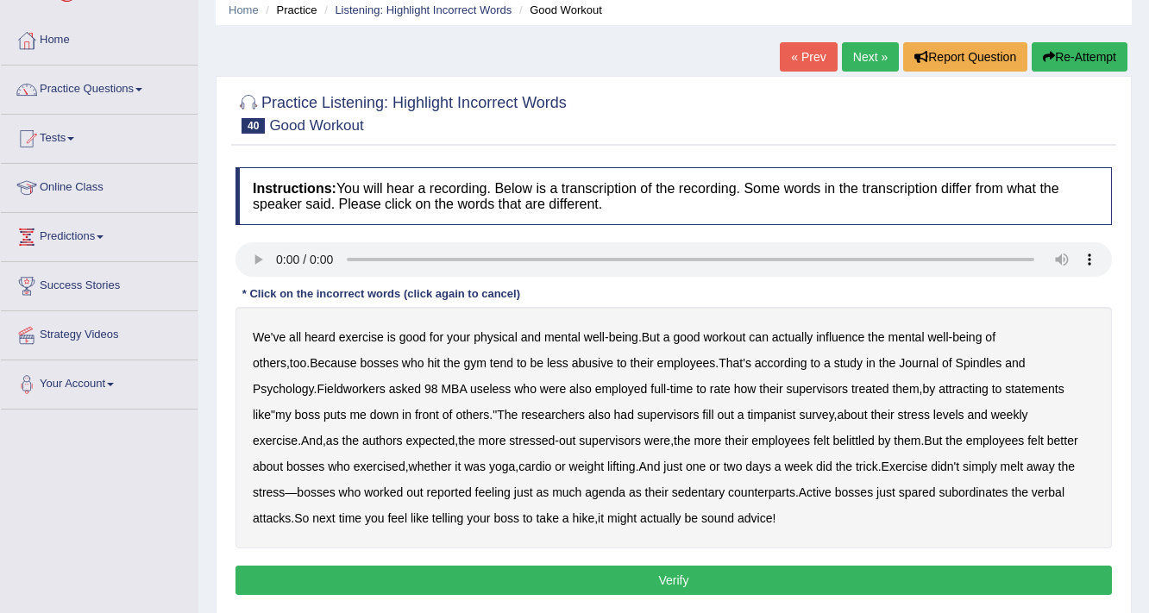
click at [956, 360] on b "Spindles" at bounding box center [979, 363] width 47 height 14
click at [938, 387] on b "attracting" at bounding box center [963, 389] width 50 height 14
click at [747, 408] on b "timpanist" at bounding box center [771, 415] width 48 height 14
click at [585, 493] on b "agenda" at bounding box center [605, 493] width 41 height 14
click at [672, 490] on b "sedentary" at bounding box center [698, 493] width 53 height 14
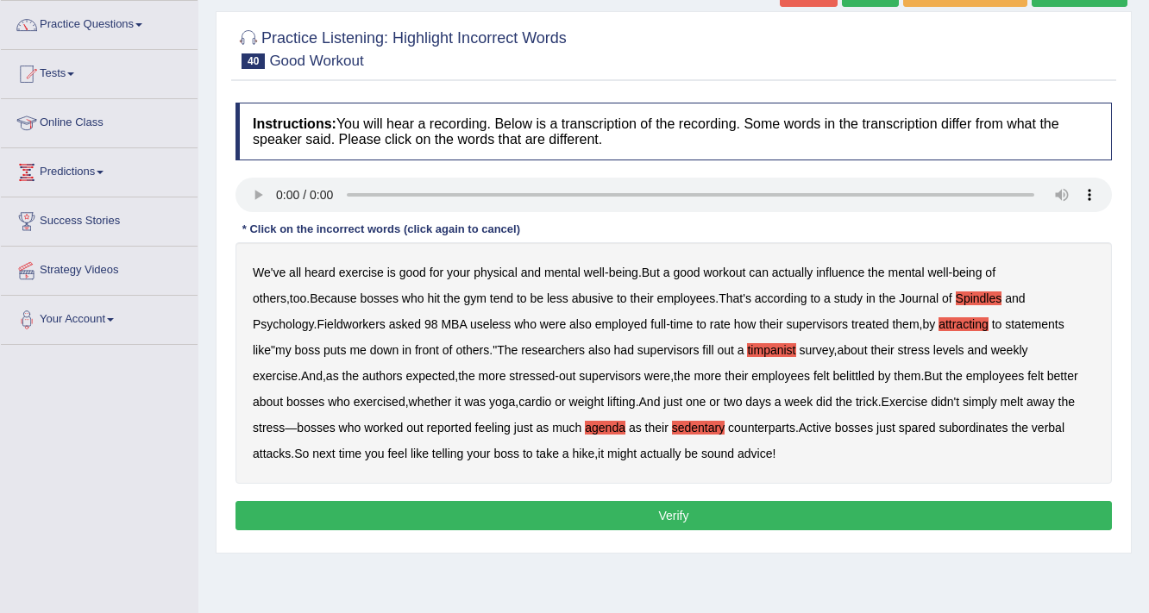
scroll to position [138, 0]
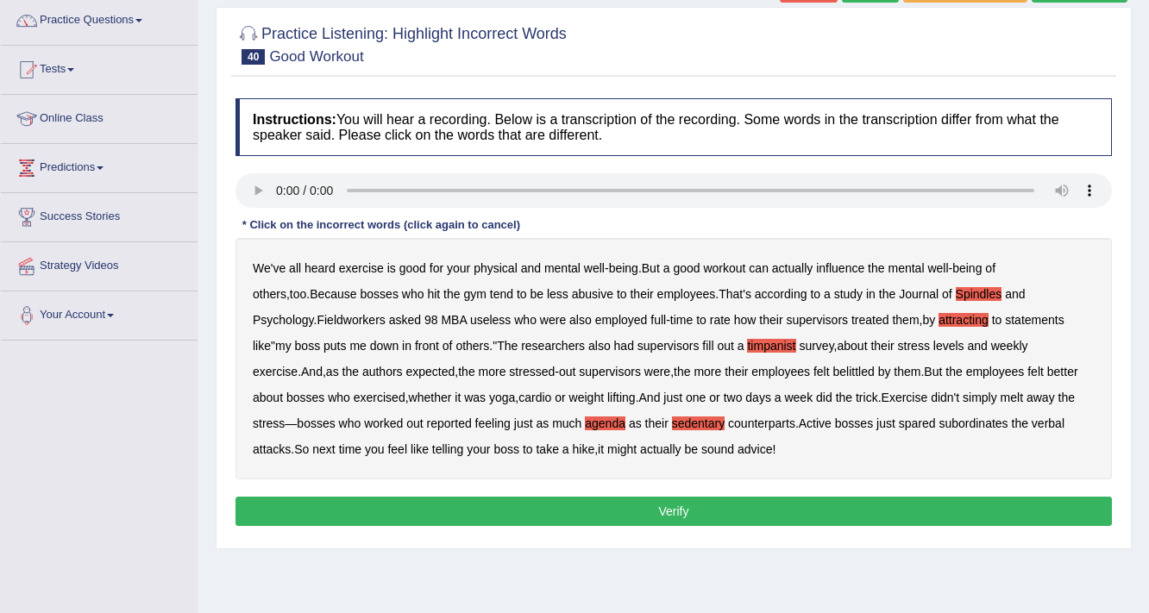
click at [566, 511] on button "Verify" at bounding box center [673, 511] width 876 height 29
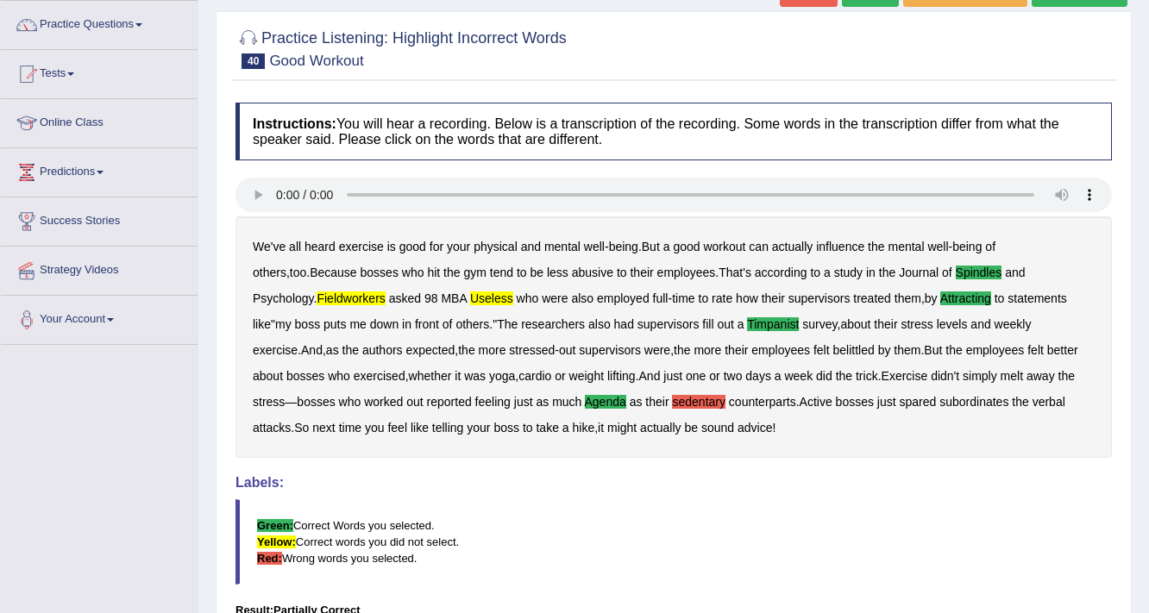
scroll to position [99, 0]
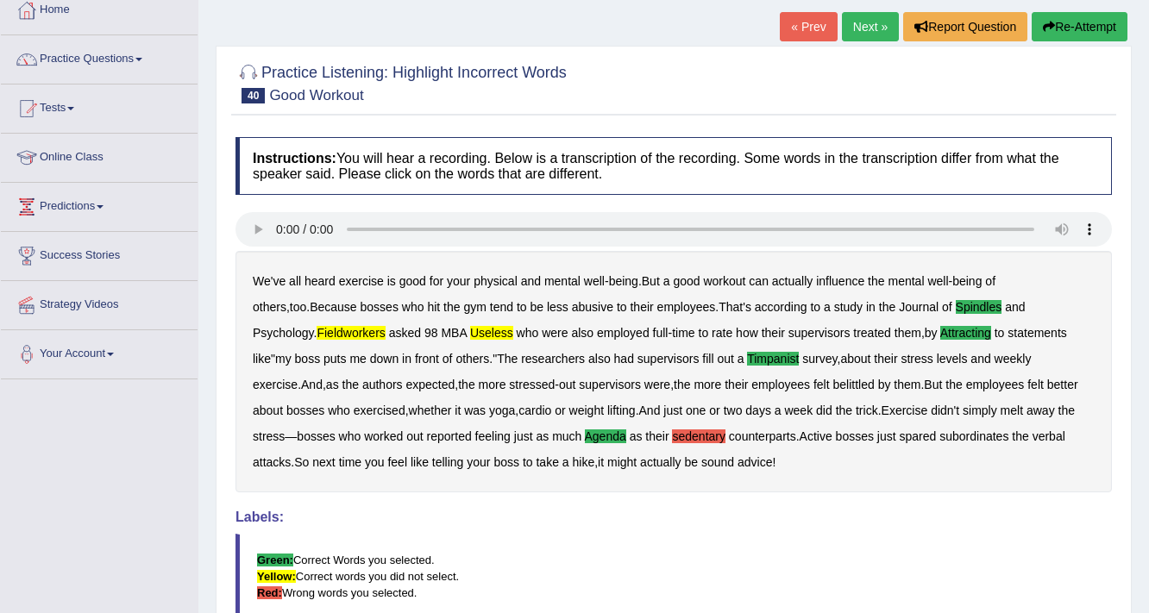
click at [871, 19] on link "Next »" at bounding box center [870, 26] width 57 height 29
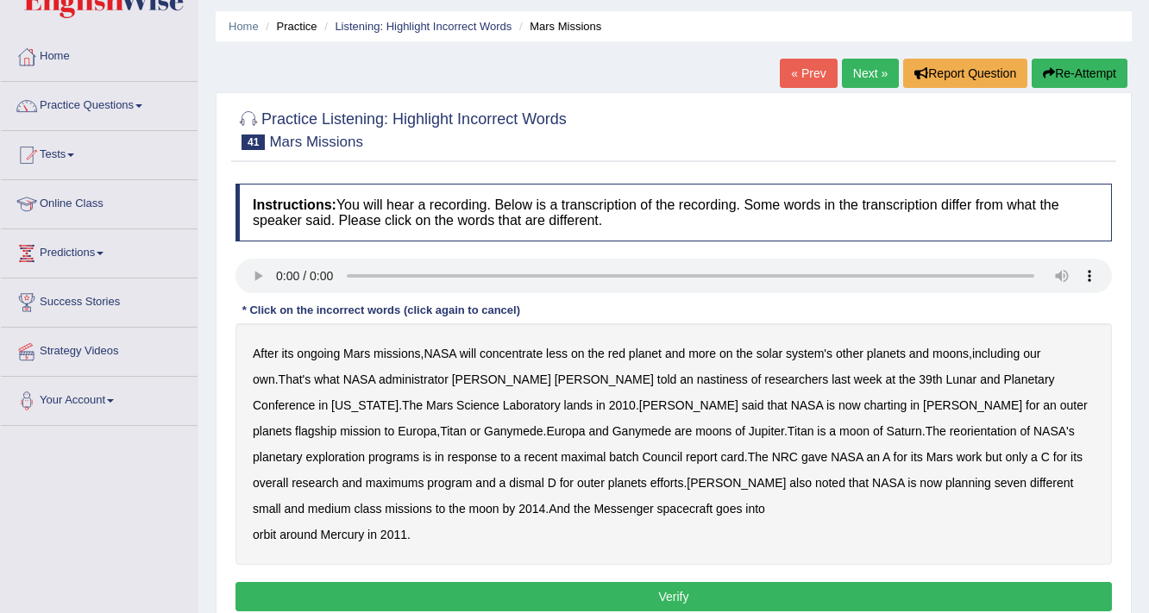
scroll to position [69, 0]
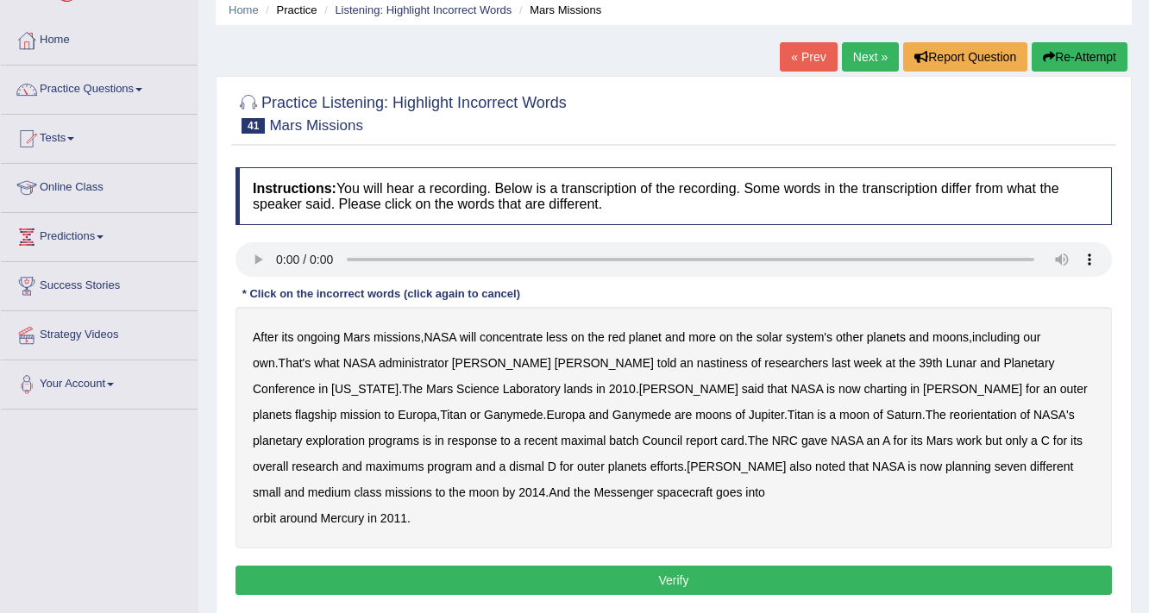
click at [864, 386] on b "charting" at bounding box center [885, 389] width 43 height 14
click at [561, 437] on b "maximal" at bounding box center [583, 441] width 45 height 14
click at [609, 437] on b "batch" at bounding box center [623, 441] width 29 height 14
click at [424, 460] on b "maximums" at bounding box center [395, 467] width 59 height 14
click at [343, 568] on button "Verify" at bounding box center [673, 580] width 876 height 29
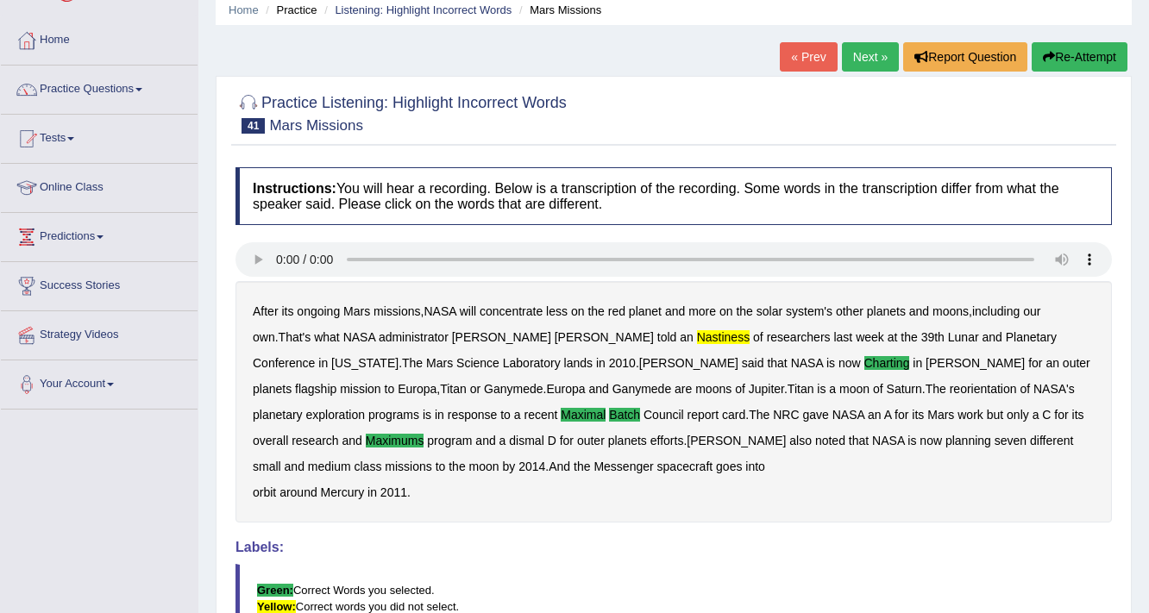
click at [870, 64] on link "Next »" at bounding box center [870, 56] width 57 height 29
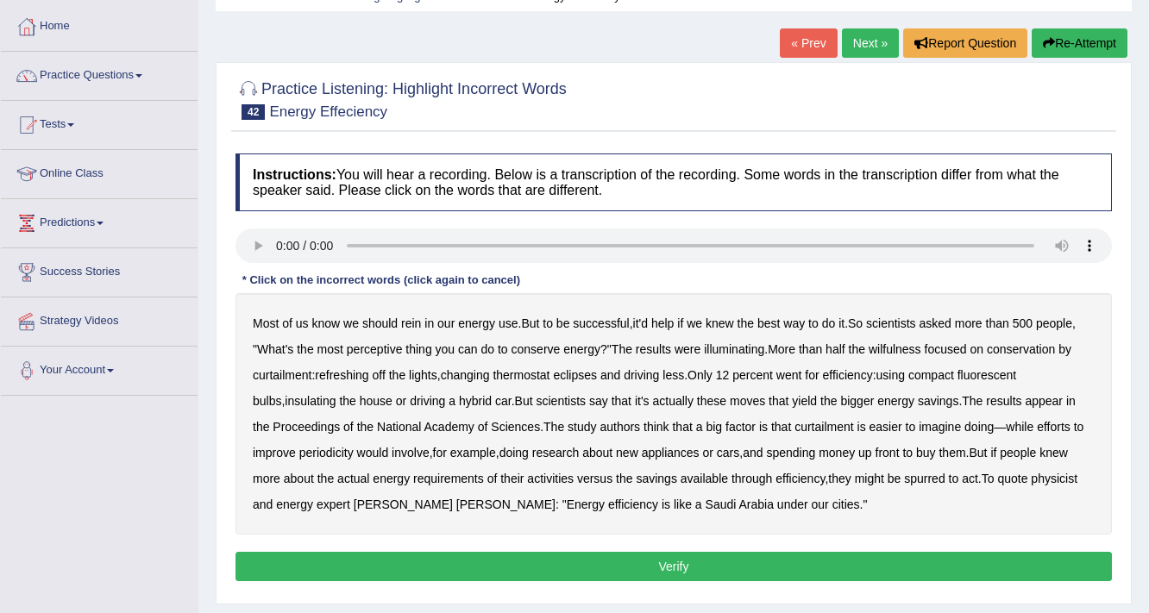
scroll to position [138, 0]
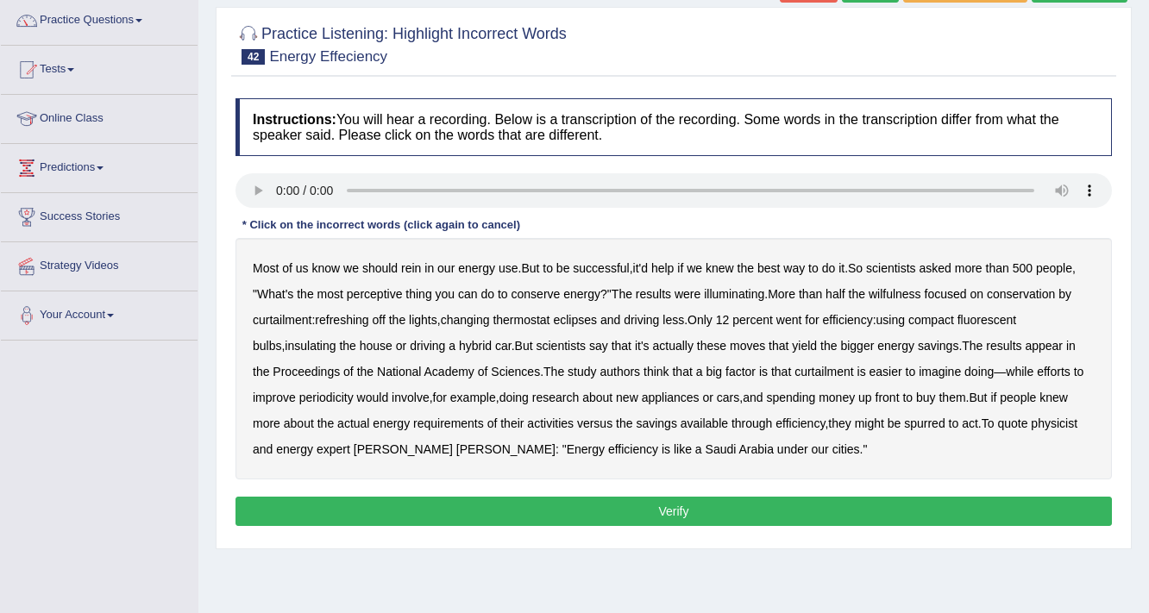
click at [373, 293] on b "perceptive" at bounding box center [375, 294] width 56 height 14
click at [877, 289] on b "wilfulness" at bounding box center [895, 294] width 53 height 14
click at [380, 492] on div "Instructions: You will hear a recording. Below is a transcription of the record…" at bounding box center [673, 315] width 885 height 450
click at [381, 500] on button "Verify" at bounding box center [673, 511] width 876 height 29
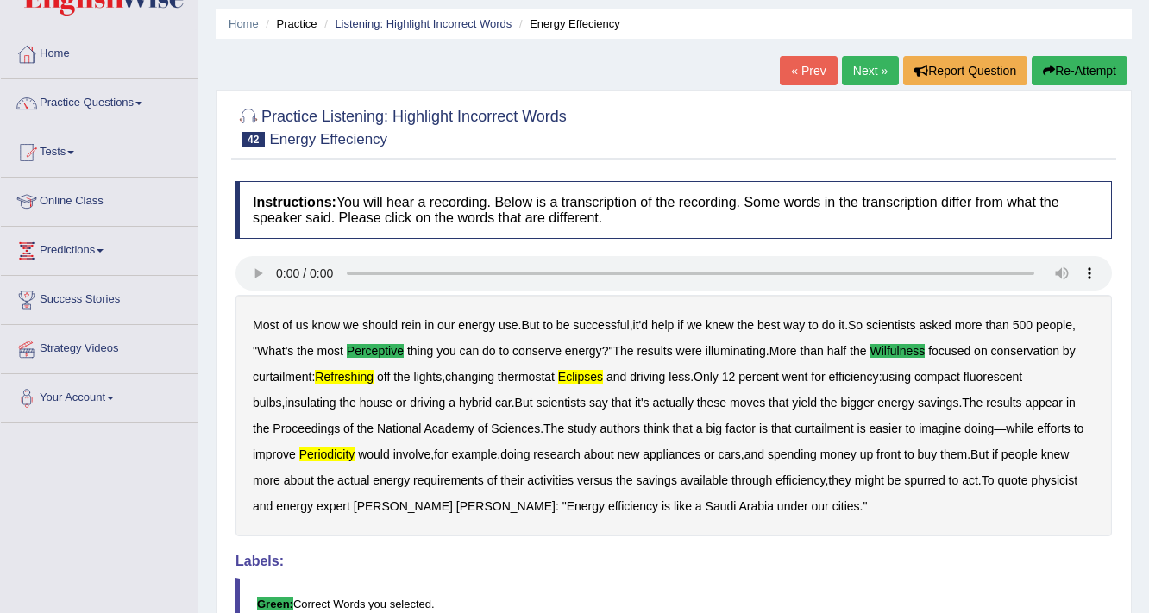
scroll to position [30, 0]
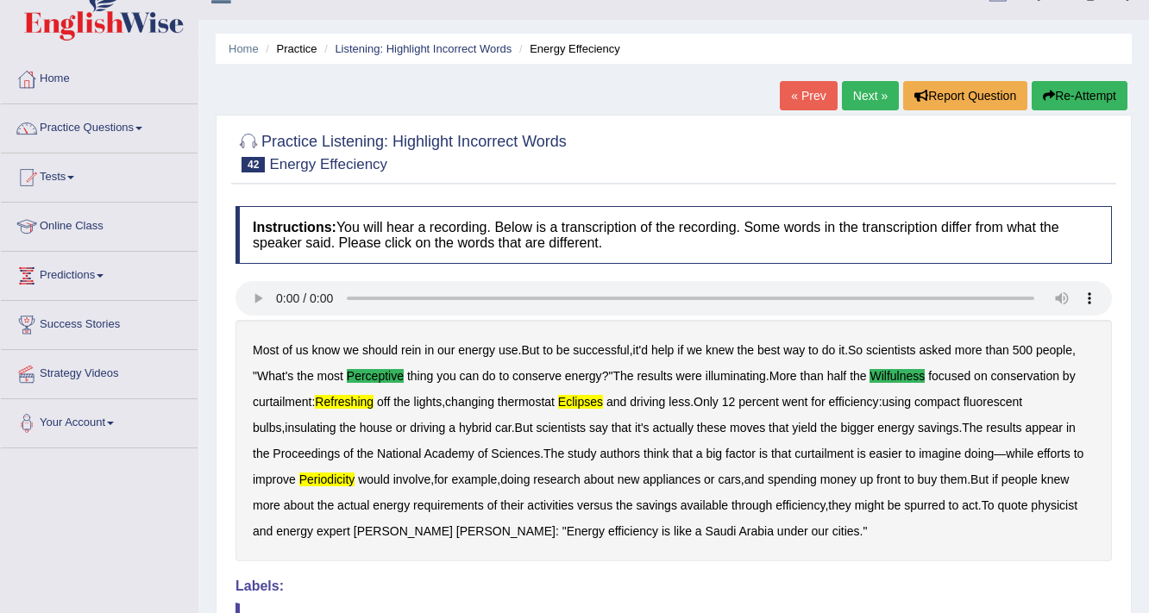
click at [869, 86] on link "Next »" at bounding box center [870, 95] width 57 height 29
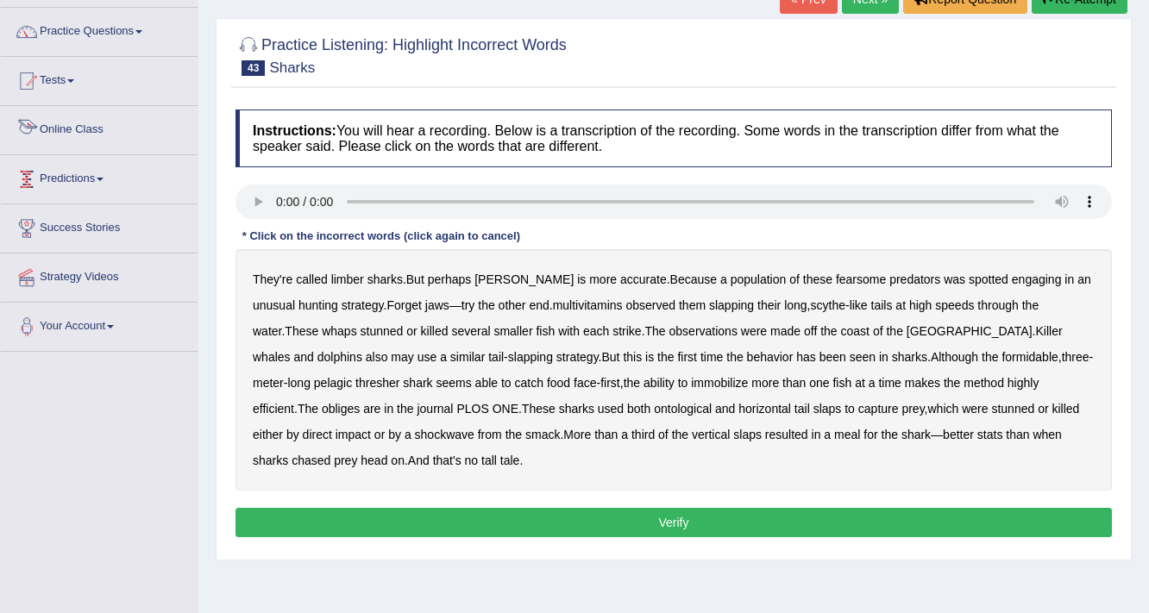
scroll to position [138, 0]
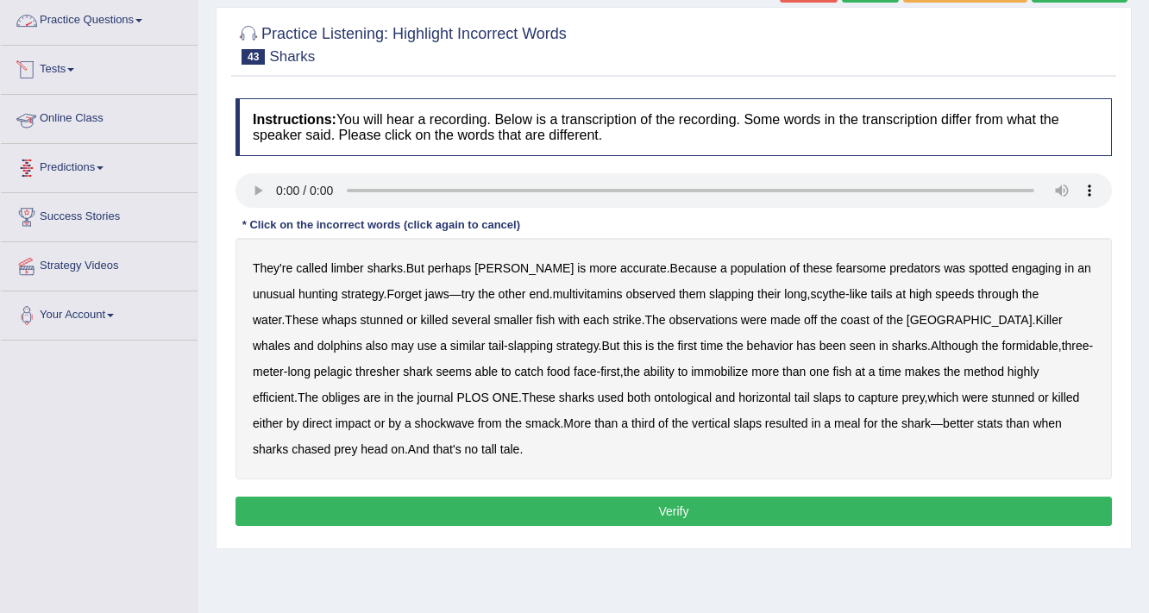
click at [79, 31] on link "Practice Questions" at bounding box center [99, 18] width 197 height 43
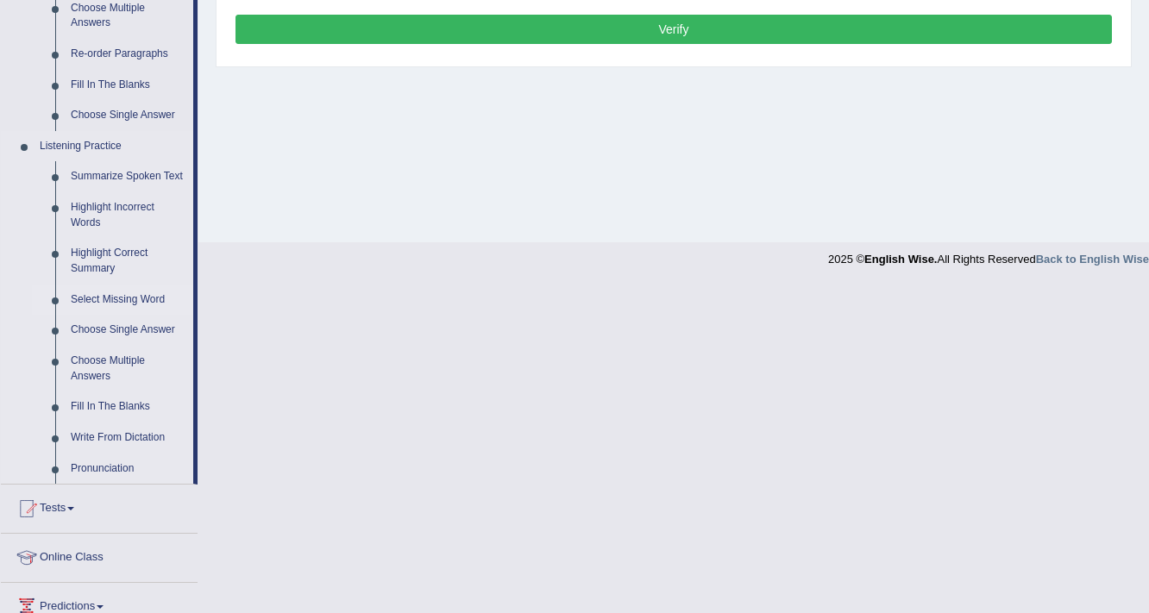
scroll to position [621, 0]
click at [121, 430] on link "Write From Dictation" at bounding box center [128, 437] width 130 height 31
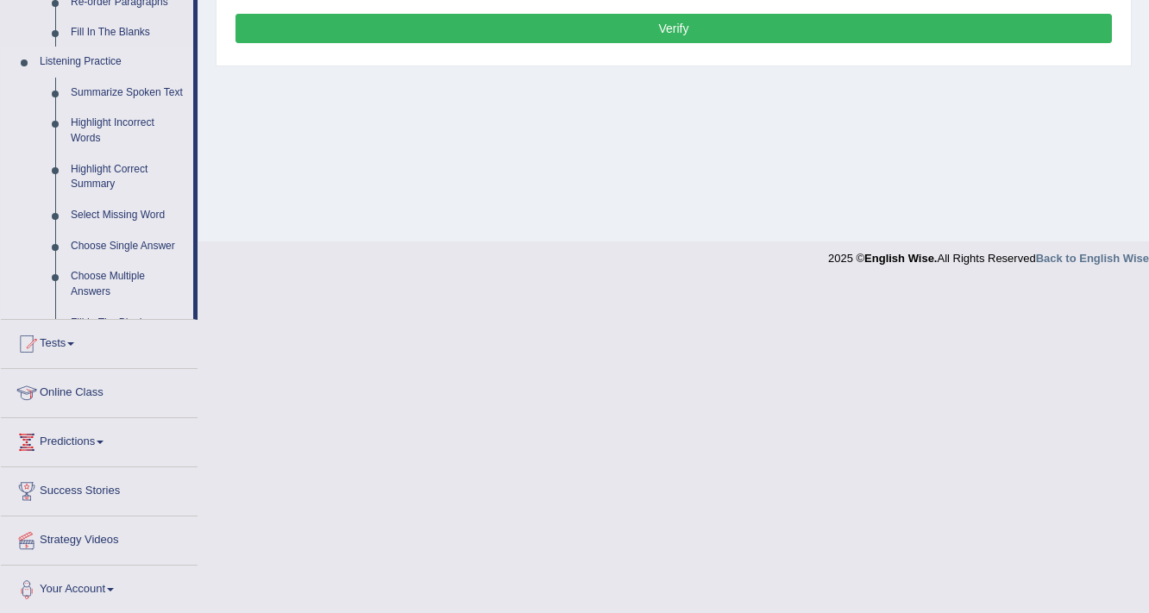
scroll to position [446, 0]
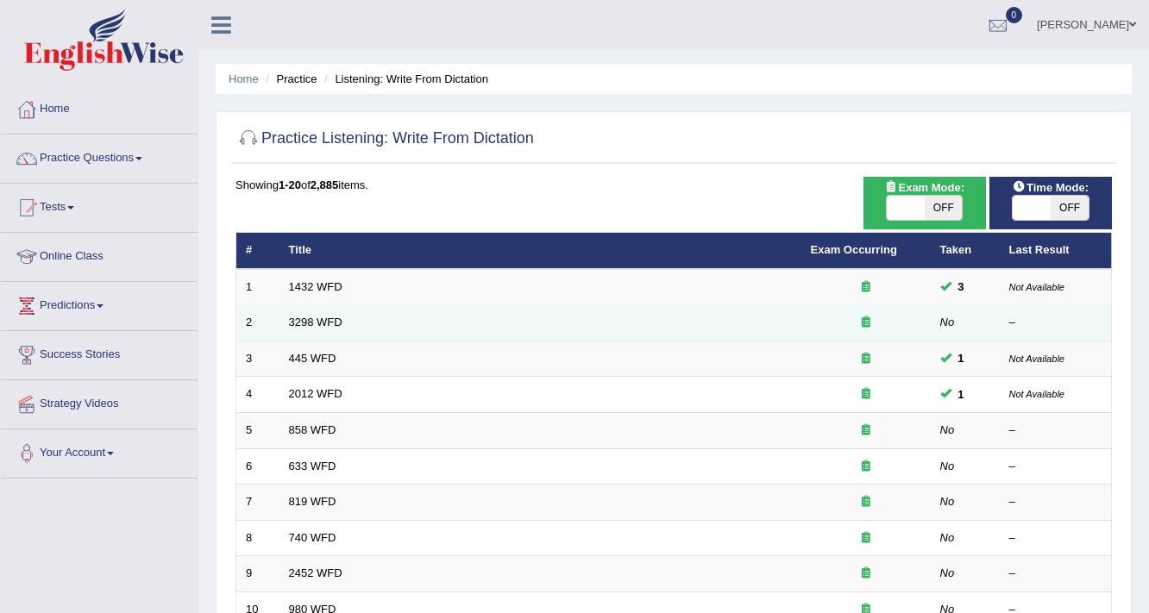
click at [311, 309] on td "3298 WFD" at bounding box center [540, 323] width 522 height 36
click at [311, 323] on link "3298 WFD" at bounding box center [315, 322] width 53 height 13
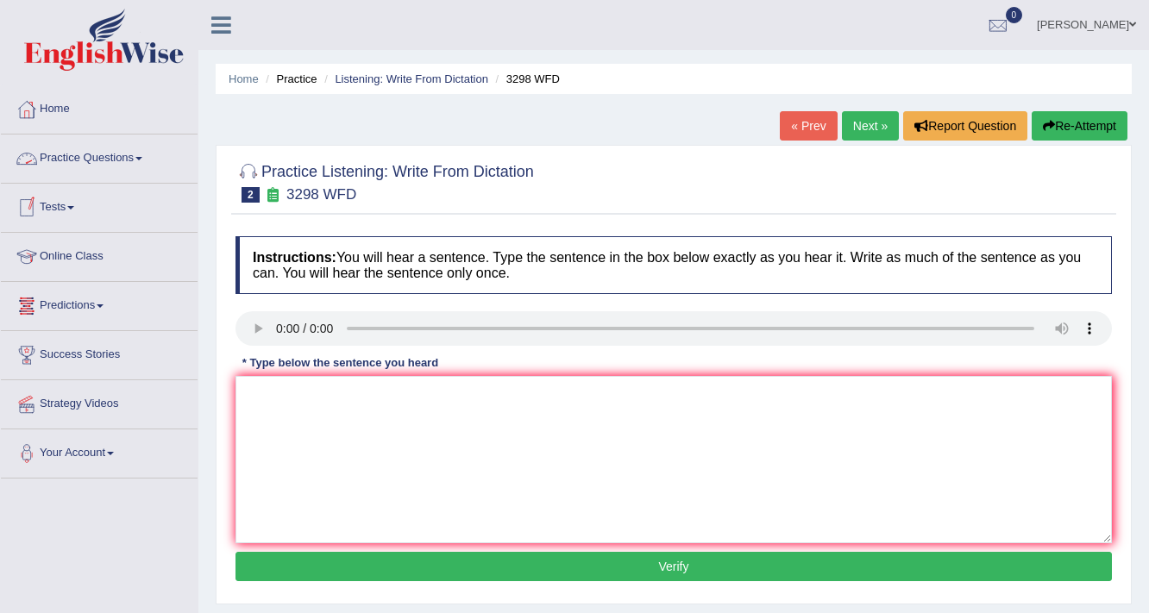
click at [101, 159] on link "Practice Questions" at bounding box center [99, 156] width 197 height 43
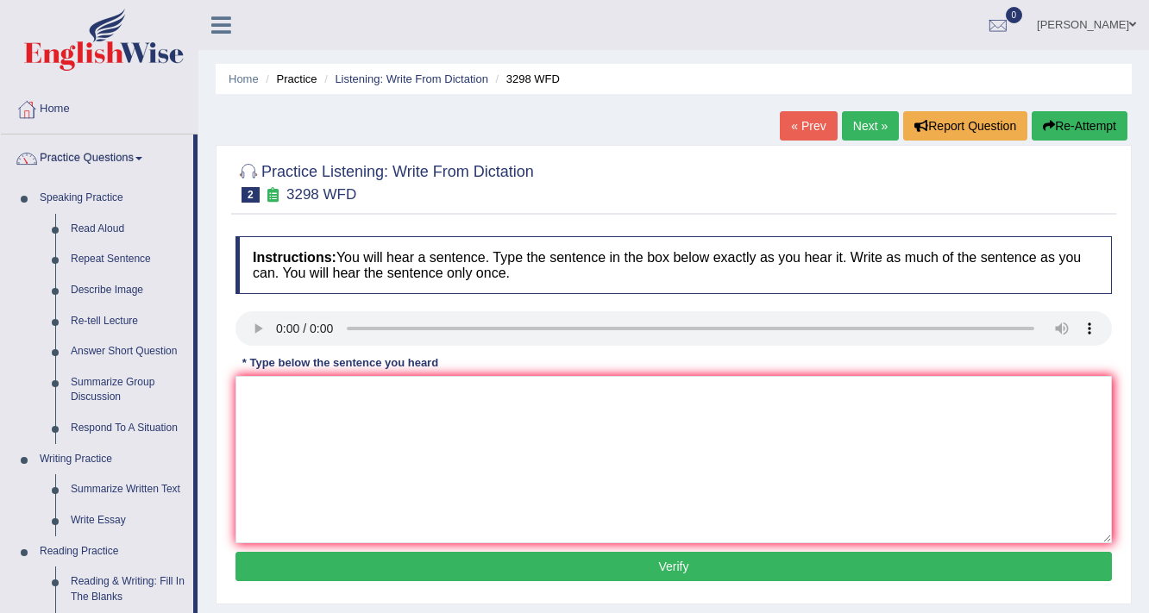
click at [589, 22] on ul "[PERSON_NAME] Toggle navigation Username: 17Lani Access Type: Online Subscripti…" at bounding box center [816, 24] width 665 height 49
click at [1133, 25] on span at bounding box center [1132, 24] width 7 height 11
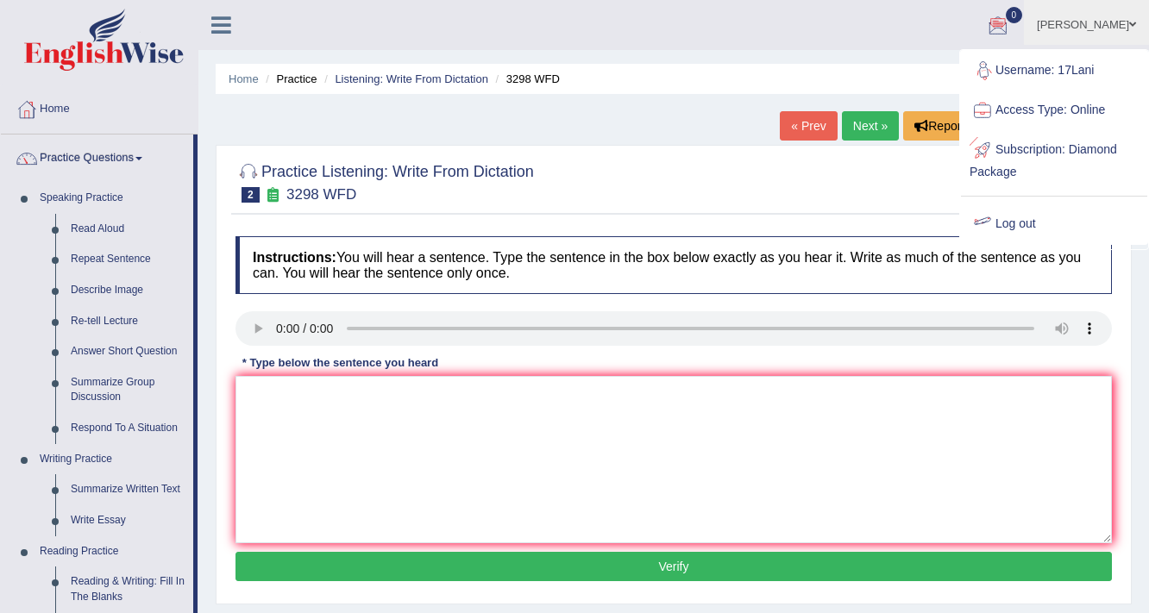
click at [1001, 220] on link "Log out" at bounding box center [1054, 224] width 186 height 40
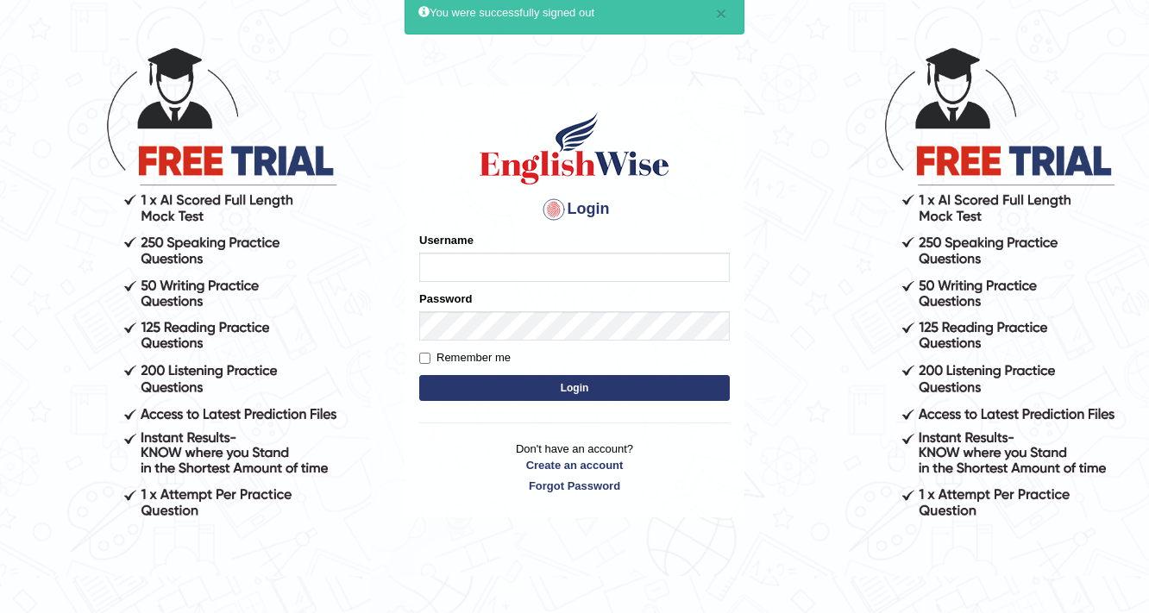
scroll to position [138, 0]
